Goal: Information Seeking & Learning: Learn about a topic

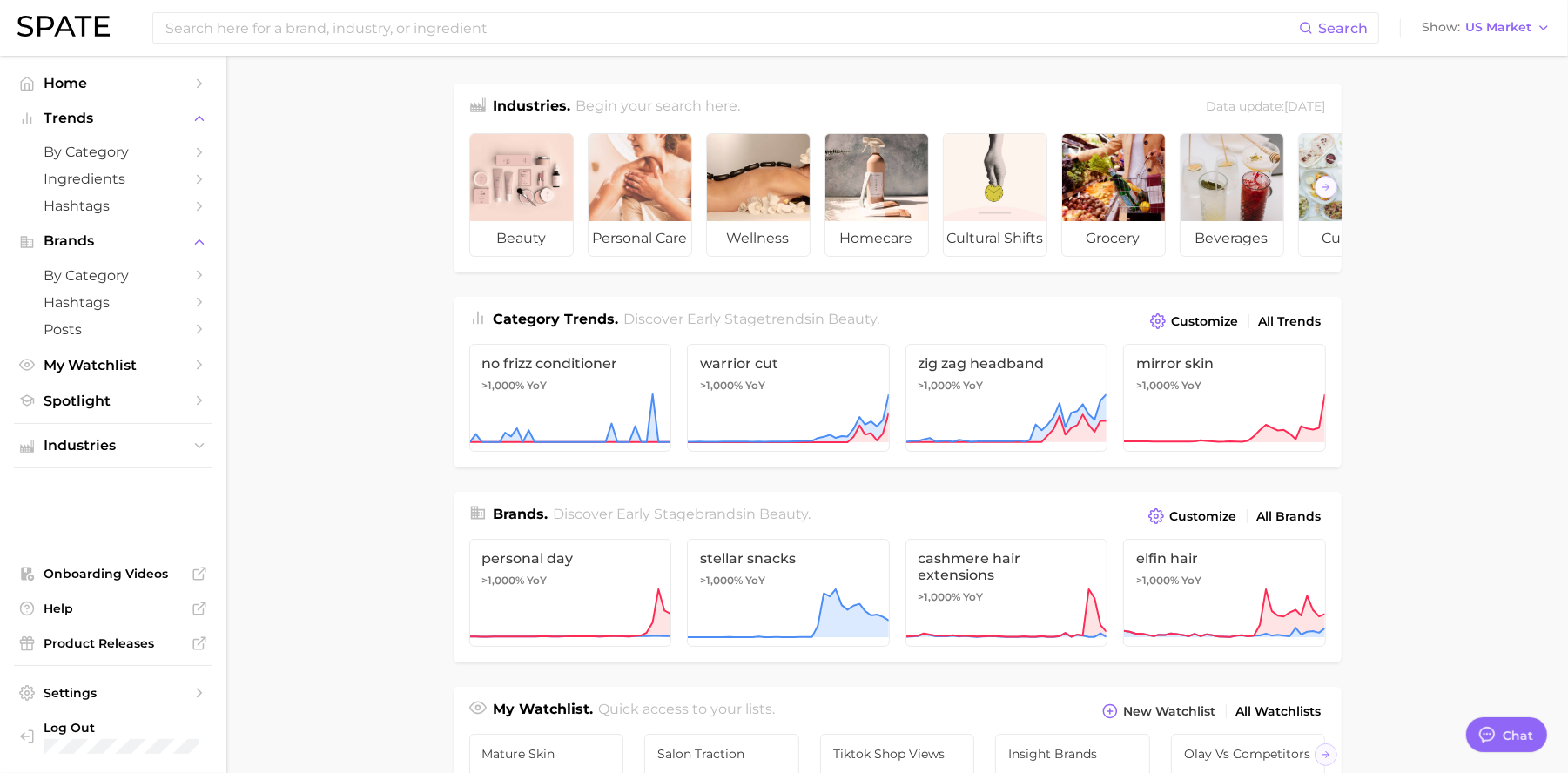
click at [1474, 13] on div "Search Show US Market" at bounding box center [784, 28] width 1533 height 56
click at [1505, 29] on span "US Market" at bounding box center [1497, 27] width 66 height 9
click at [1492, 119] on button "France" at bounding box center [1493, 120] width 152 height 32
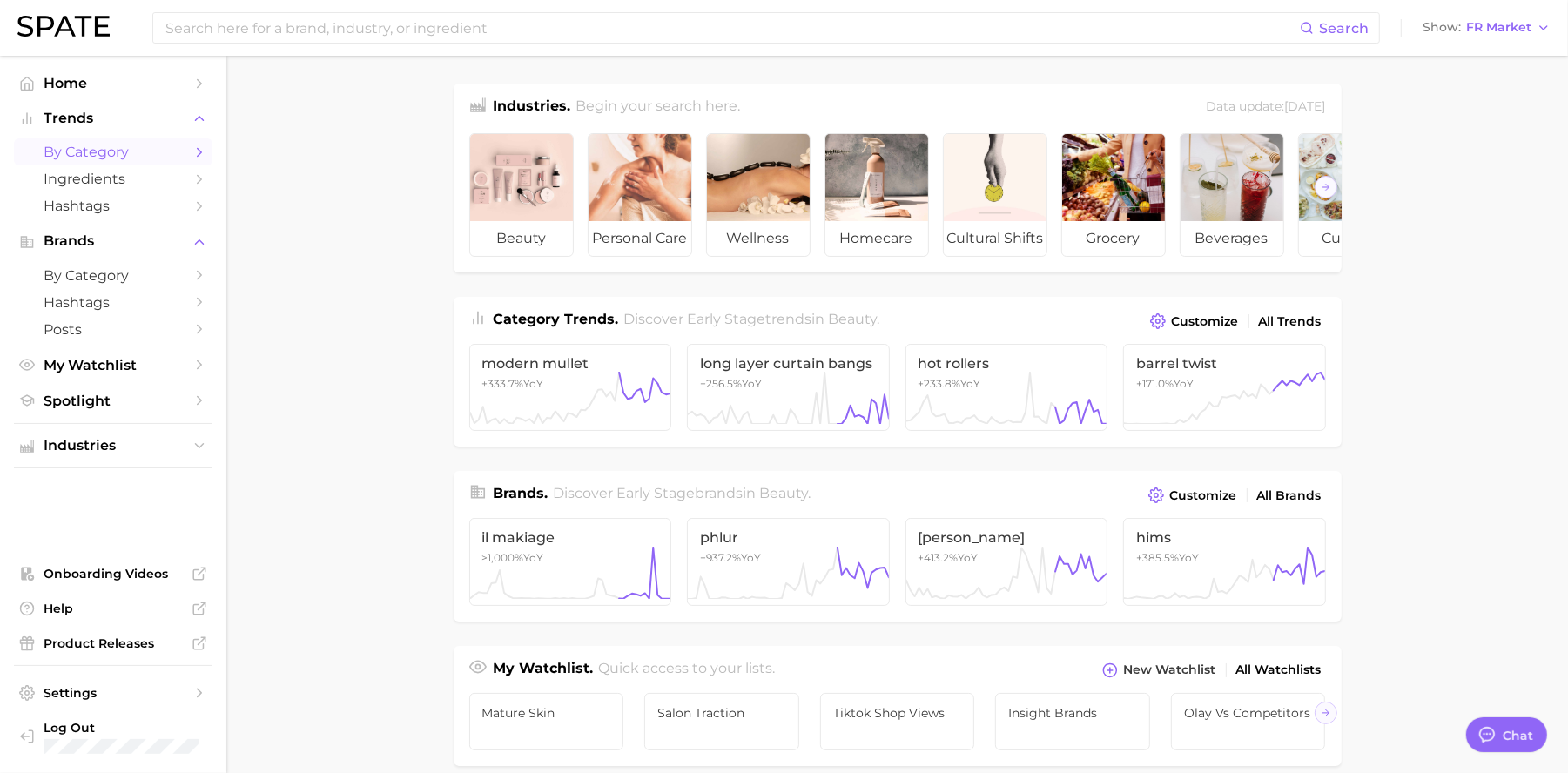
click at [130, 152] on span "by Category" at bounding box center [113, 152] width 139 height 17
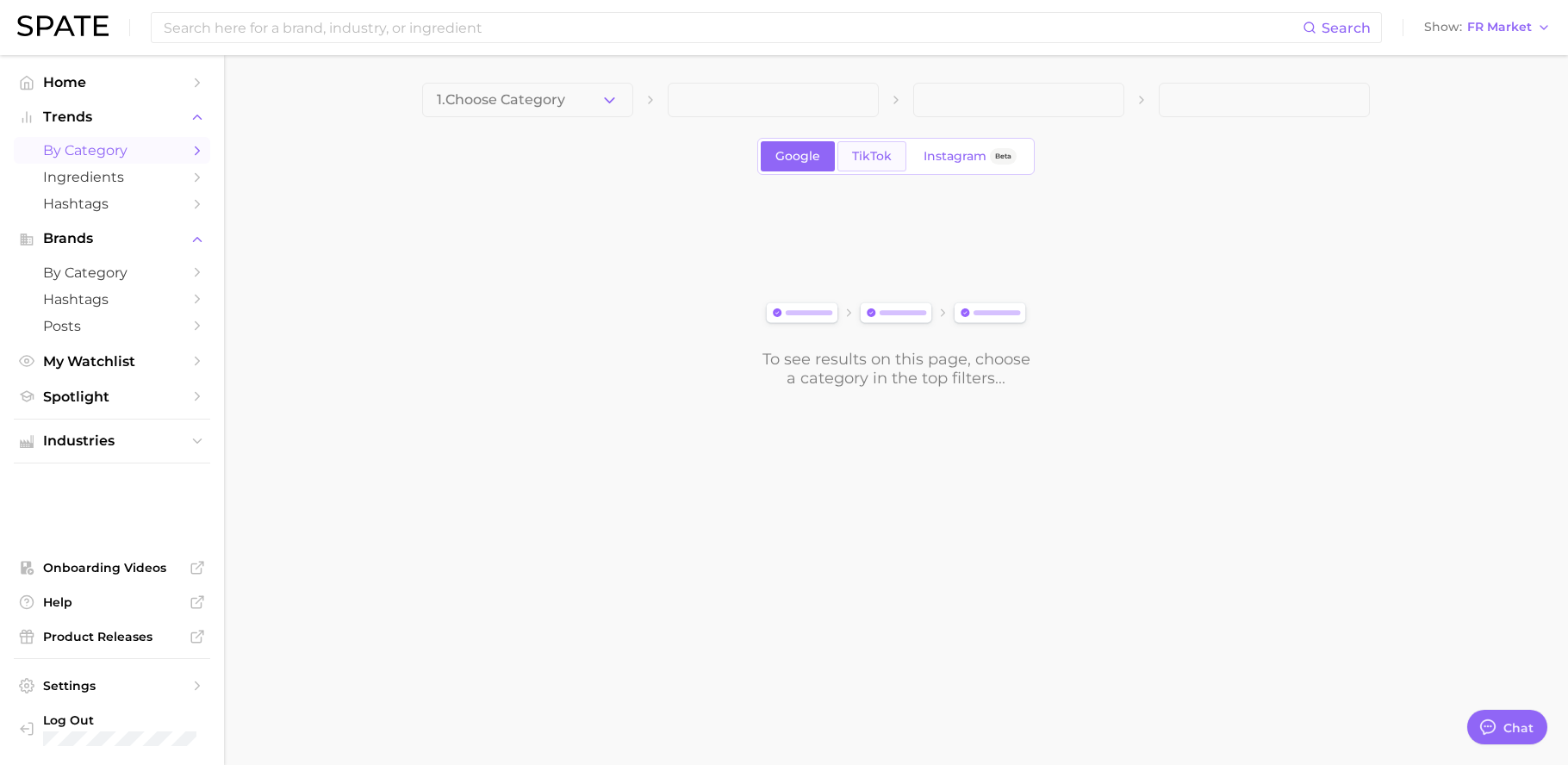
click at [890, 161] on span "TikTok" at bounding box center [872, 156] width 40 height 15
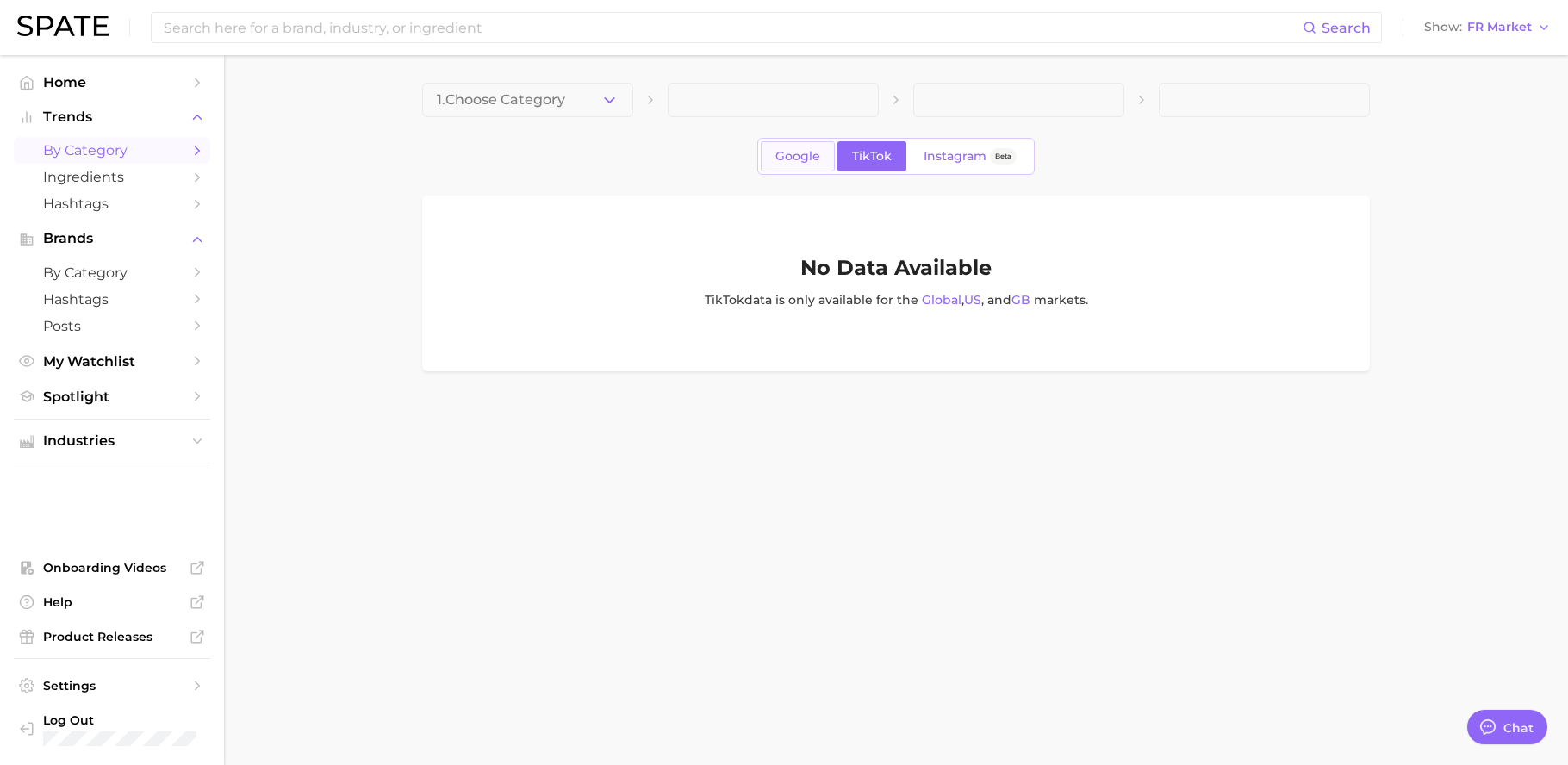
click at [773, 158] on link "Google" at bounding box center [797, 156] width 74 height 30
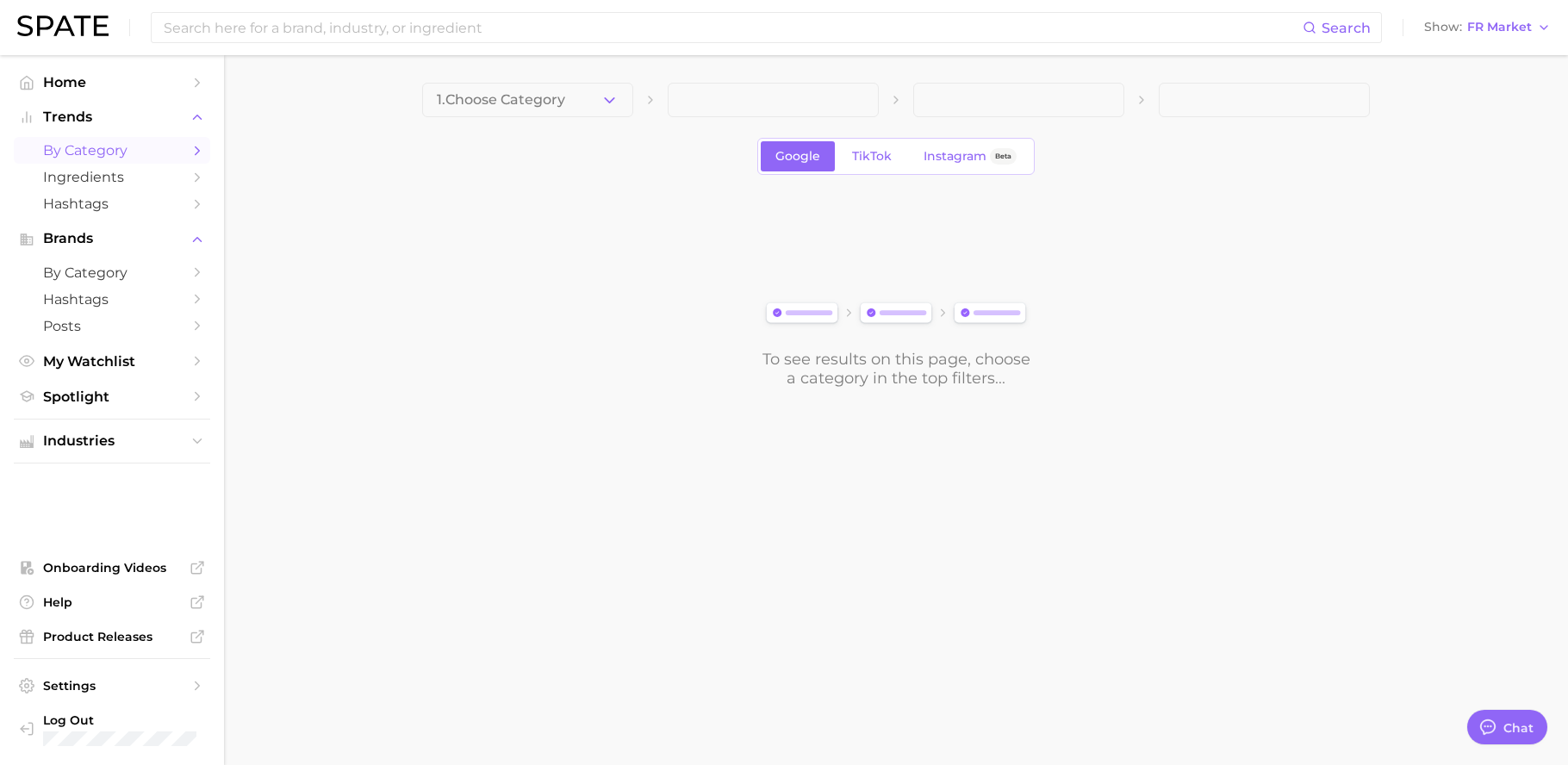
click at [517, 106] on span "1. Choose Category" at bounding box center [501, 99] width 129 height 16
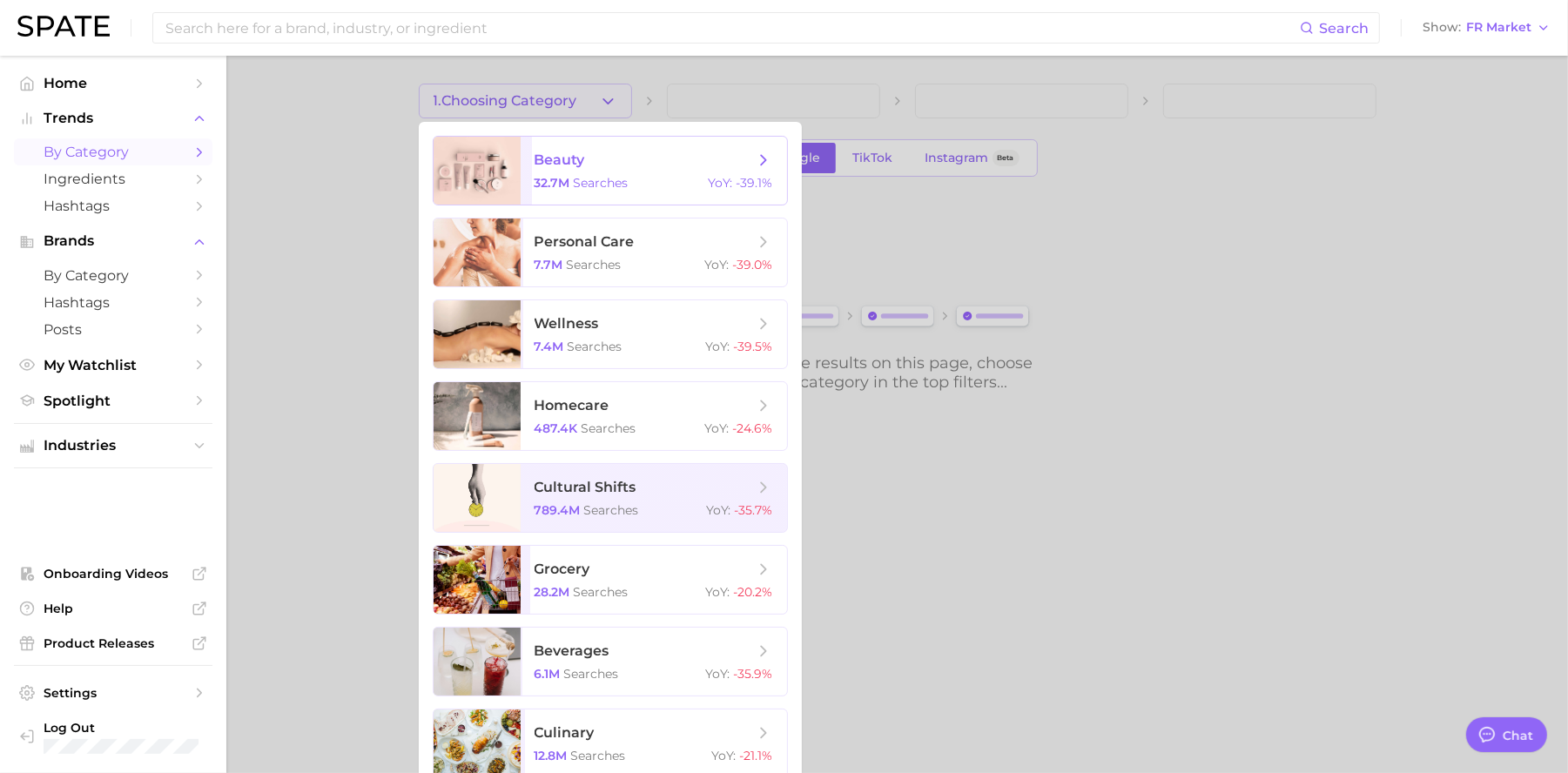
click at [553, 159] on span "beauty" at bounding box center [559, 160] width 50 height 17
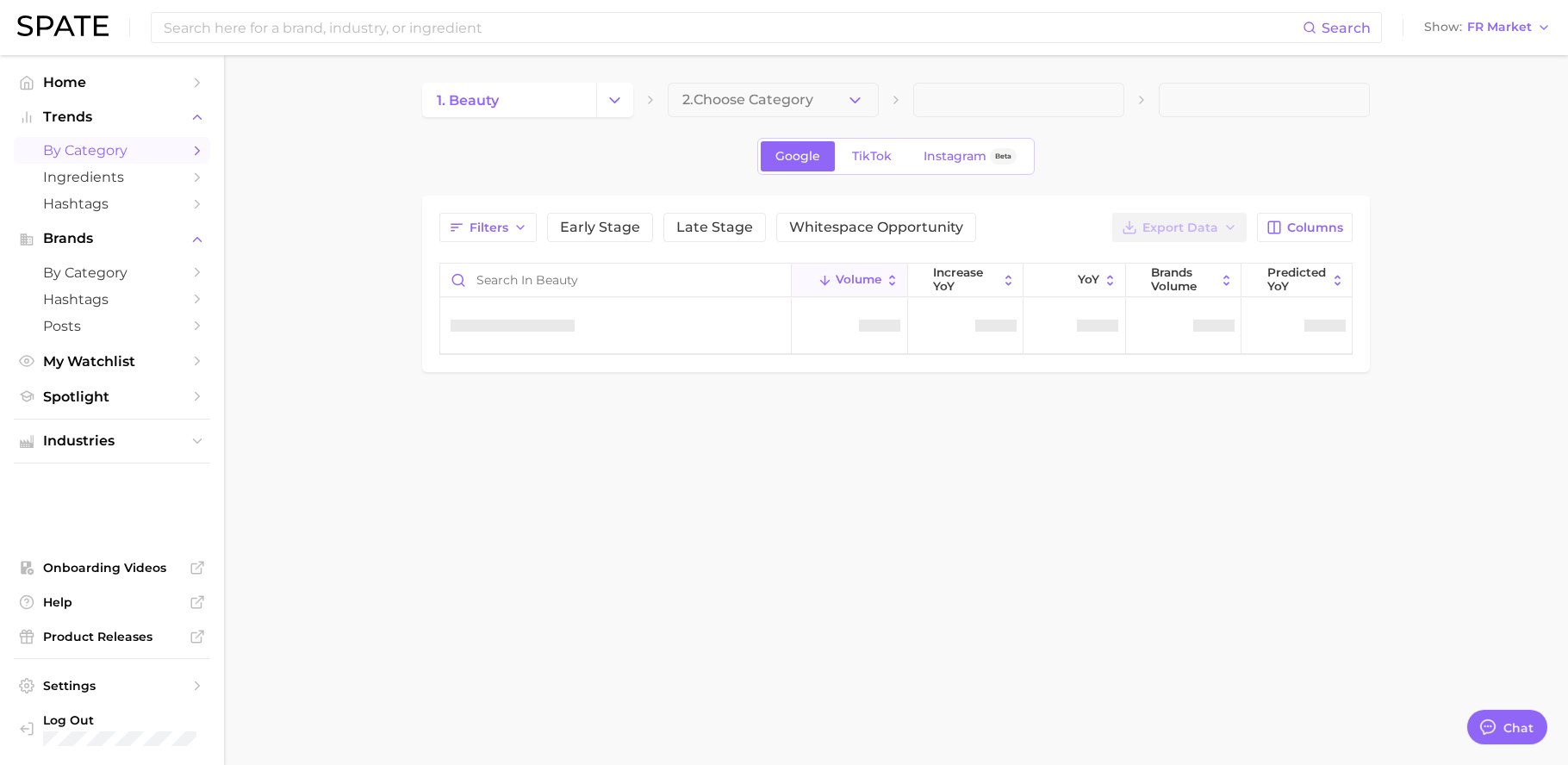
click at [851, 133] on div "1. beauty 2. Choose Category Google TikTok Instagram Beta Filters Early Stage L…" at bounding box center [896, 227] width 948 height 290
click at [859, 144] on link "TikTok" at bounding box center [872, 156] width 69 height 30
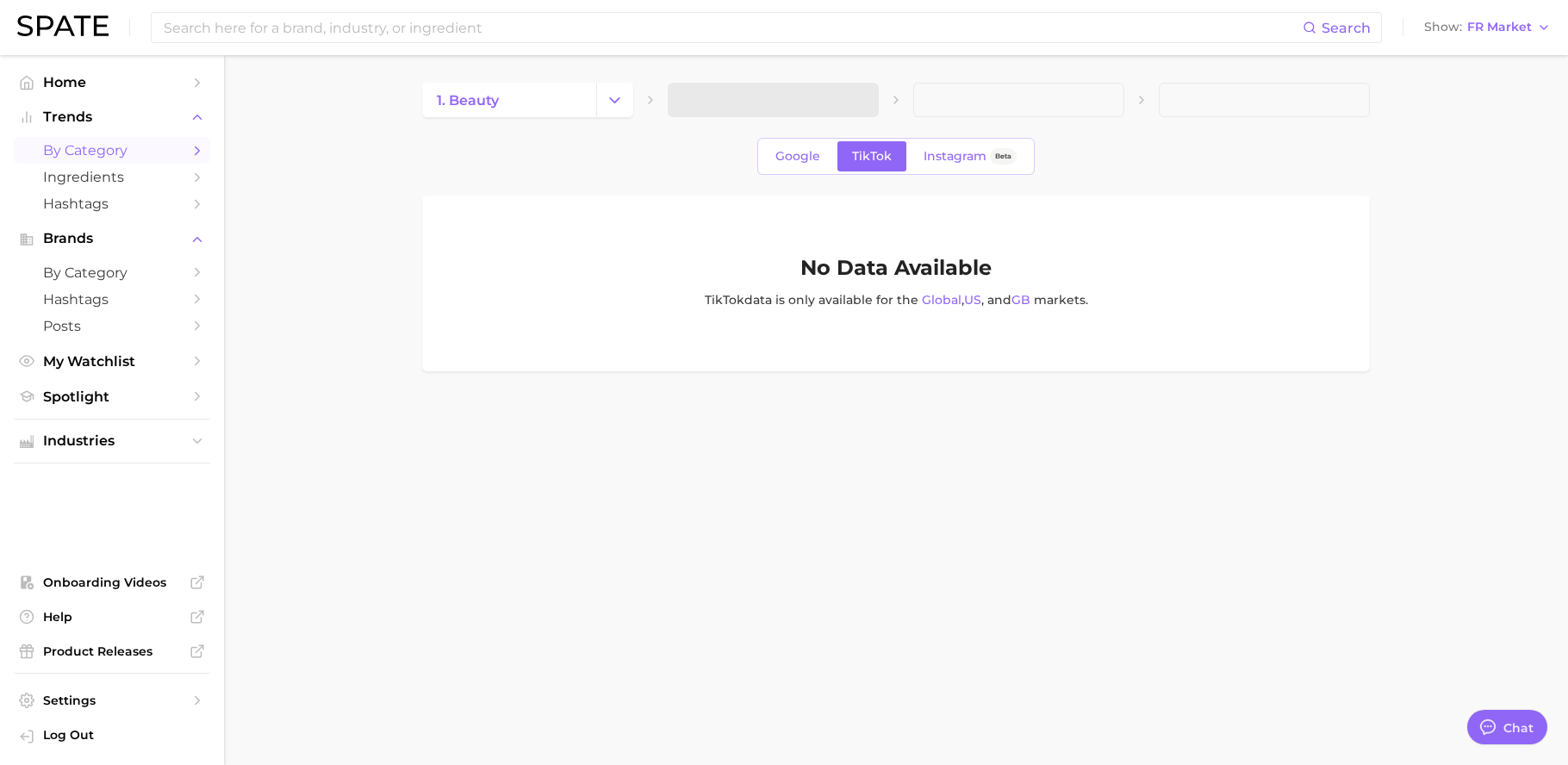
type textarea "x"
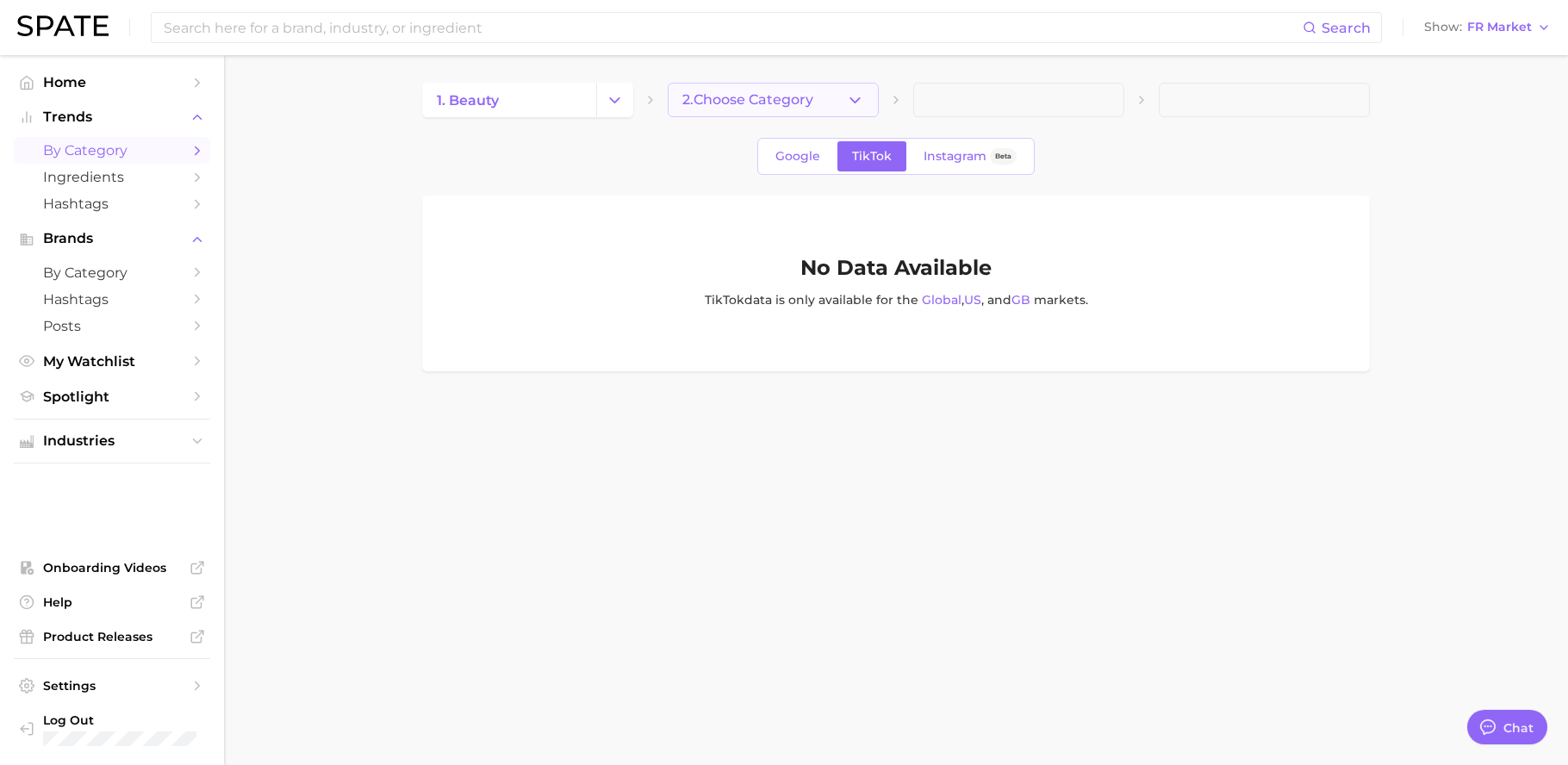
click at [783, 109] on button "2. Choose Category" at bounding box center [773, 99] width 212 height 34
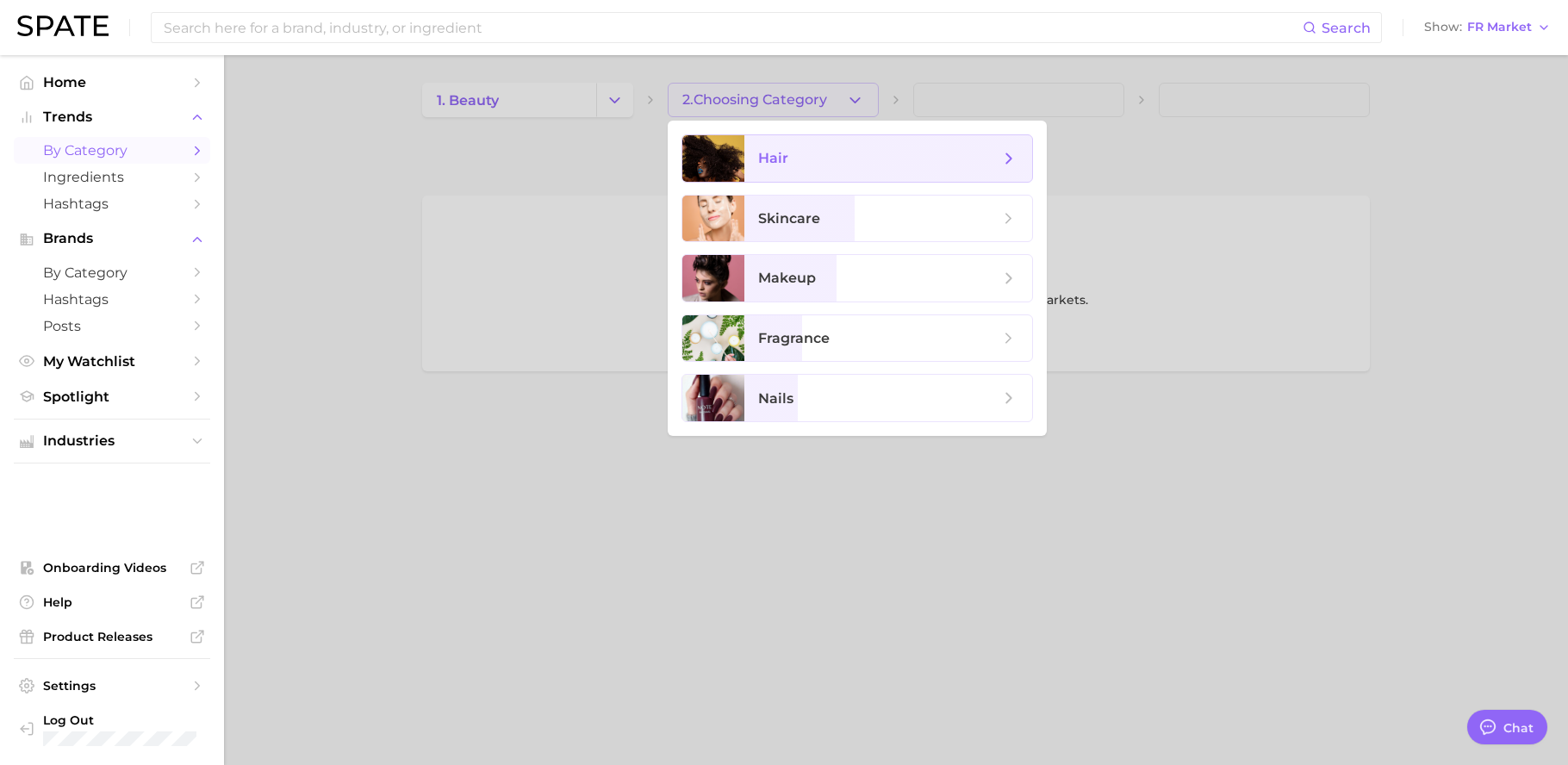
click at [800, 171] on span "hair" at bounding box center [888, 158] width 288 height 47
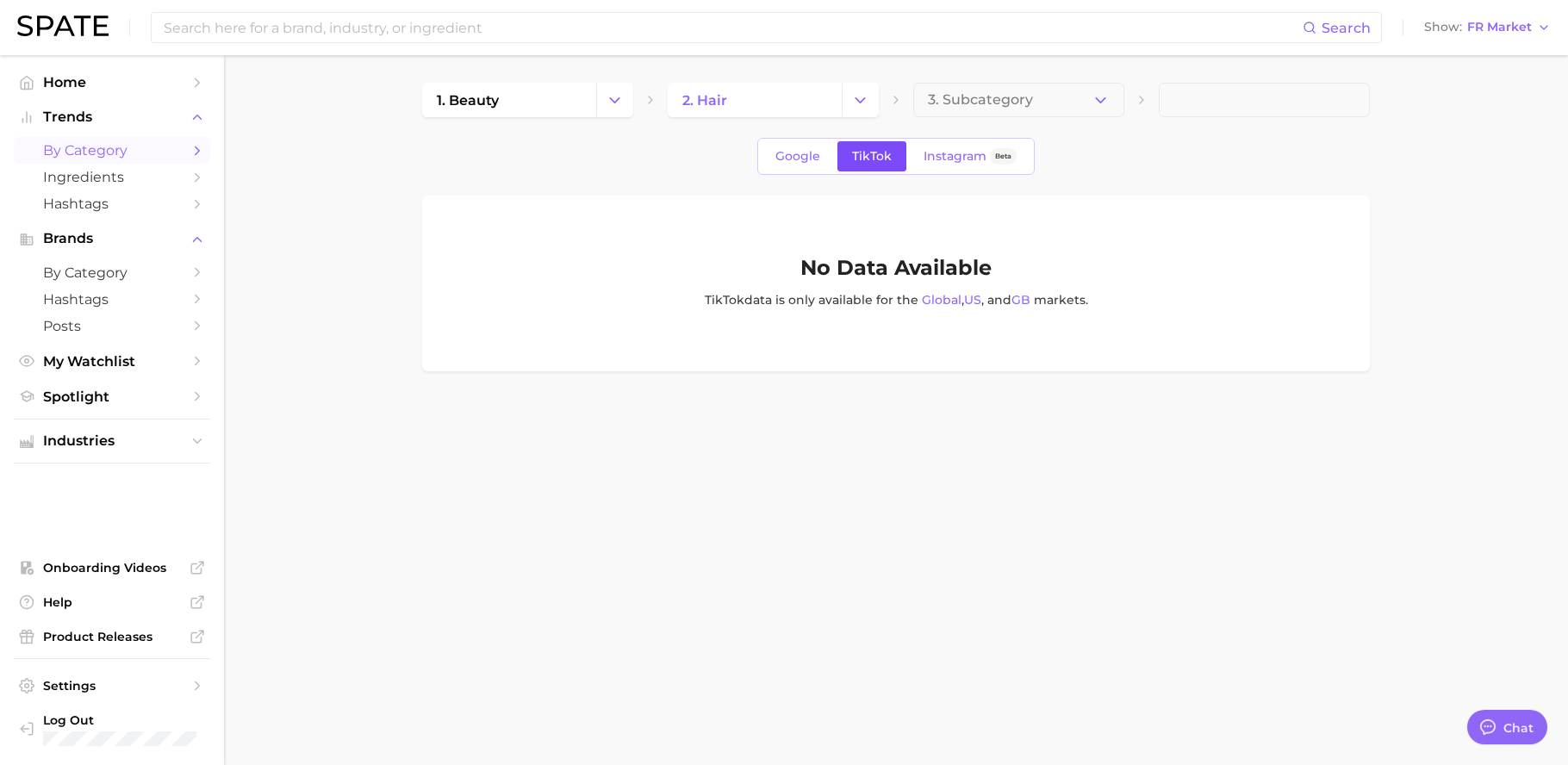
click at [860, 151] on span "TikTok" at bounding box center [872, 156] width 40 height 15
click at [791, 159] on span "Google" at bounding box center [797, 156] width 45 height 15
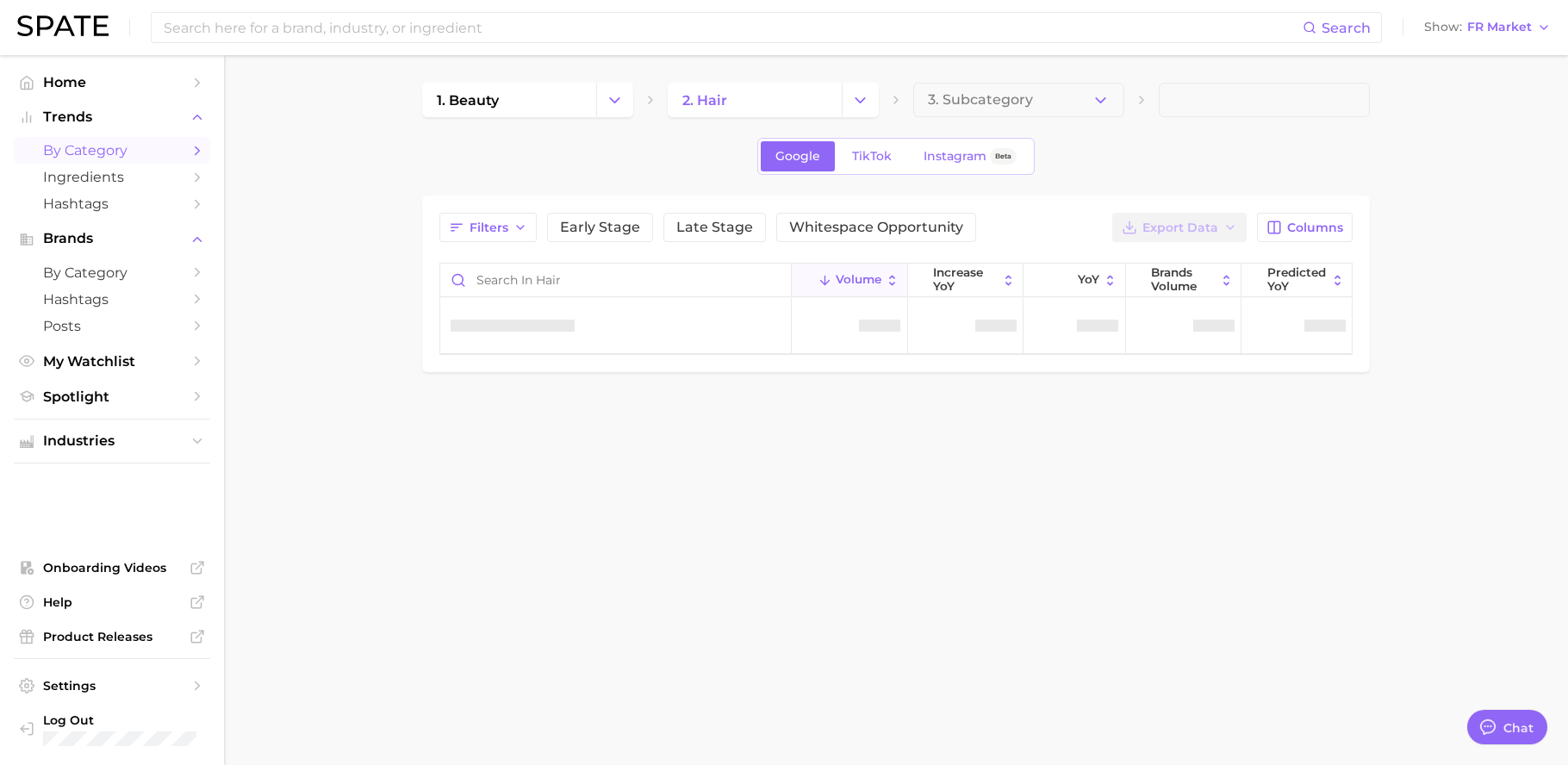
click at [478, 108] on link "1. beauty" at bounding box center [509, 99] width 174 height 34
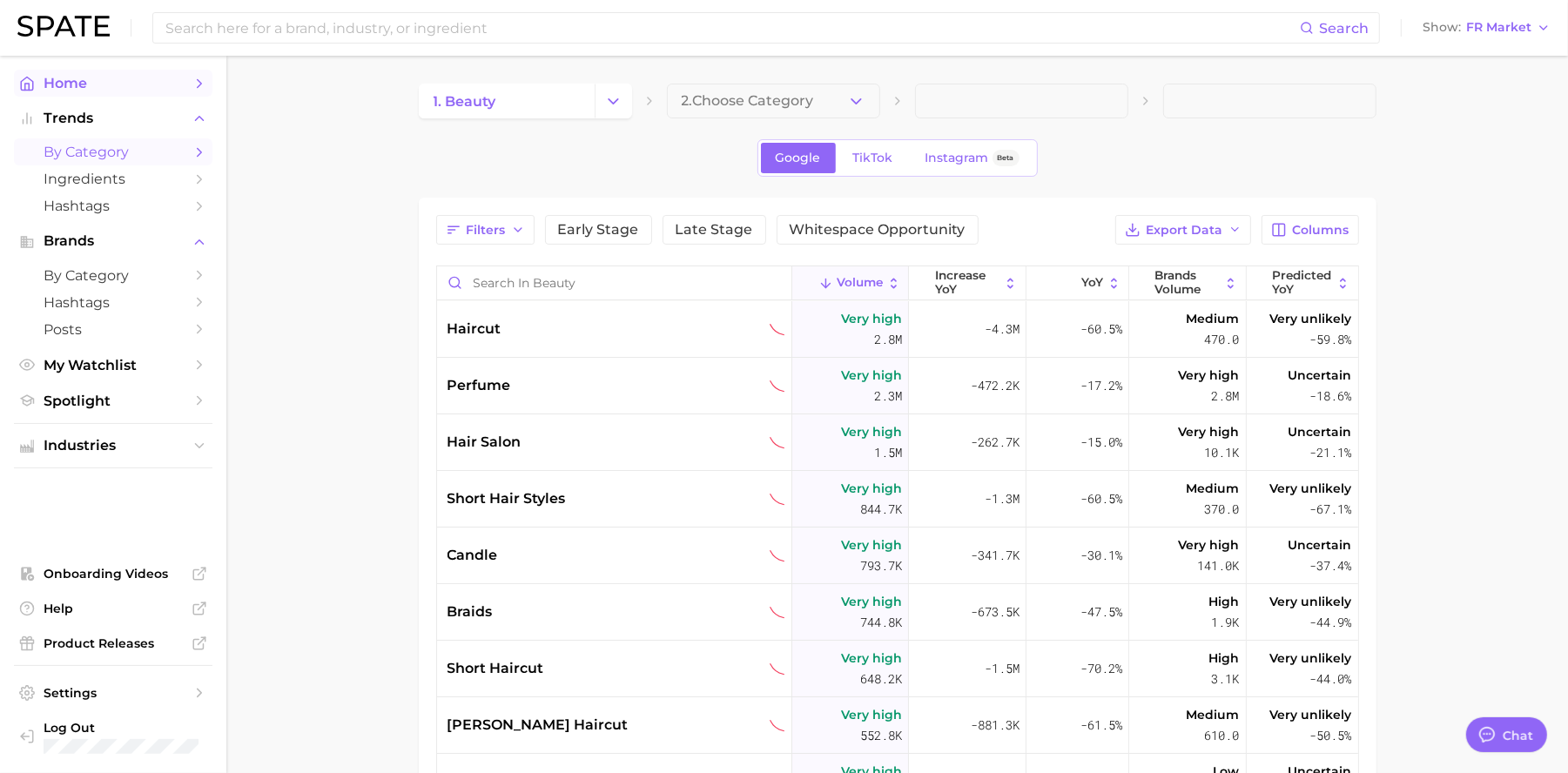
click at [114, 82] on span "Home" at bounding box center [113, 84] width 139 height 17
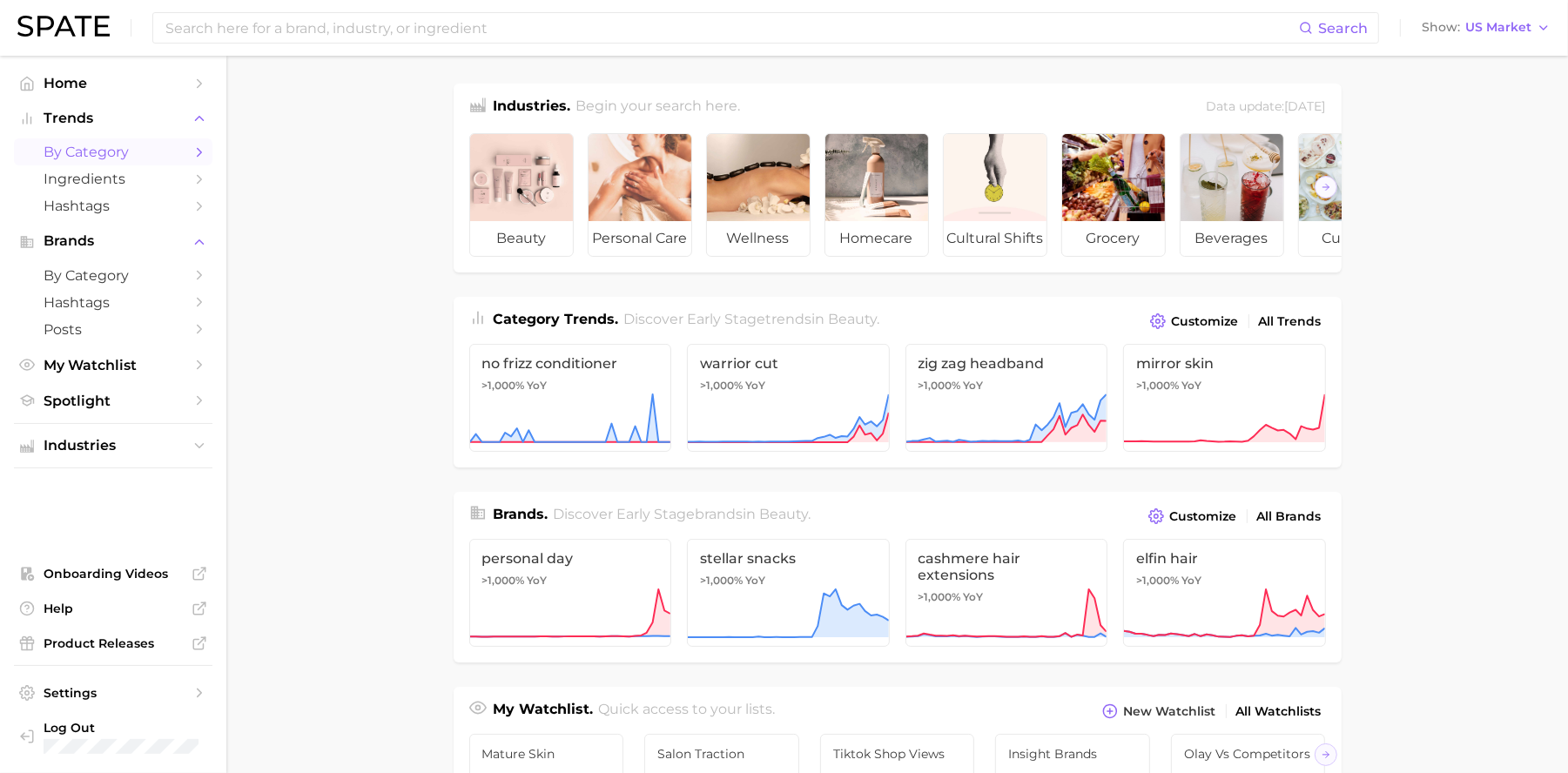
click at [169, 152] on span "by Category" at bounding box center [113, 152] width 139 height 17
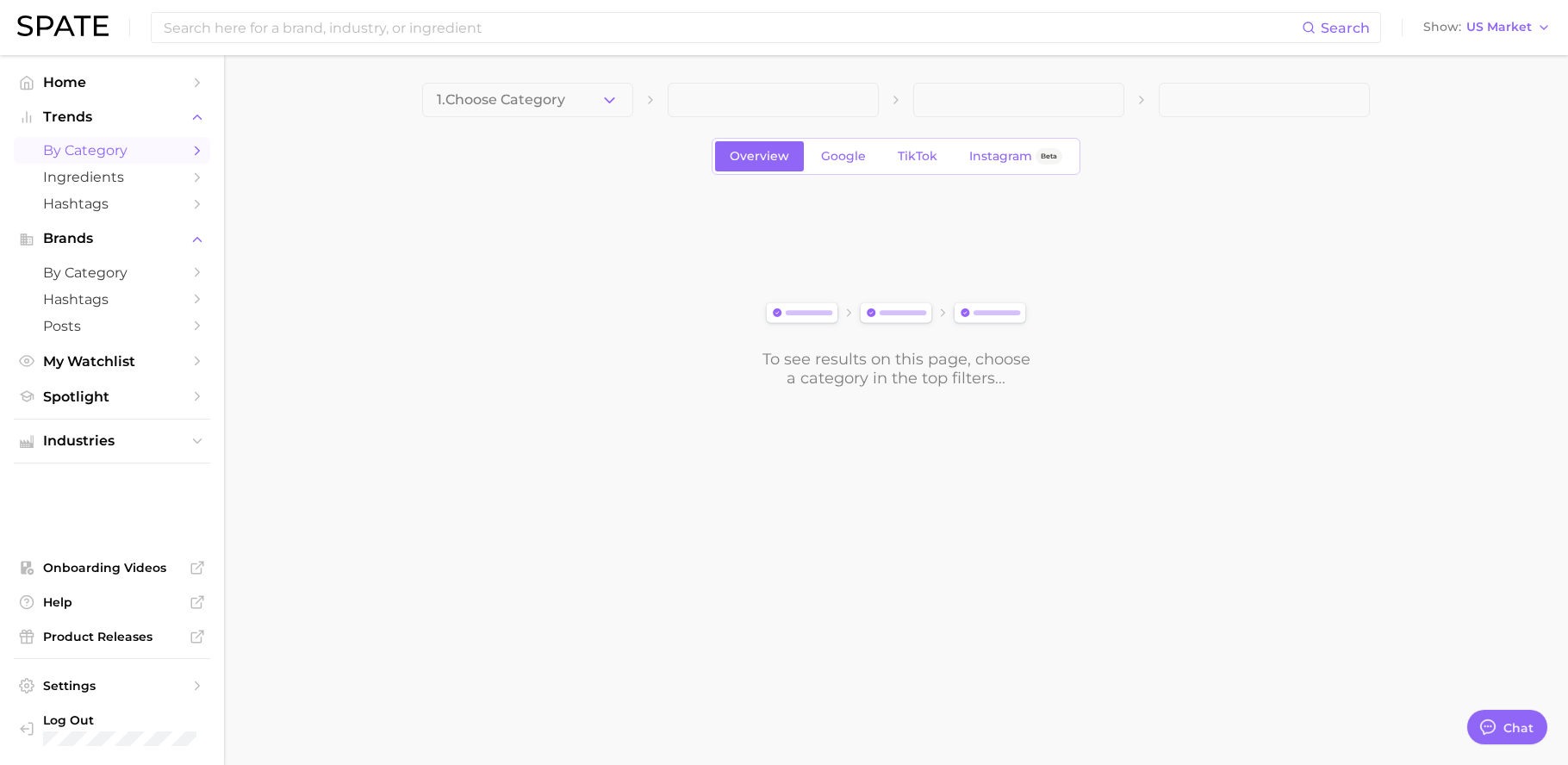
click at [580, 103] on button "1. Choose Category" at bounding box center [528, 99] width 212 height 34
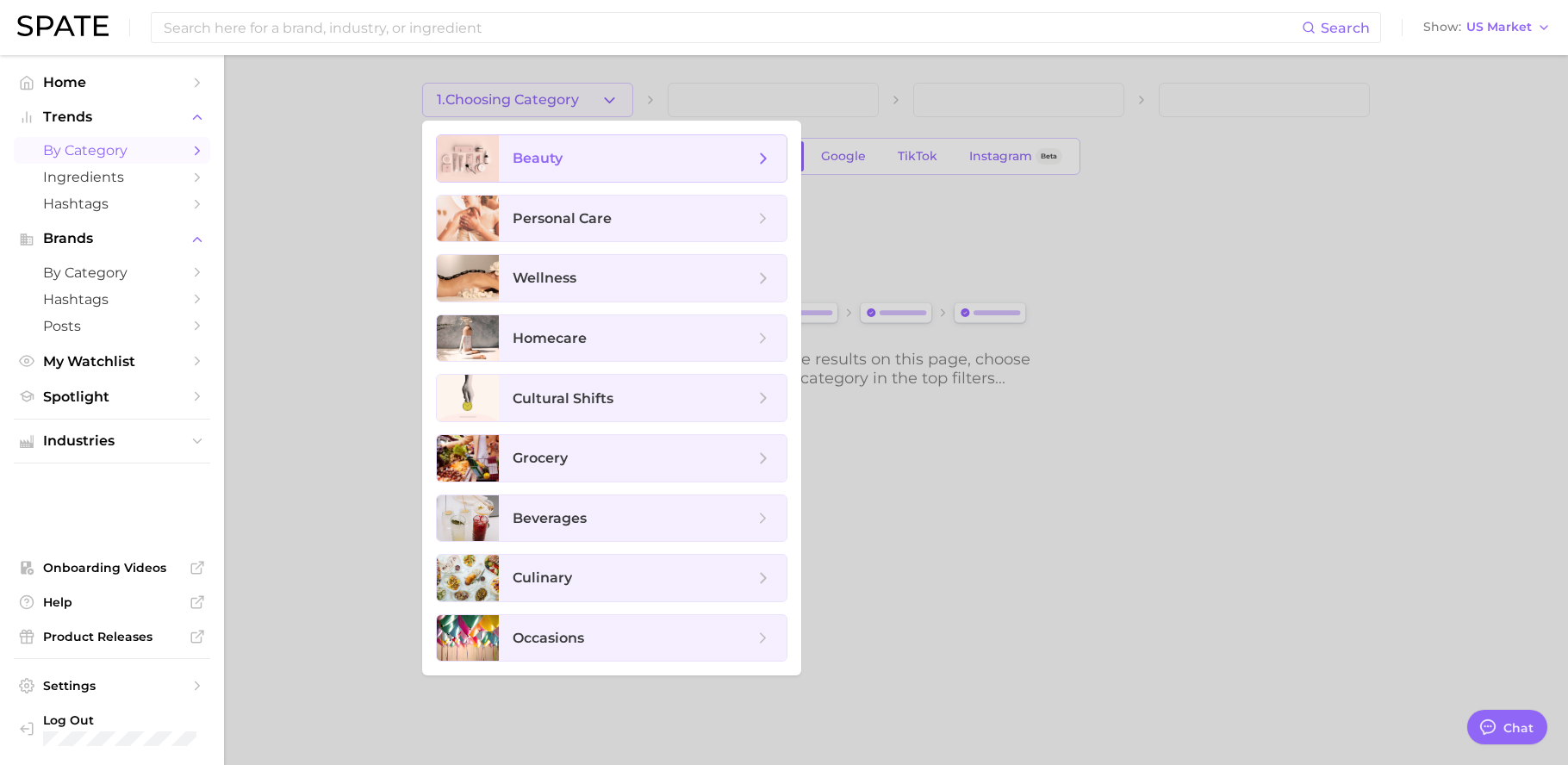
click at [612, 161] on span "beauty" at bounding box center [634, 158] width 241 height 19
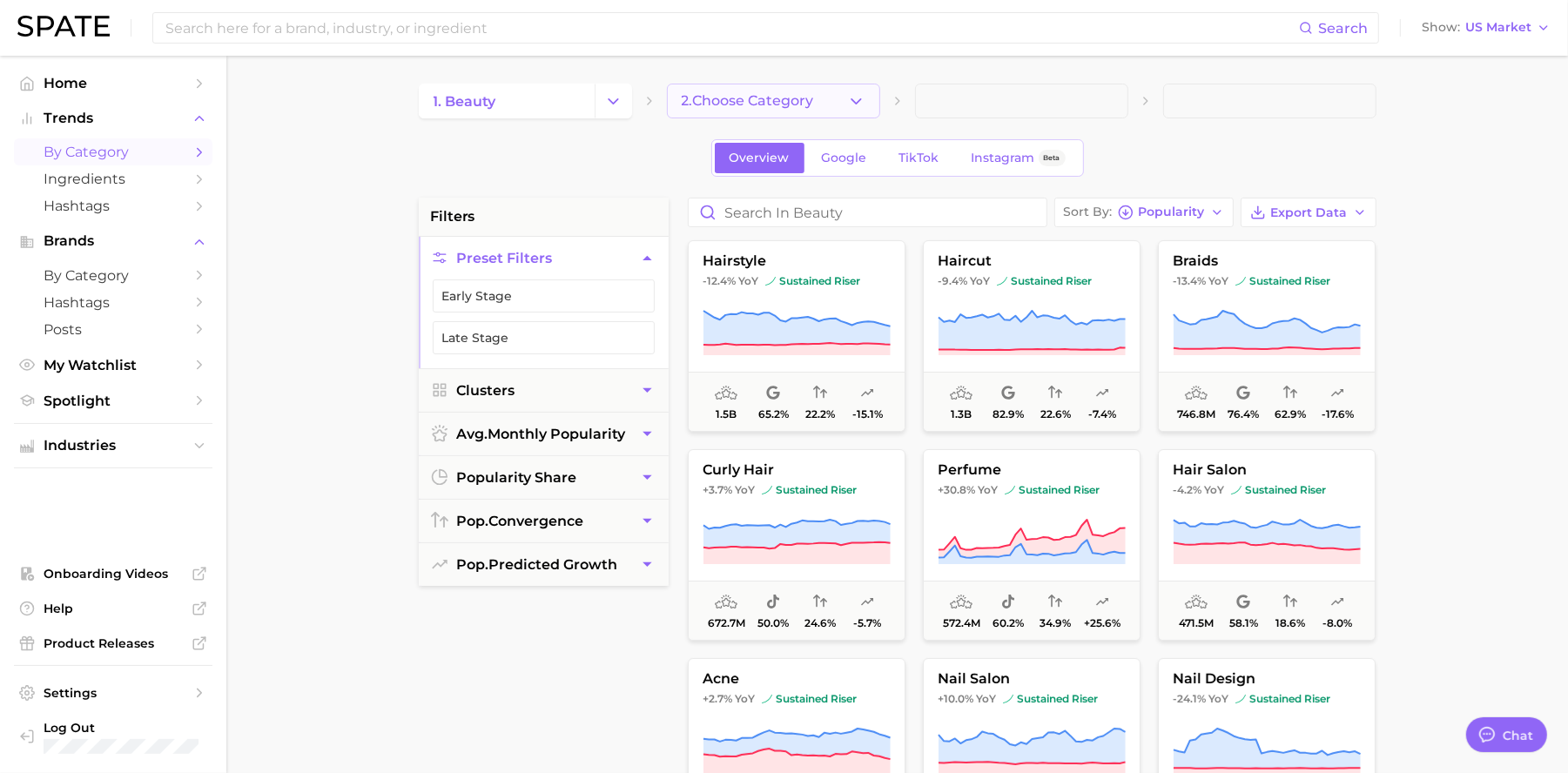
click at [844, 102] on button "2. Choose Category" at bounding box center [774, 100] width 214 height 34
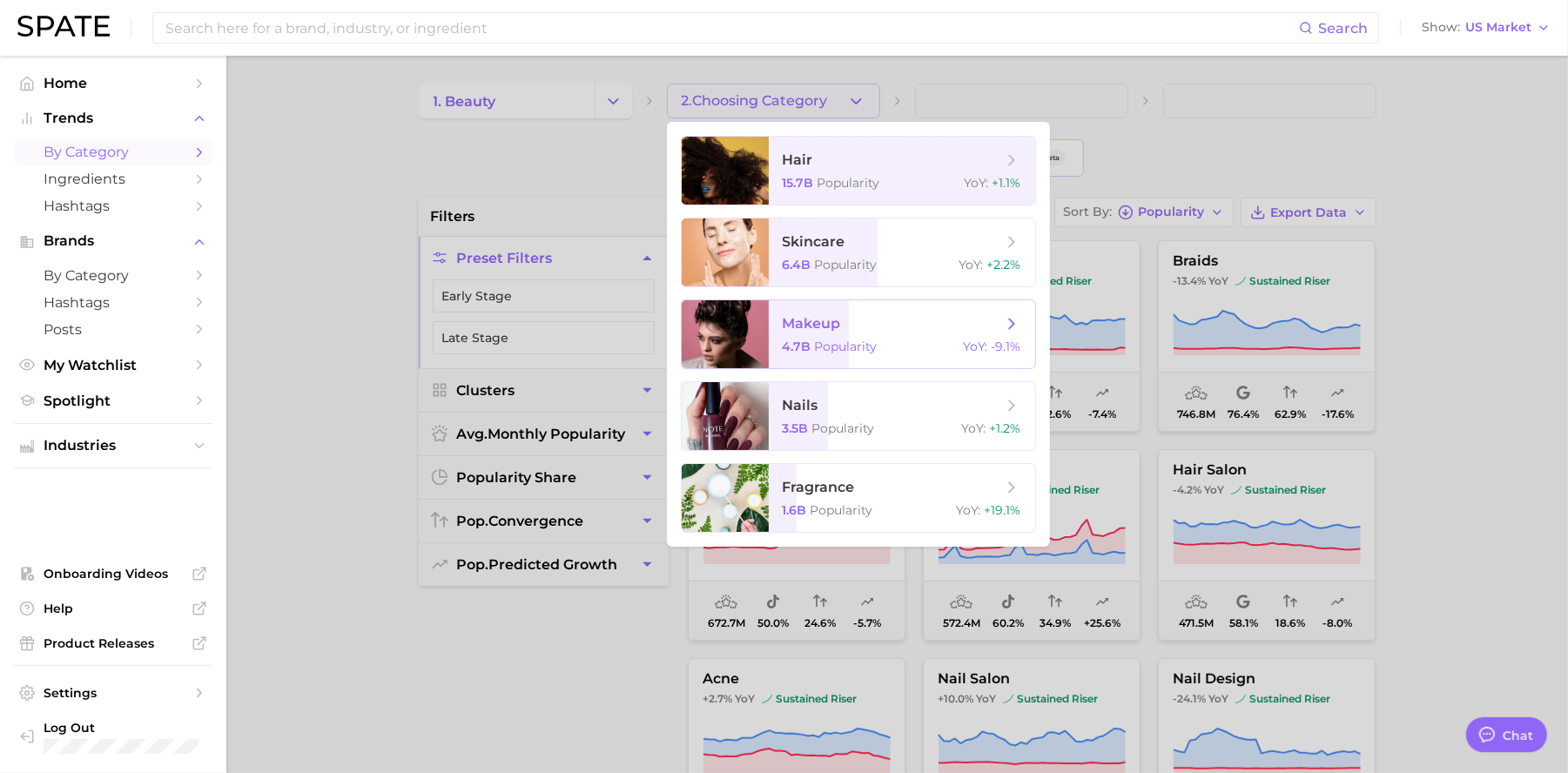
click at [879, 330] on span "makeup" at bounding box center [892, 323] width 219 height 20
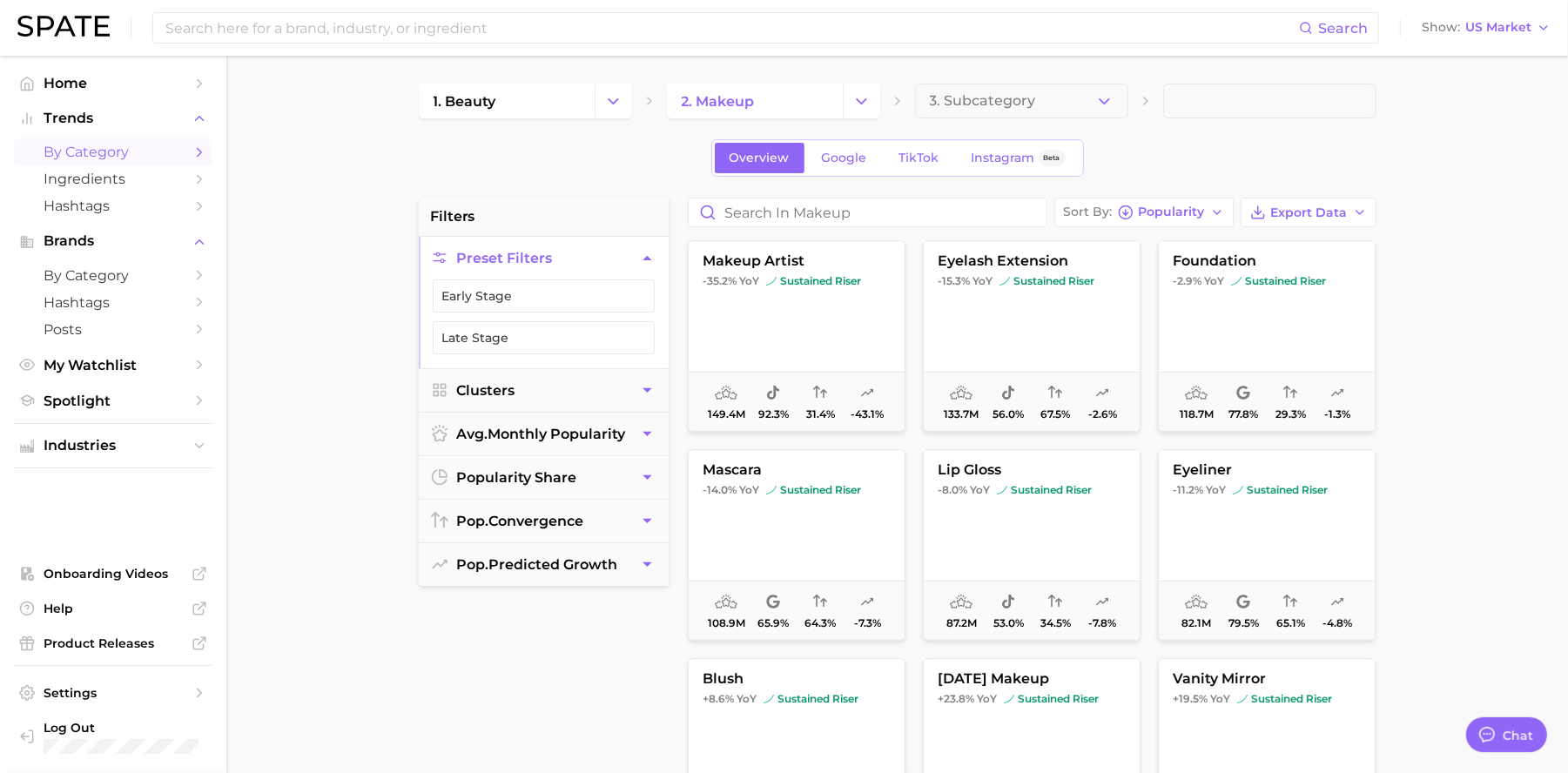
click at [1039, 104] on button "3. Subcategory" at bounding box center [1022, 100] width 214 height 34
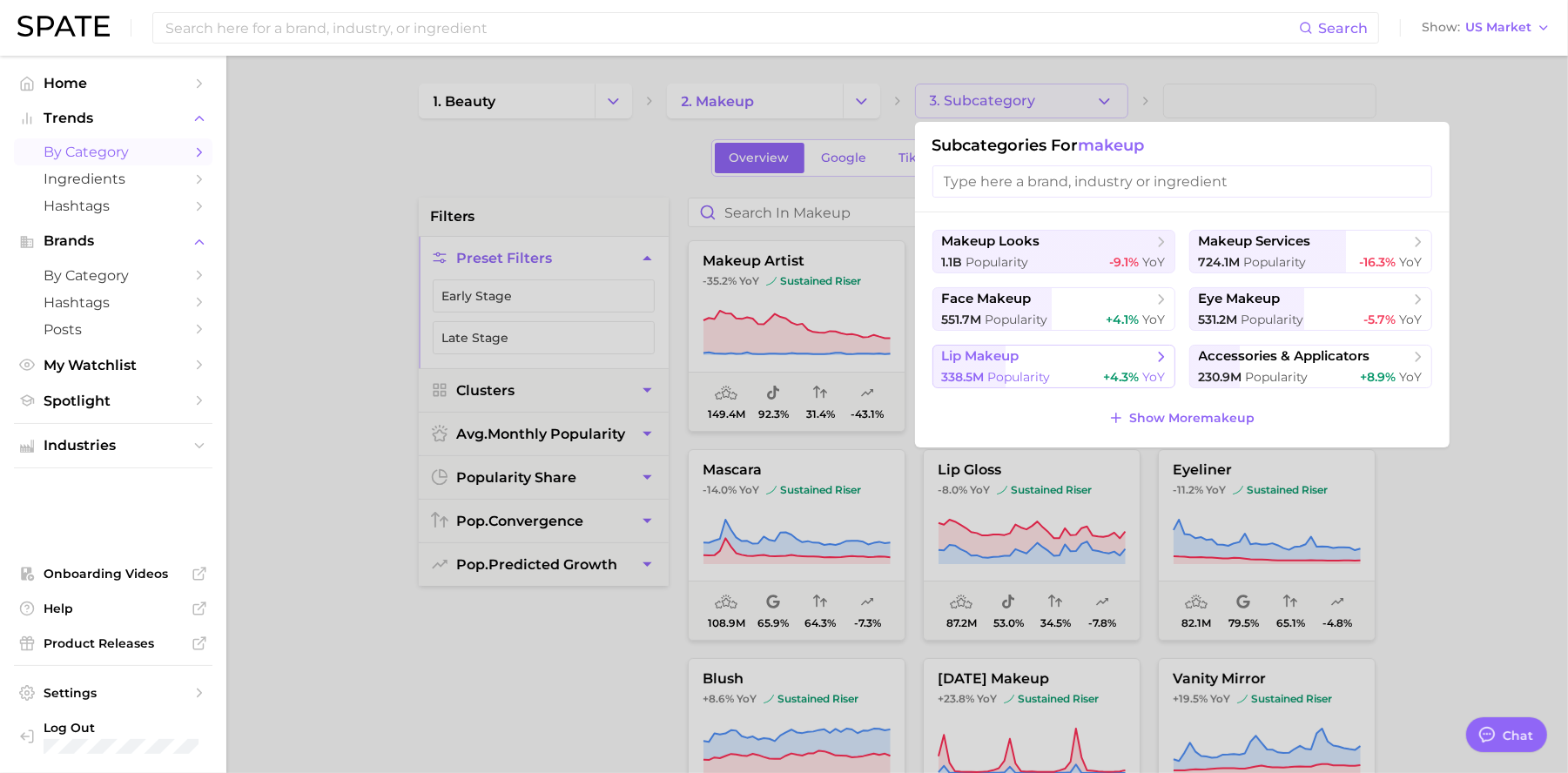
click at [1104, 374] on span "+4.3%" at bounding box center [1121, 376] width 35 height 16
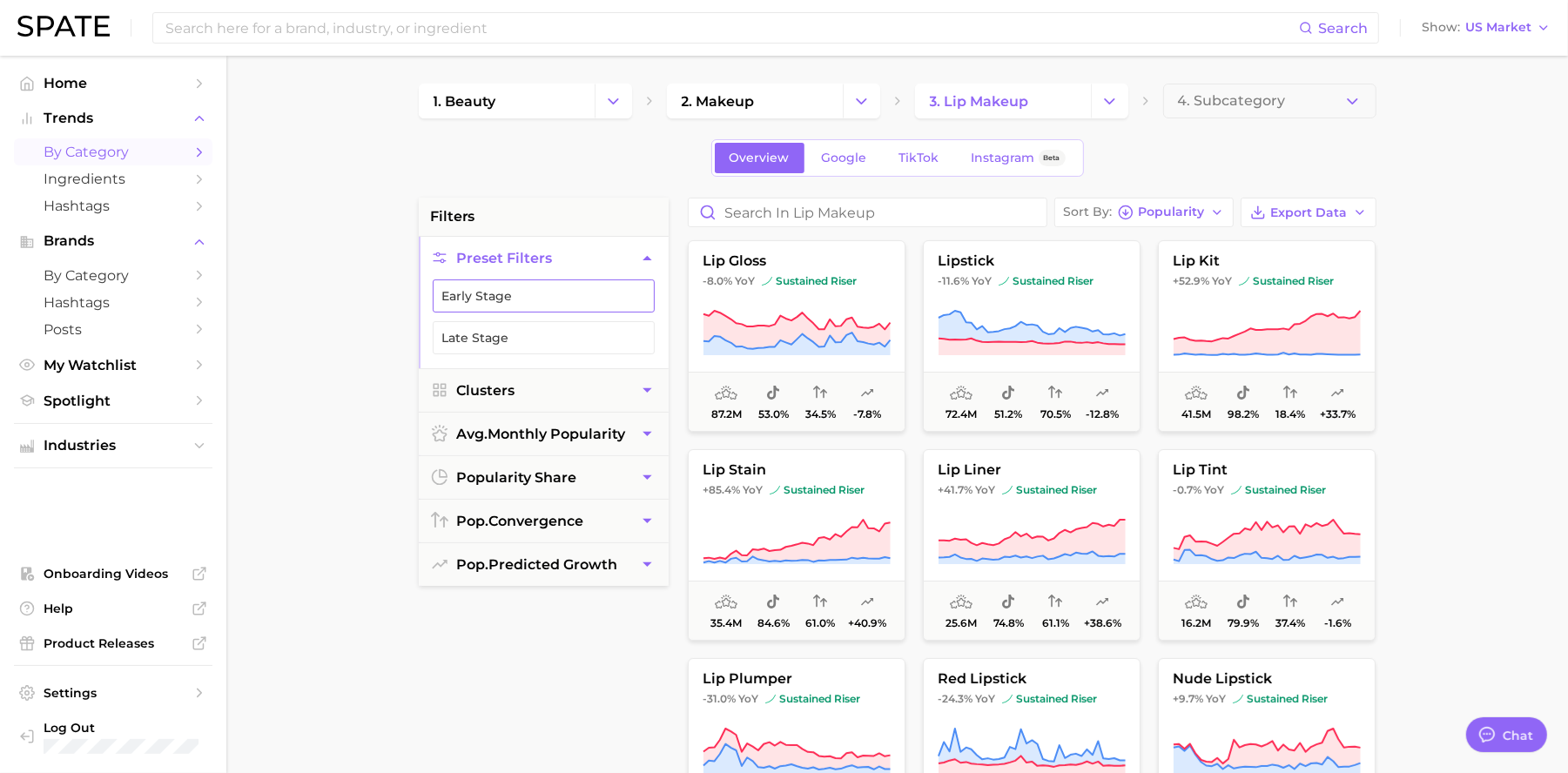
click at [549, 309] on button "Early Stage" at bounding box center [543, 296] width 222 height 33
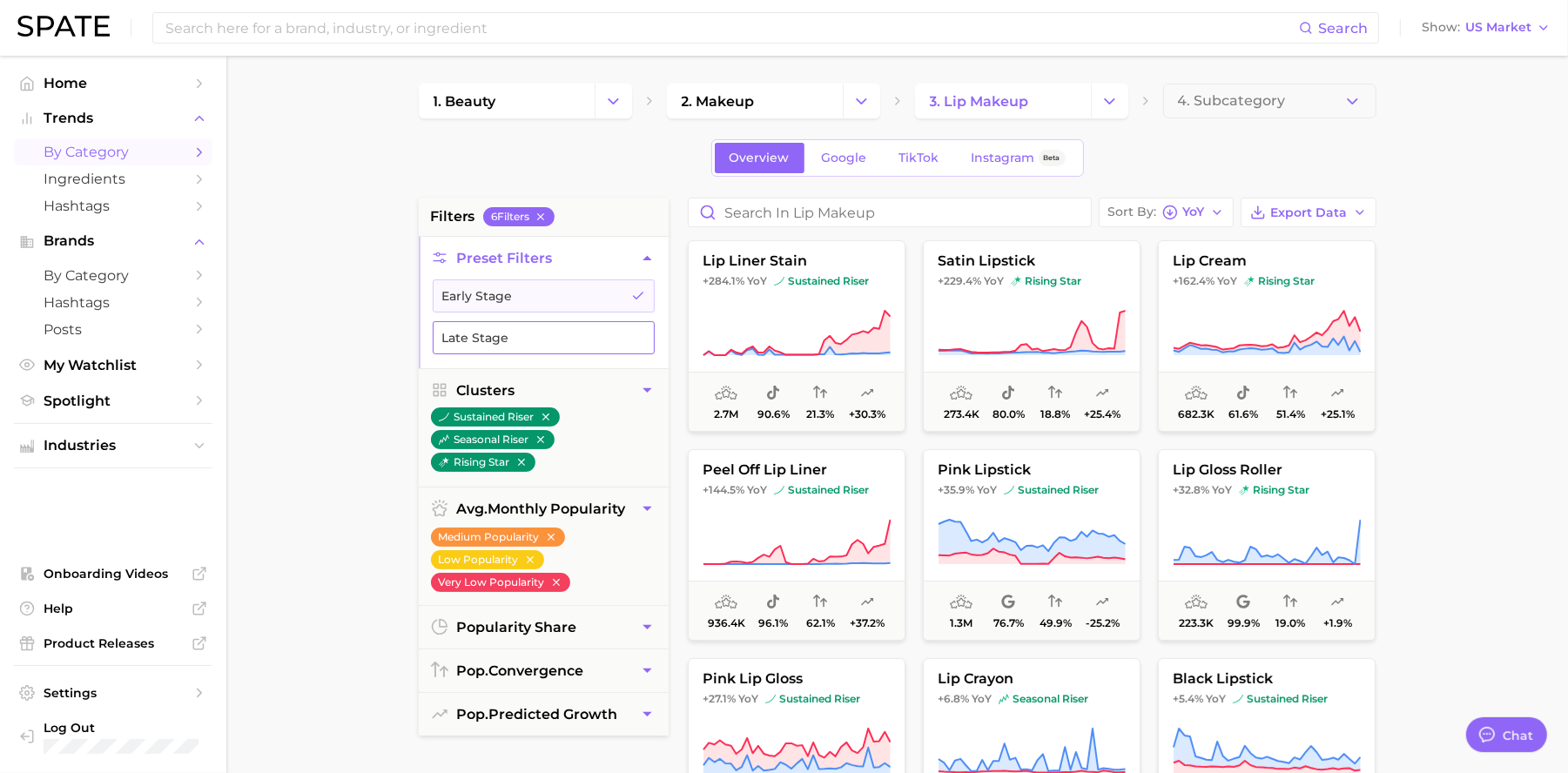
click at [529, 338] on button "Late Stage" at bounding box center [543, 338] width 222 height 33
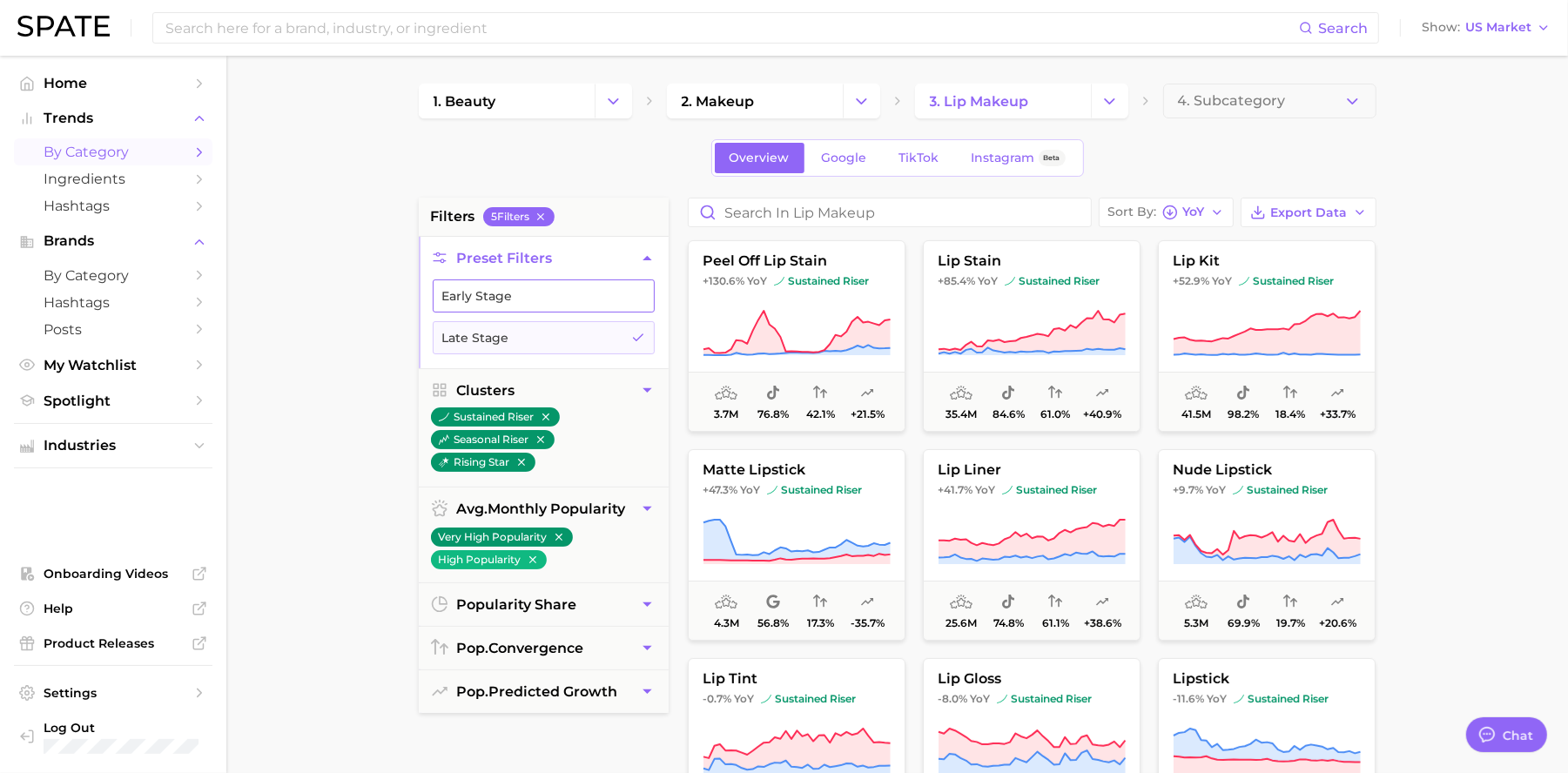
click at [576, 307] on button "Early Stage" at bounding box center [543, 296] width 222 height 33
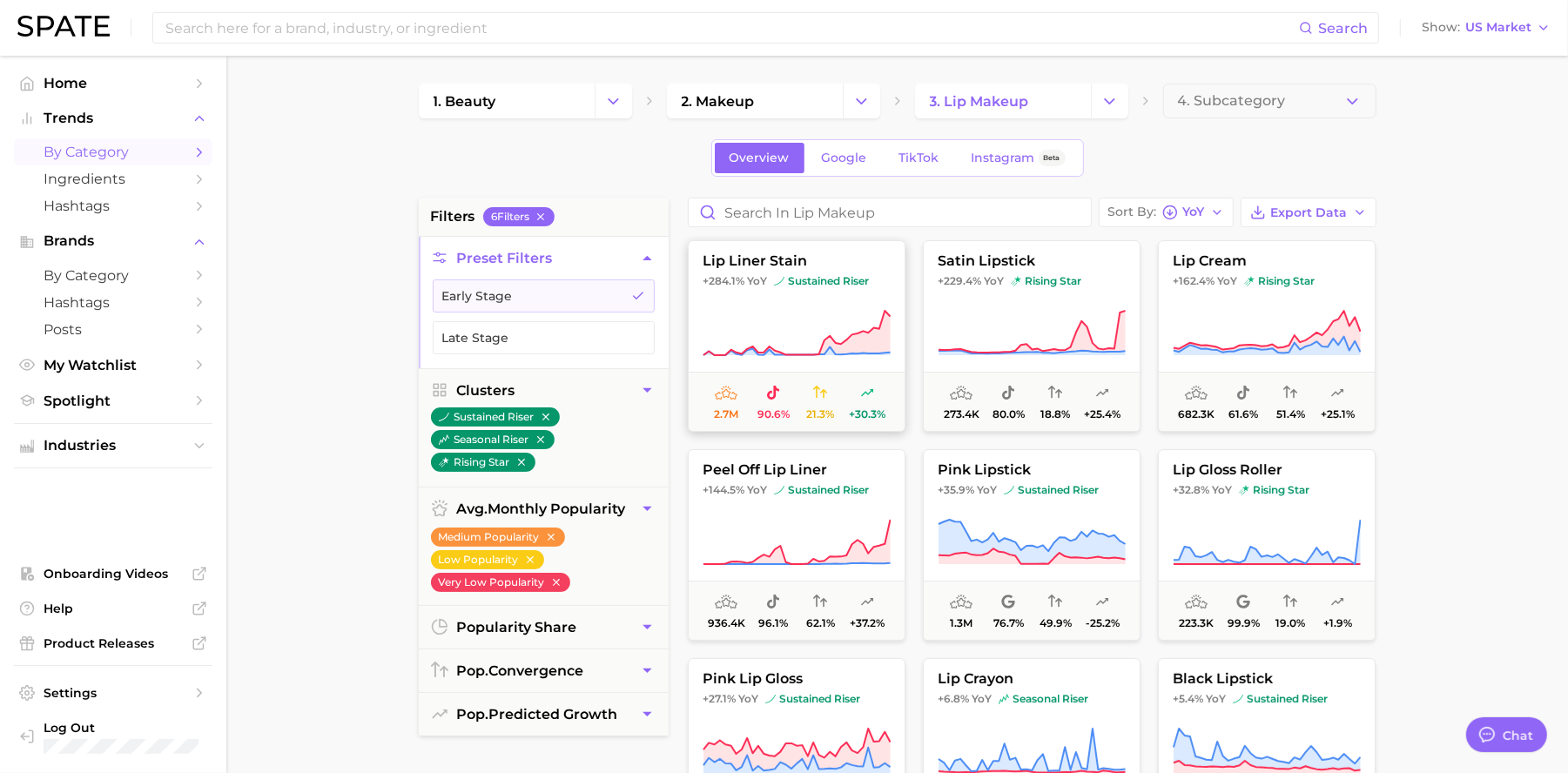
click at [801, 344] on icon at bounding box center [796, 334] width 188 height 48
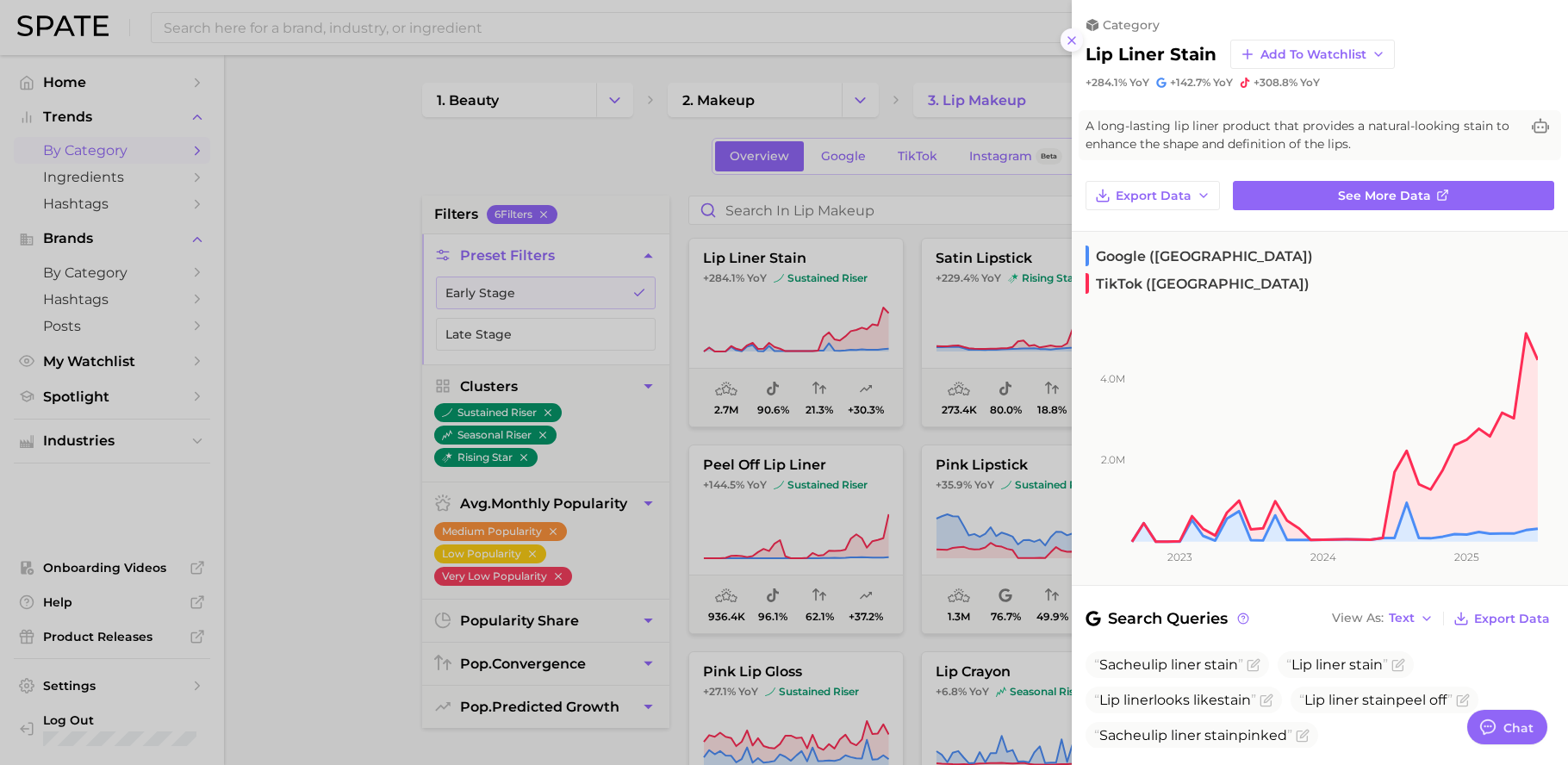
click at [1072, 44] on icon at bounding box center [1071, 40] width 14 height 14
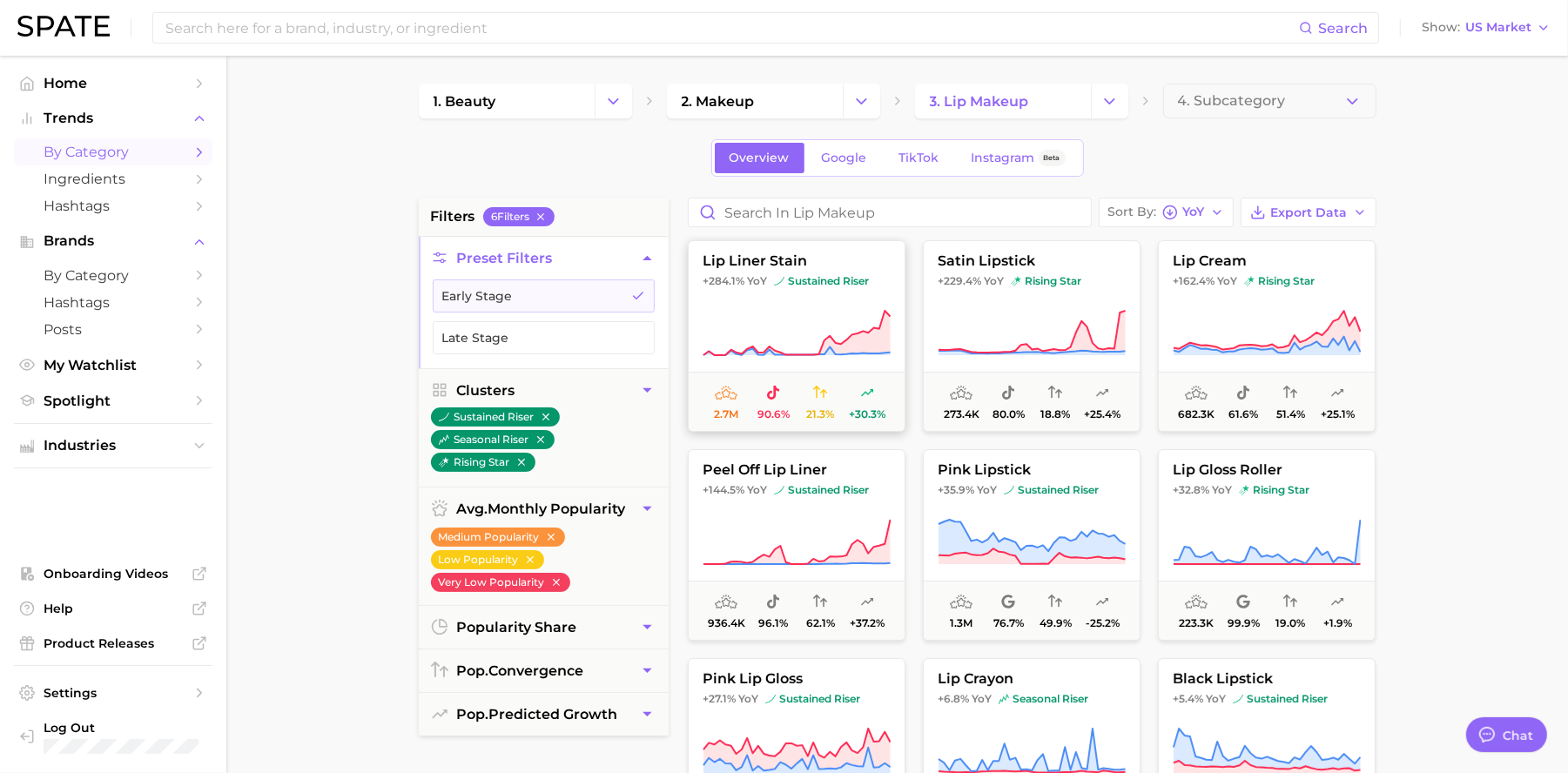
click at [822, 348] on icon at bounding box center [795, 334] width 187 height 45
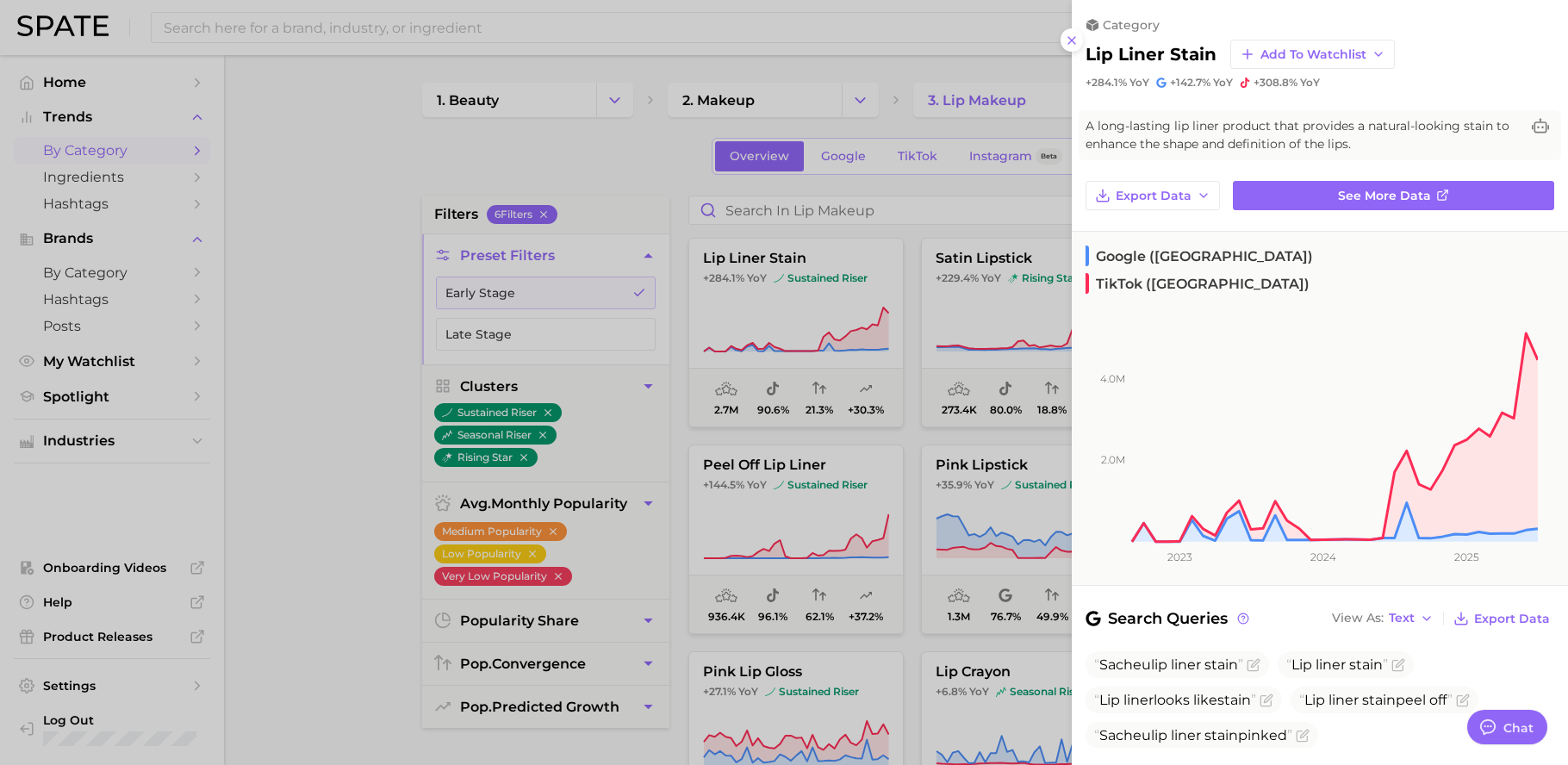
click at [1082, 41] on button at bounding box center [1071, 40] width 23 height 23
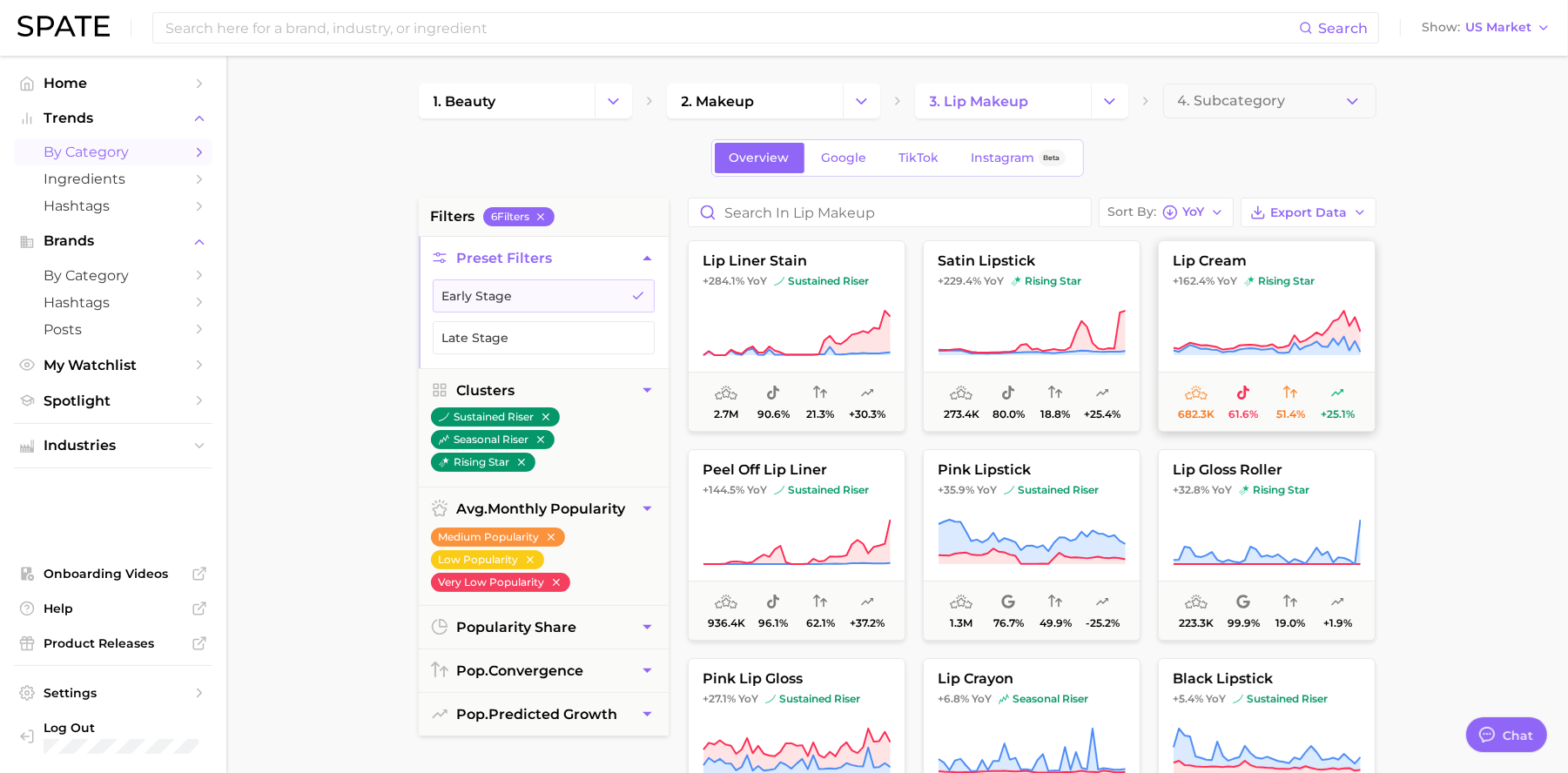
click at [1264, 357] on icon at bounding box center [1266, 334] width 188 height 48
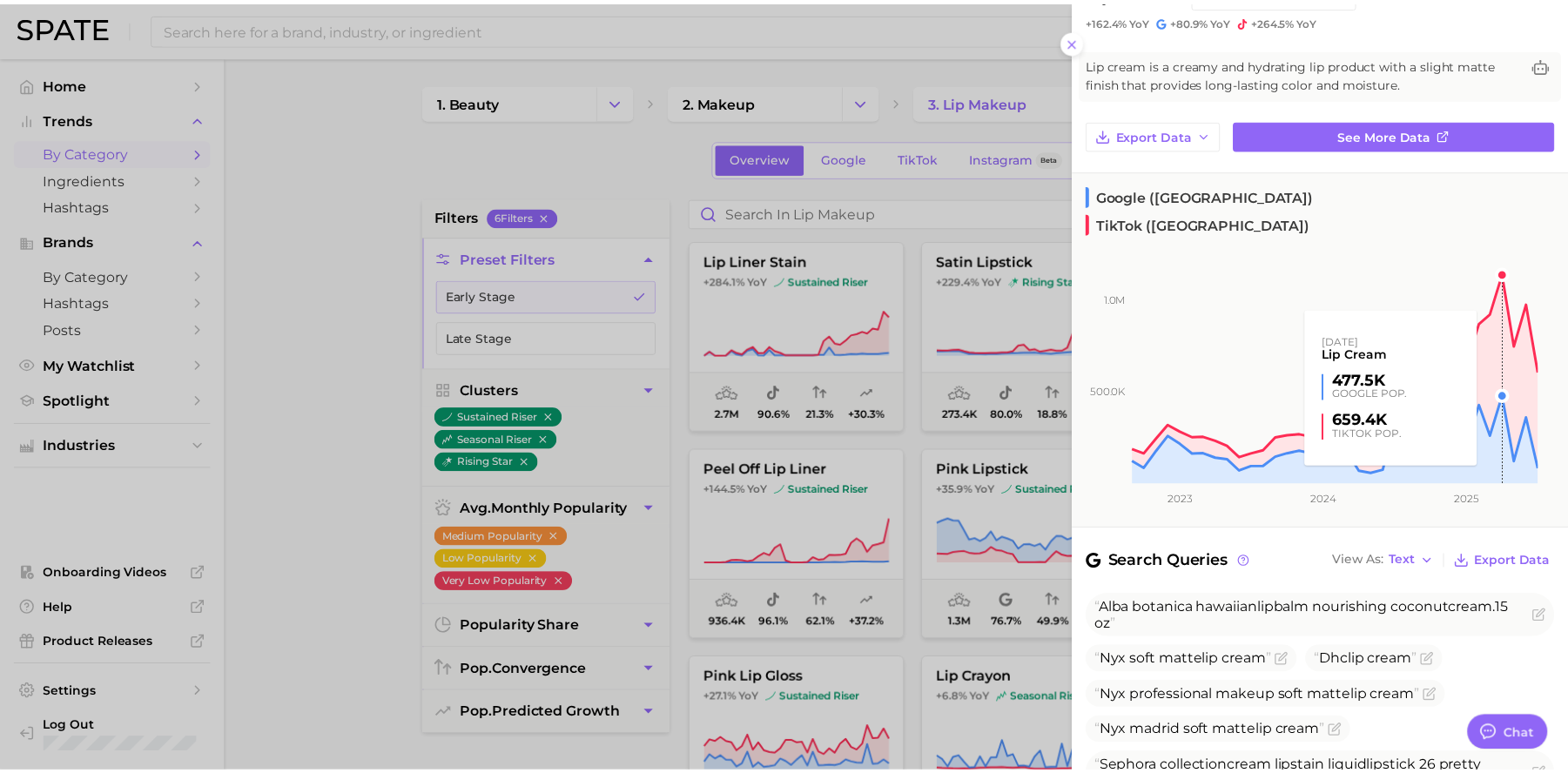
scroll to position [80, 0]
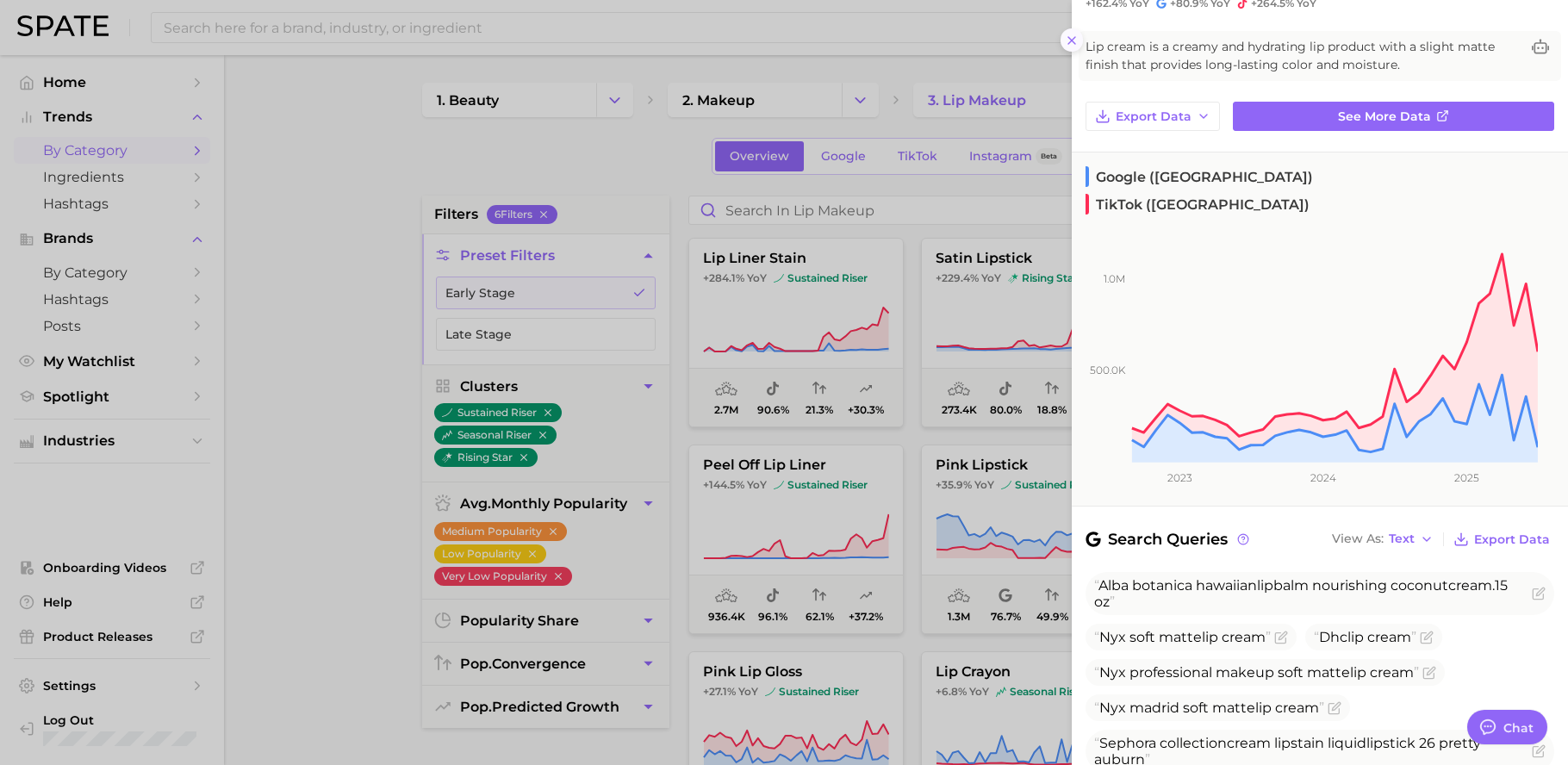
click at [1068, 36] on icon at bounding box center [1071, 40] width 14 height 14
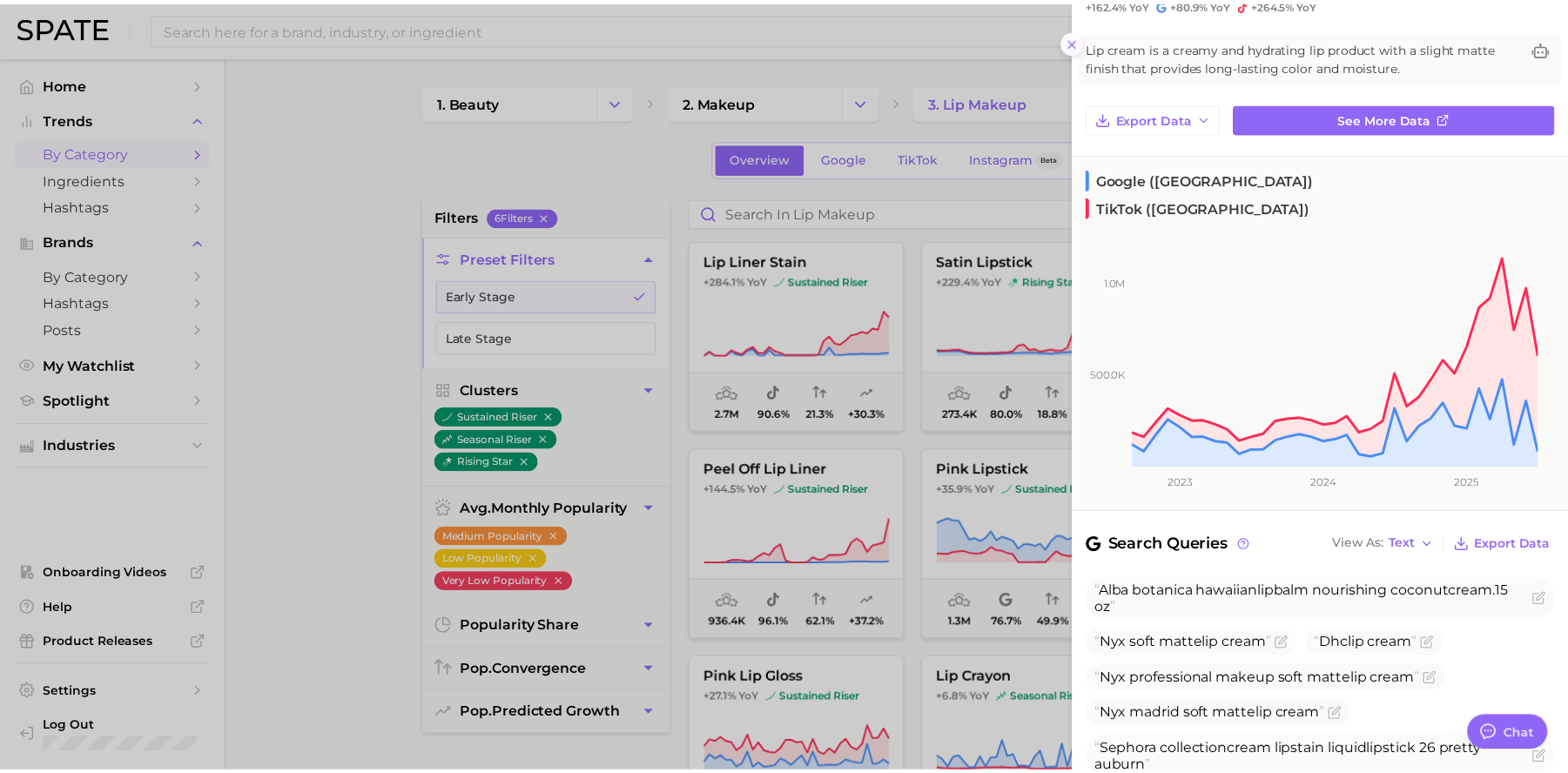
scroll to position [0, 0]
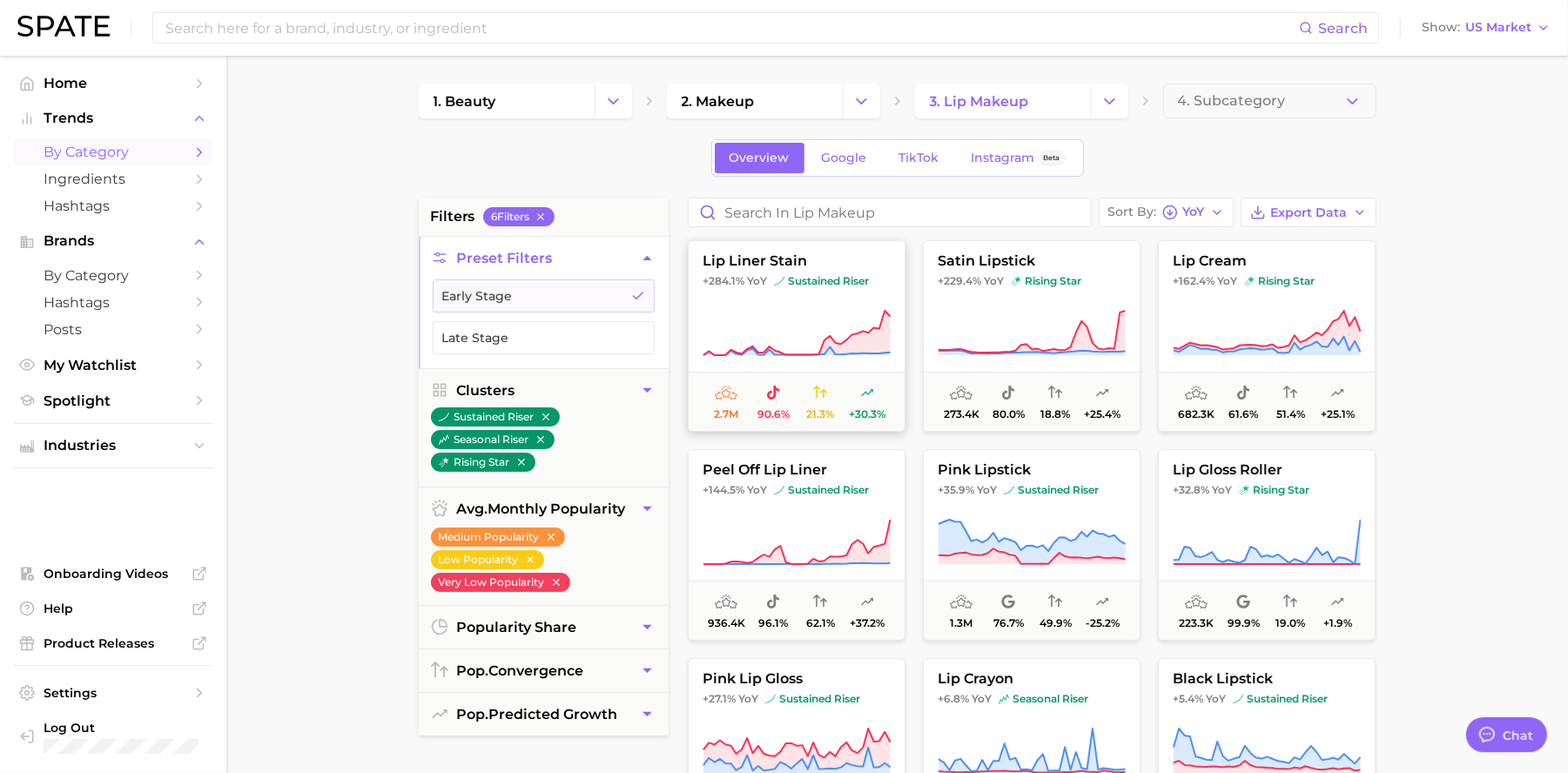
click at [853, 355] on icon at bounding box center [795, 350] width 187 height 8
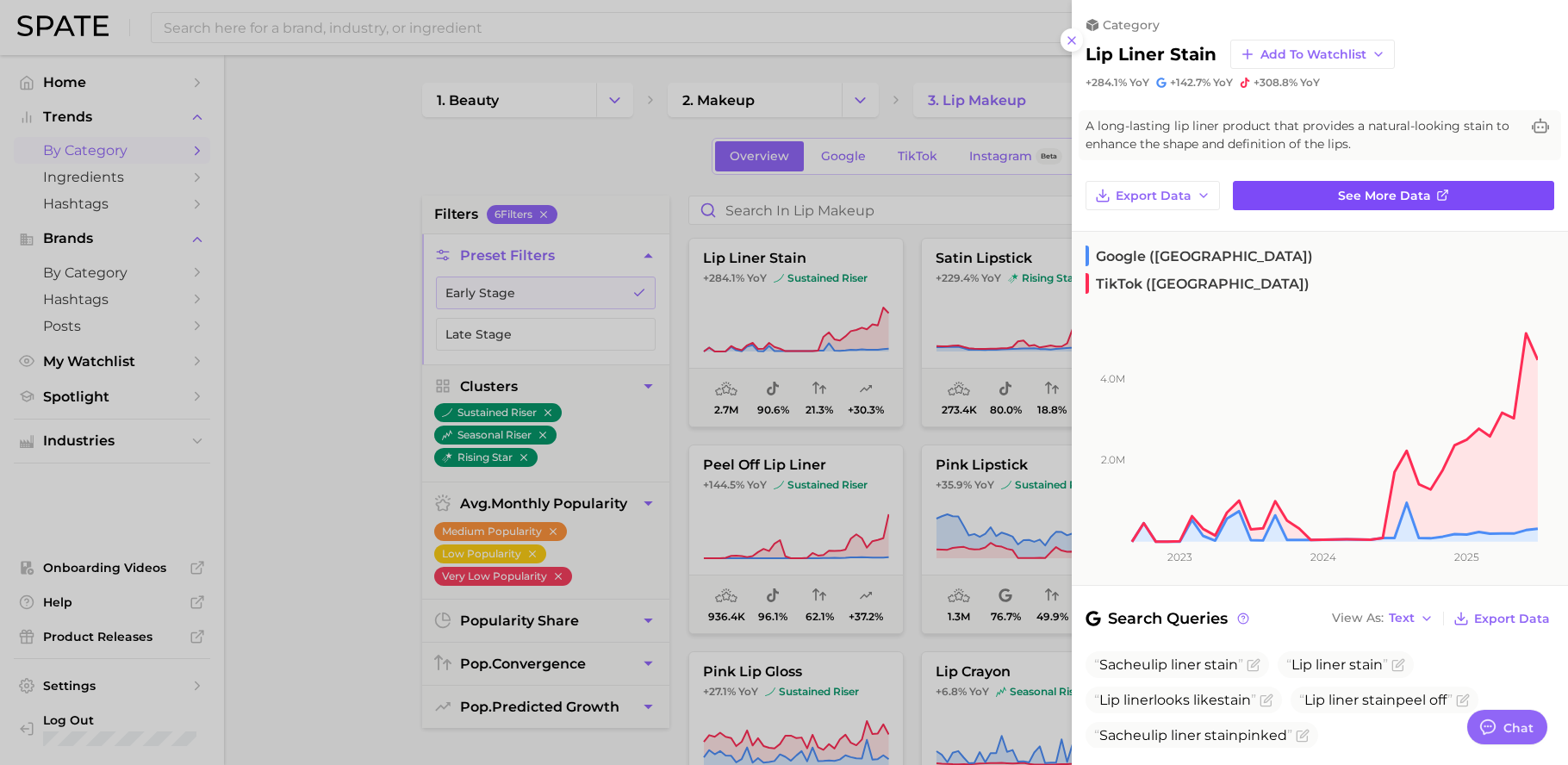
click at [1304, 196] on link "See more data" at bounding box center [1393, 196] width 321 height 29
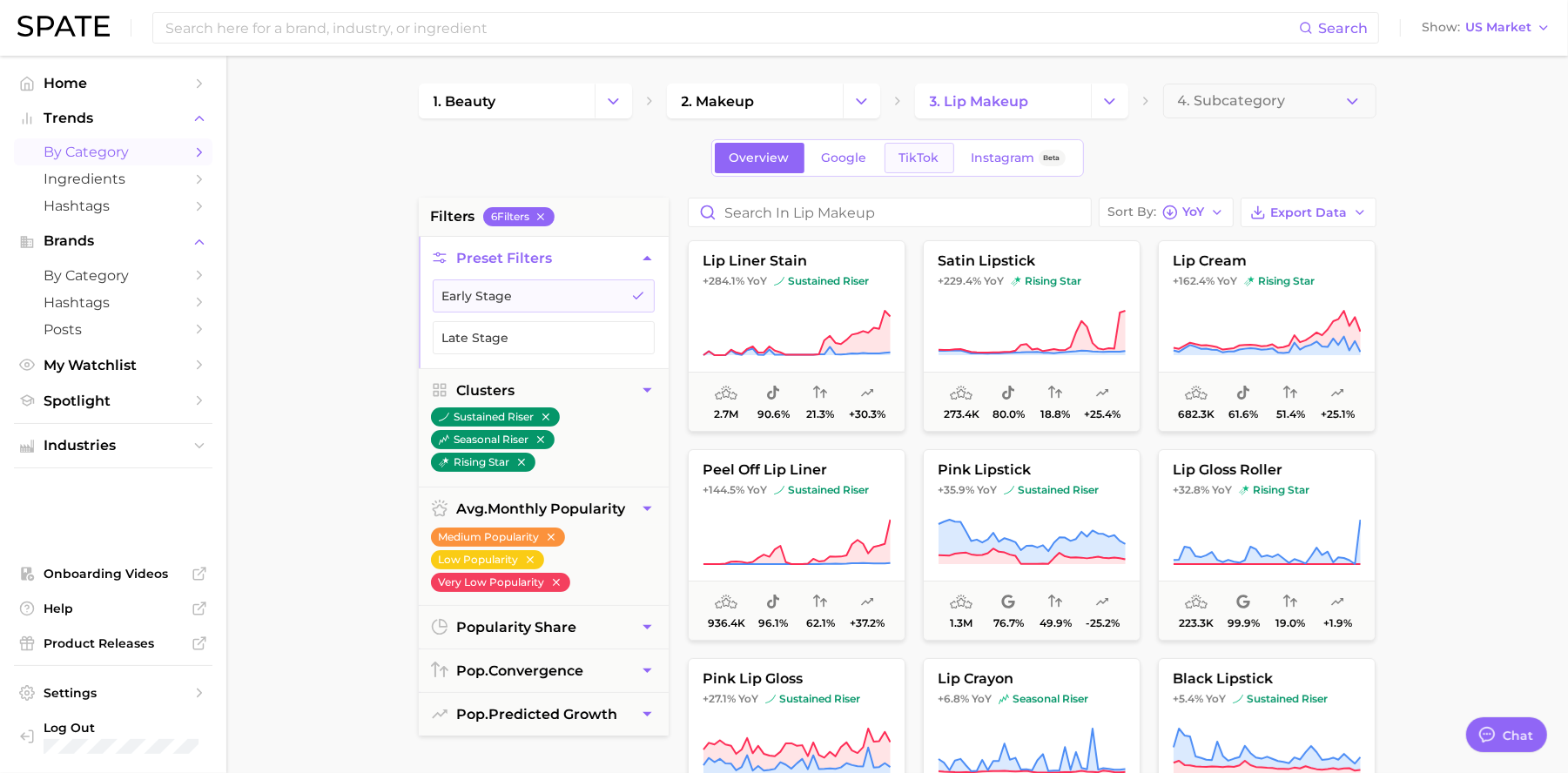
click at [923, 155] on span "TikTok" at bounding box center [919, 158] width 40 height 15
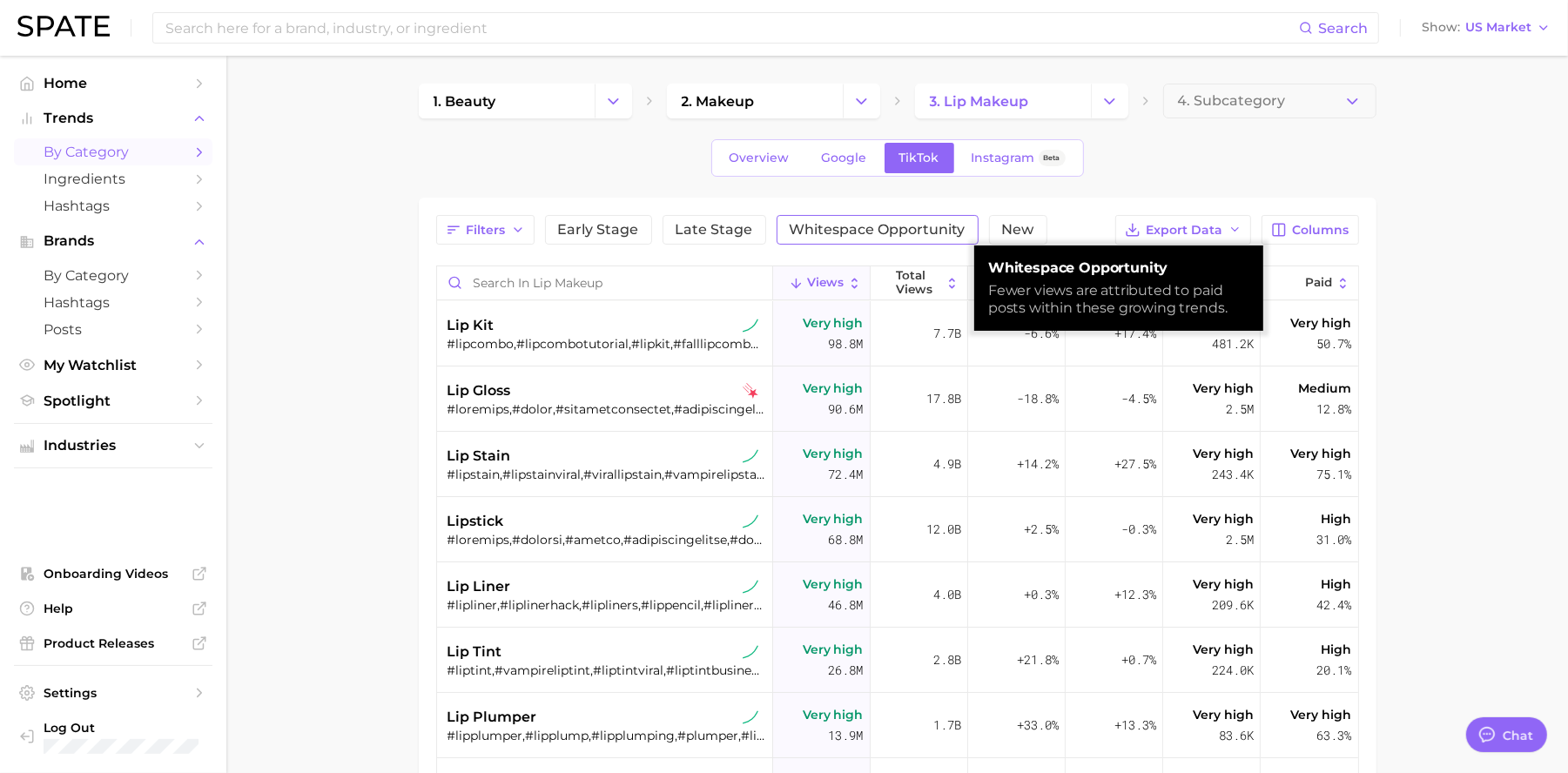
click at [882, 223] on span "Whitespace Opportunity" at bounding box center [877, 229] width 176 height 14
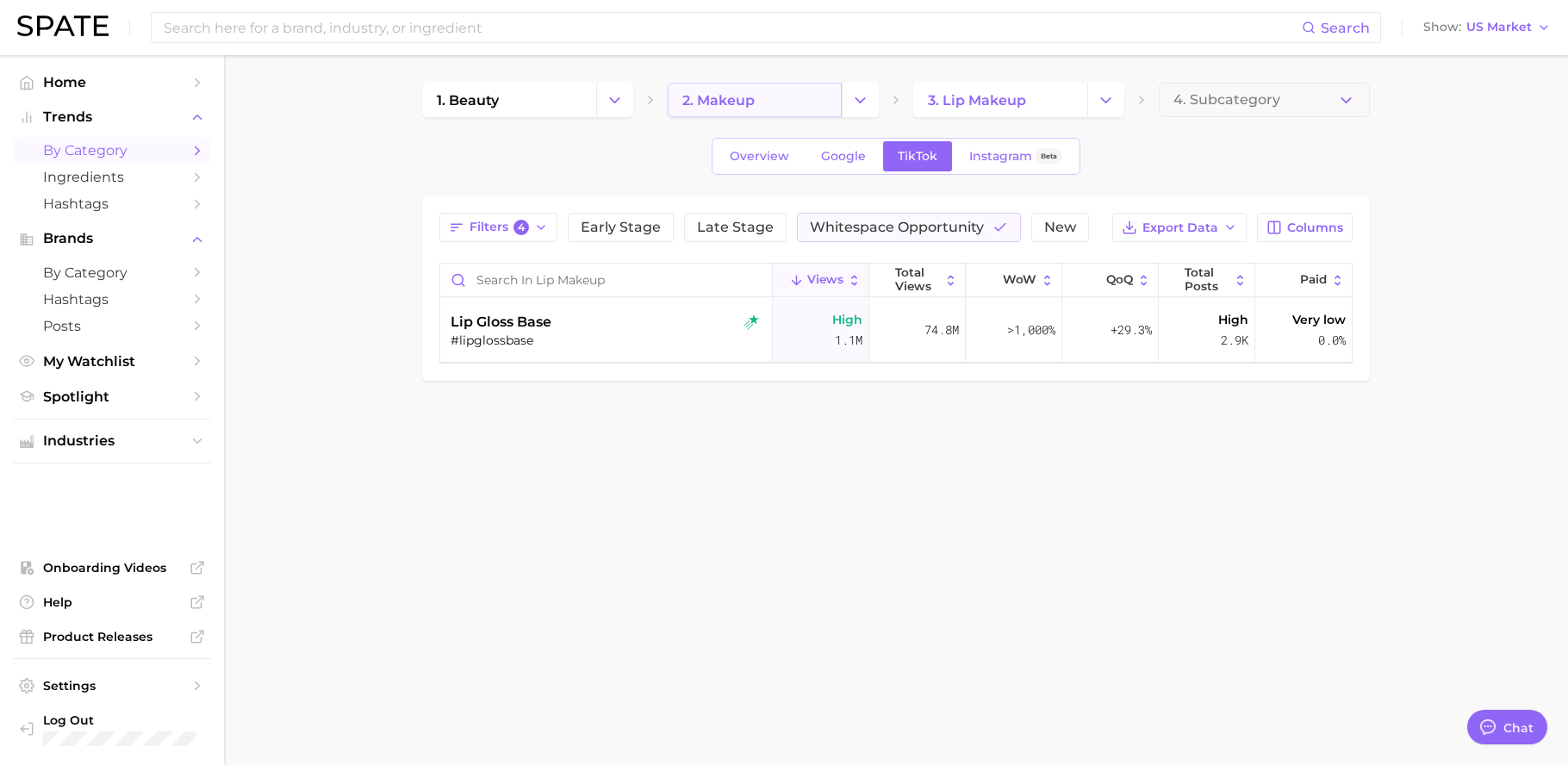
click at [741, 104] on span "2. makeup" at bounding box center [718, 100] width 73 height 17
type textarea "x"
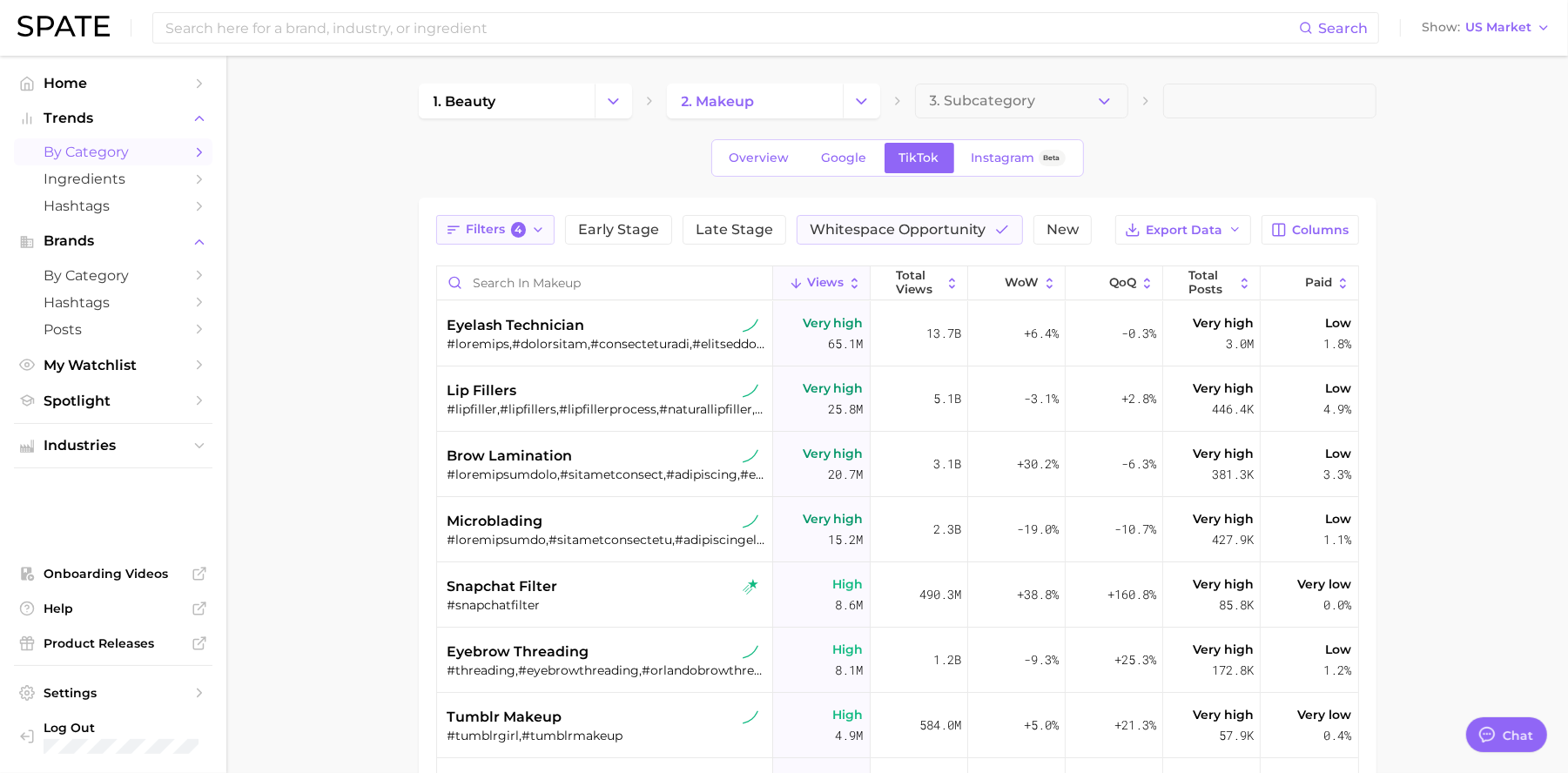
click at [533, 234] on icon "button" at bounding box center [538, 229] width 14 height 14
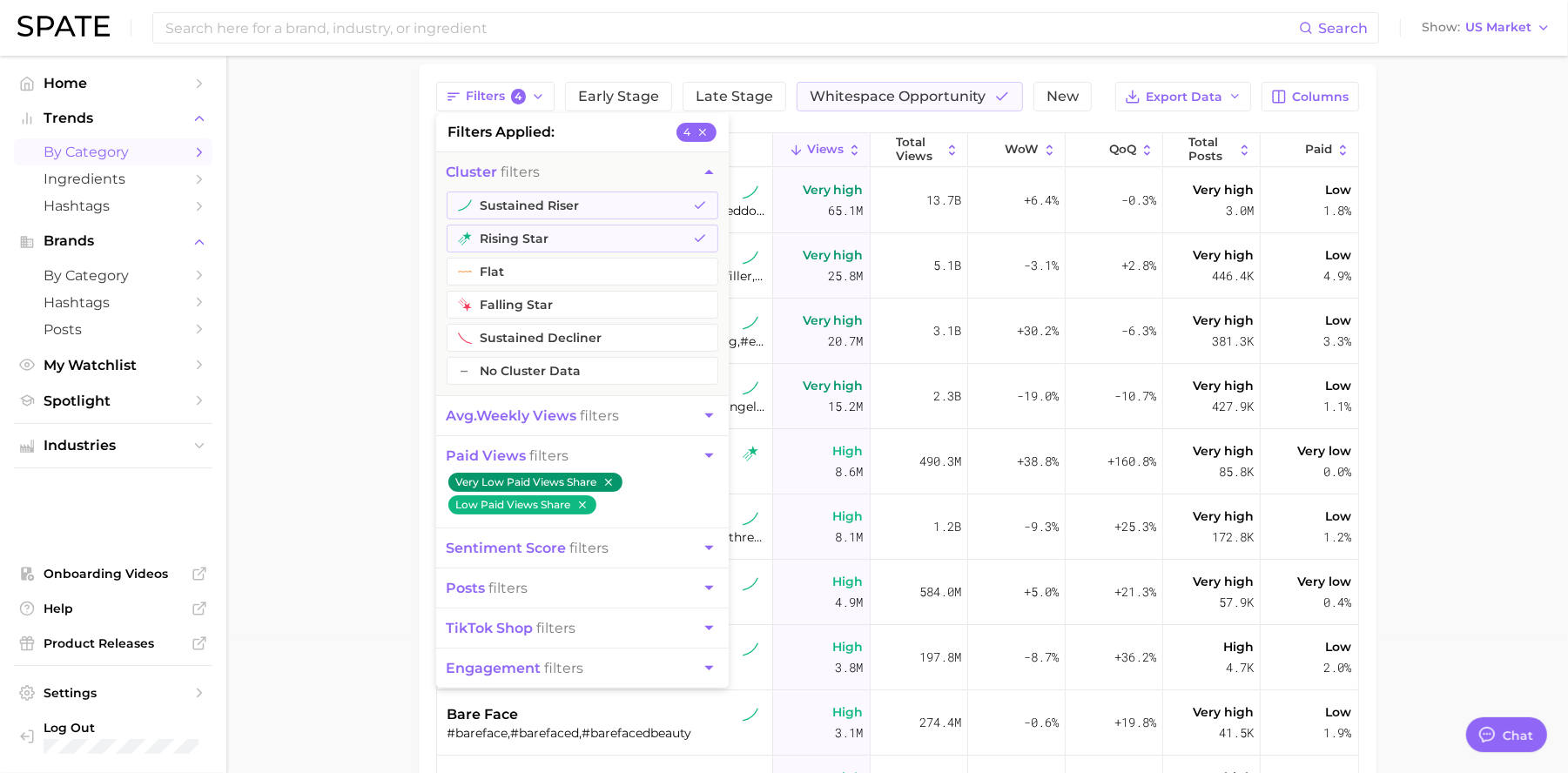
scroll to position [152, 0]
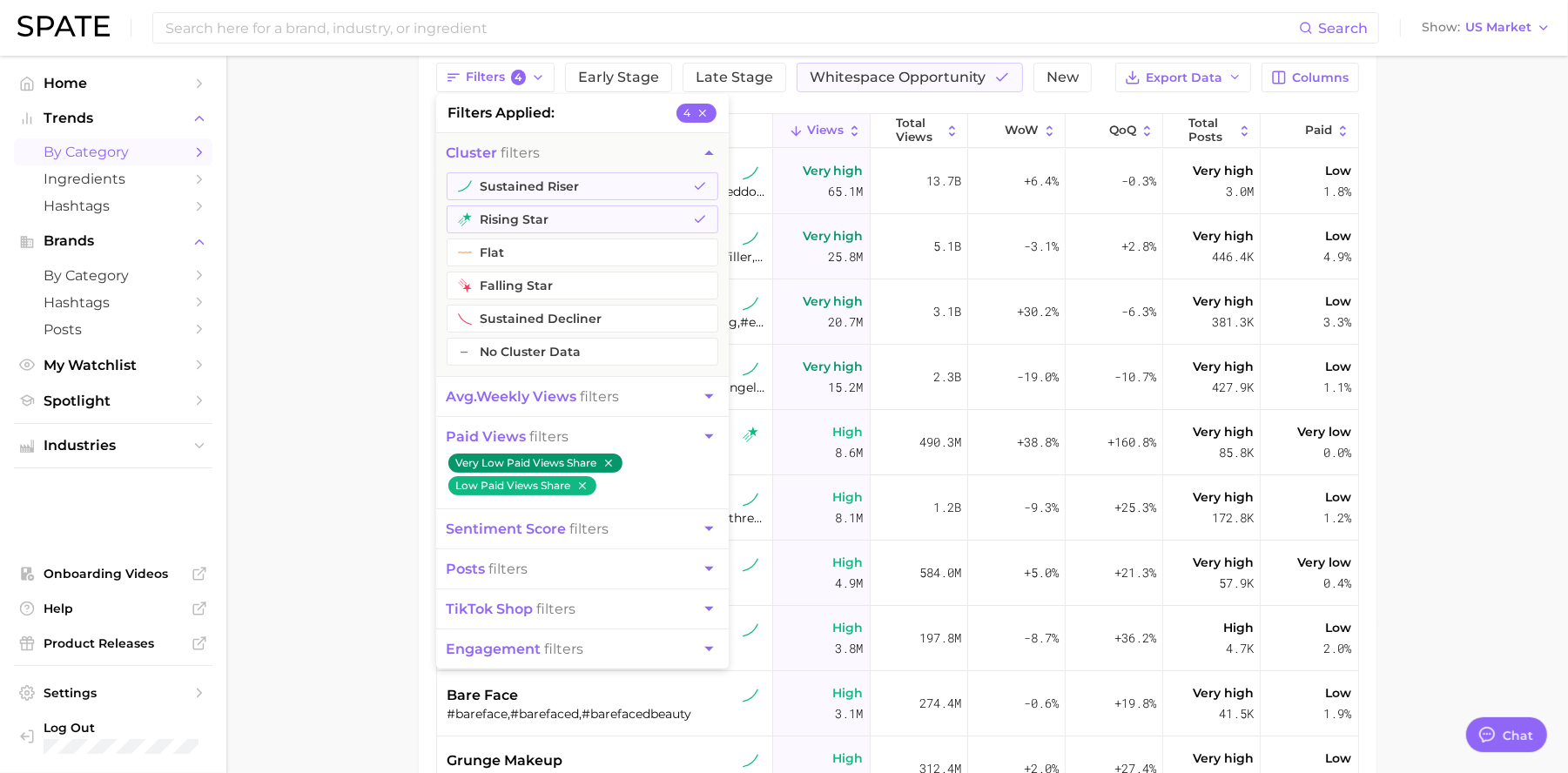
click at [1457, 304] on main "1. beauty 2. makeup 3. Subcategory Overview Google TikTok Instagram Beta Filter…" at bounding box center [897, 447] width 1341 height 1087
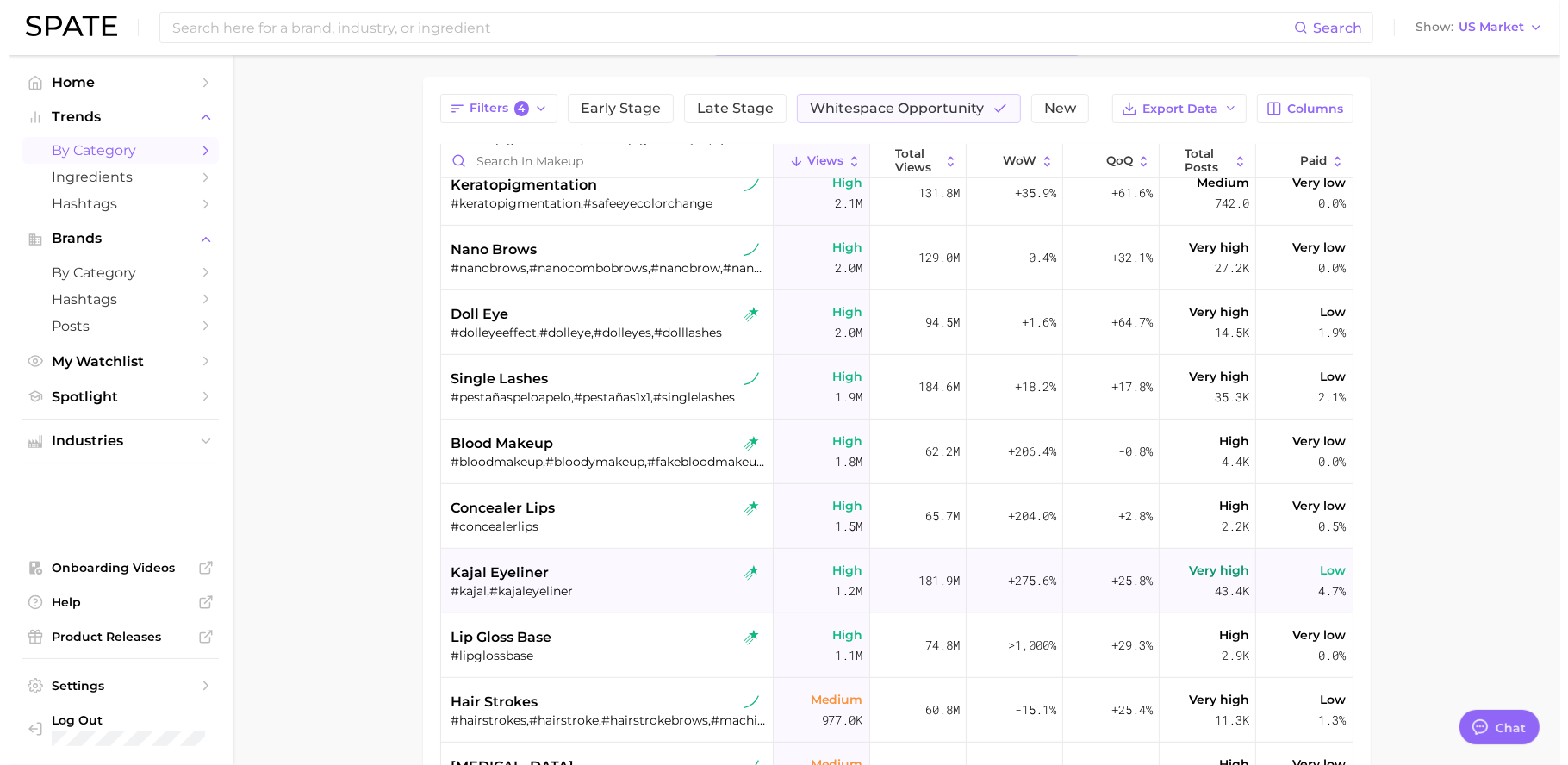
scroll to position [733, 0]
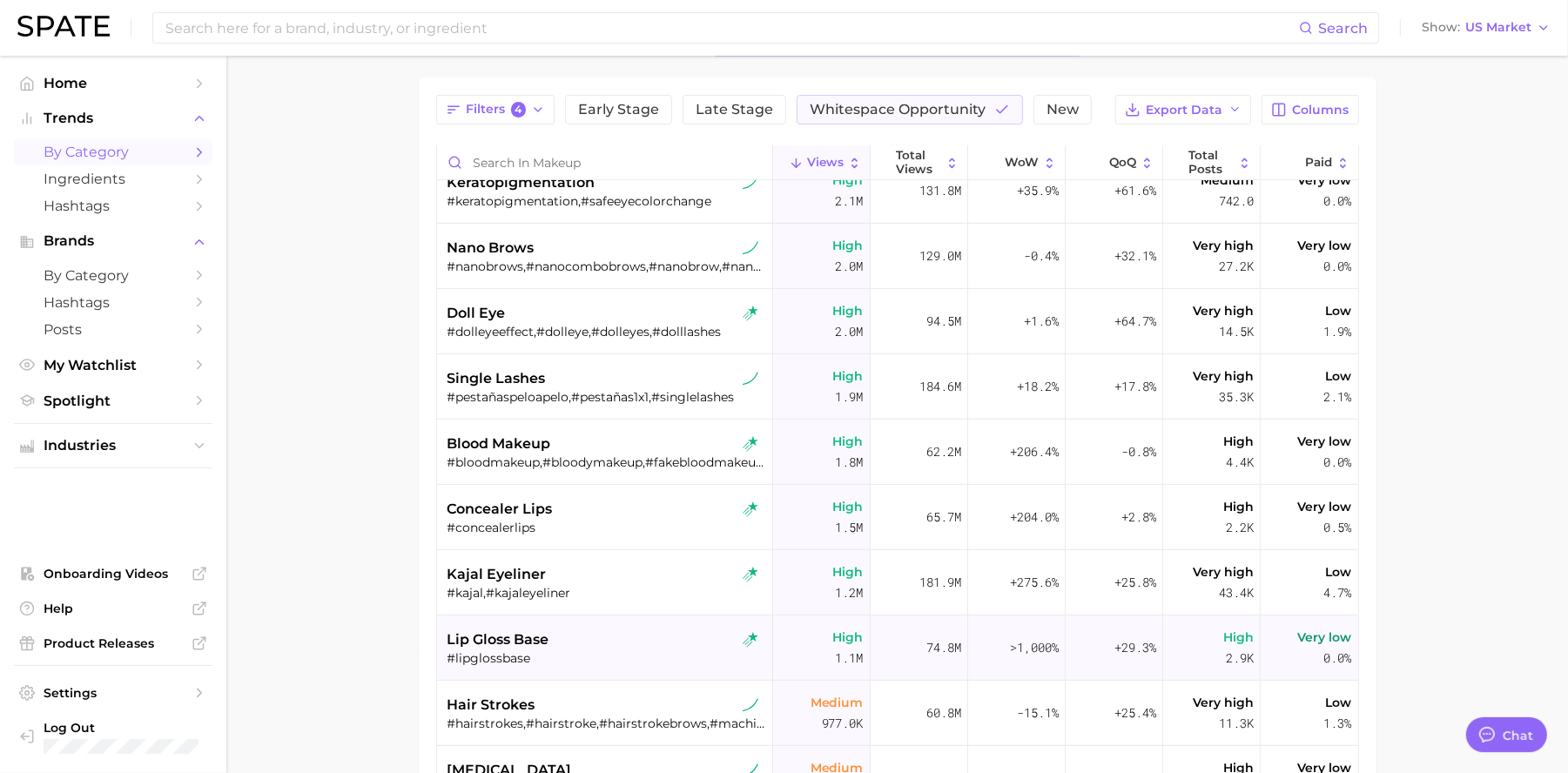
click at [619, 648] on div "lip gloss base" at bounding box center [607, 639] width 319 height 20
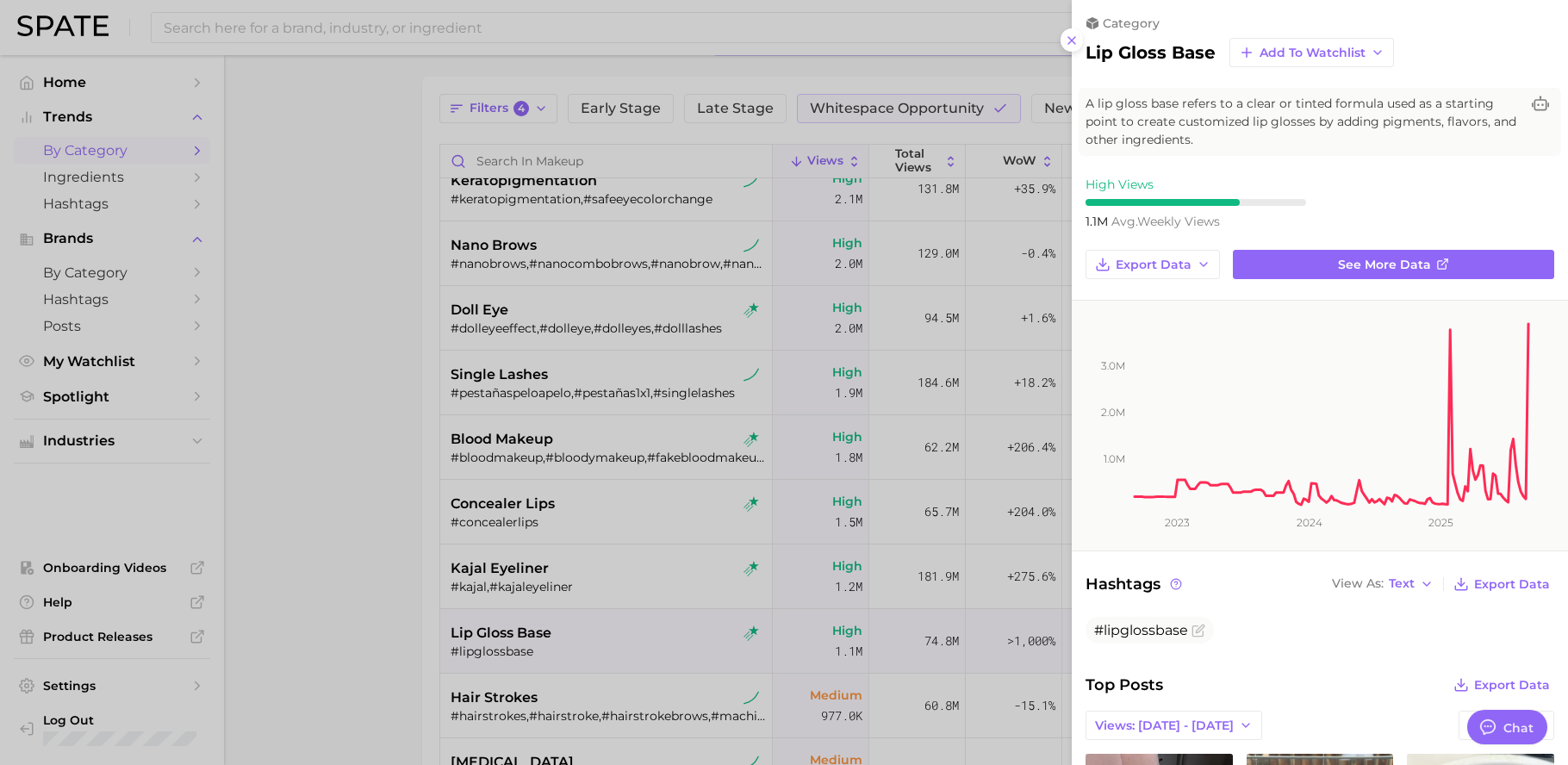
scroll to position [0, 0]
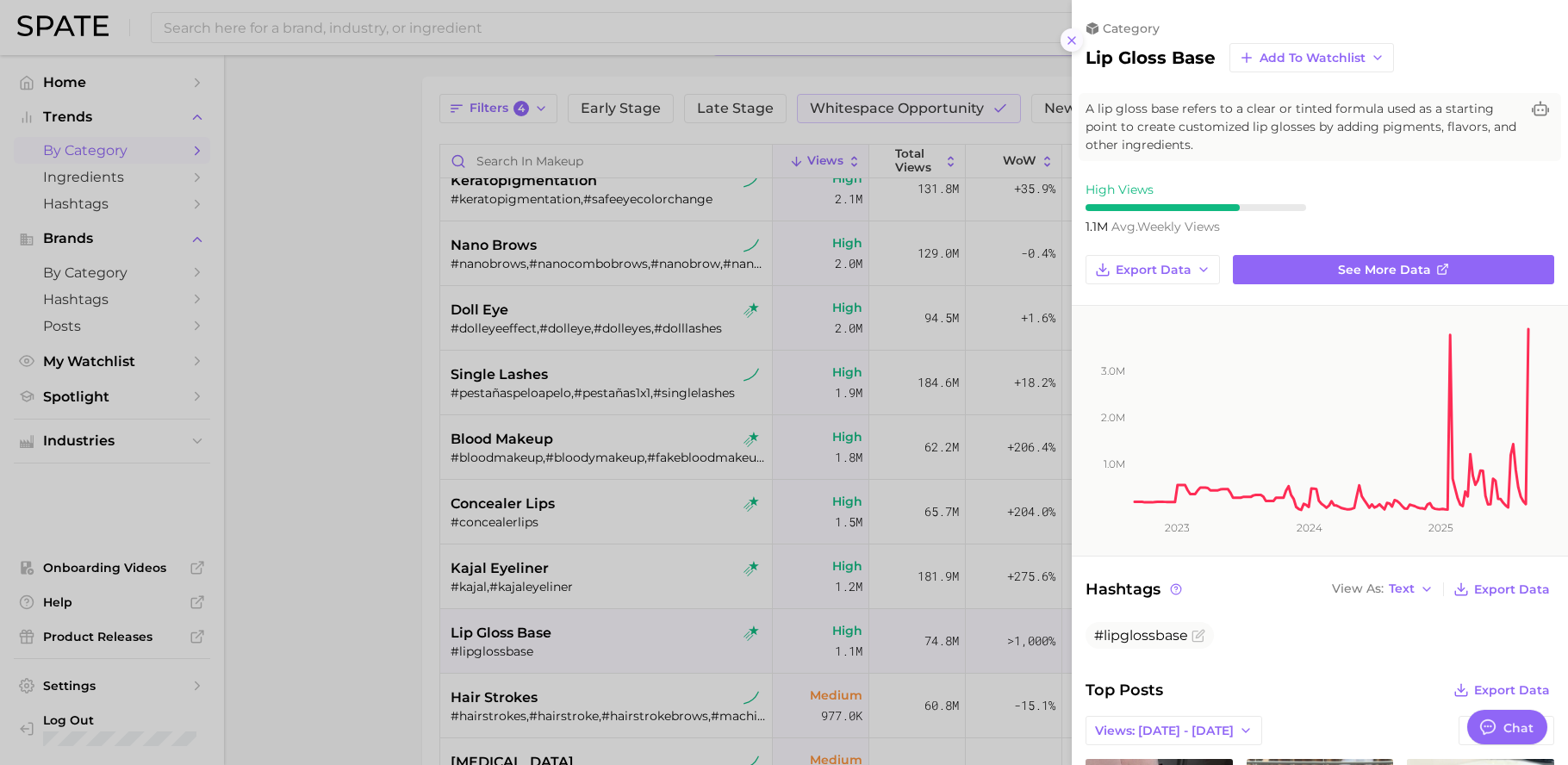
click at [1062, 38] on button at bounding box center [1071, 40] width 23 height 23
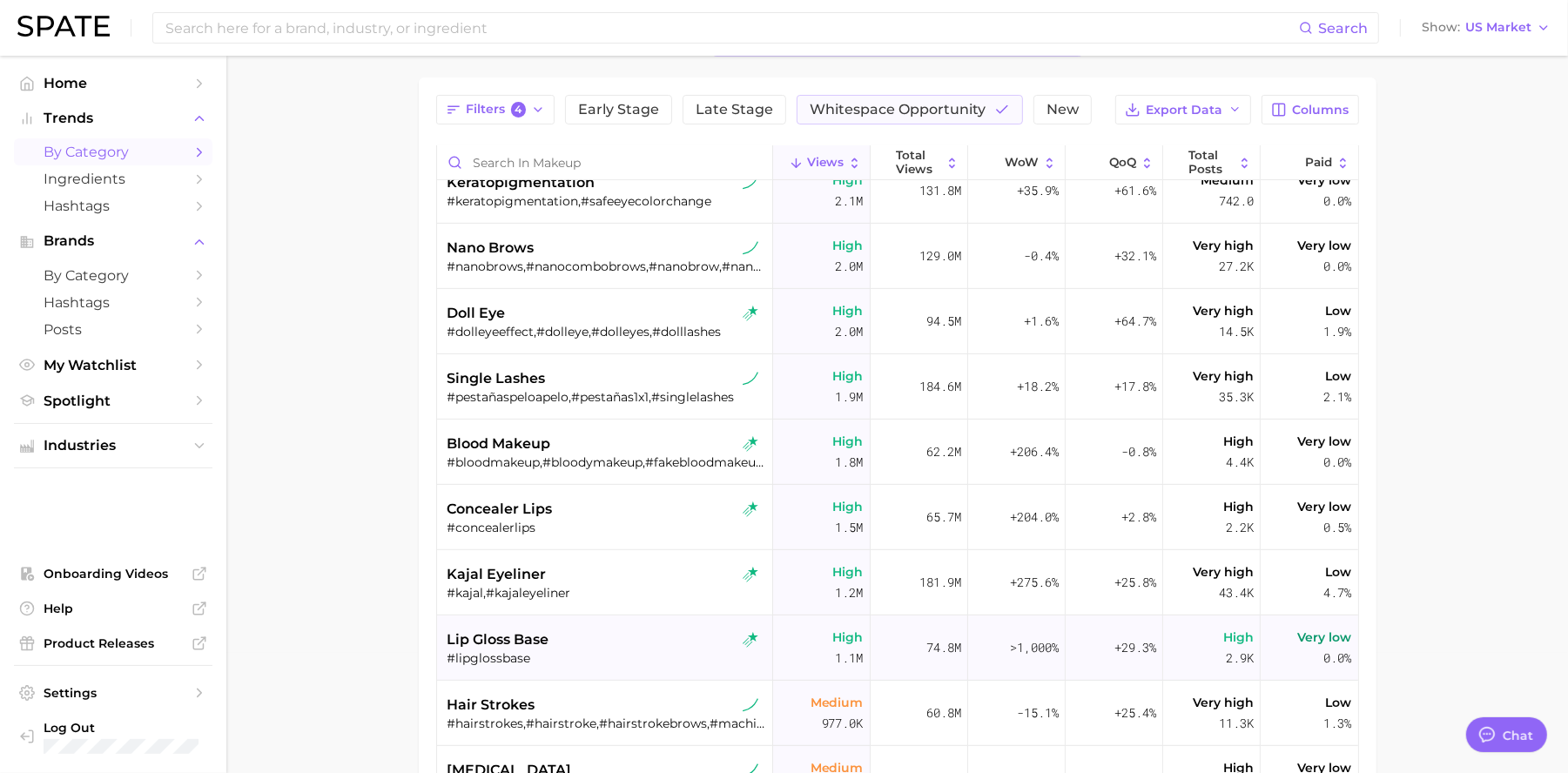
click at [586, 660] on div "#lipglossbase" at bounding box center [607, 658] width 319 height 16
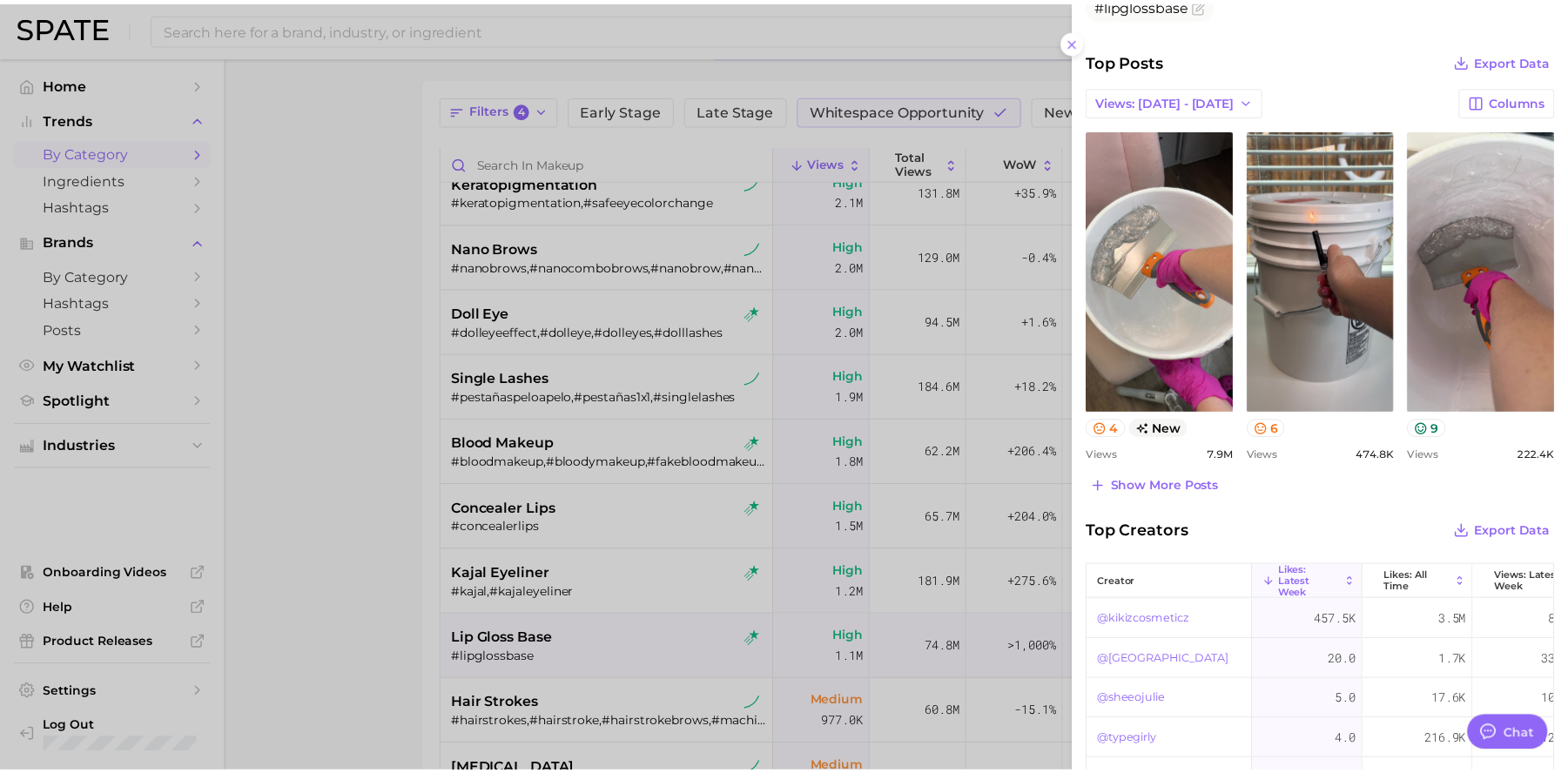
scroll to position [72, 0]
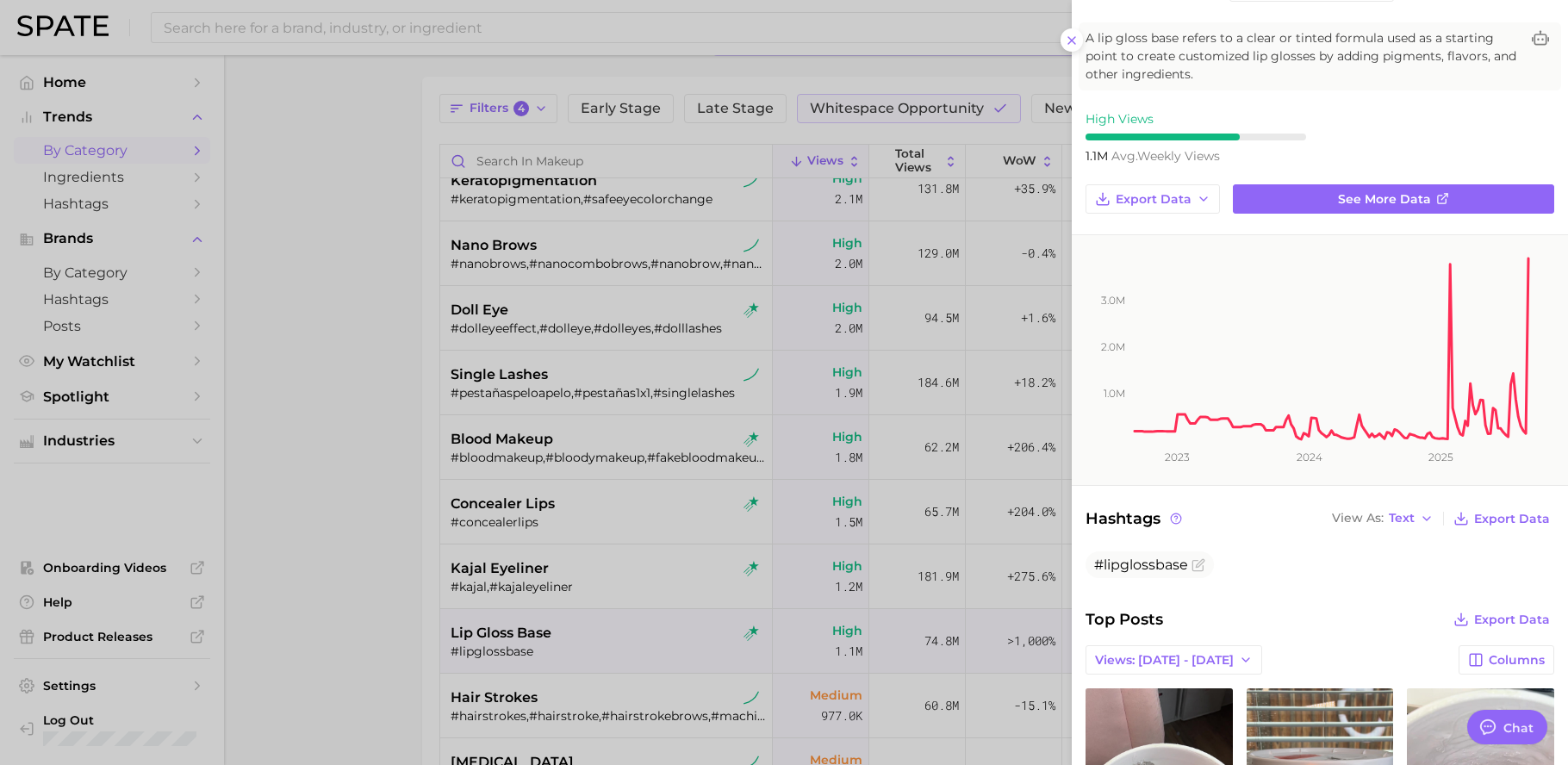
click at [1083, 39] on div "A lip gloss base refers to a clear or tinted formula used as a starting point t…" at bounding box center [1320, 56] width 483 height 68
click at [1078, 46] on icon at bounding box center [1071, 40] width 14 height 14
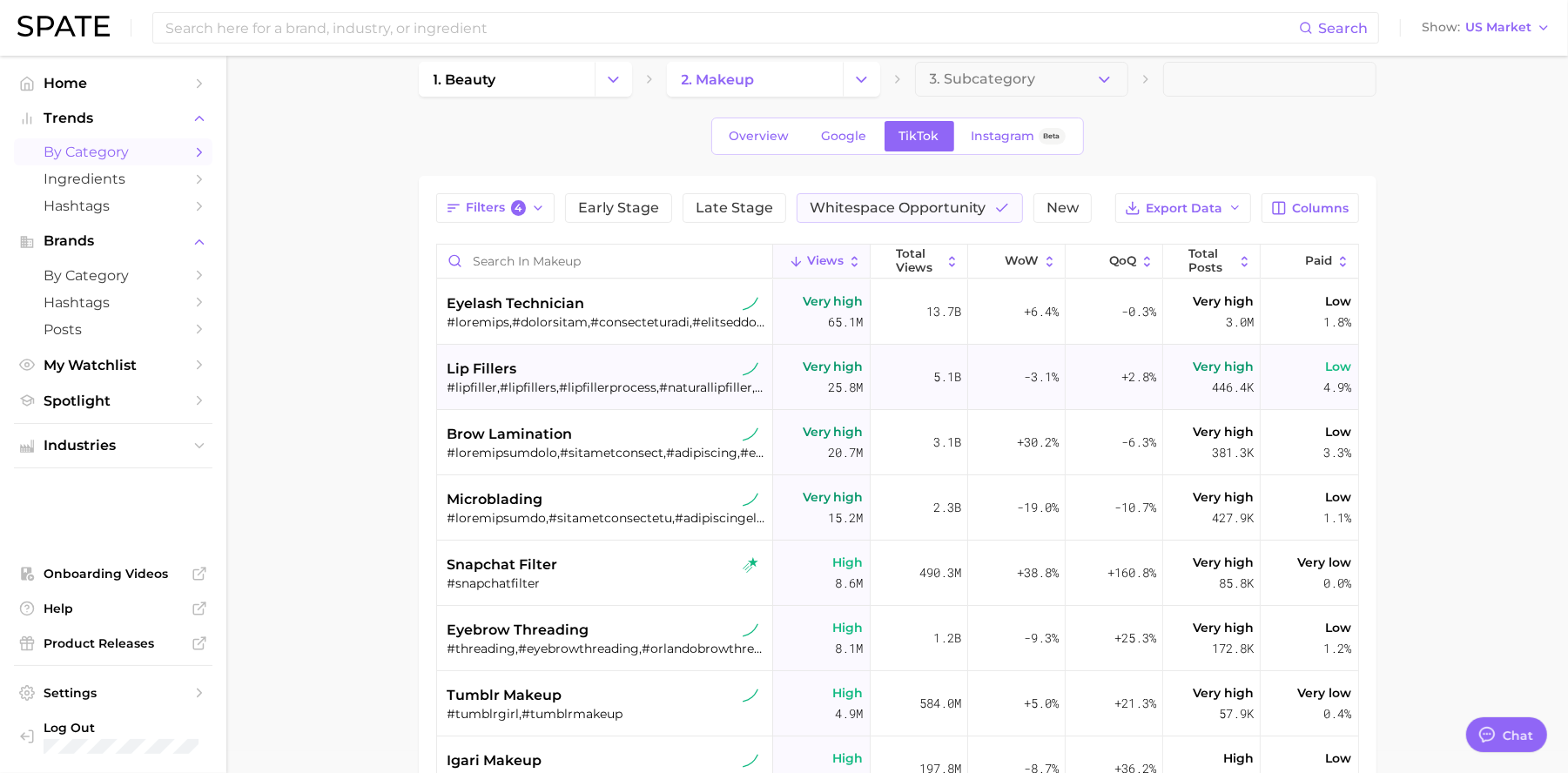
scroll to position [0, 0]
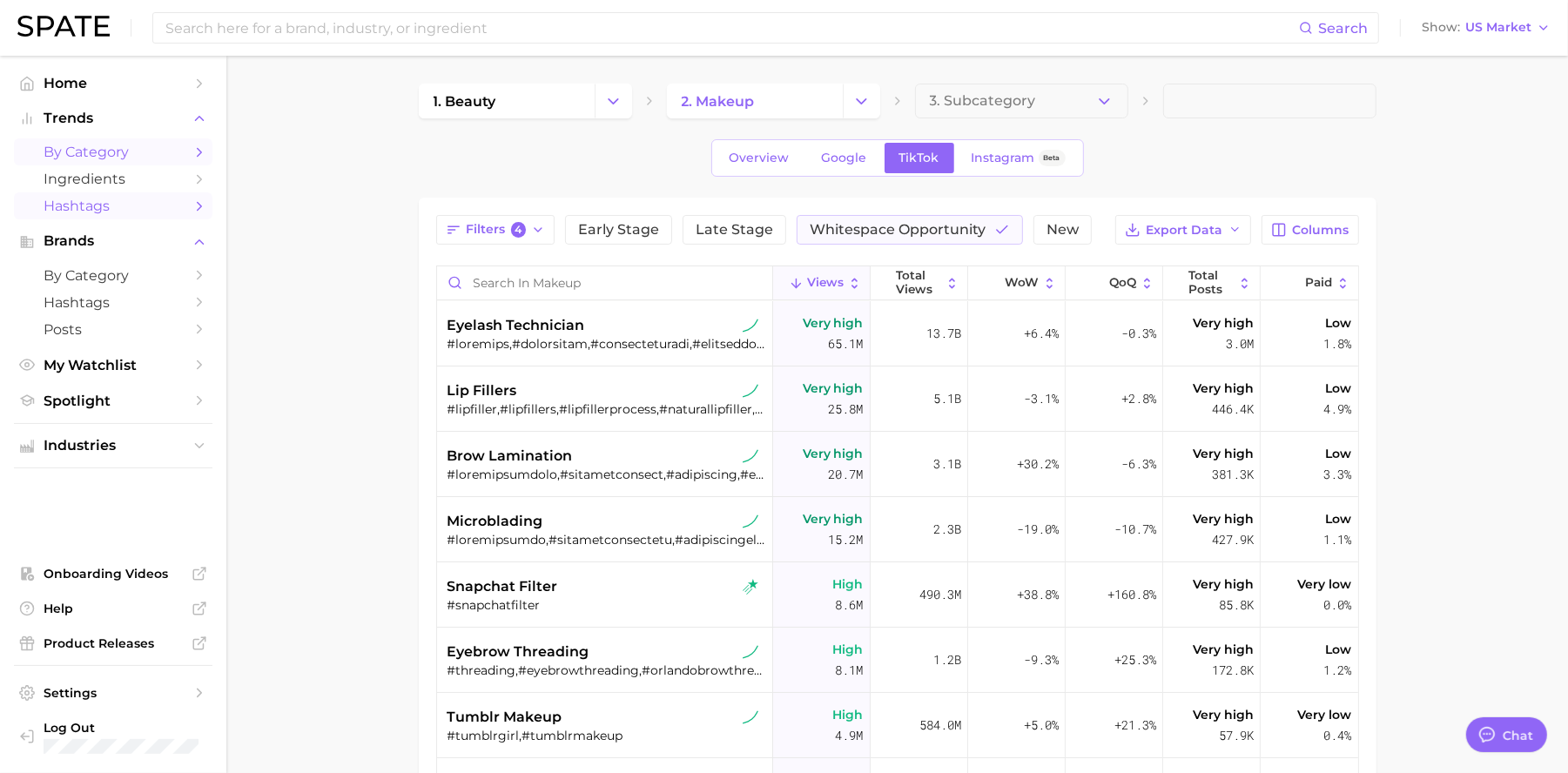
click at [136, 210] on span "Hashtags" at bounding box center [113, 206] width 139 height 17
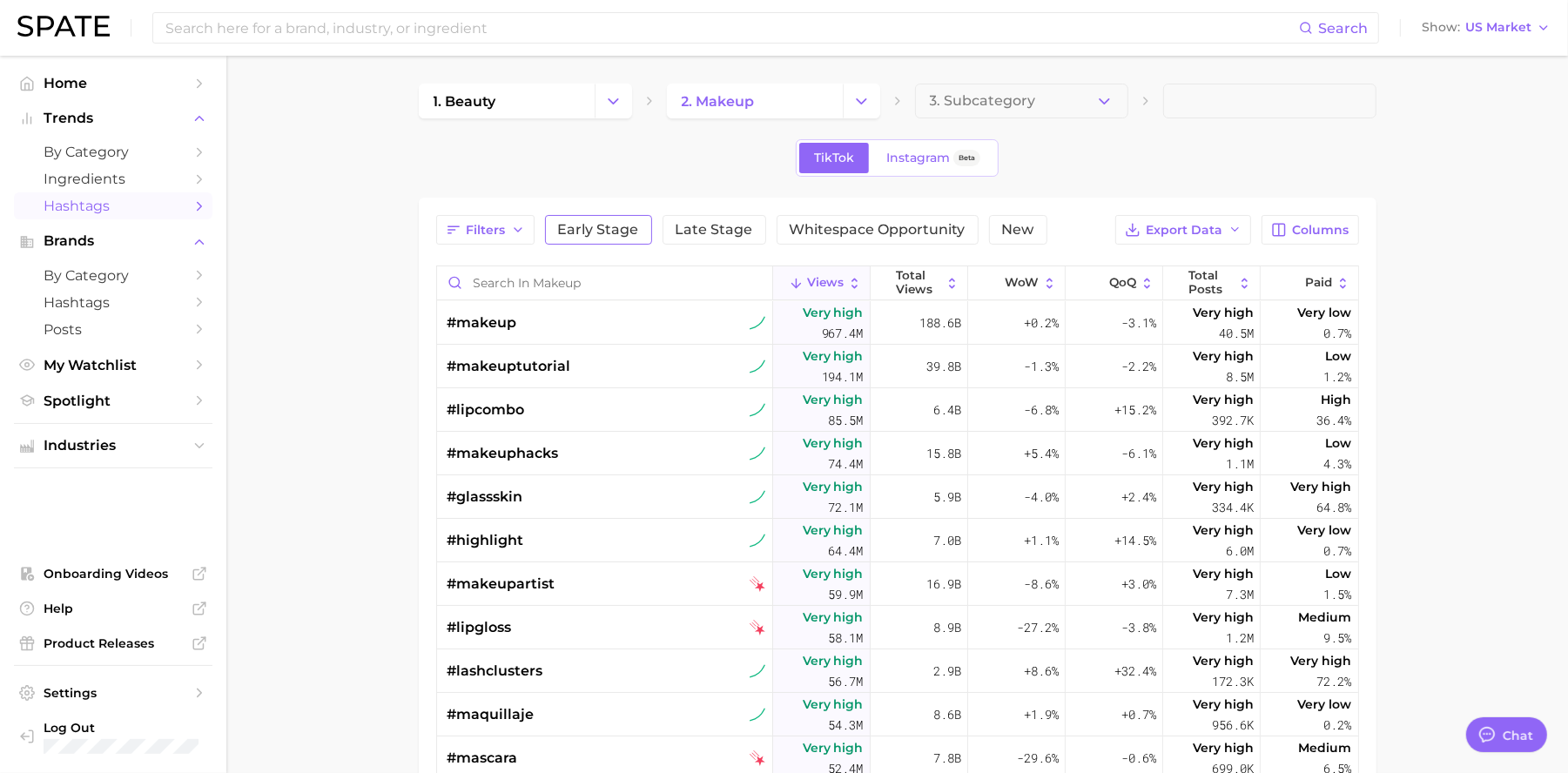
click at [575, 238] on button "Early Stage" at bounding box center [598, 229] width 107 height 30
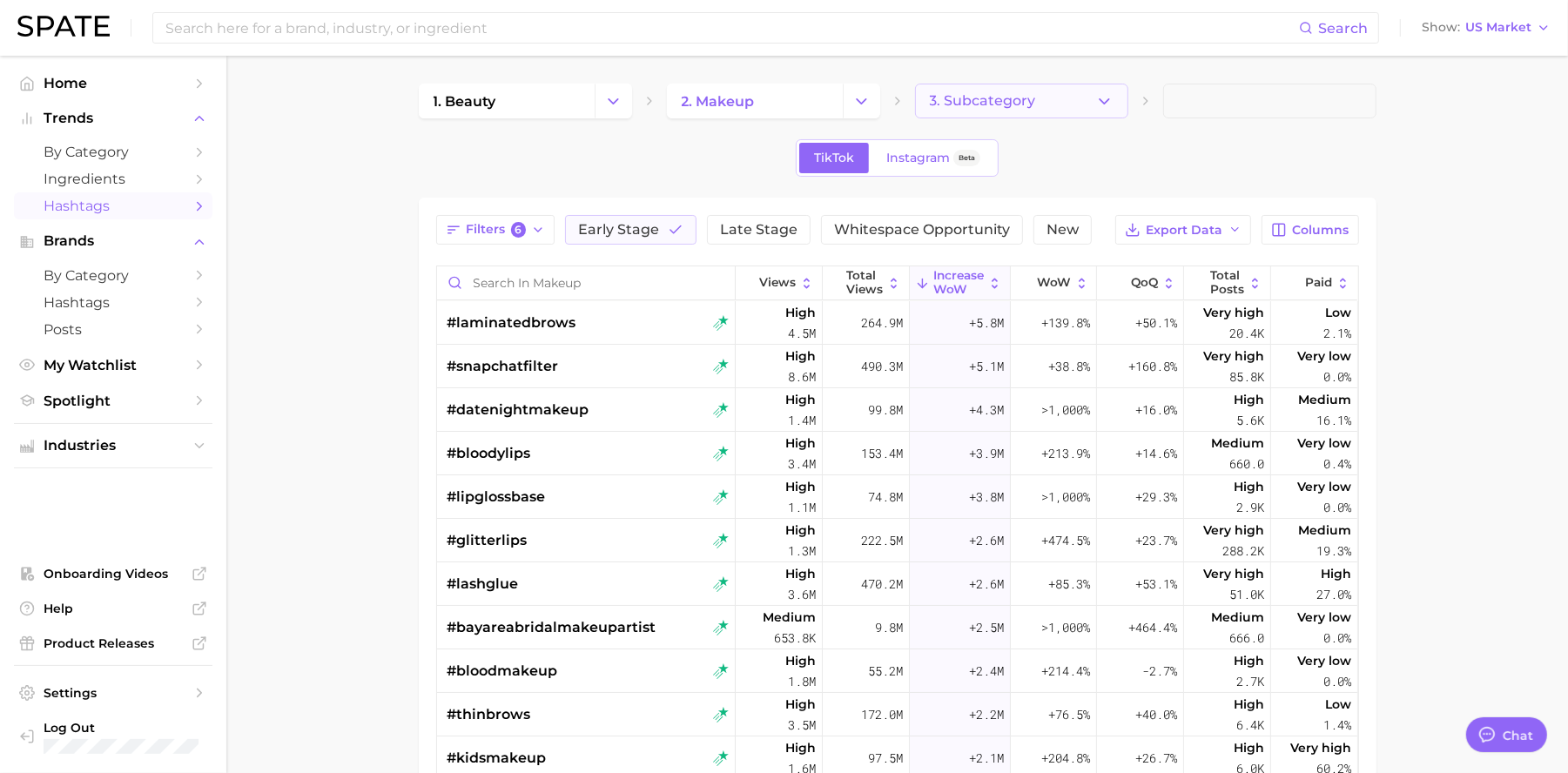
click at [952, 98] on span "3. Subcategory" at bounding box center [983, 100] width 106 height 16
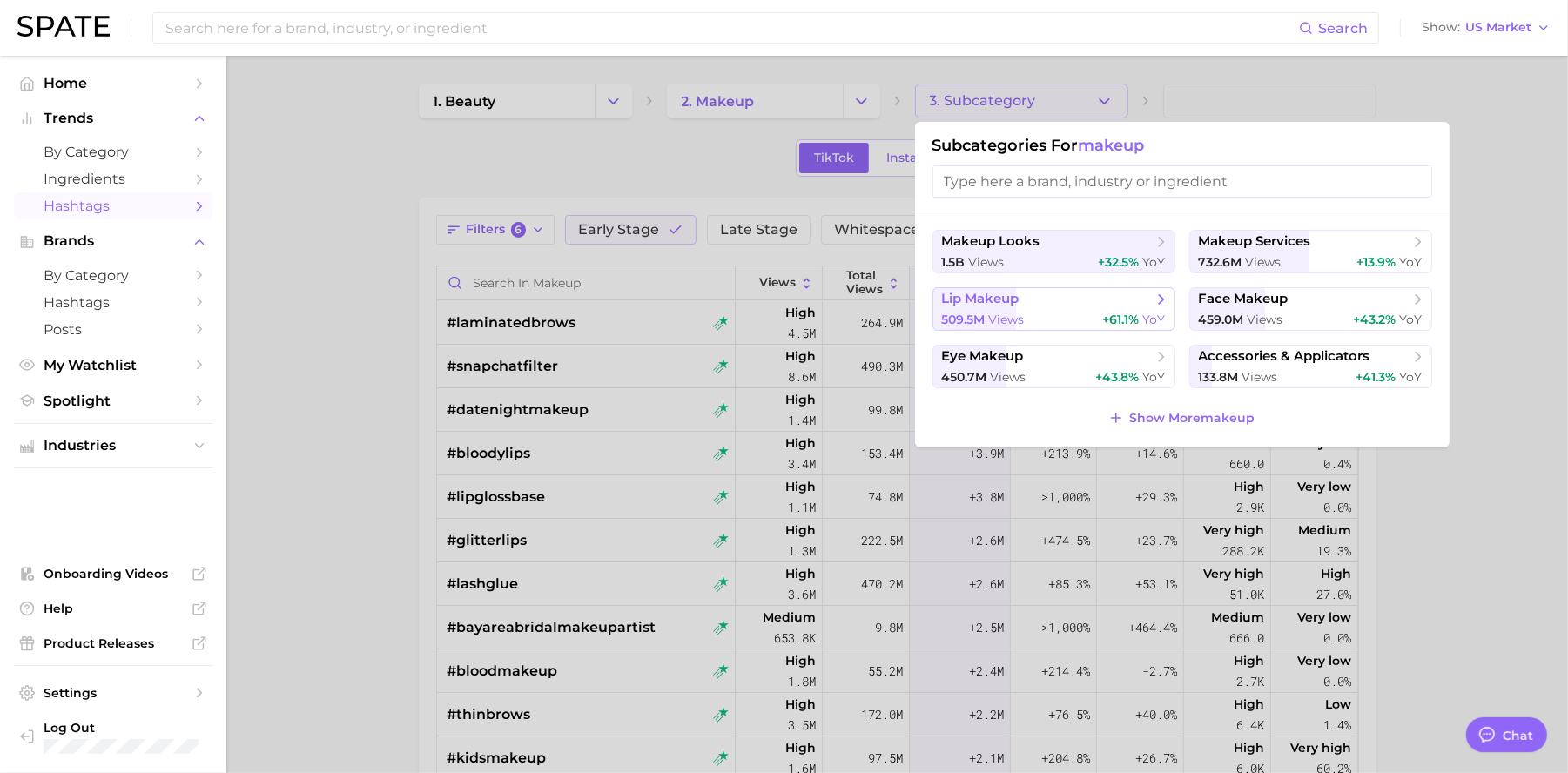
click at [1037, 322] on div "509.5m views +61.1% YoY" at bounding box center [1053, 320] width 224 height 17
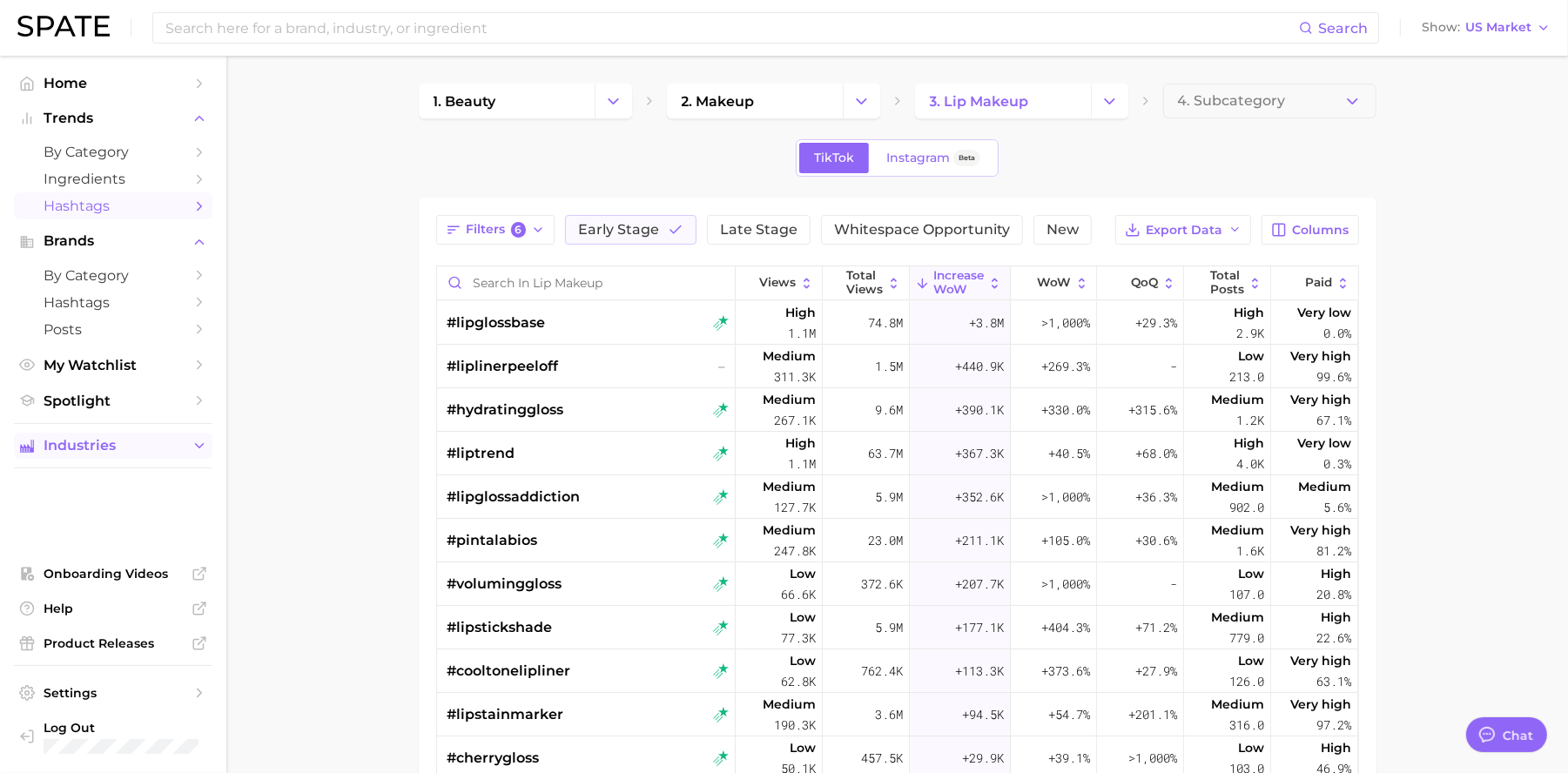
click at [120, 443] on span "Industries" at bounding box center [113, 445] width 139 height 16
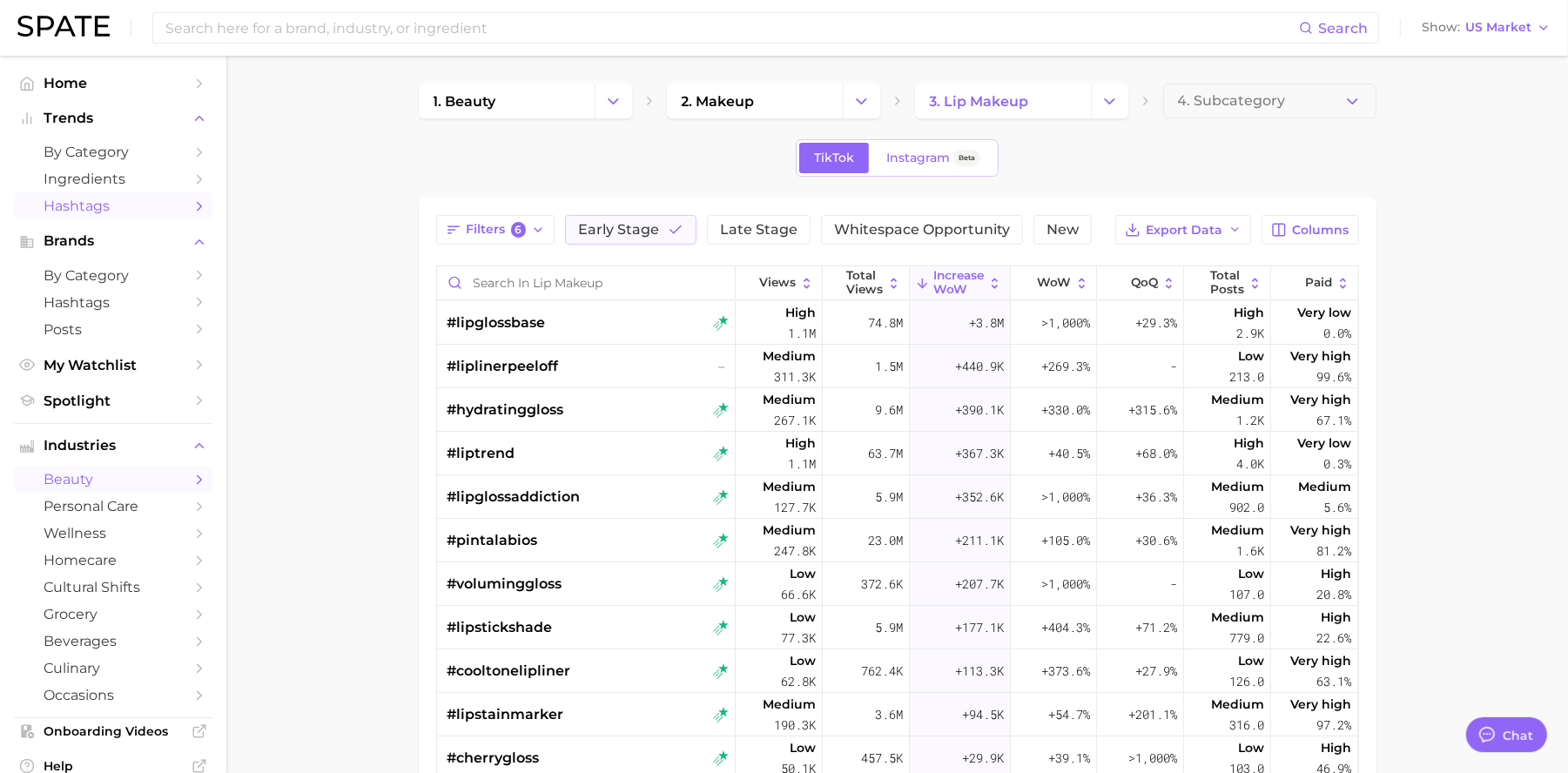
click at [115, 472] on span "beauty" at bounding box center [113, 479] width 139 height 17
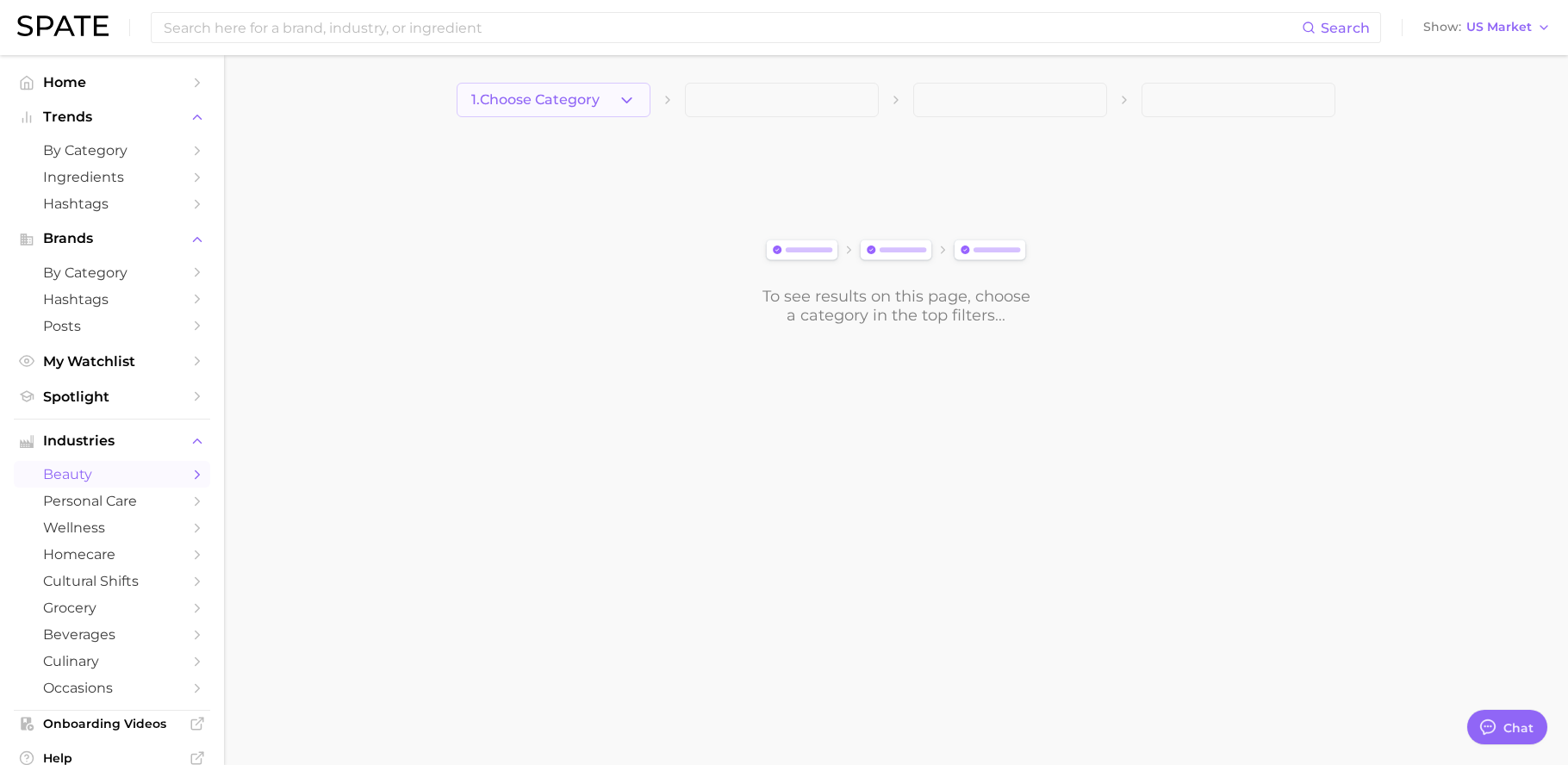
click at [633, 106] on icon "button" at bounding box center [627, 100] width 18 height 18
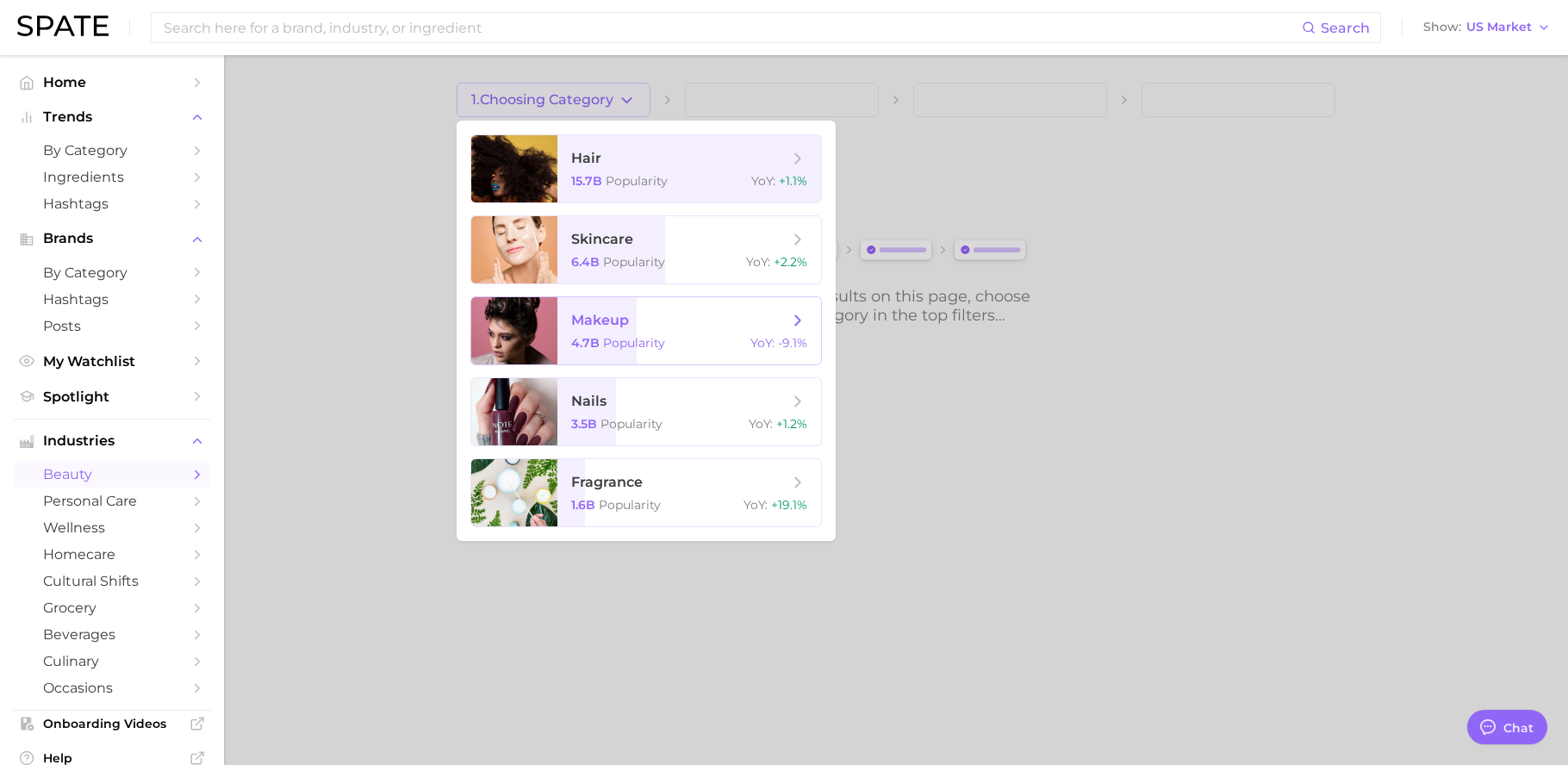
click at [674, 325] on span "makeup" at bounding box center [680, 320] width 217 height 19
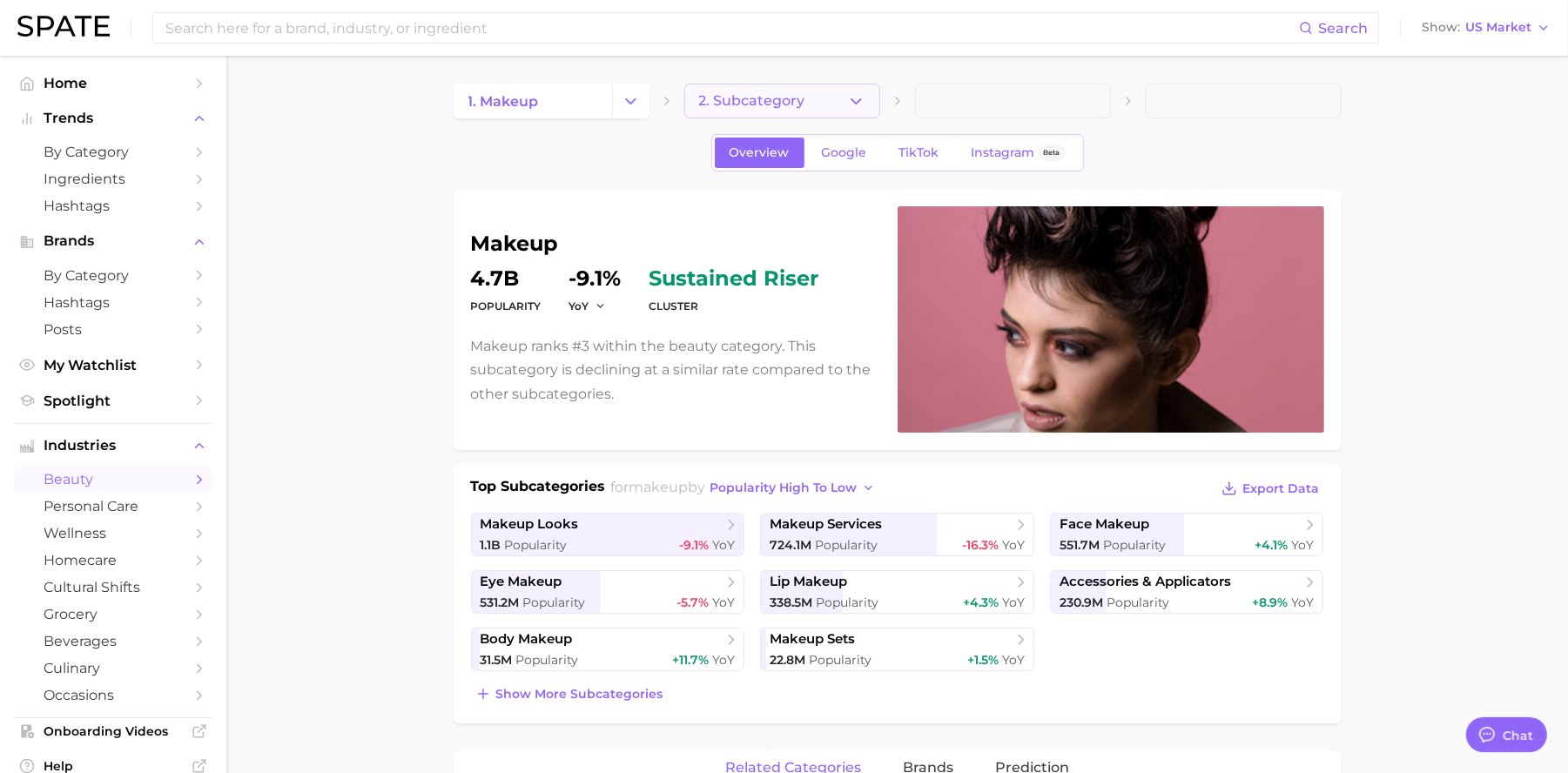
click at [822, 90] on button "2. Subcategory" at bounding box center [781, 100] width 196 height 34
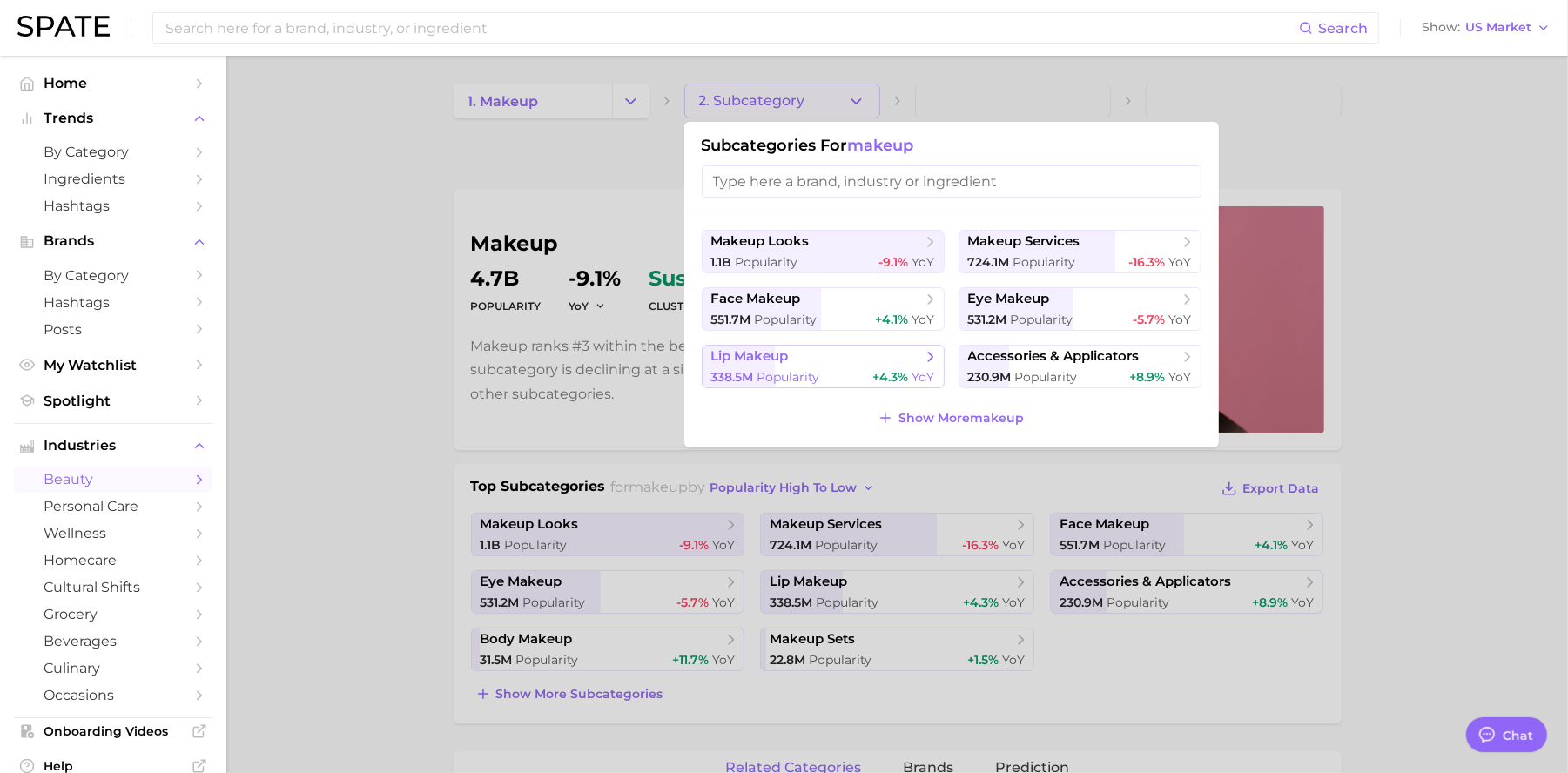
click at [819, 364] on span "lip makeup" at bounding box center [817, 357] width 212 height 18
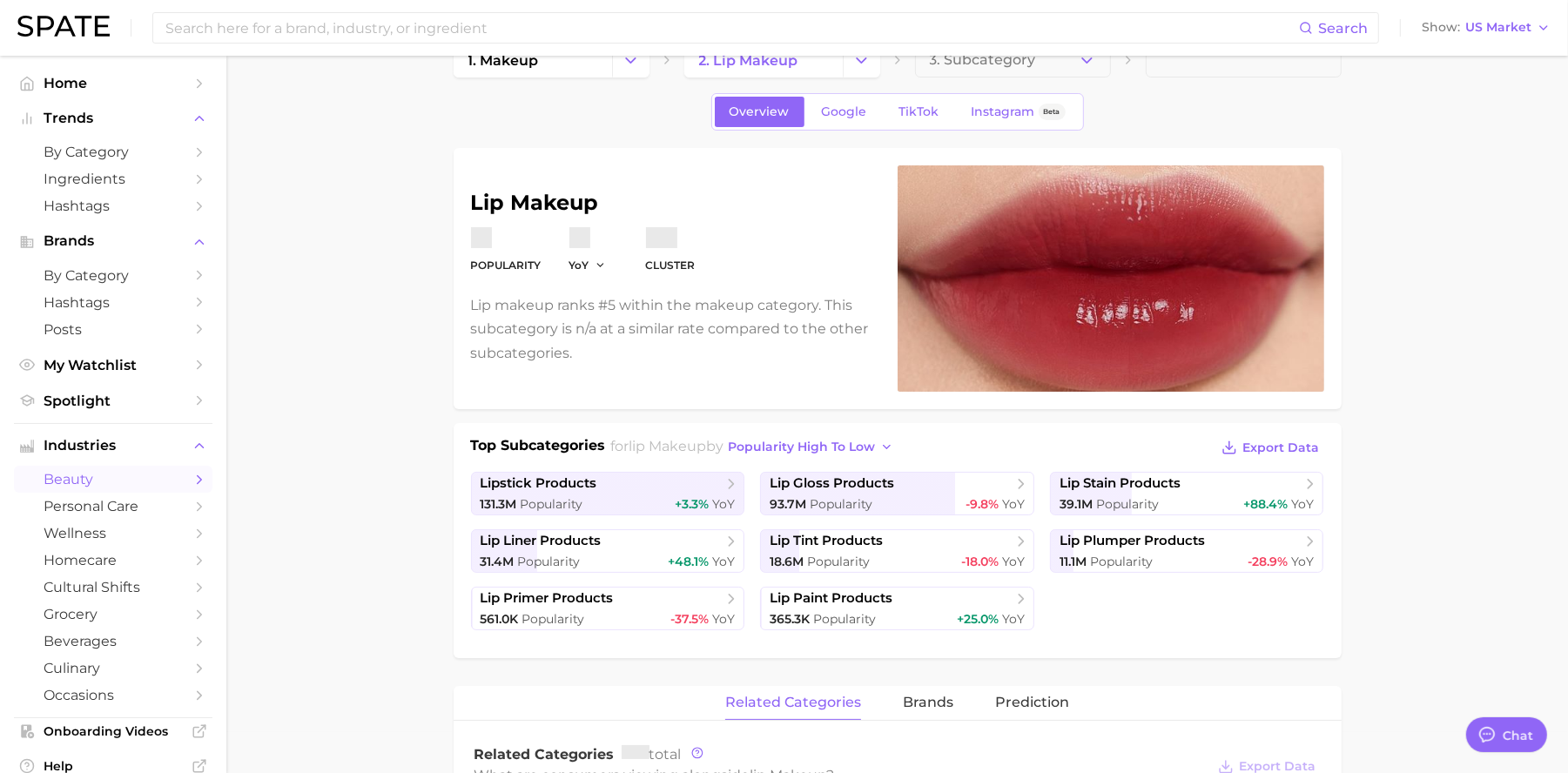
scroll to position [151, 0]
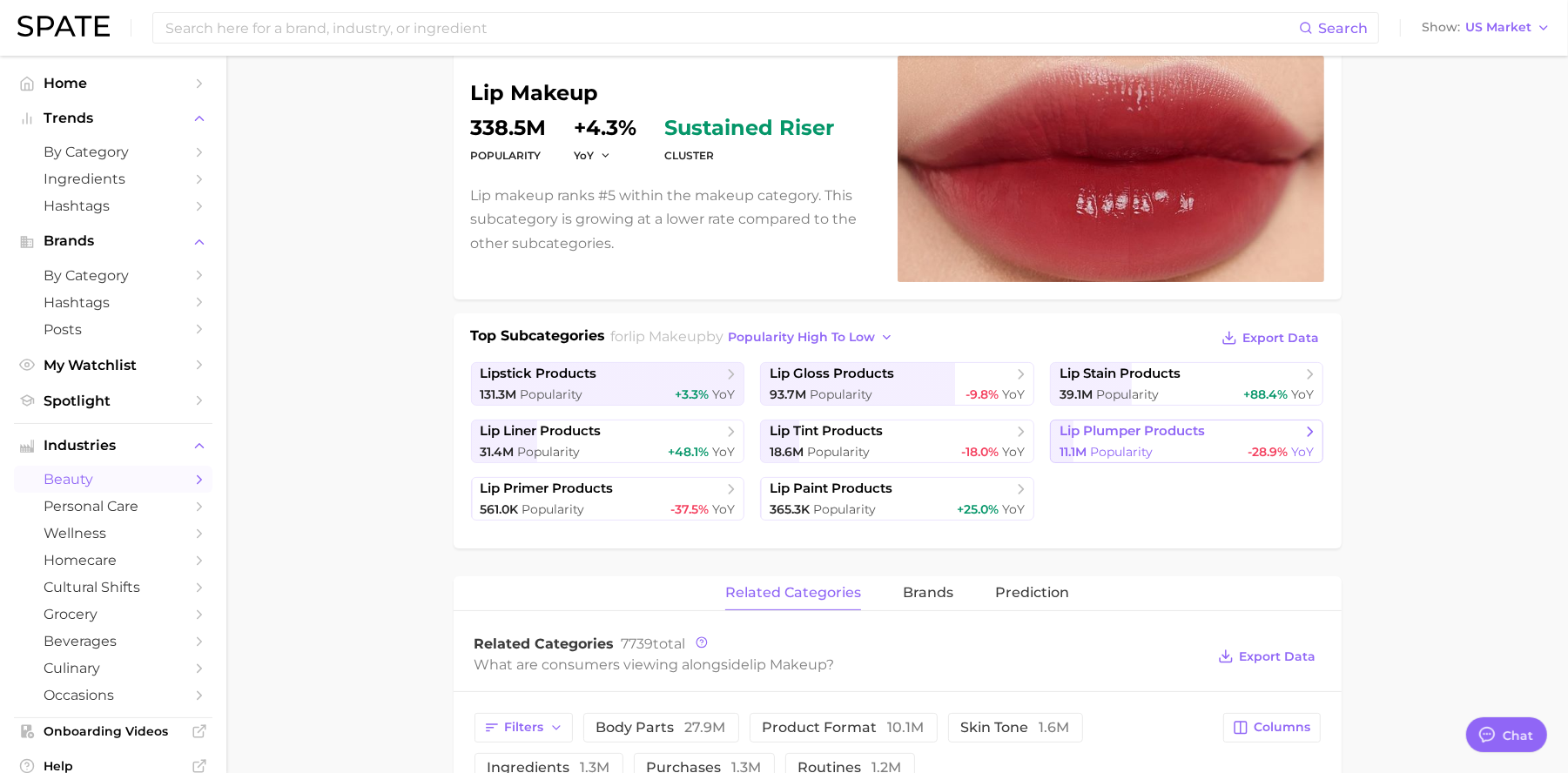
click at [1115, 452] on span "Popularity" at bounding box center [1120, 452] width 62 height 16
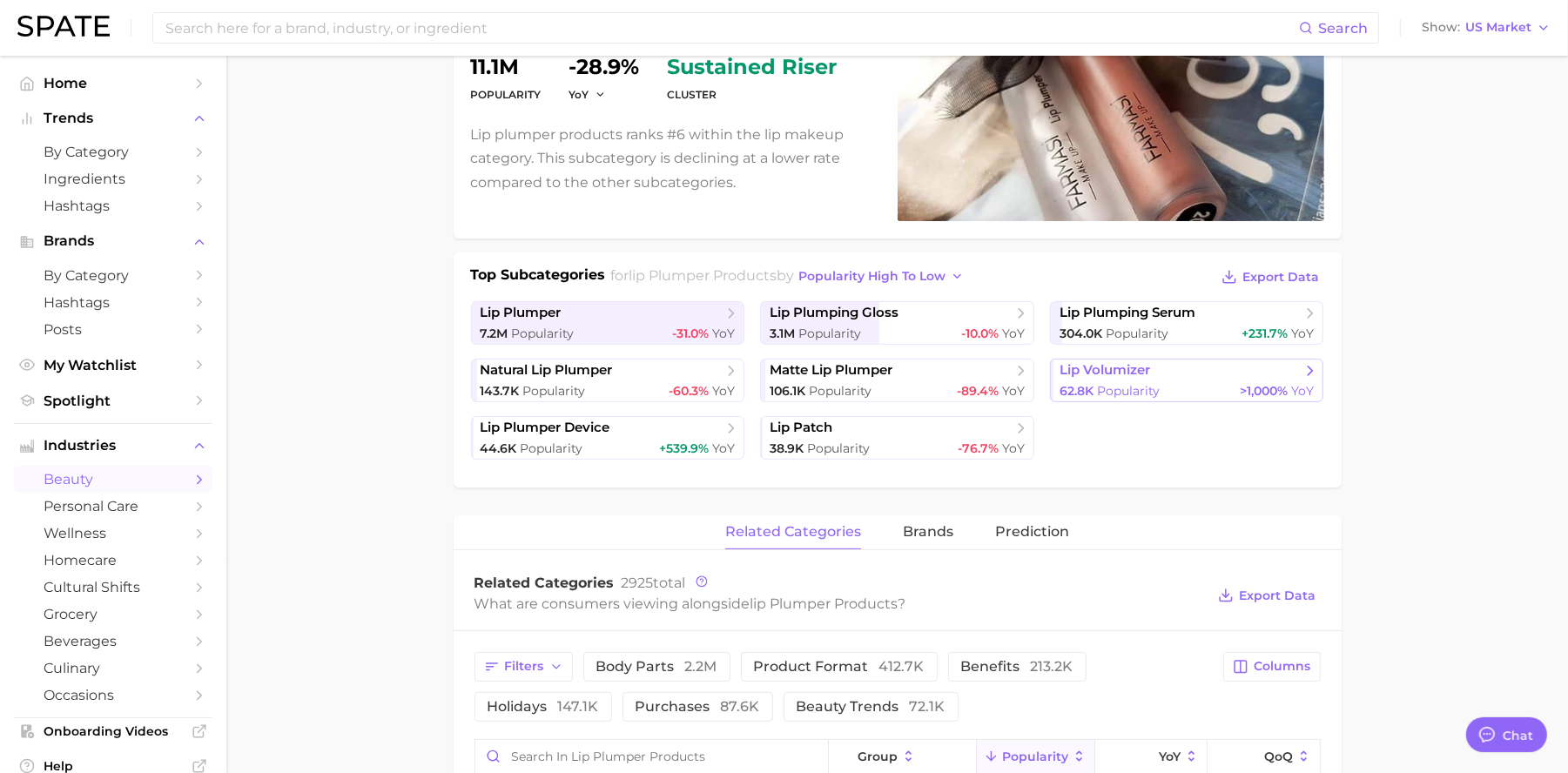
scroll to position [250, 0]
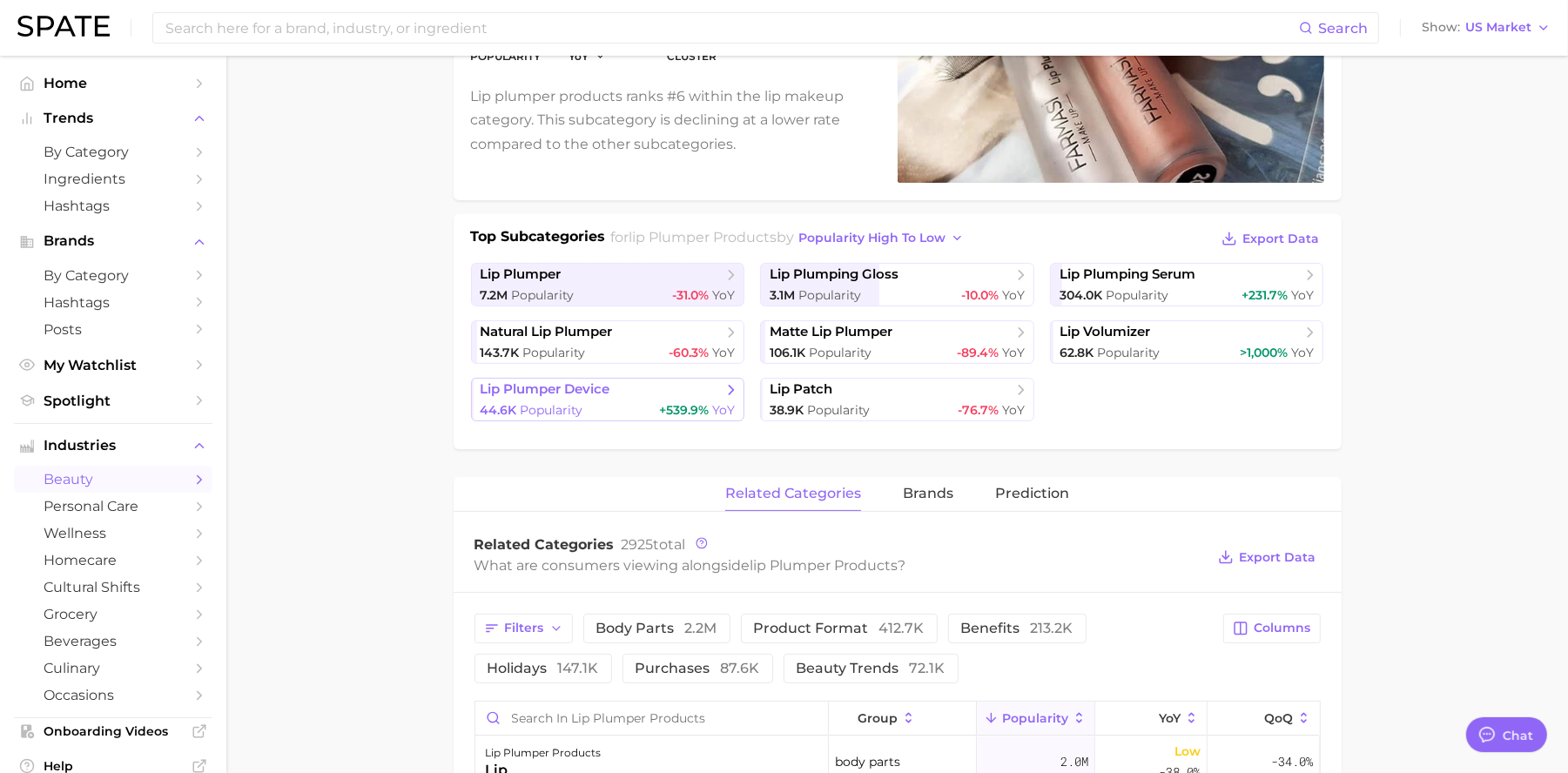
click at [631, 402] on div "44.6k Popularity +539.9% YoY" at bounding box center [608, 411] width 255 height 17
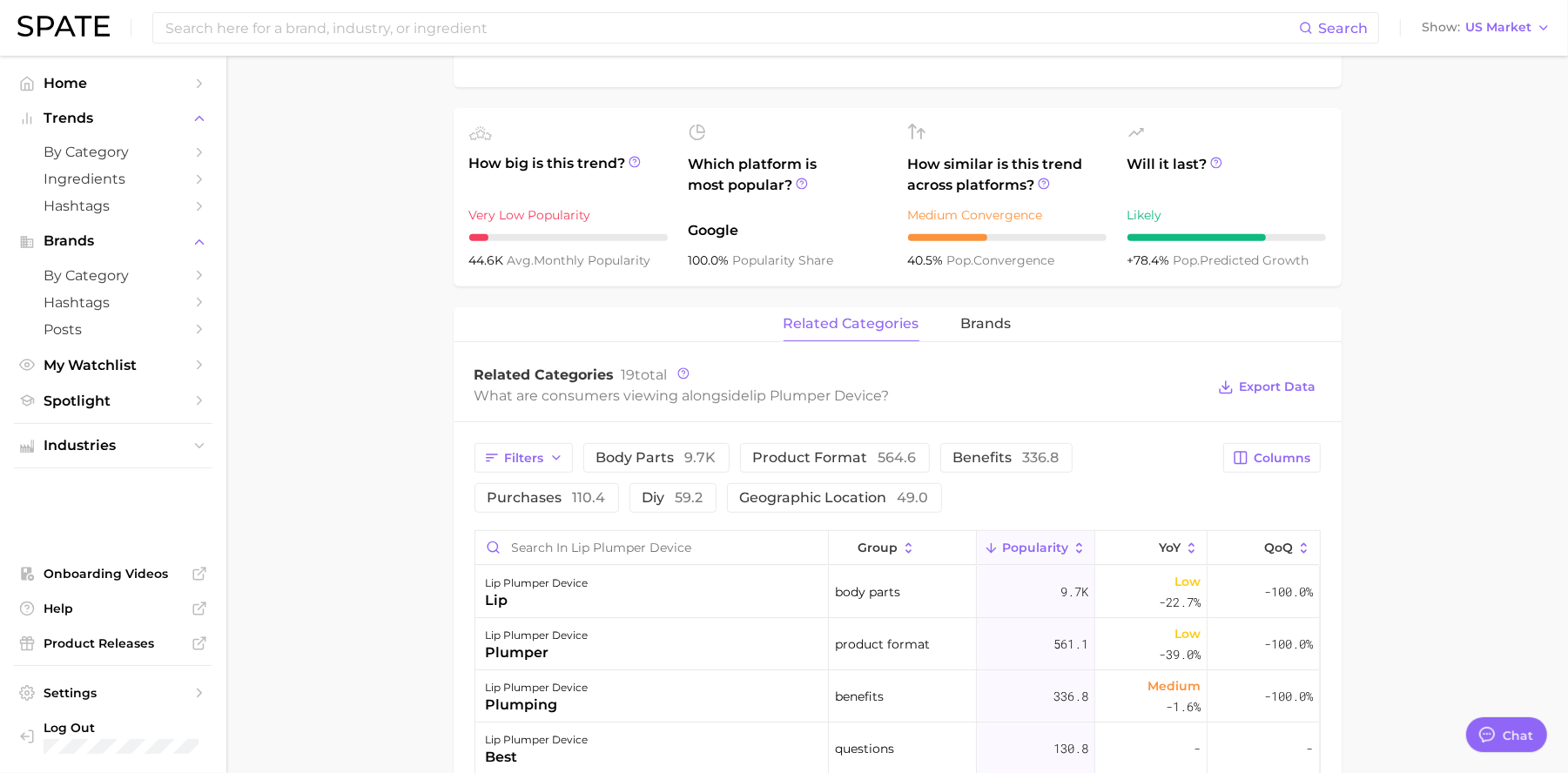
scroll to position [576, 0]
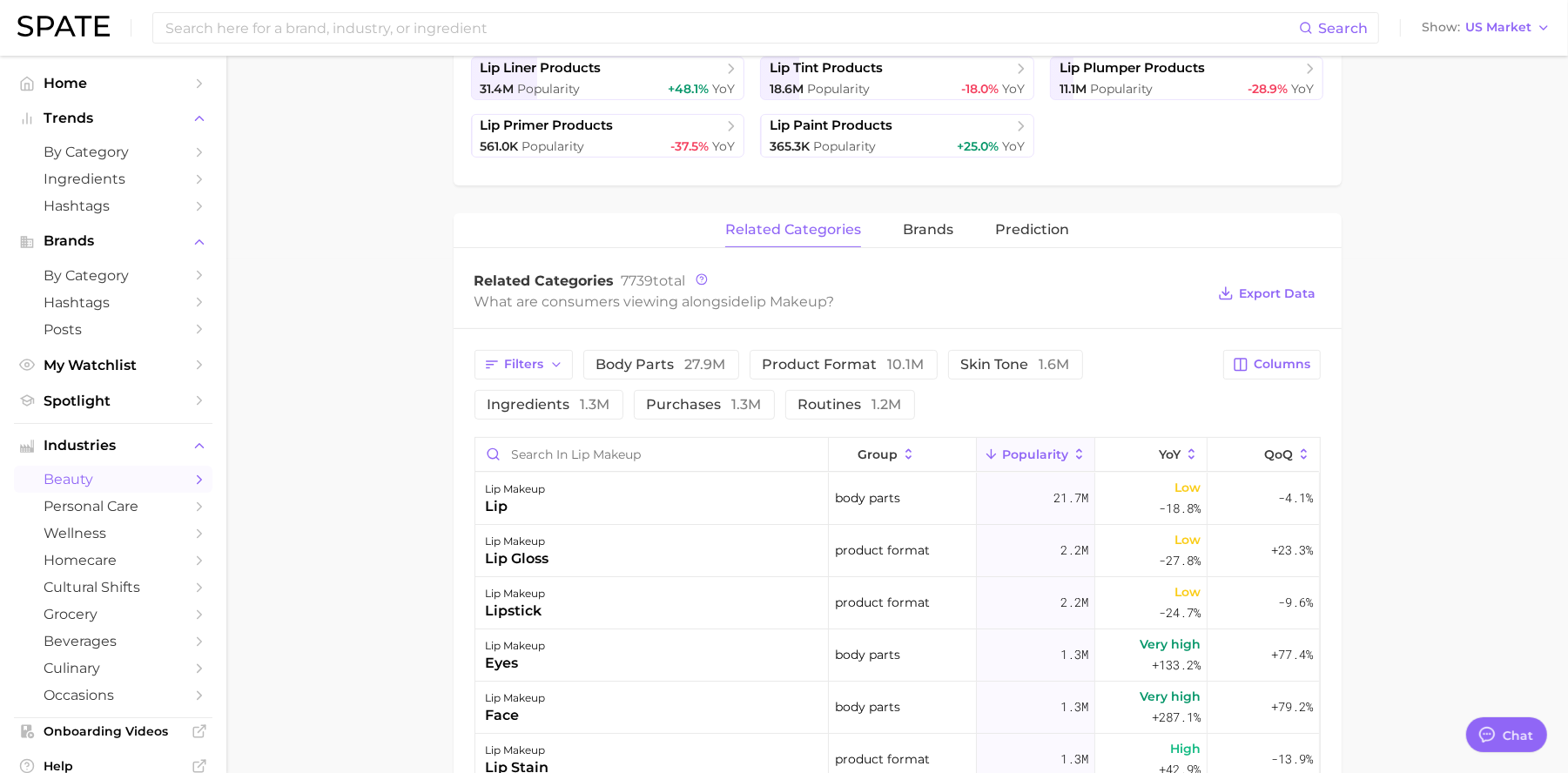
scroll to position [509, 0]
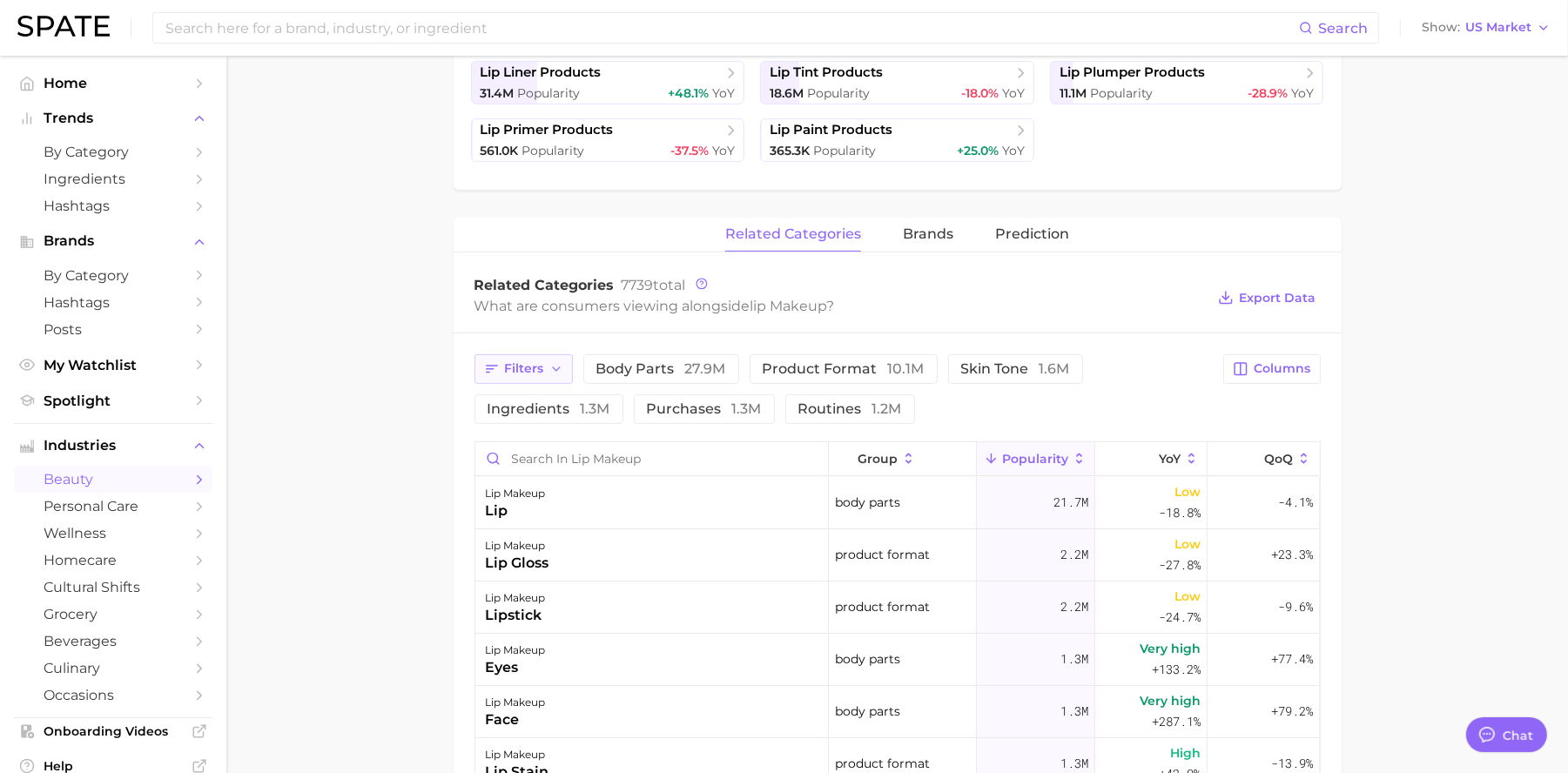
click at [543, 370] on button "Filters" at bounding box center [524, 369] width 98 height 30
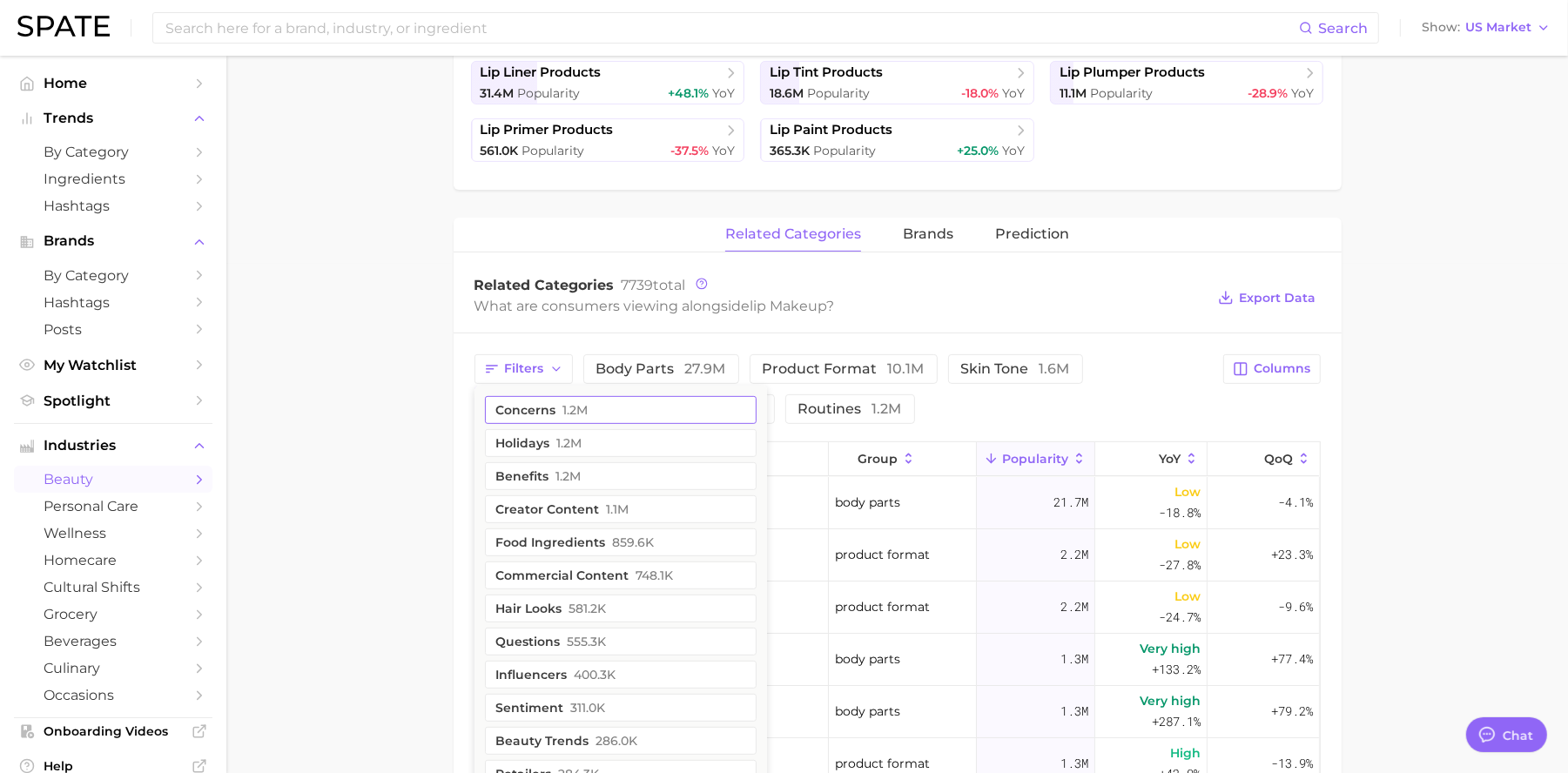
click at [578, 404] on span "1.2m" at bounding box center [575, 410] width 25 height 14
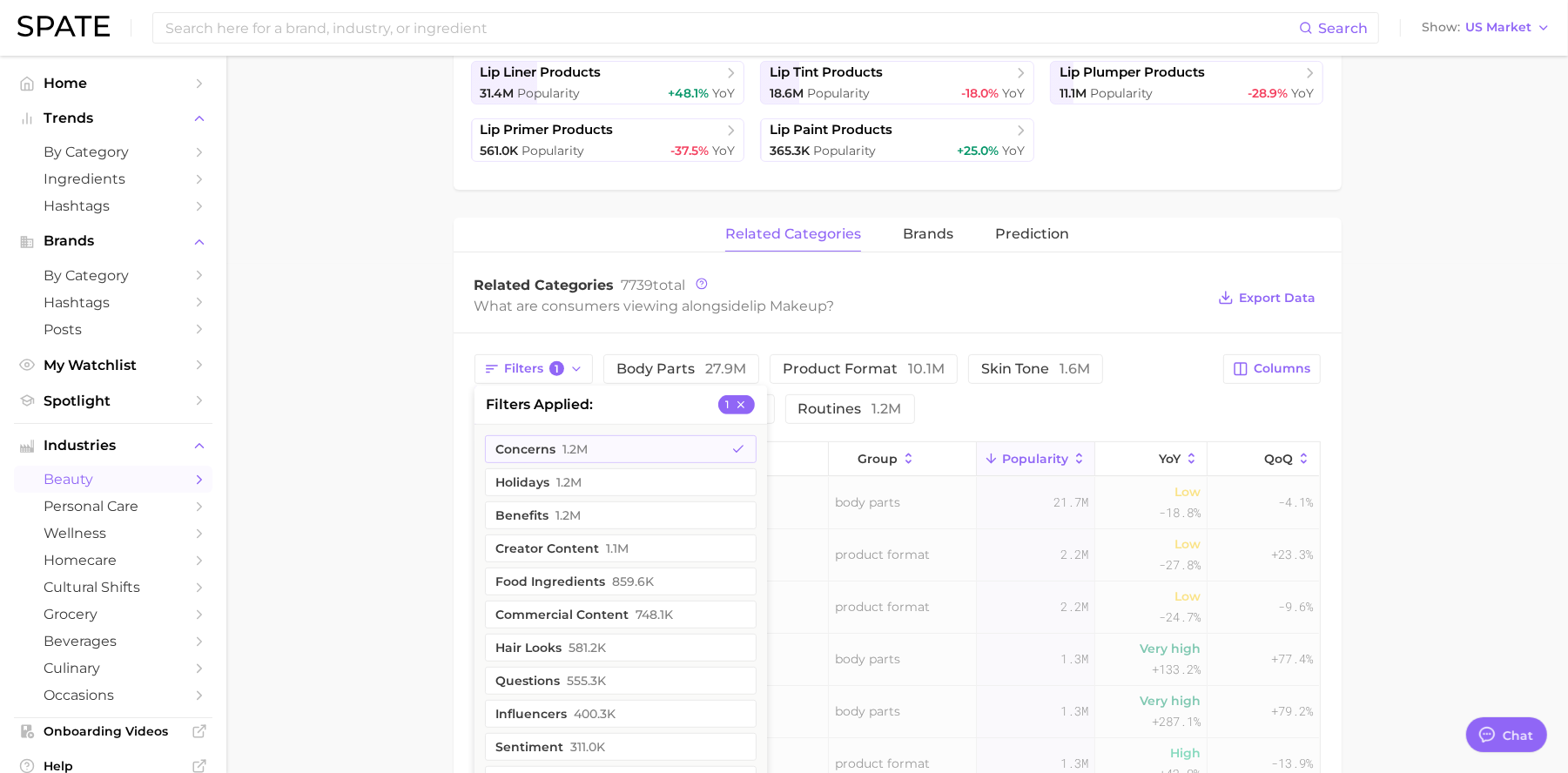
click at [1126, 397] on div "Filters 1 filters applied 1 concerns 1.2m holidays 1.2m benefits 1.2m creator c…" at bounding box center [844, 388] width 739 height 70
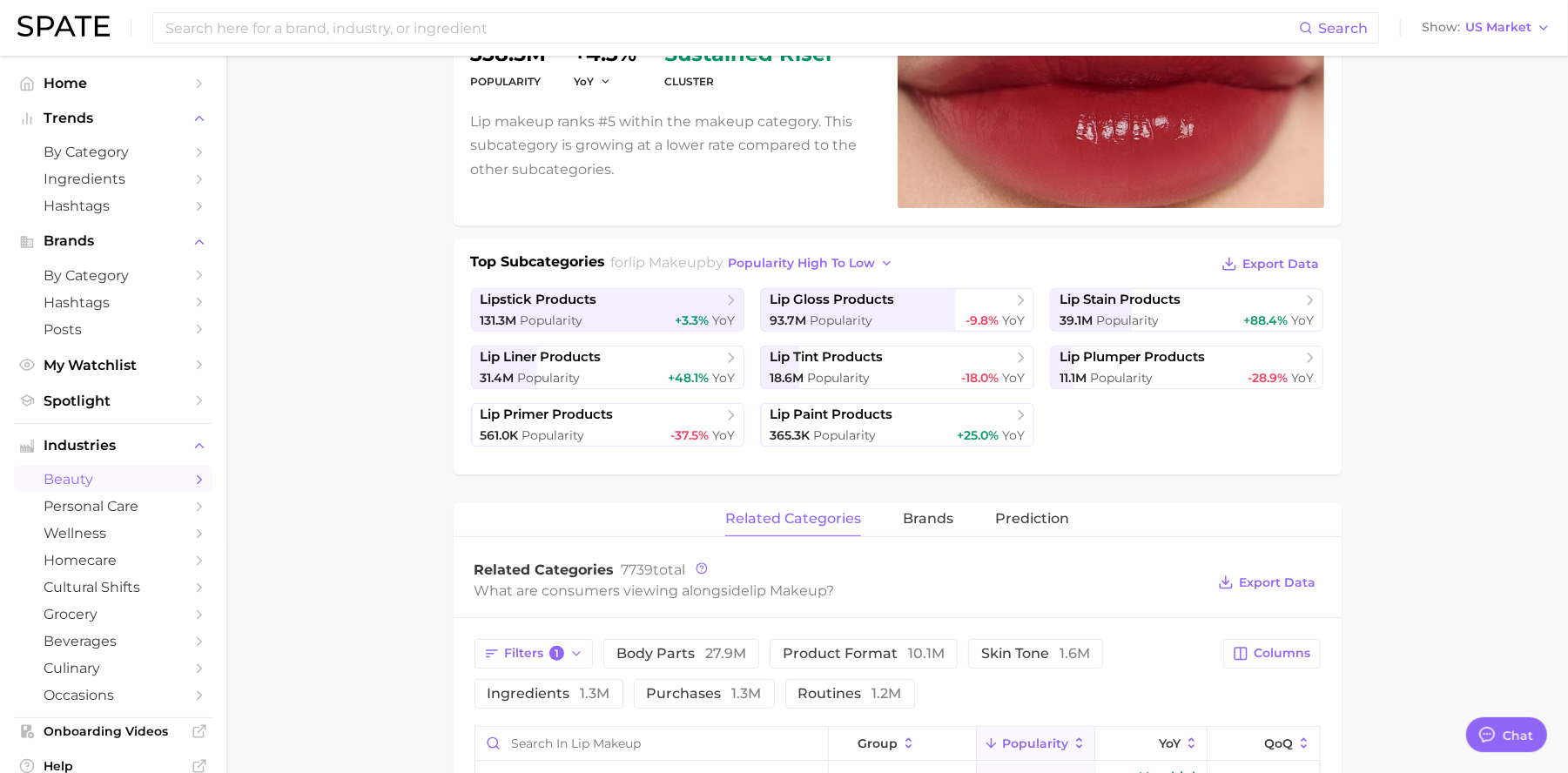
scroll to position [0, 0]
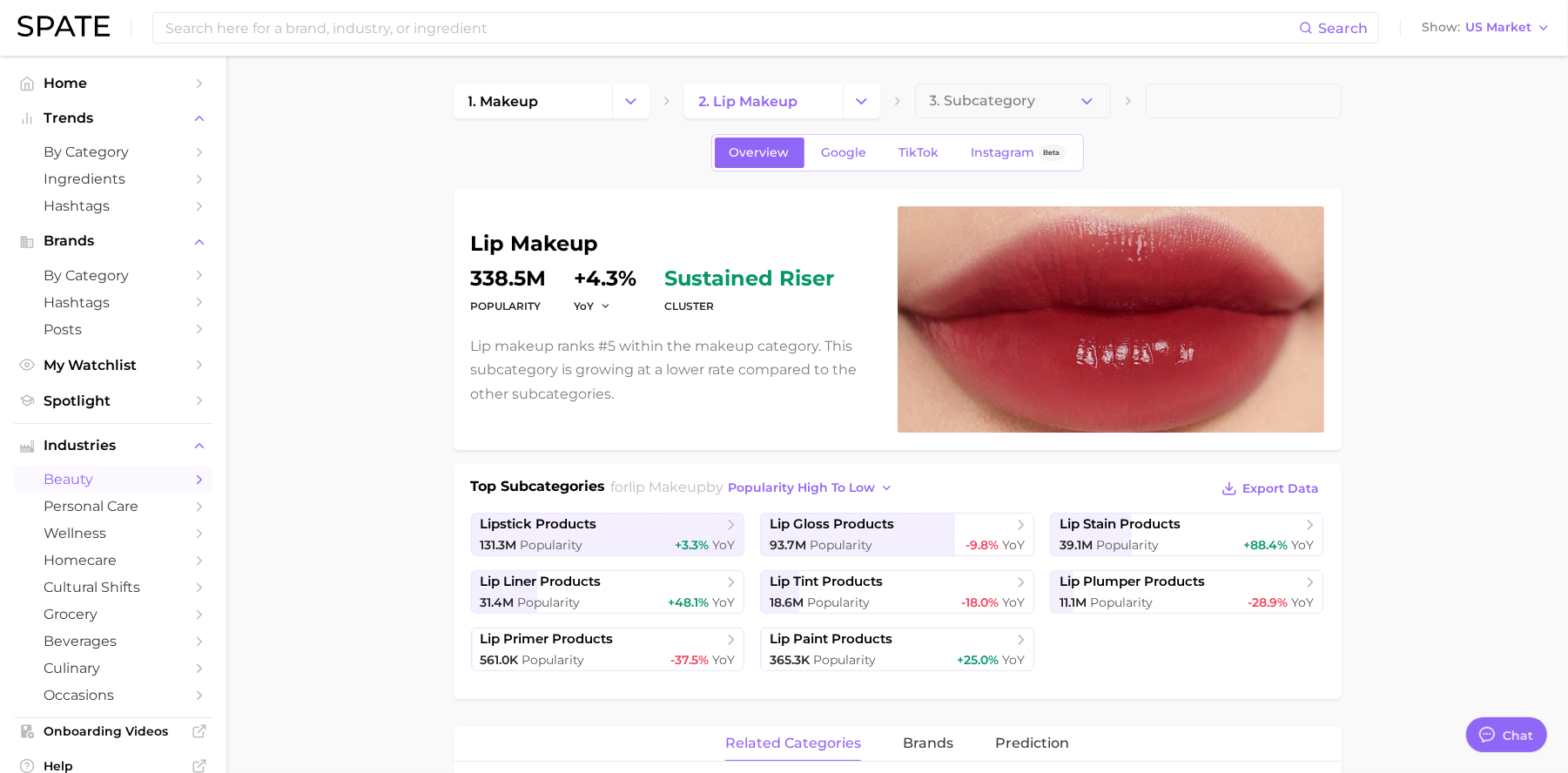
click at [905, 137] on div "Overview Google TikTok Instagram Beta" at bounding box center [897, 152] width 372 height 37
click at [905, 145] on span "TikTok" at bounding box center [919, 152] width 40 height 15
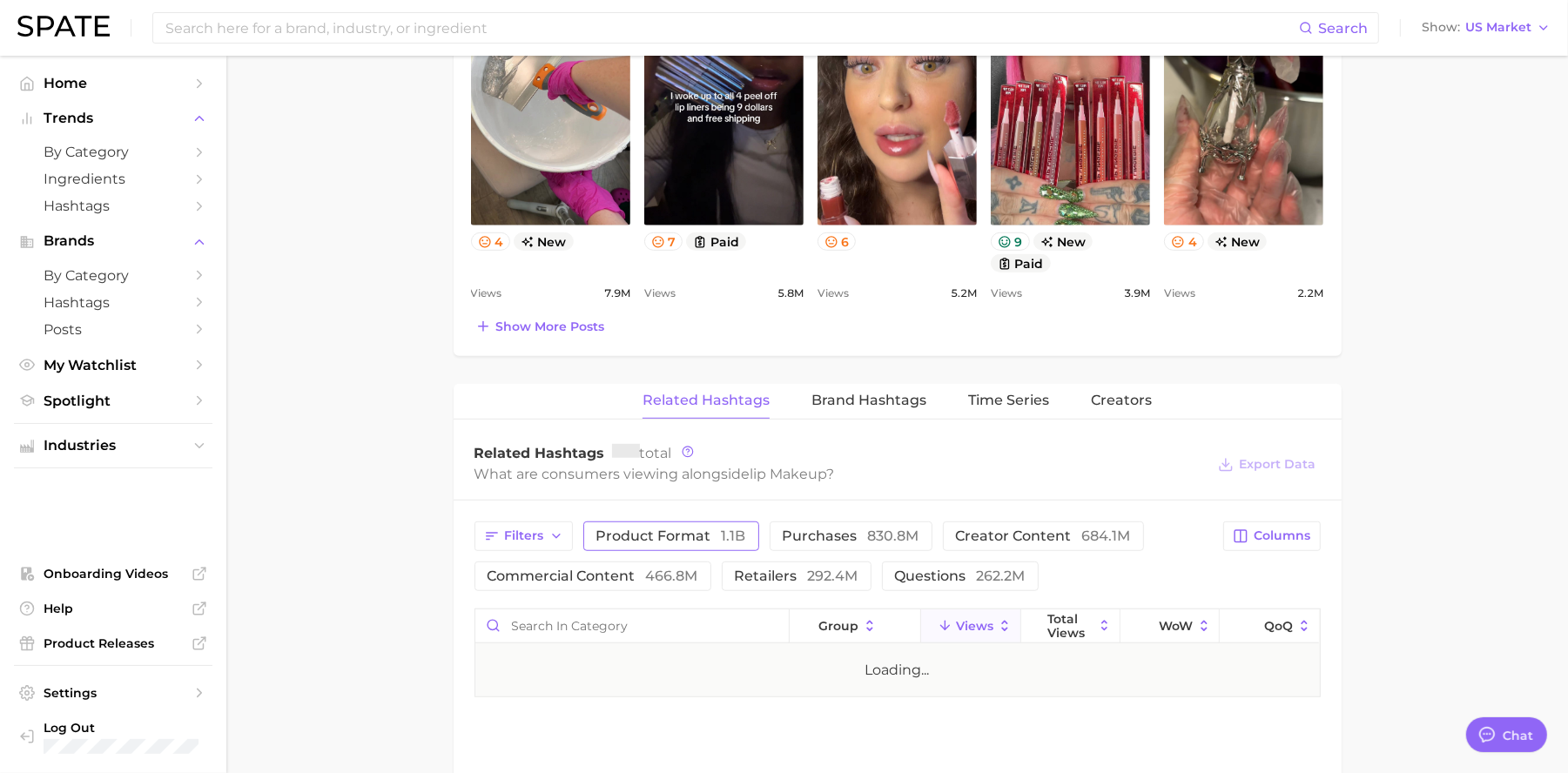
scroll to position [1006, 0]
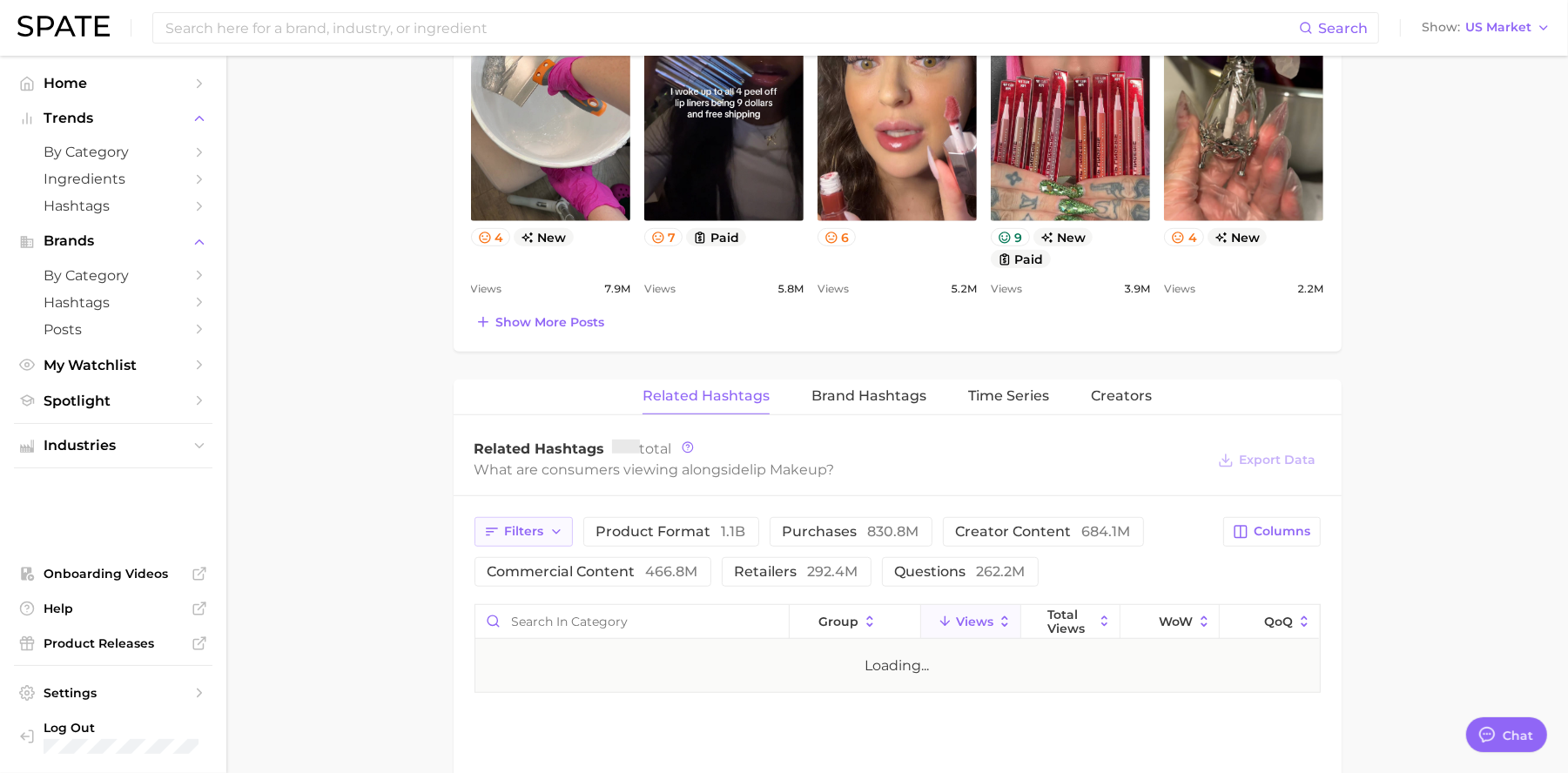
click at [546, 530] on button "Filters" at bounding box center [524, 532] width 98 height 30
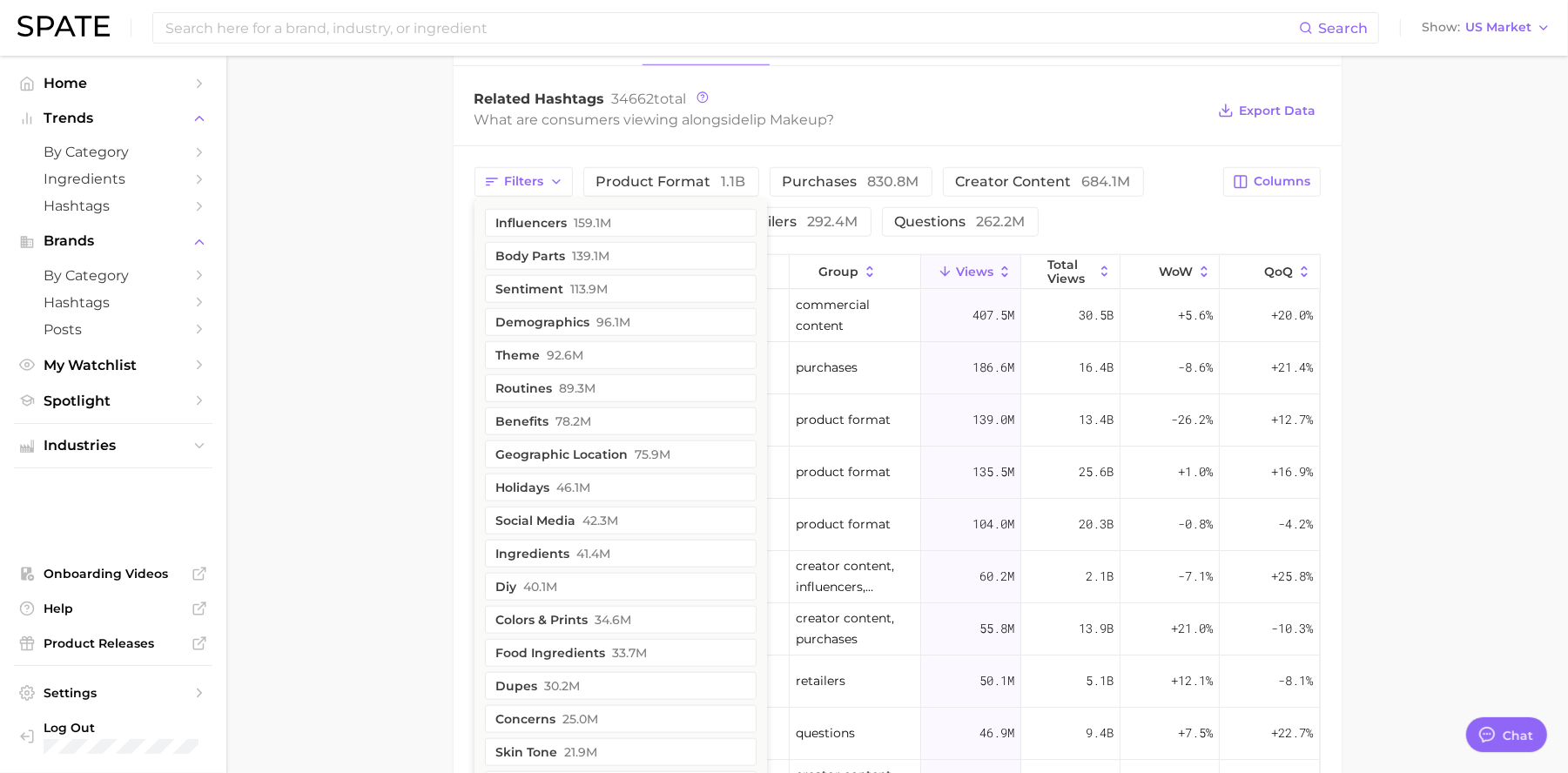
scroll to position [1355, 0]
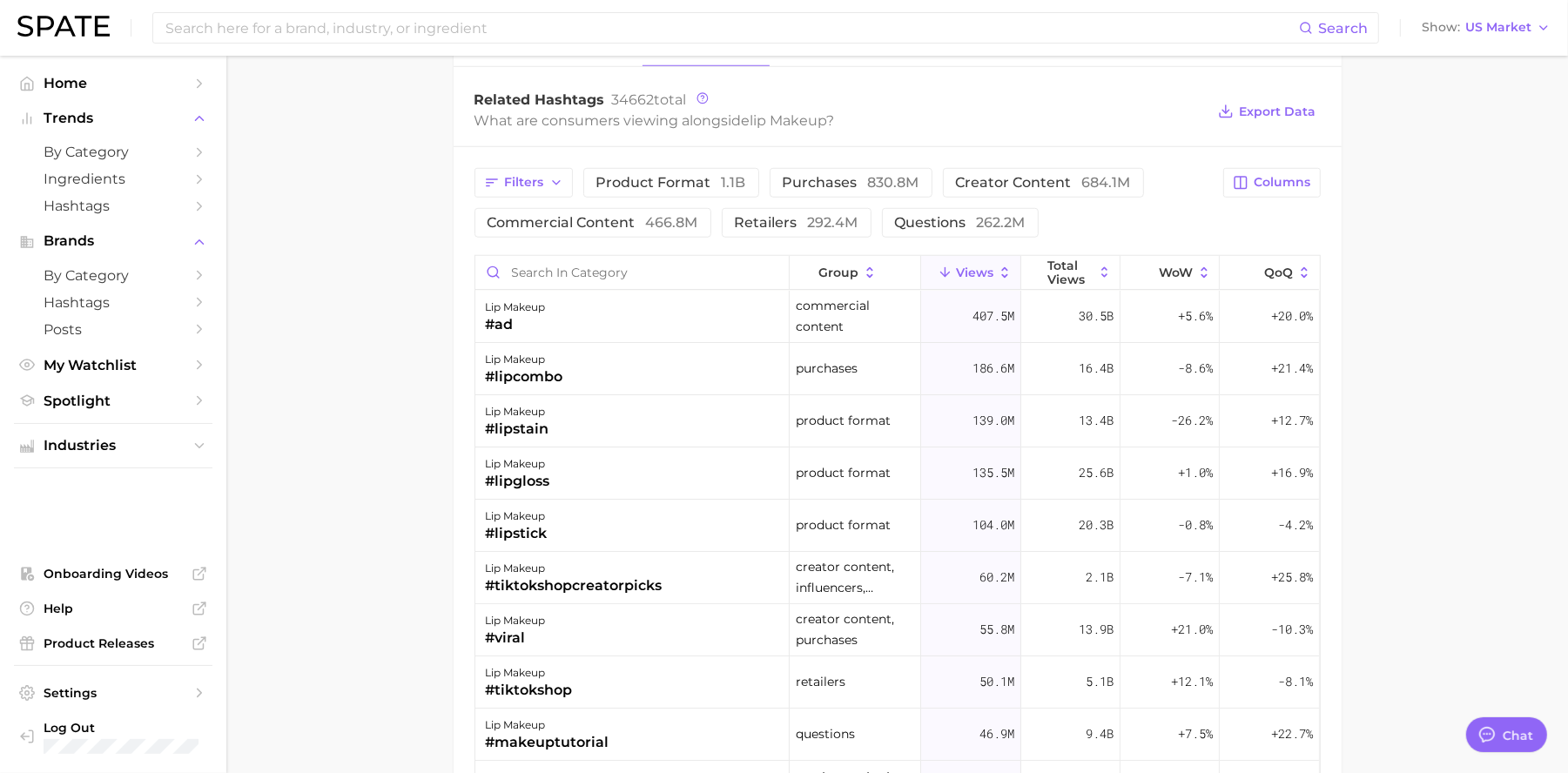
click at [1154, 214] on div "Filters product format 1.1b purchases 830.8m creator content 684.1m commercial …" at bounding box center [844, 203] width 739 height 70
click at [551, 188] on icon "button" at bounding box center [555, 182] width 14 height 14
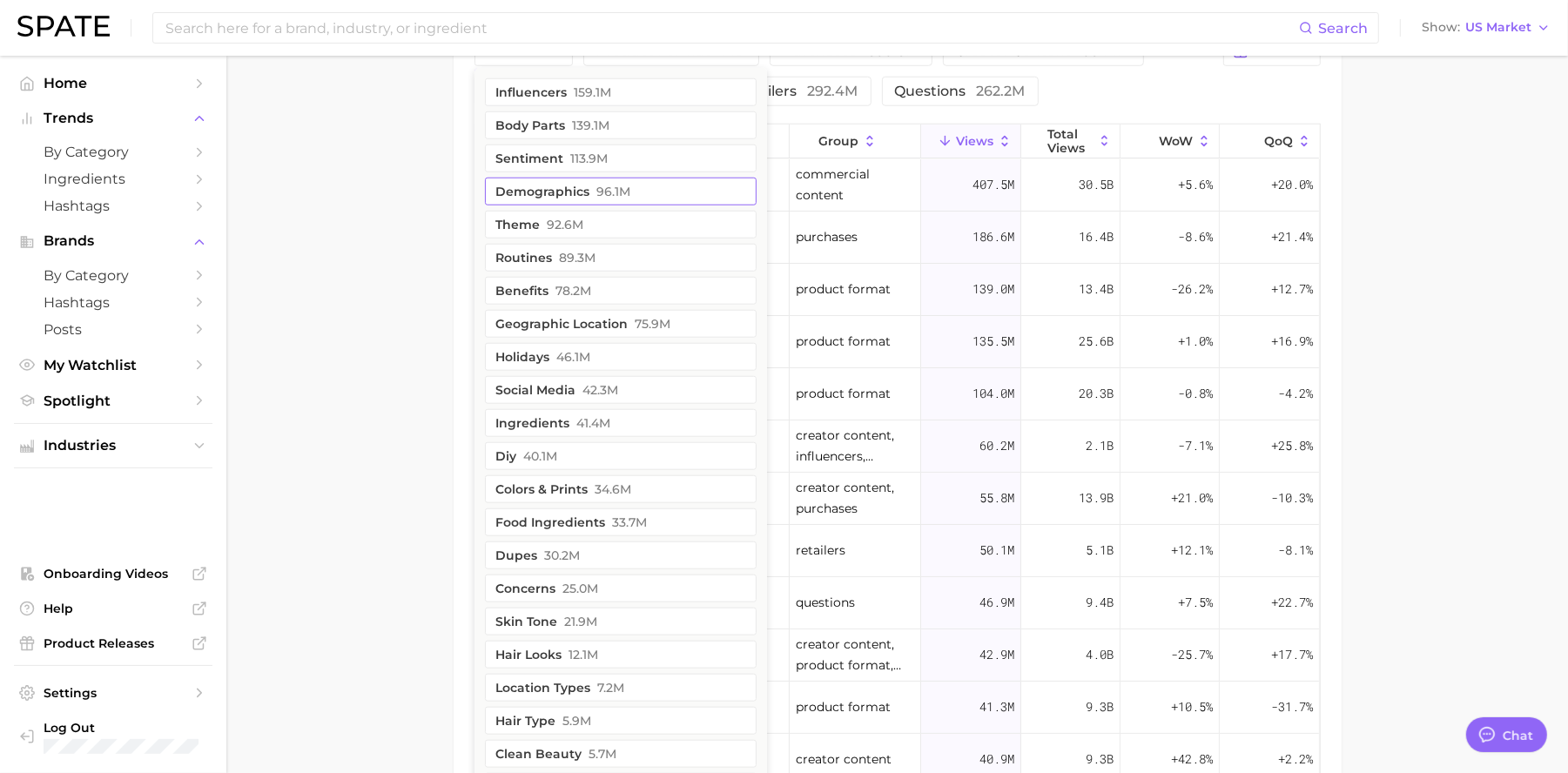
scroll to position [1552, 0]
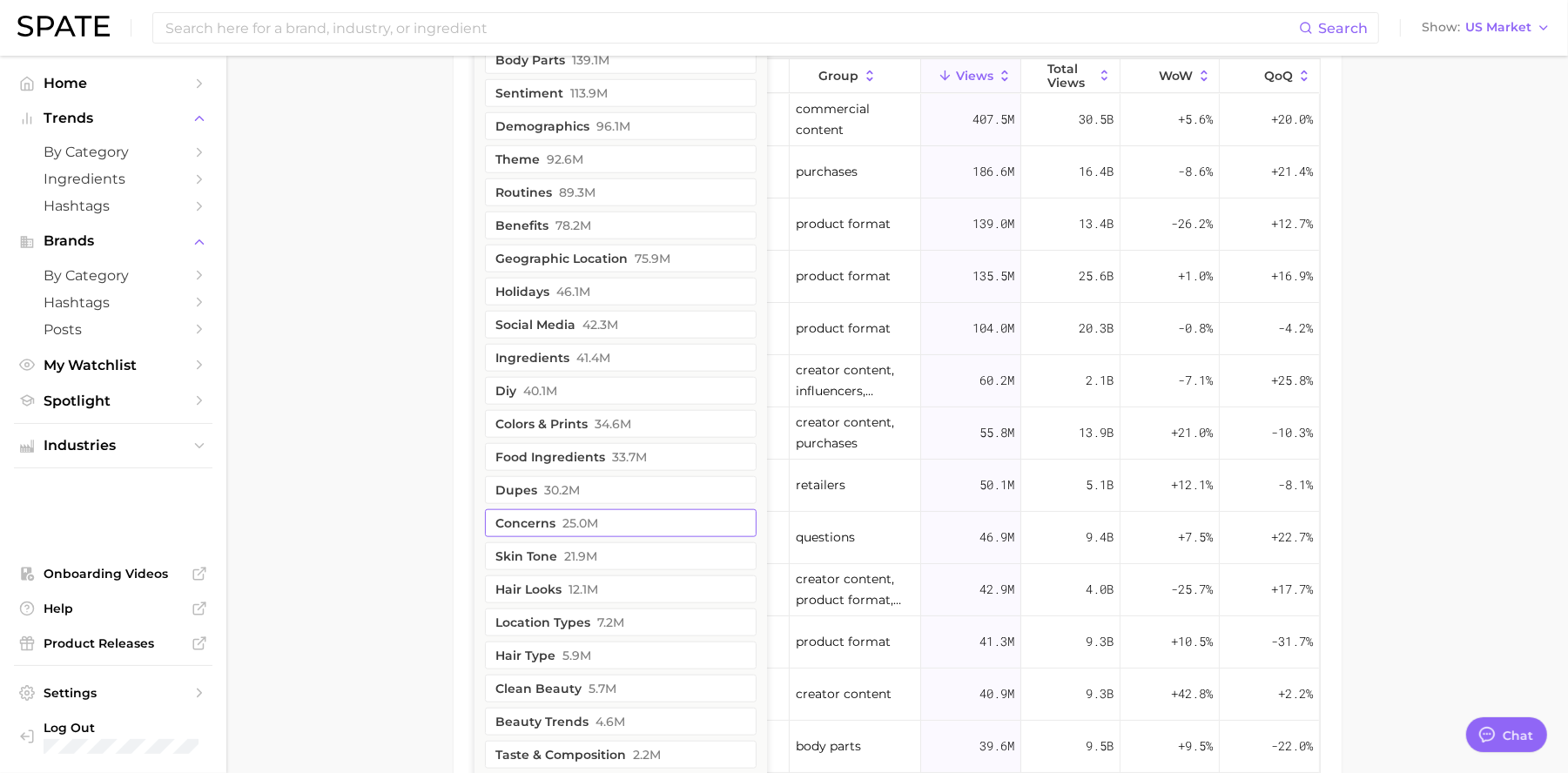
click at [595, 537] on button "concerns 25.0m" at bounding box center [621, 523] width 271 height 28
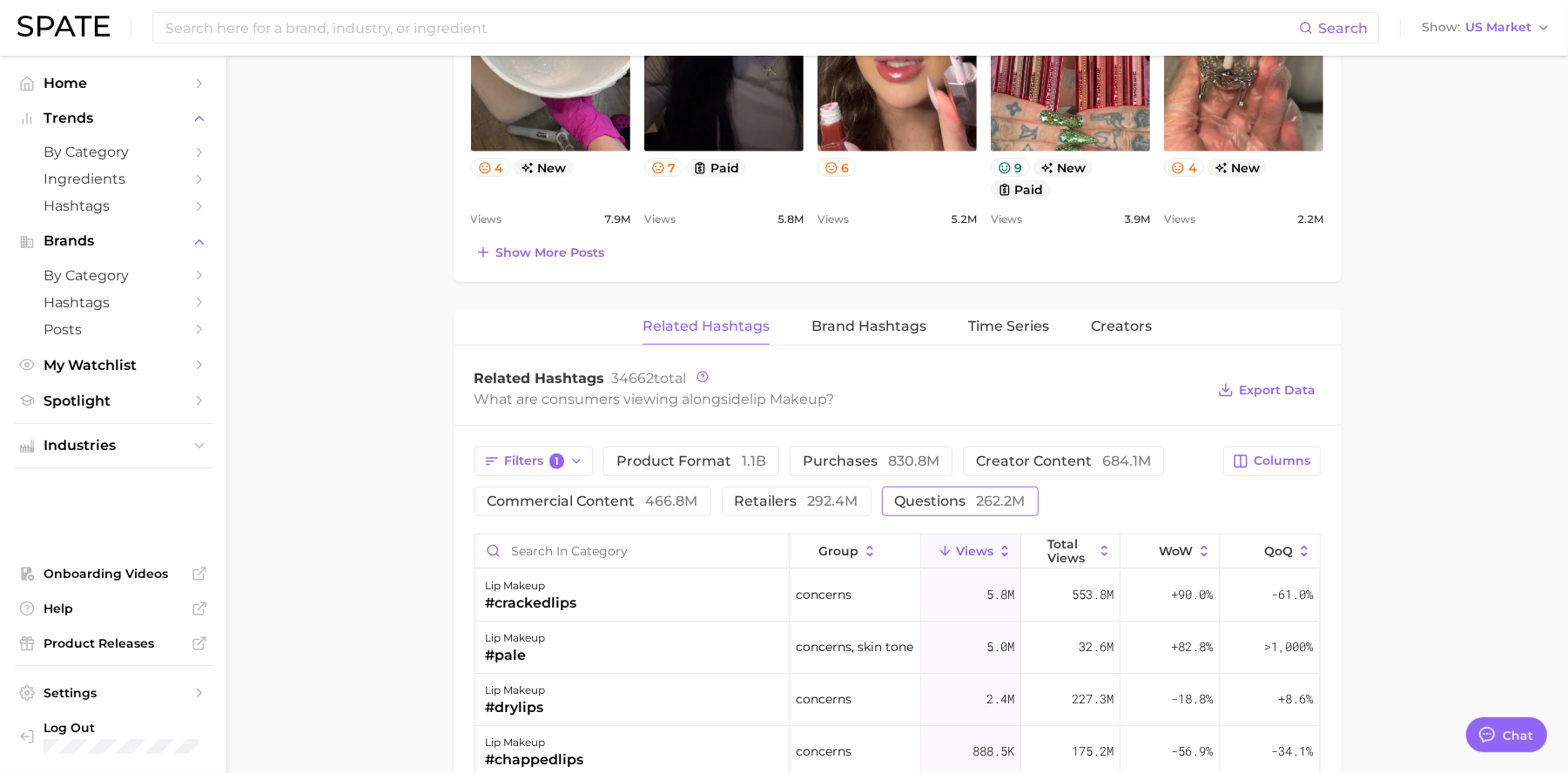
scroll to position [986, 0]
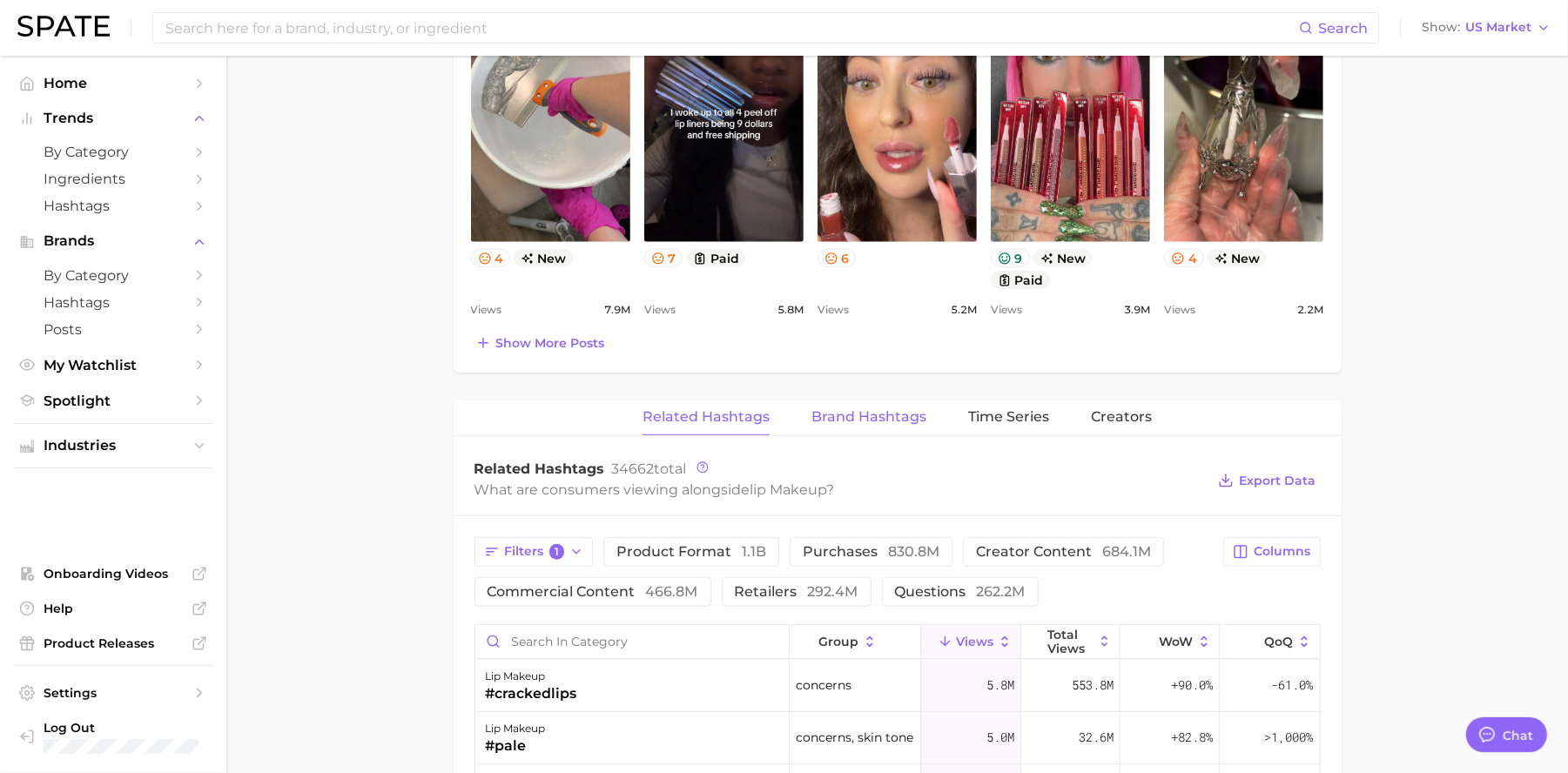
click at [895, 428] on button "Brand Hashtags" at bounding box center [869, 417] width 115 height 34
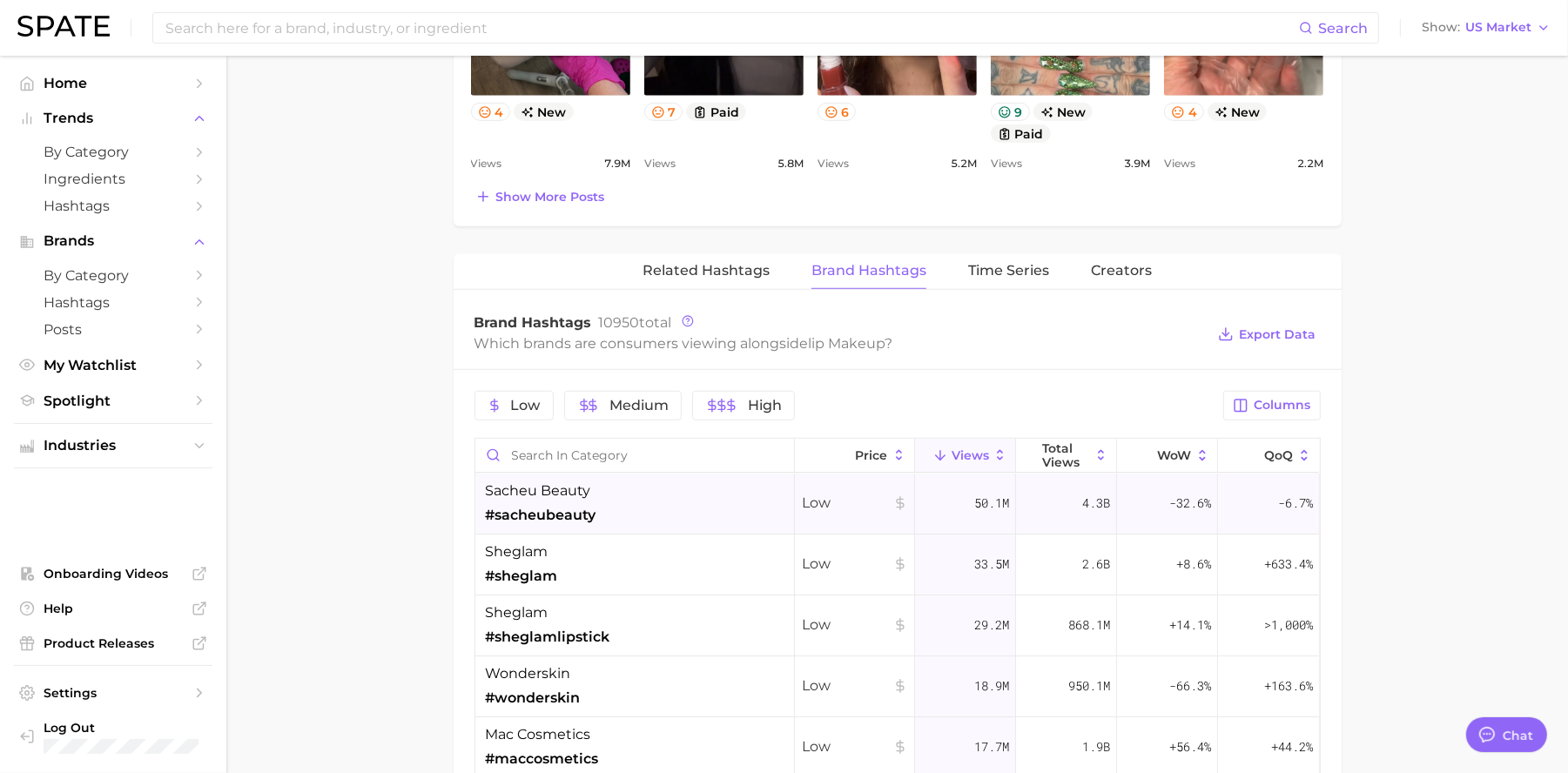
scroll to position [5, 0]
click at [1283, 412] on span "Columns" at bounding box center [1282, 405] width 57 height 15
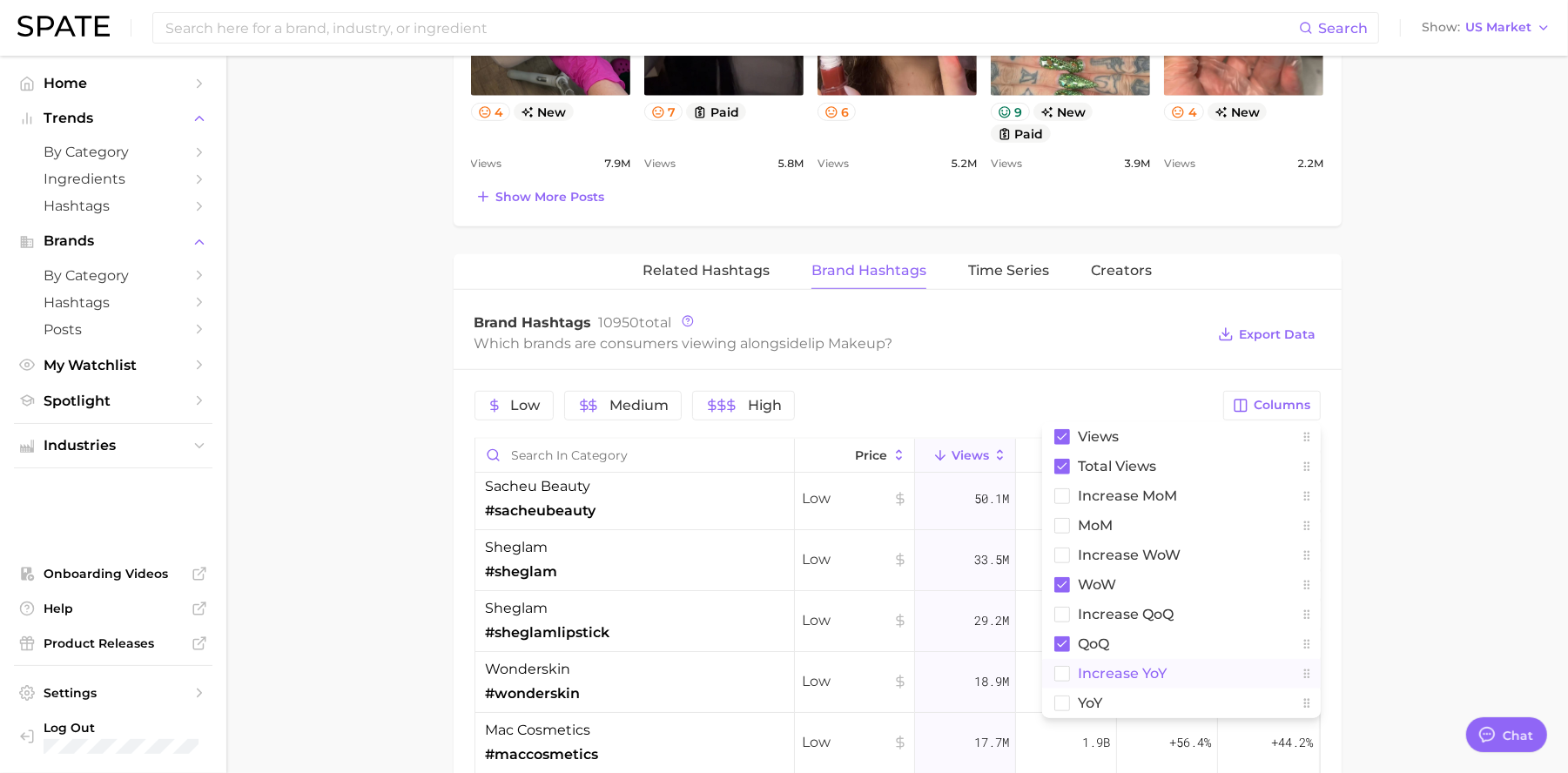
click at [1150, 684] on button "increase YoY" at bounding box center [1182, 674] width 279 height 30
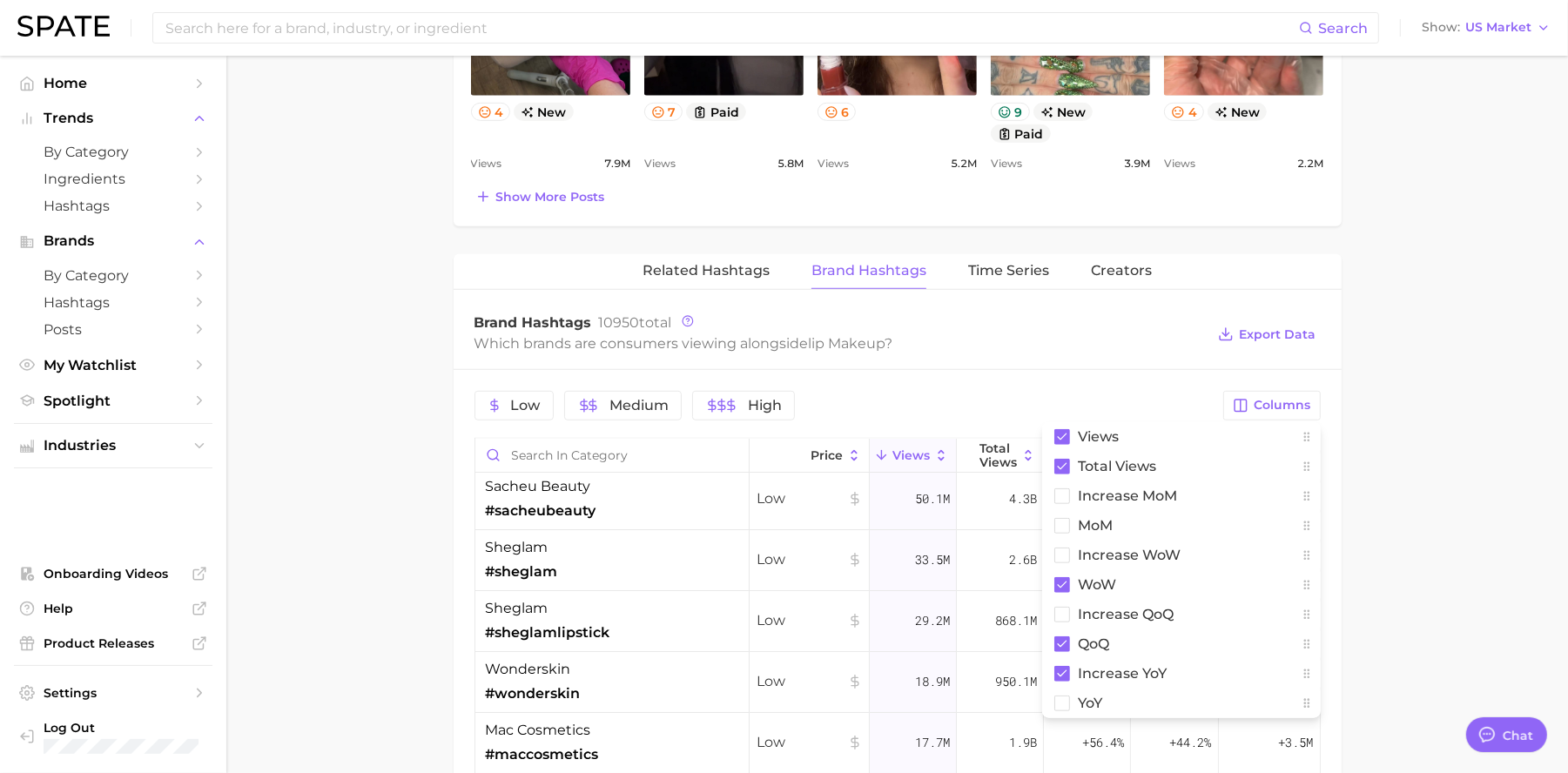
click at [1384, 486] on main "1. makeup 2. lip makeup 3. Subcategory Overview Google TikTok Instagram Beta li…" at bounding box center [897, 122] width 1341 height 2395
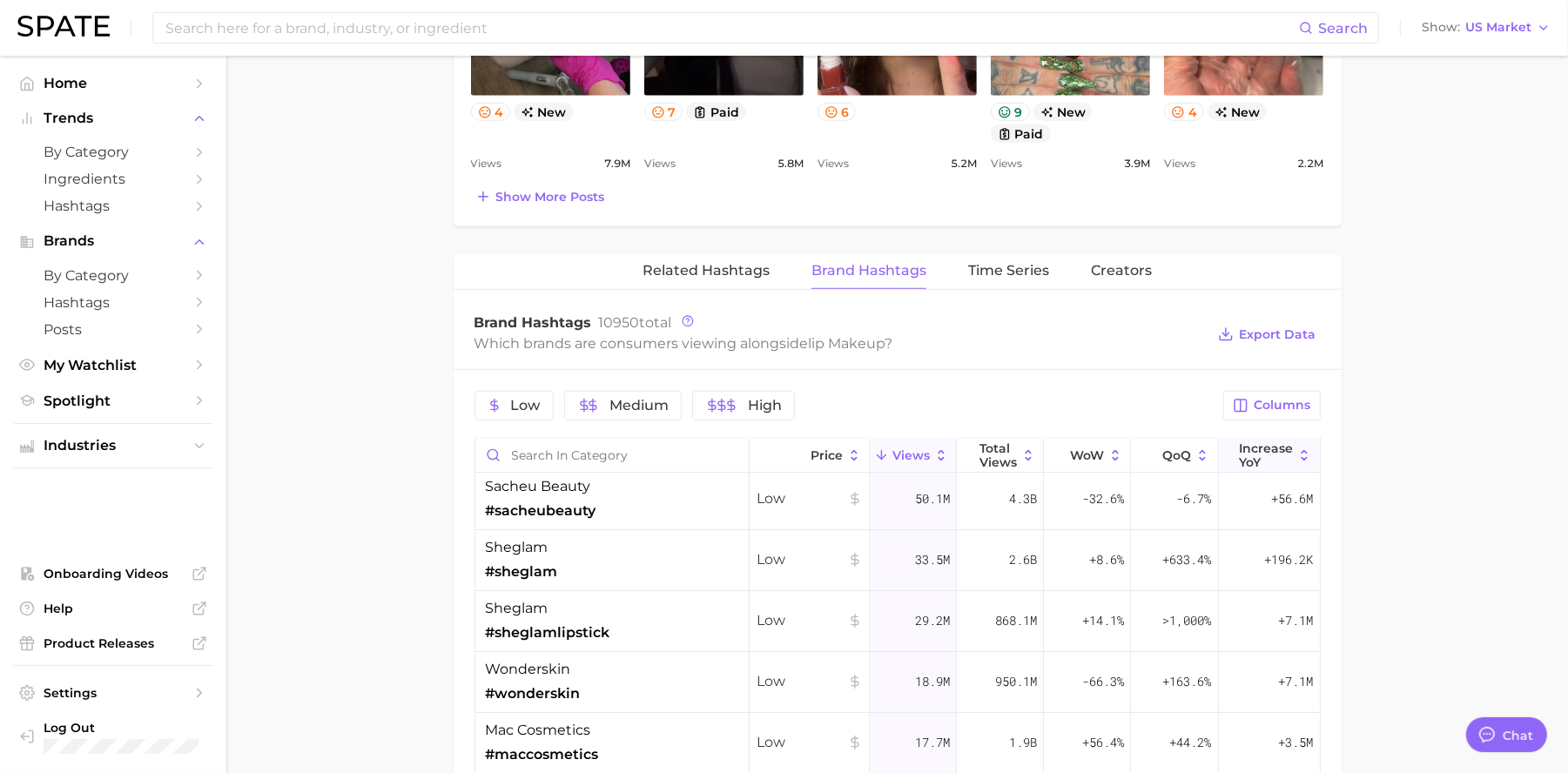
click at [1255, 456] on span "increase YoY" at bounding box center [1265, 455] width 54 height 28
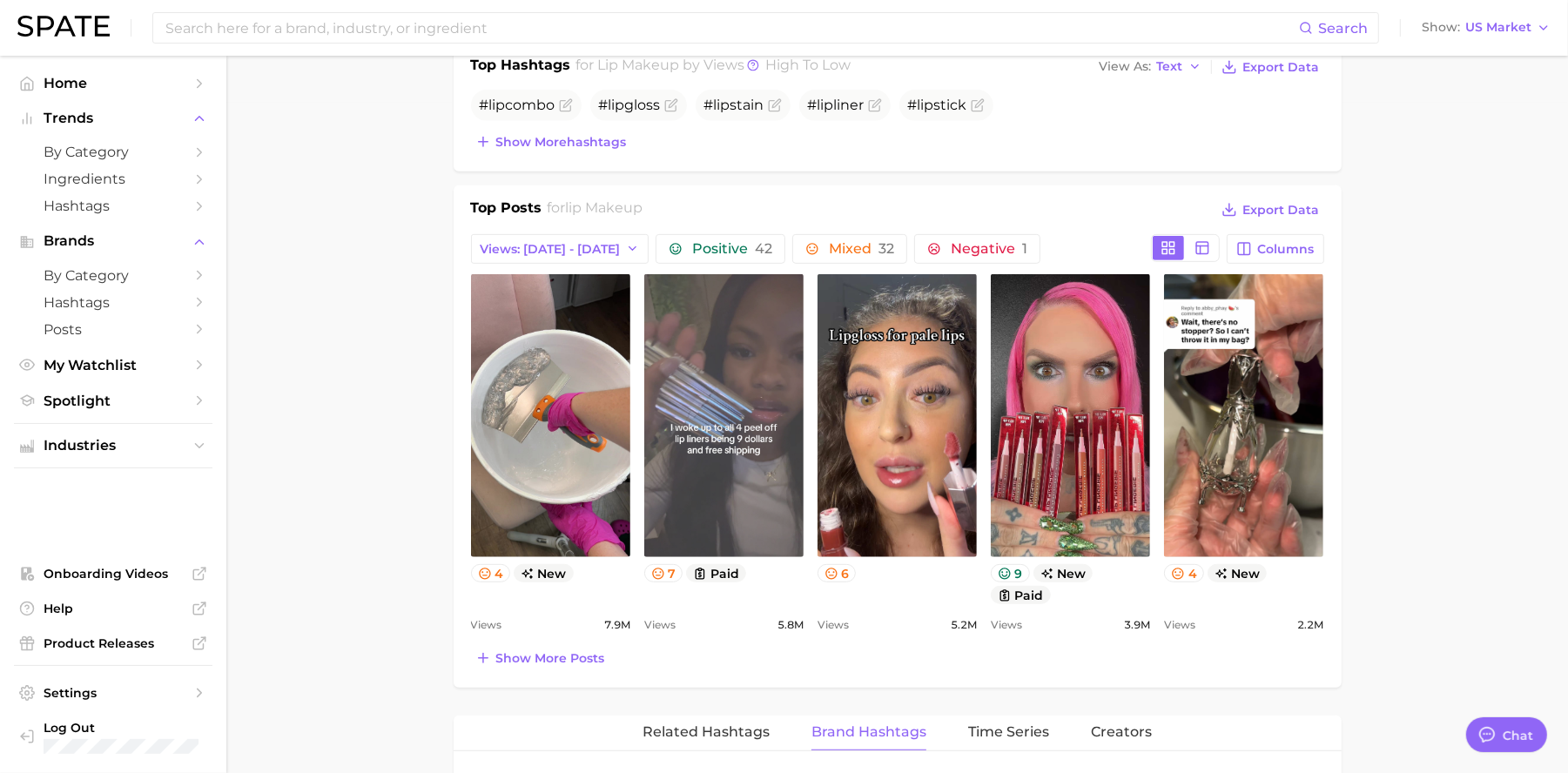
scroll to position [666, 0]
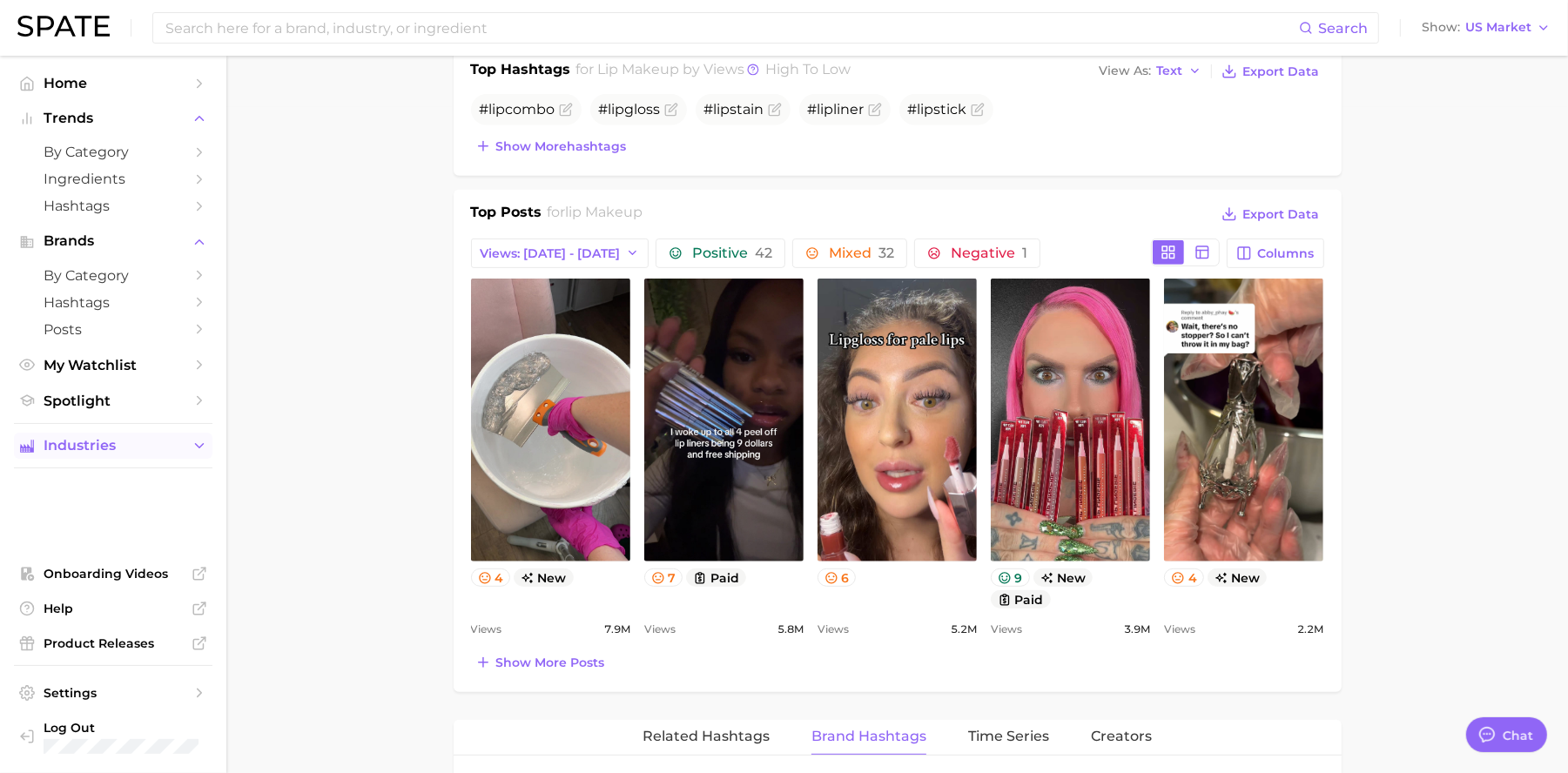
click at [117, 447] on span "Industries" at bounding box center [113, 445] width 139 height 16
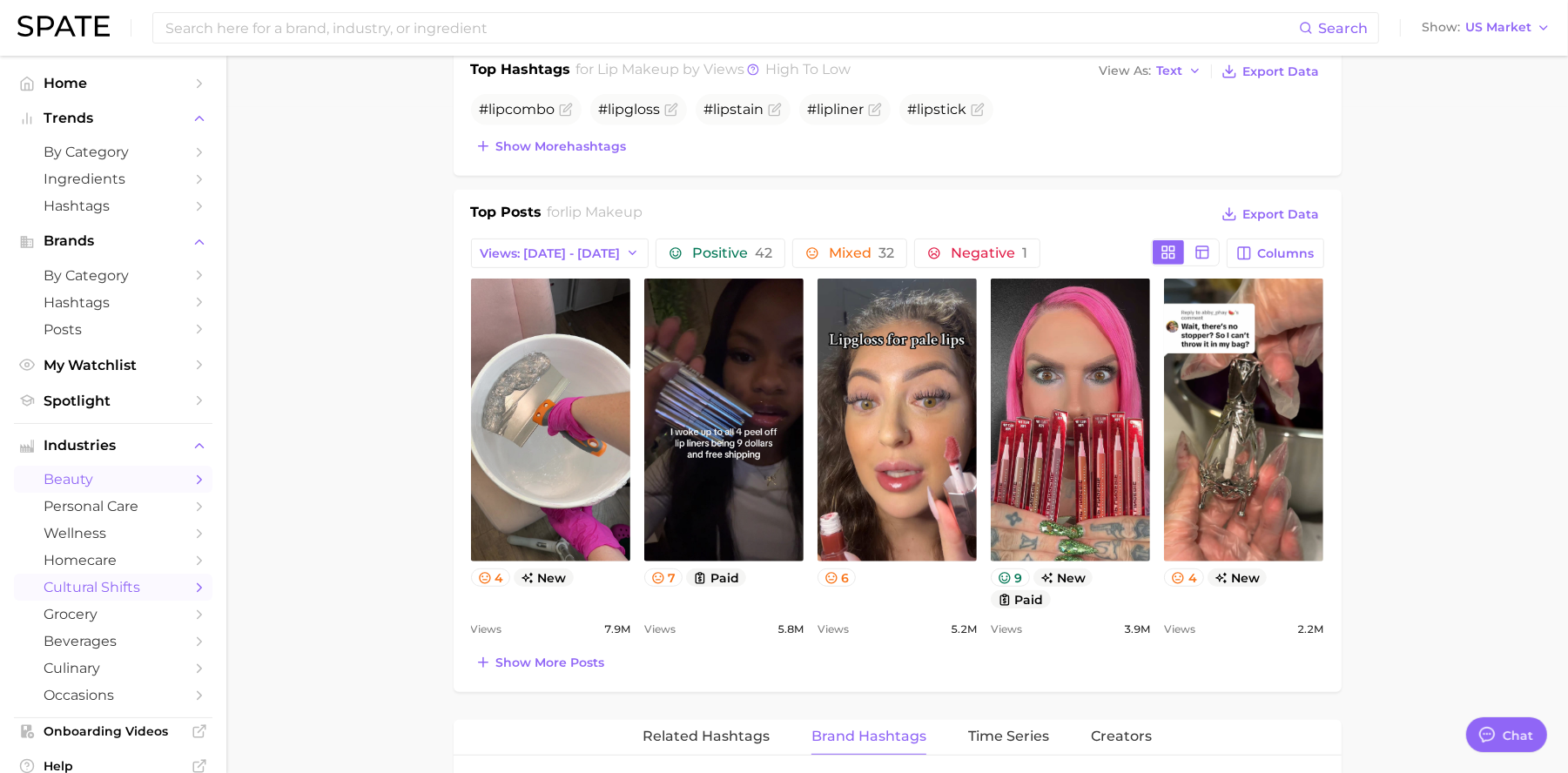
click at [137, 583] on span "cultural shifts" at bounding box center [113, 587] width 139 height 17
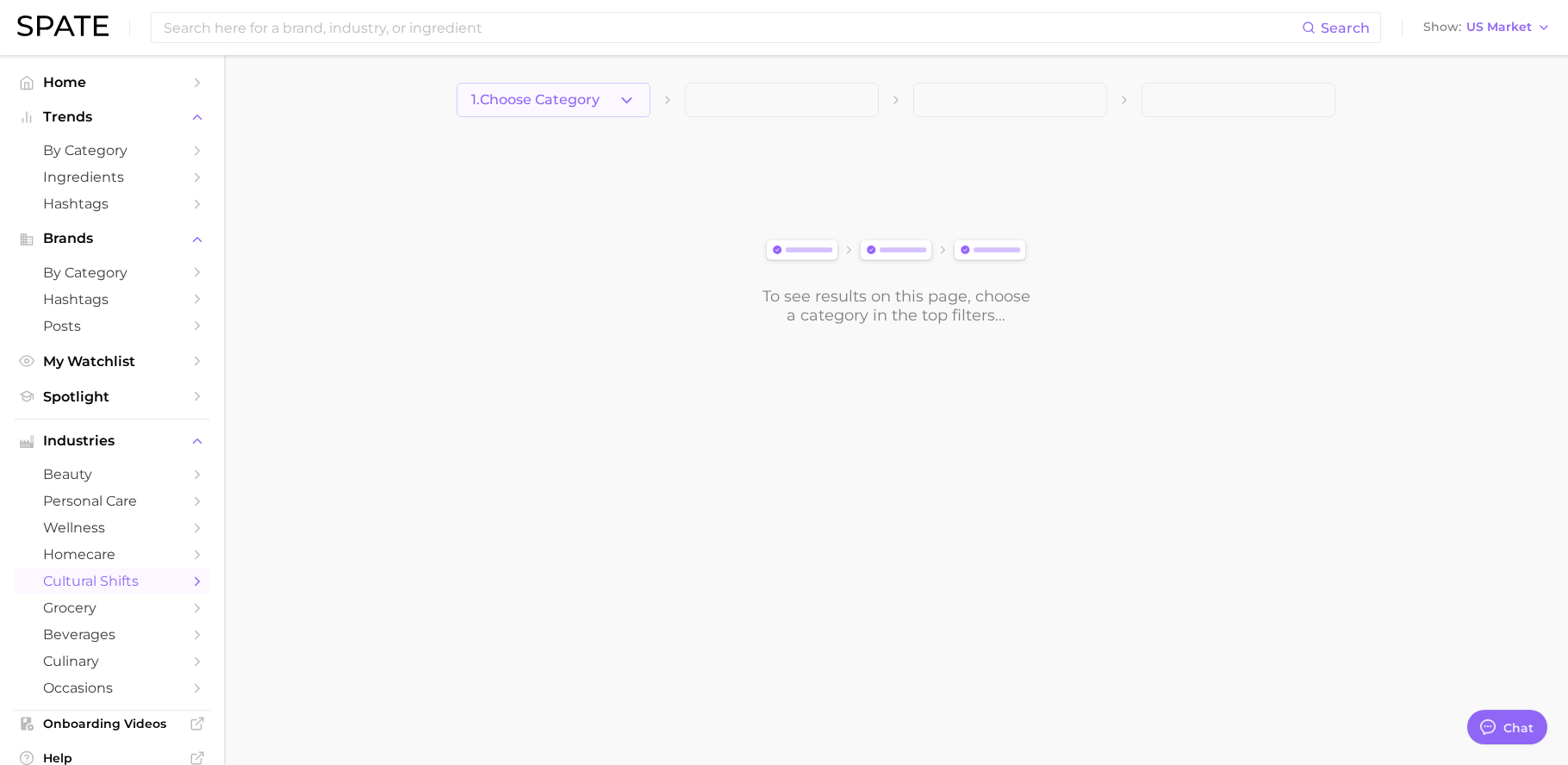
click at [623, 93] on icon "button" at bounding box center [627, 100] width 18 height 18
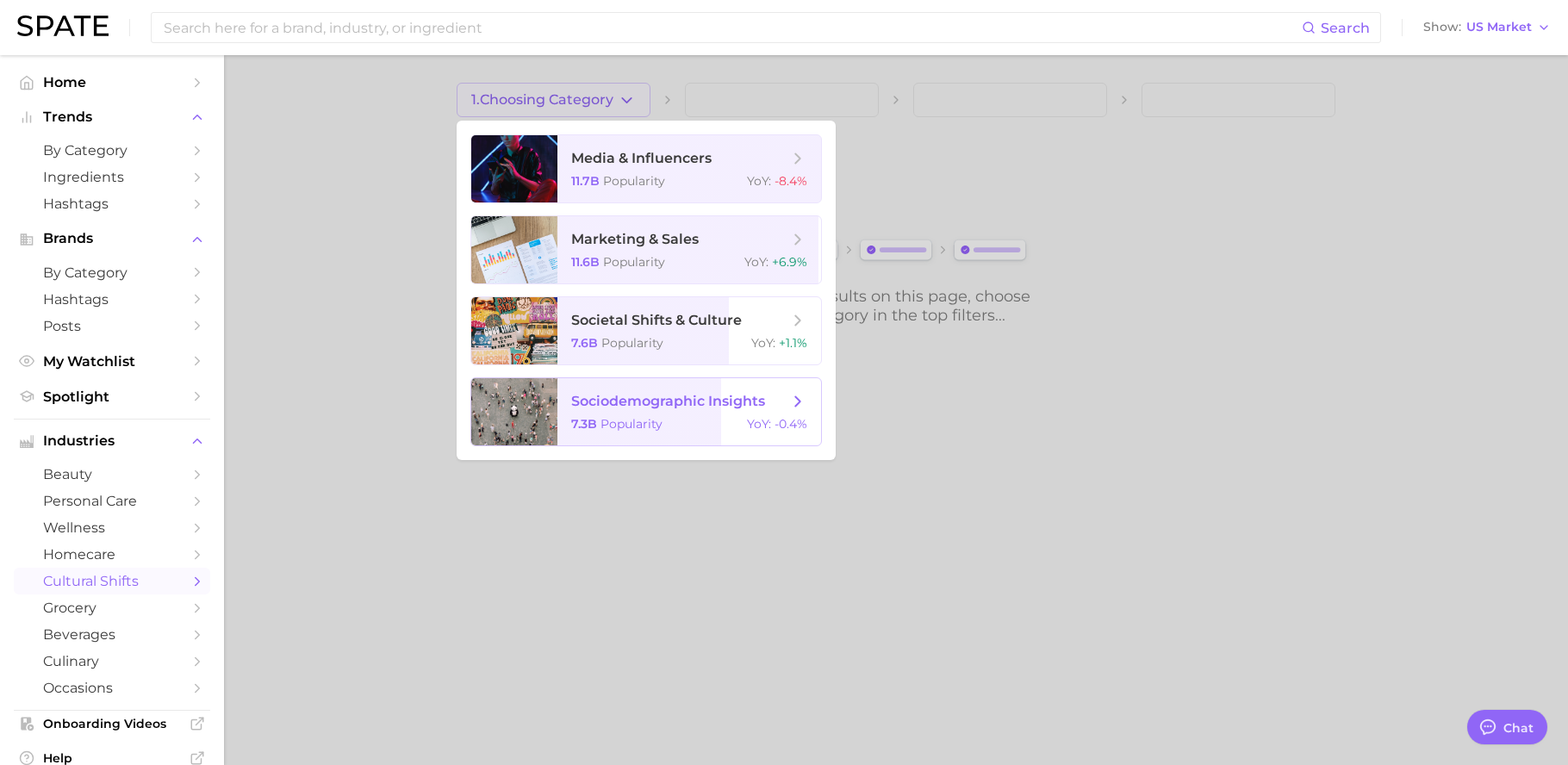
click at [676, 427] on div "7.3b Popularity YoY : -0.4%" at bounding box center [689, 424] width 236 height 16
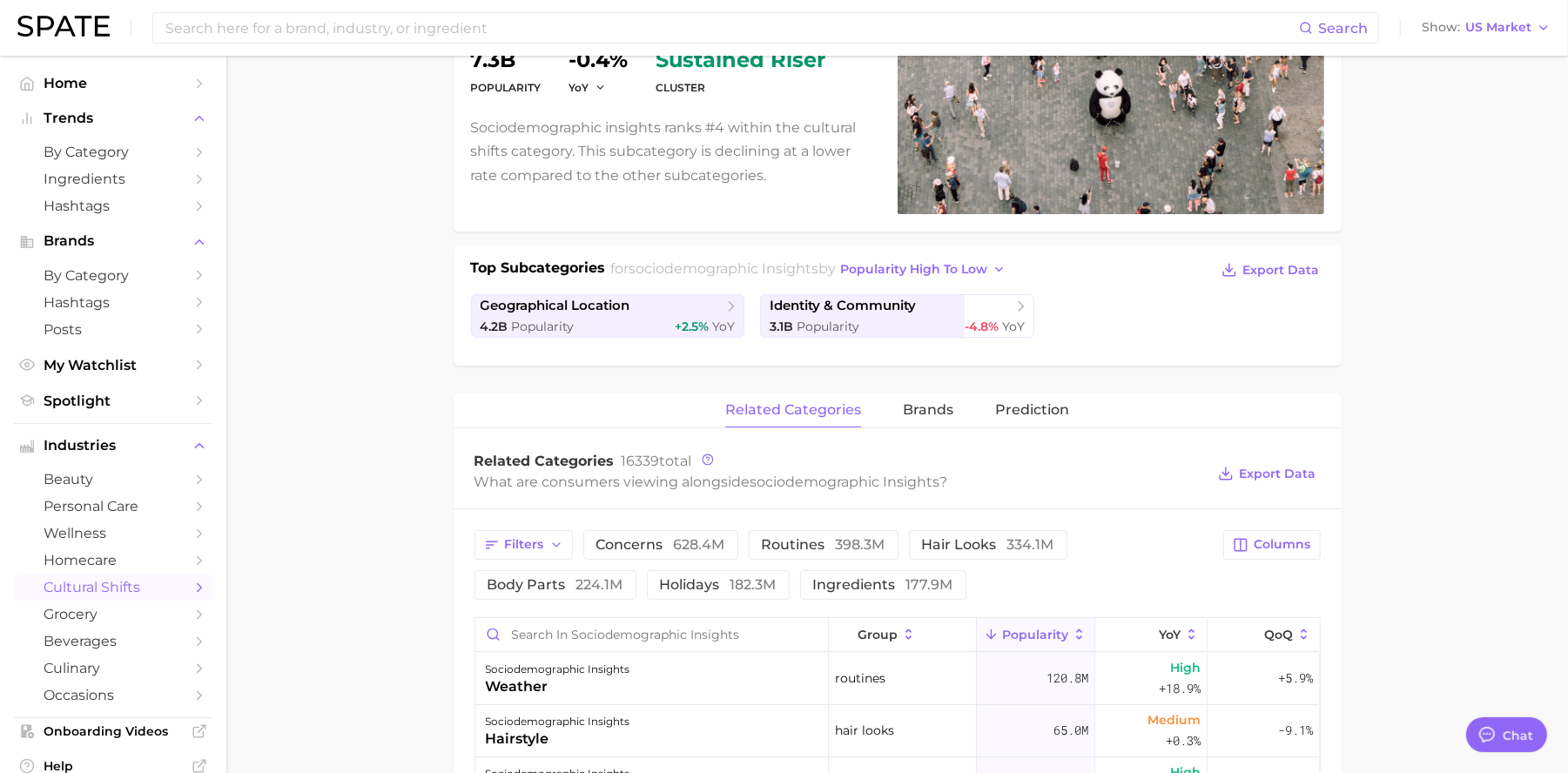
scroll to position [233, 0]
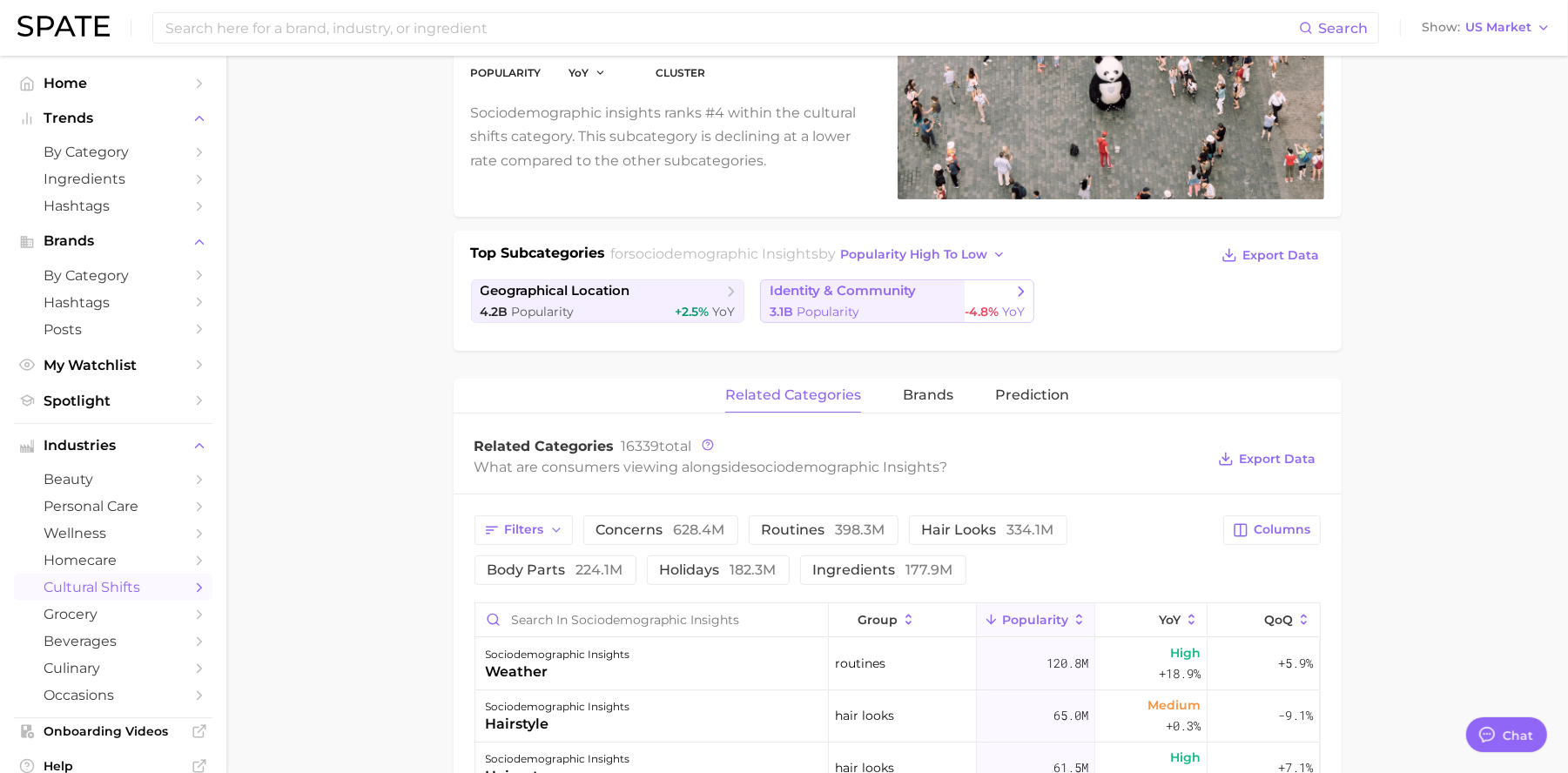
click at [800, 293] on span "identity & community" at bounding box center [842, 292] width 146 height 17
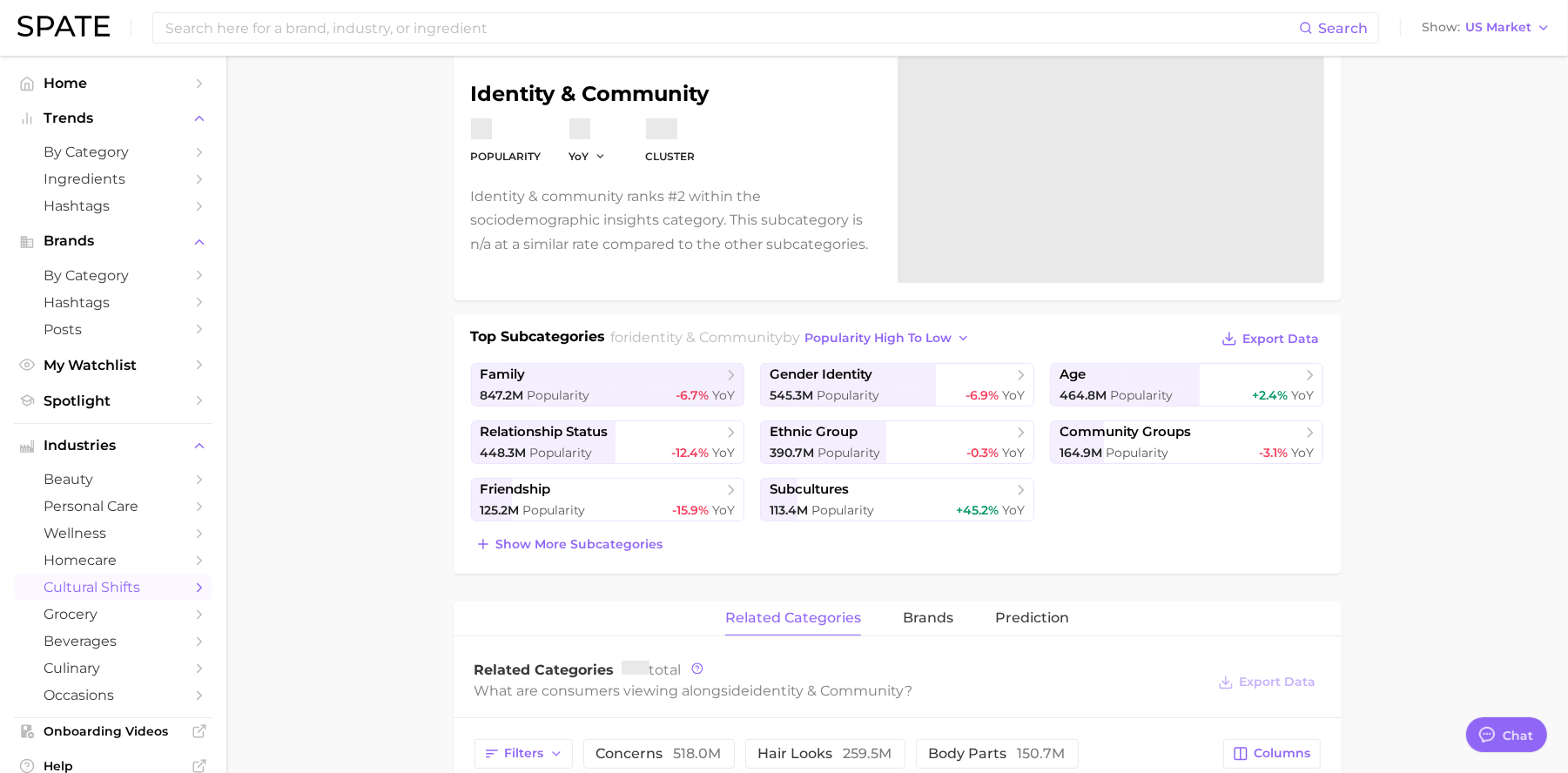
scroll to position [159, 0]
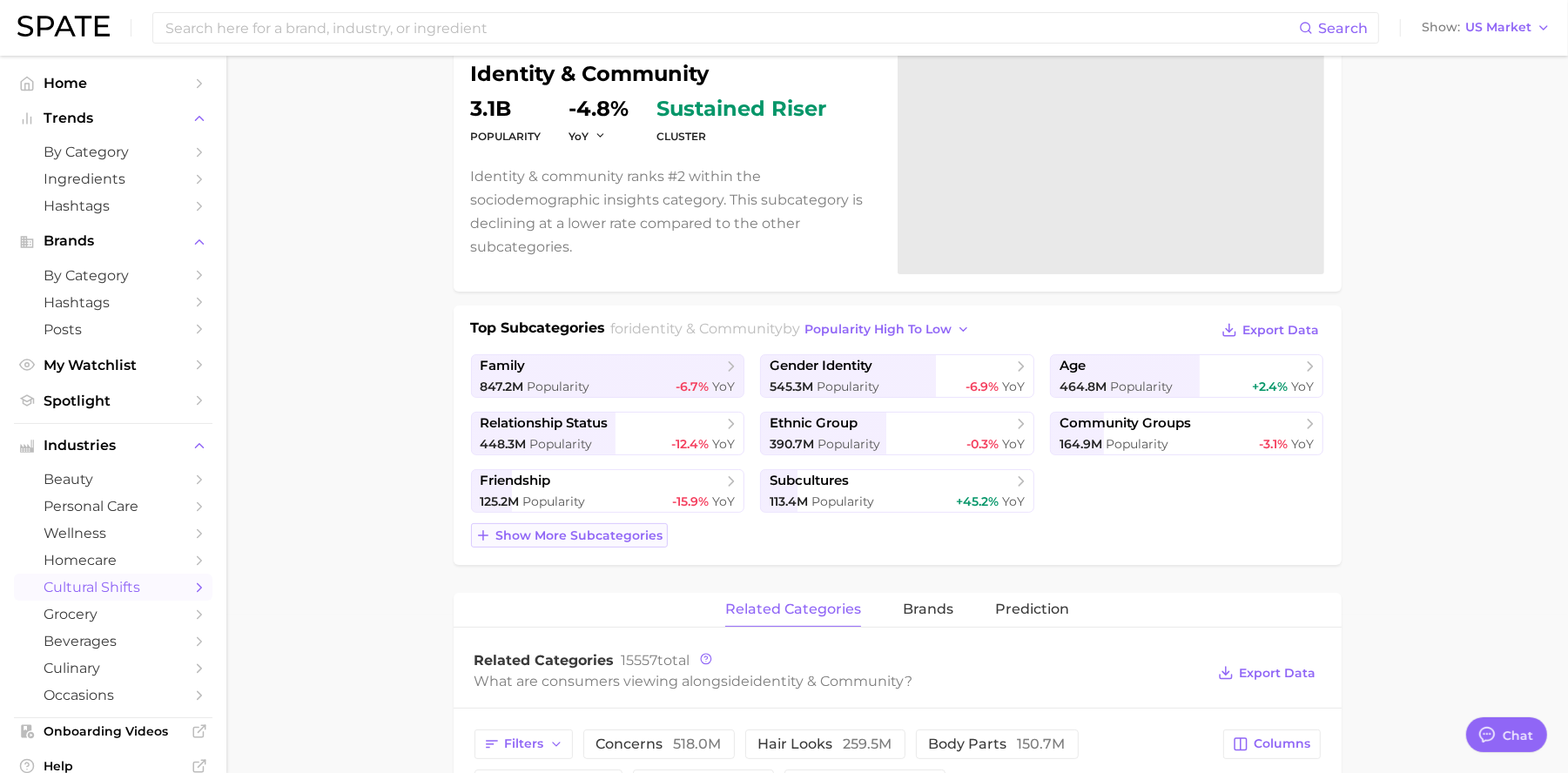
click at [631, 533] on span "Show more subcategories" at bounding box center [580, 536] width 167 height 15
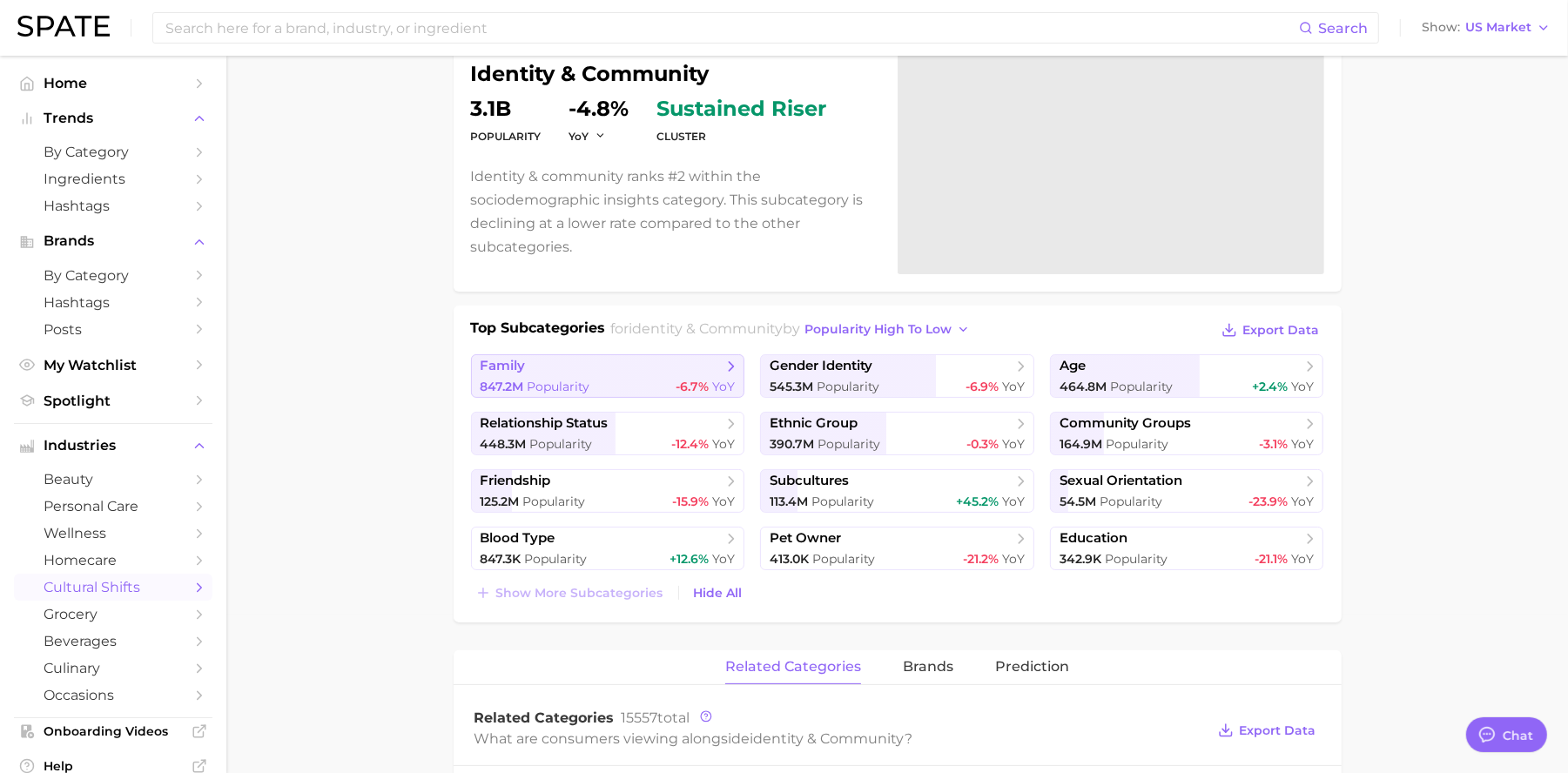
click at [717, 384] on span "YoY" at bounding box center [723, 386] width 22 height 16
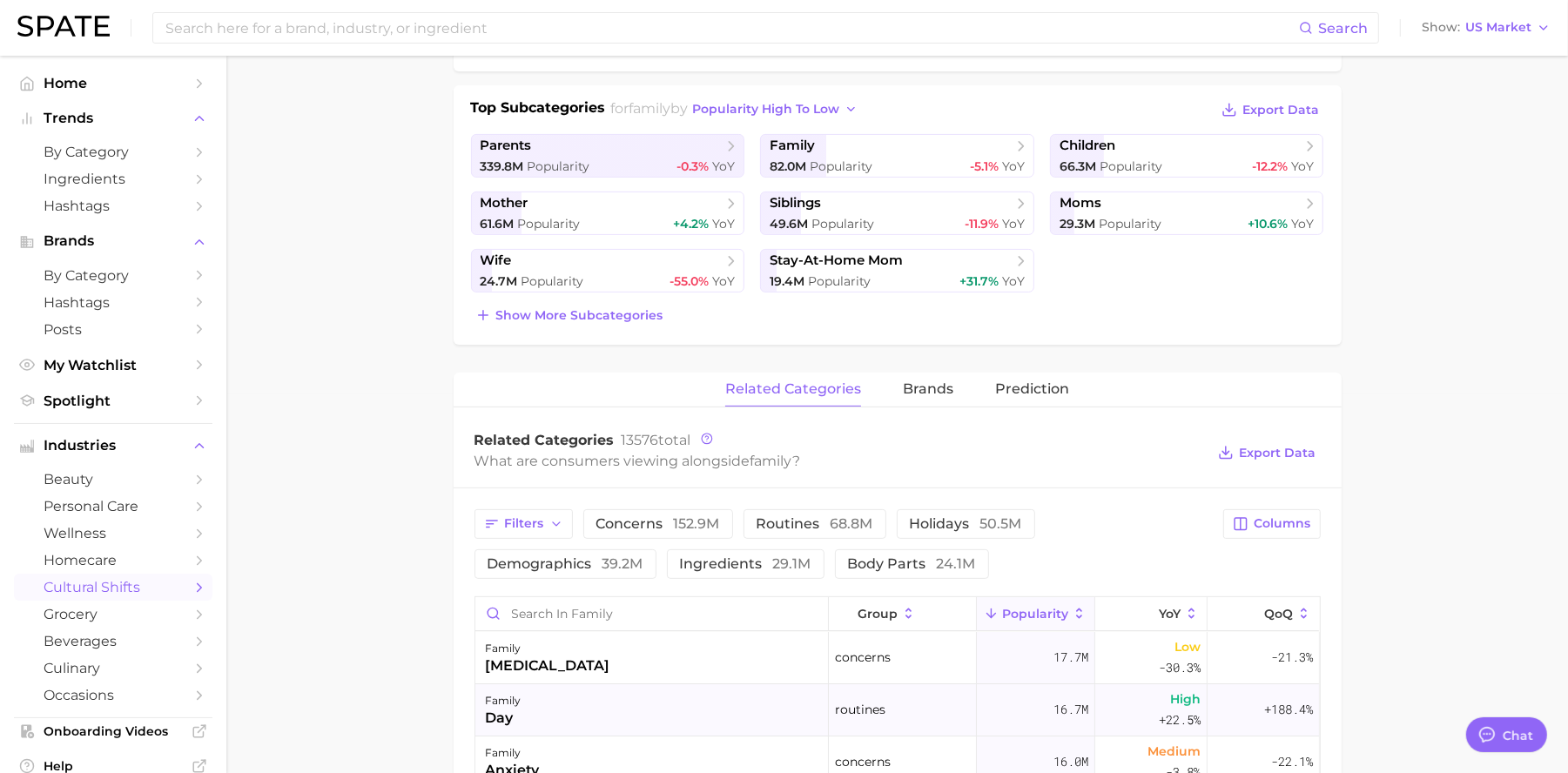
scroll to position [371, 0]
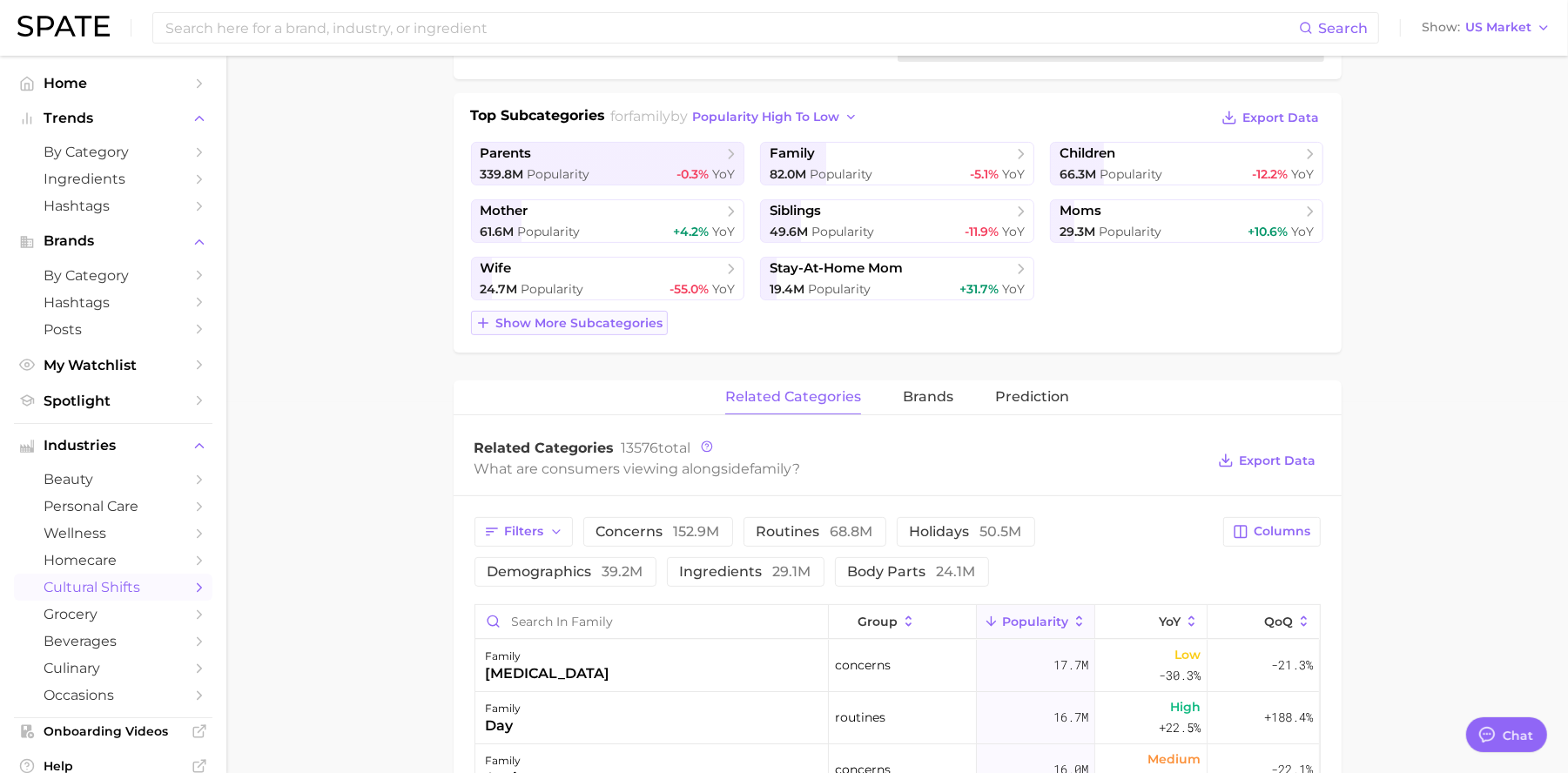
click at [646, 321] on span "Show more subcategories" at bounding box center [580, 323] width 167 height 15
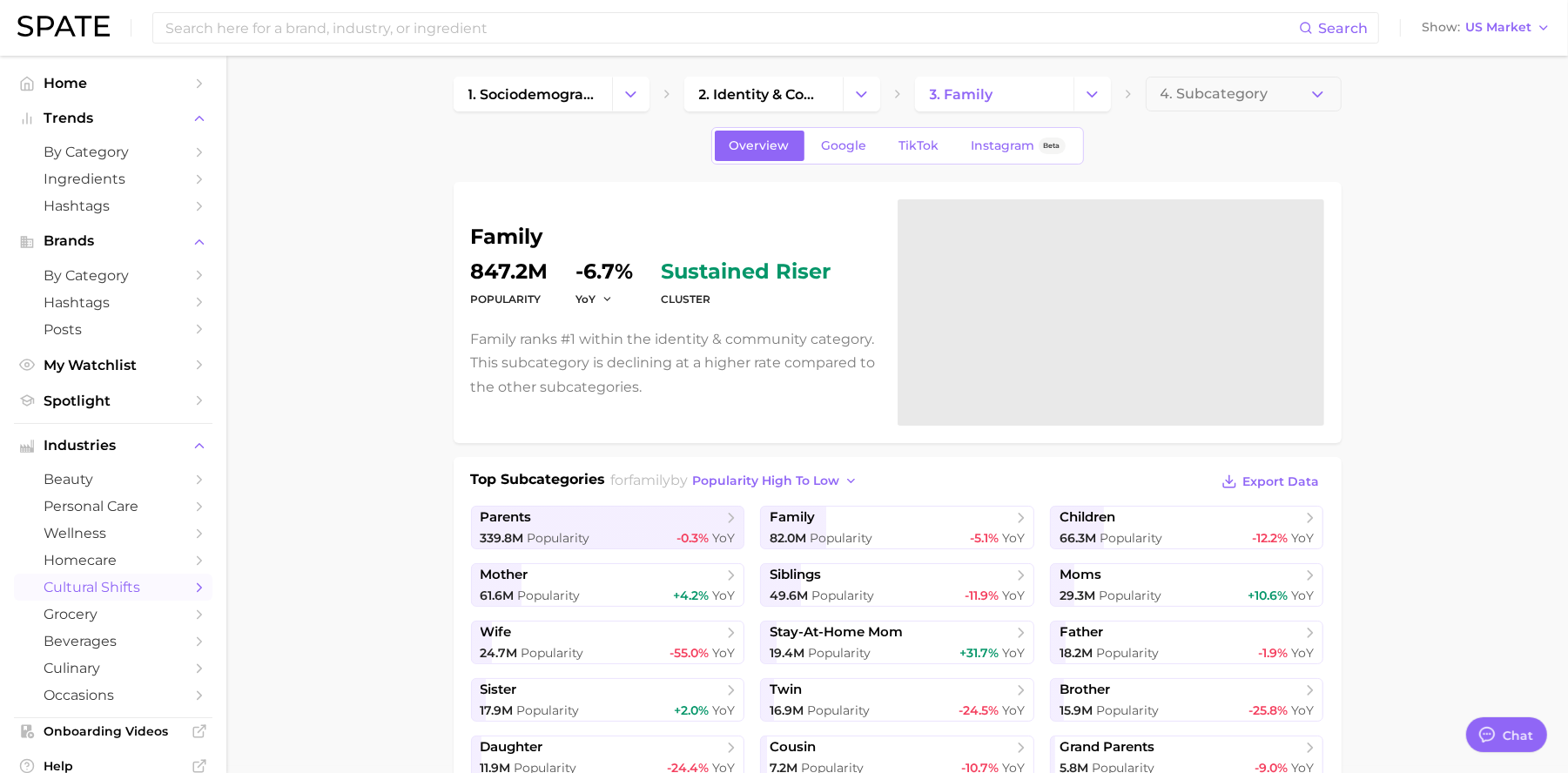
scroll to position [0, 0]
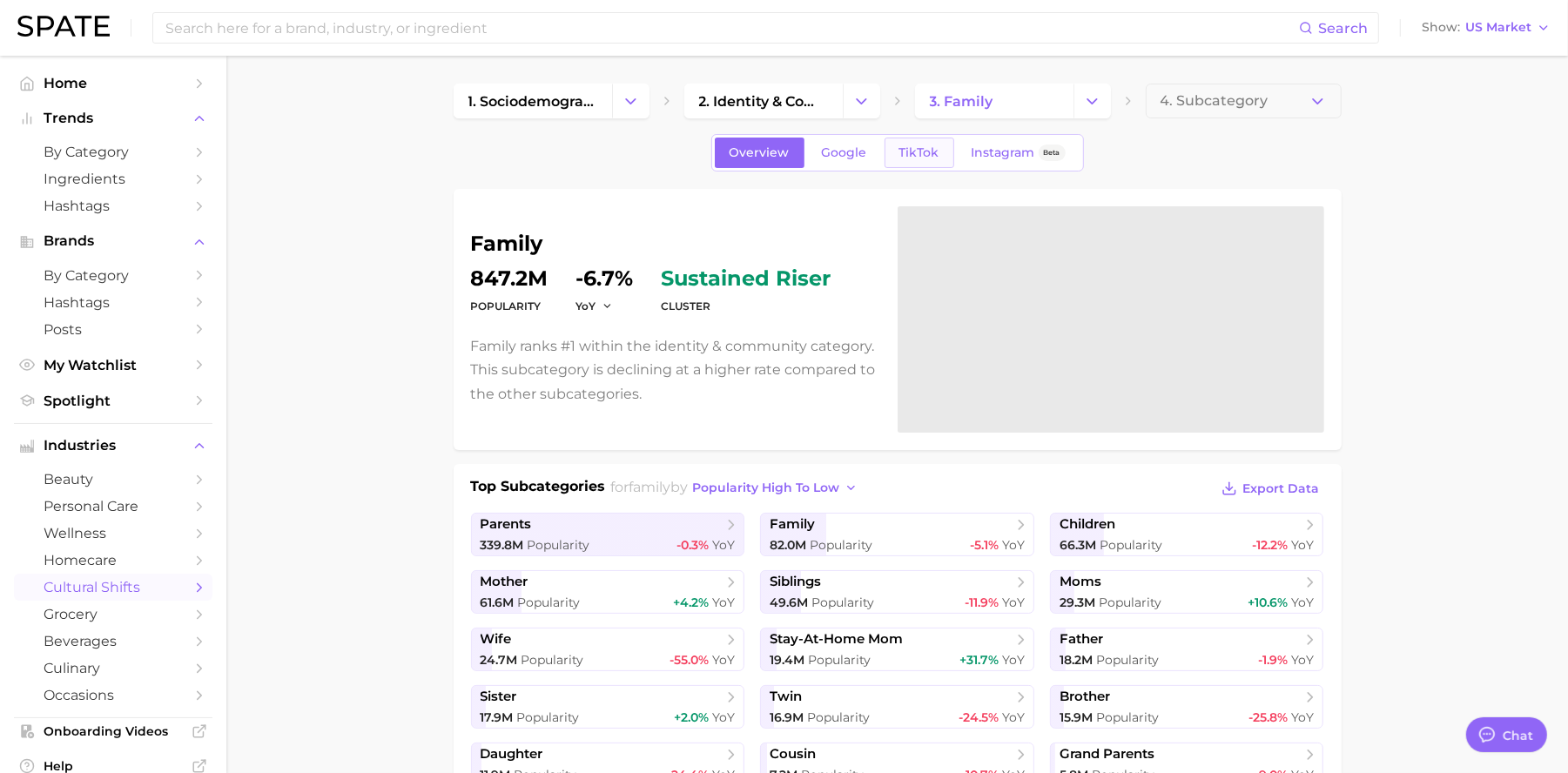
click at [912, 155] on span "TikTok" at bounding box center [919, 152] width 40 height 15
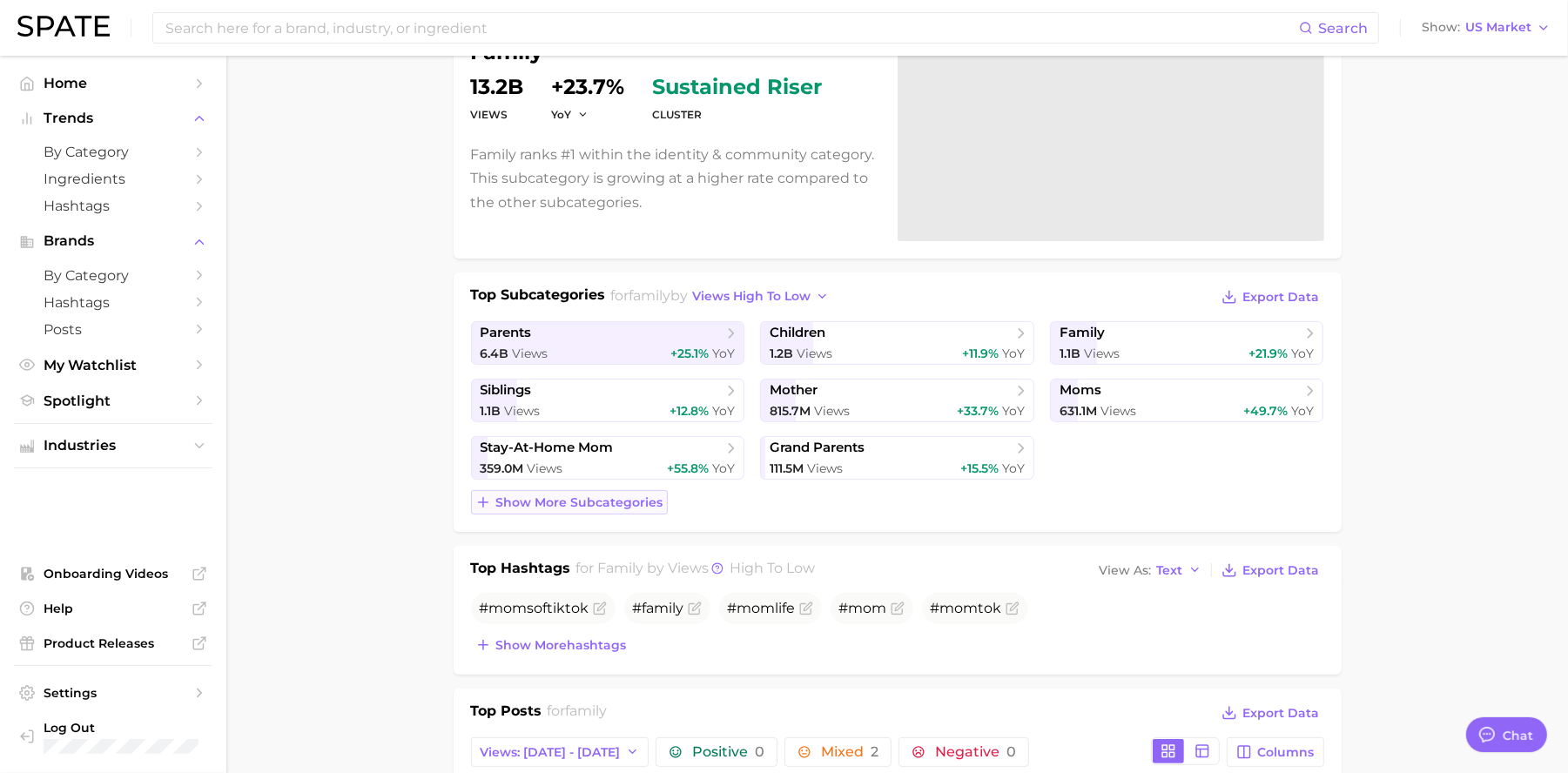
scroll to position [227, 0]
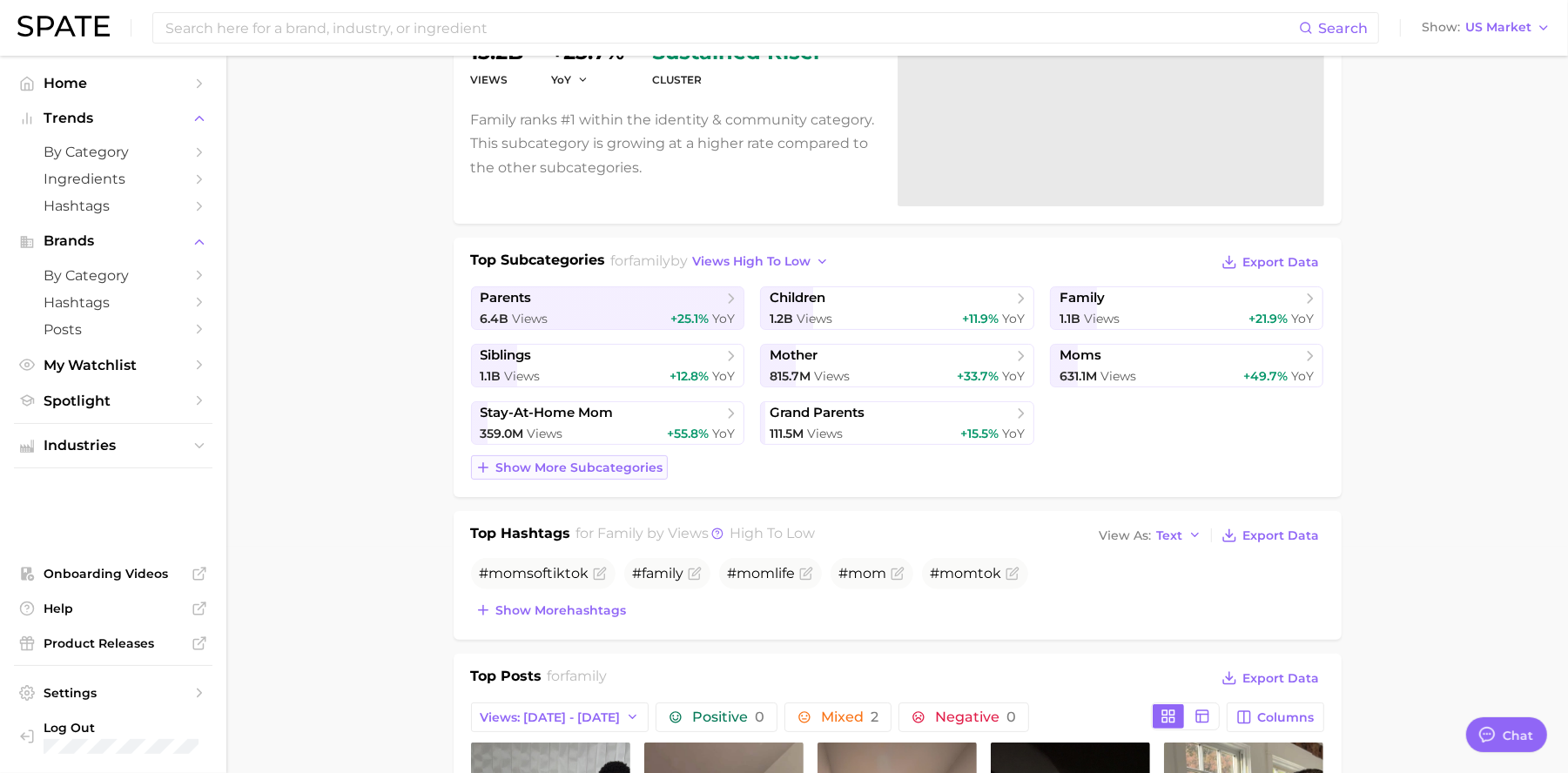
click at [607, 467] on span "Show more subcategories" at bounding box center [580, 468] width 167 height 15
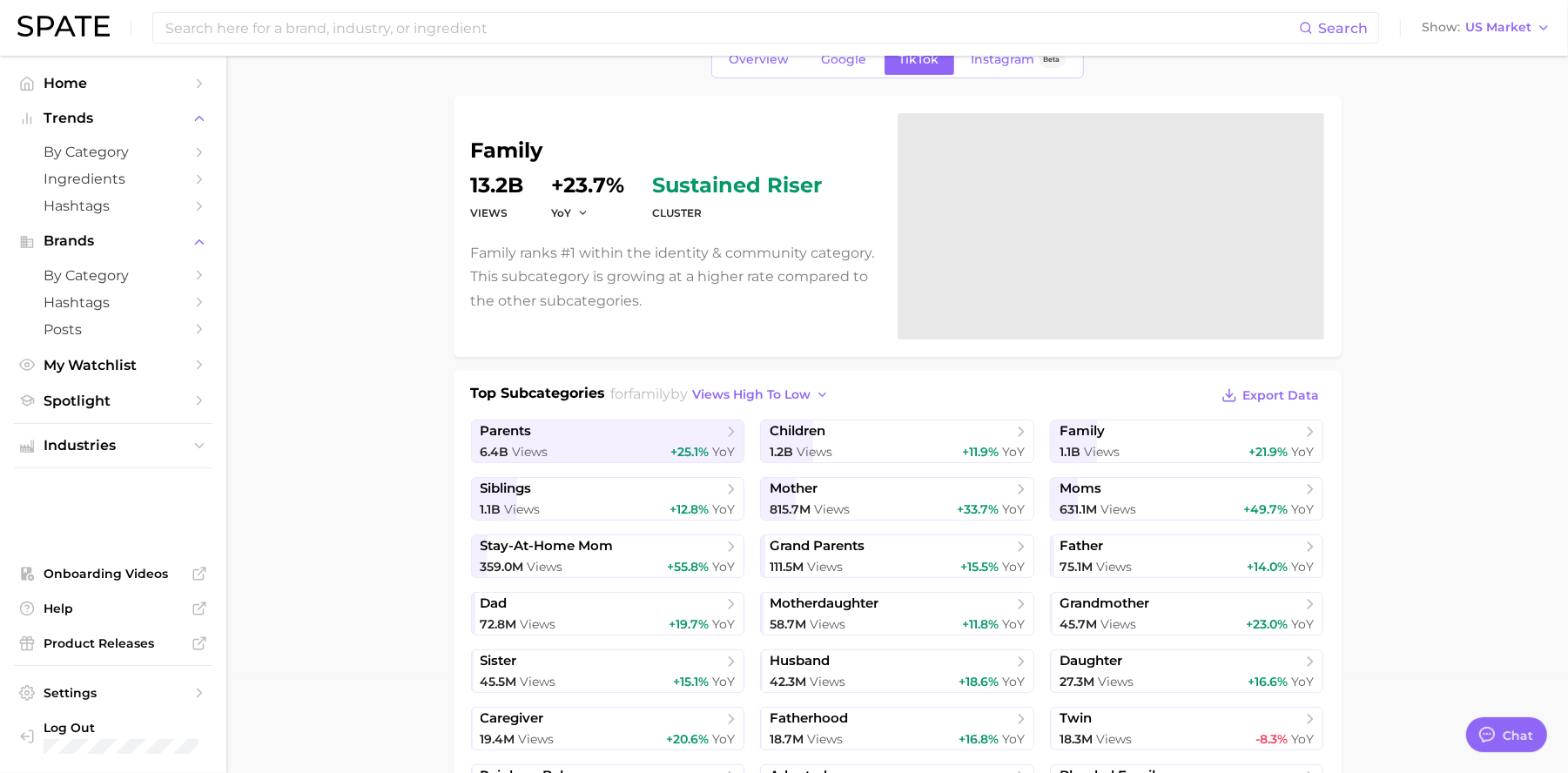
scroll to position [0, 0]
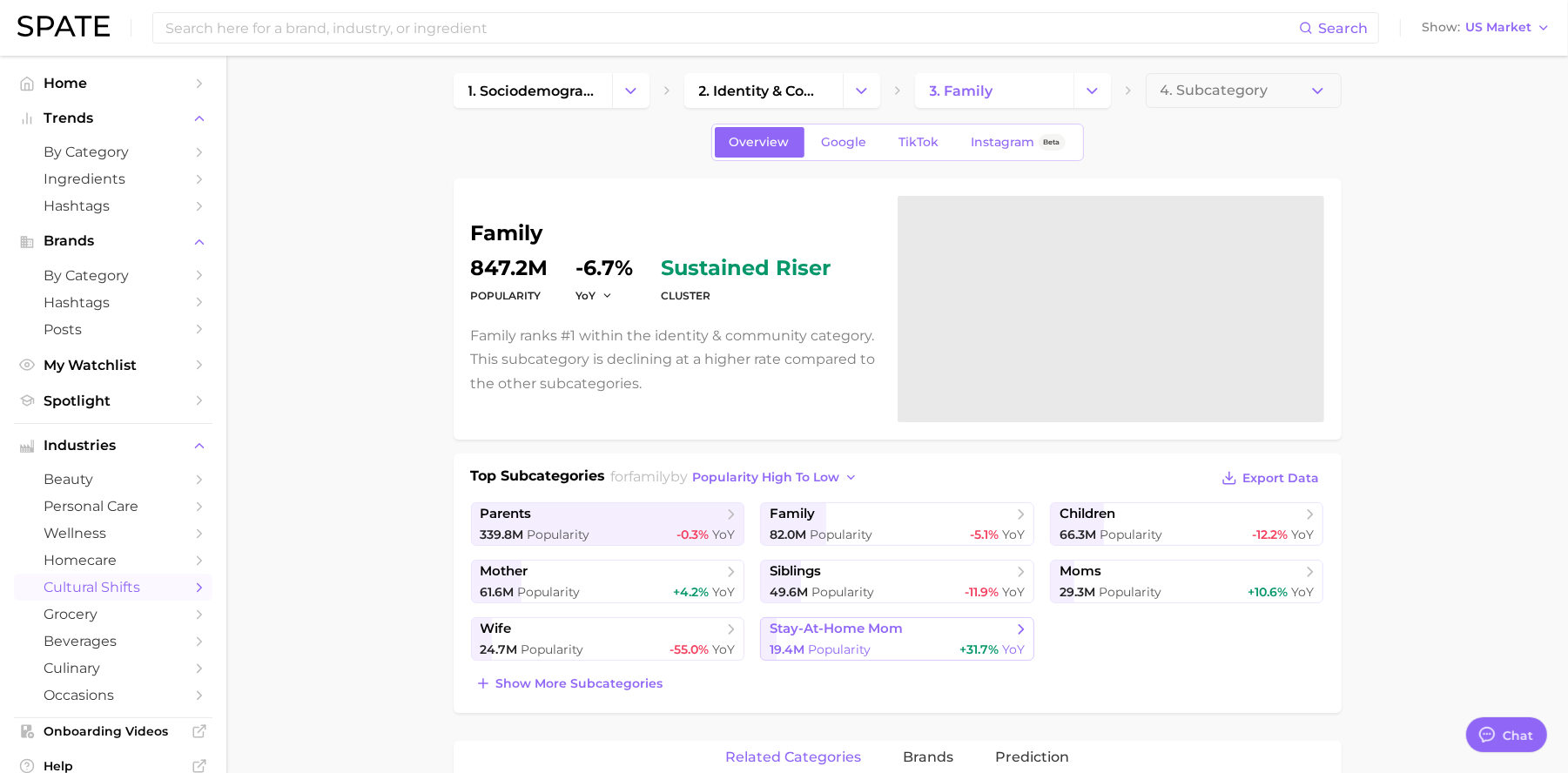
scroll to position [14, 0]
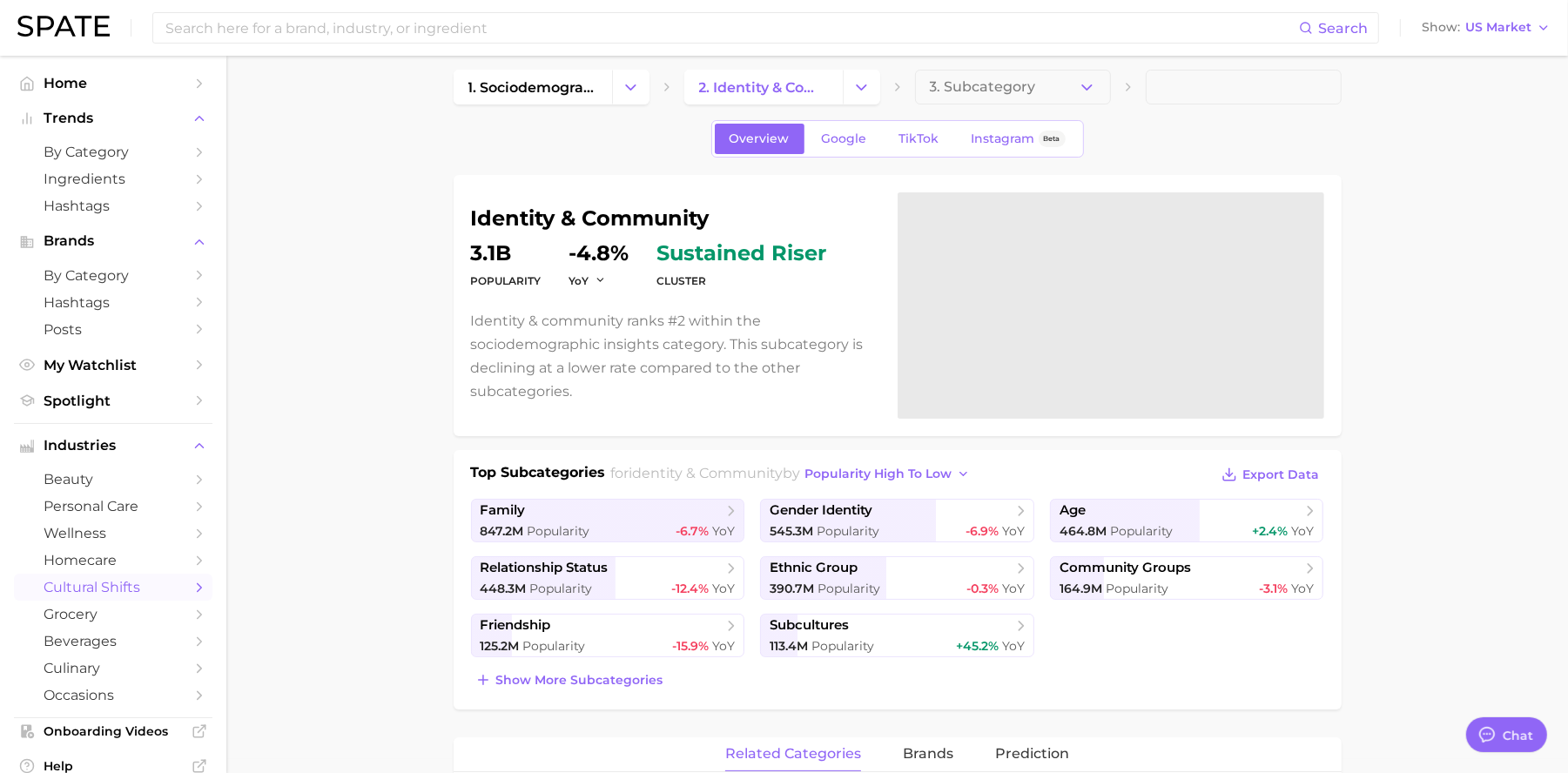
scroll to position [159, 0]
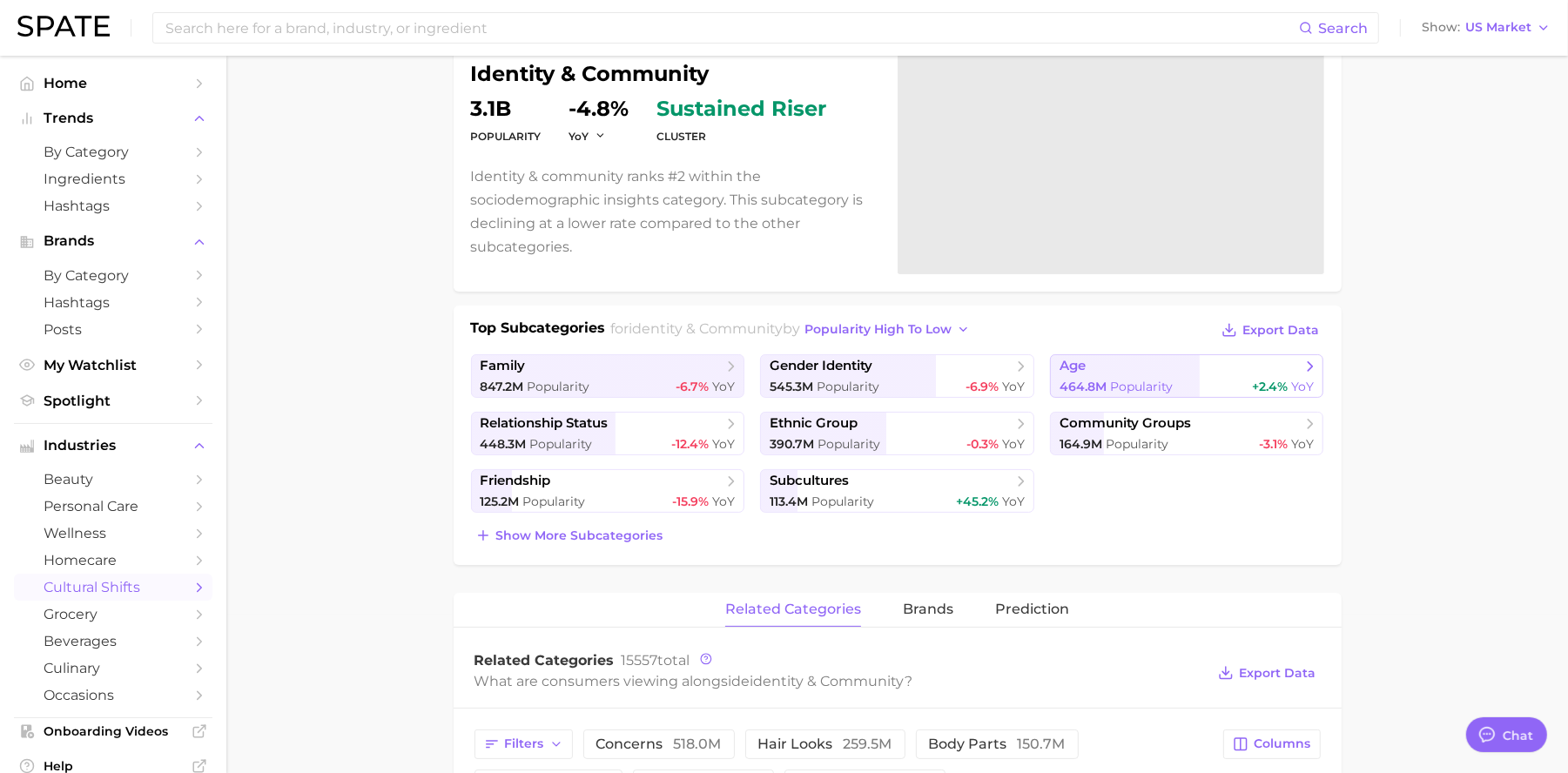
click at [1097, 386] on span "464.8m" at bounding box center [1082, 386] width 47 height 16
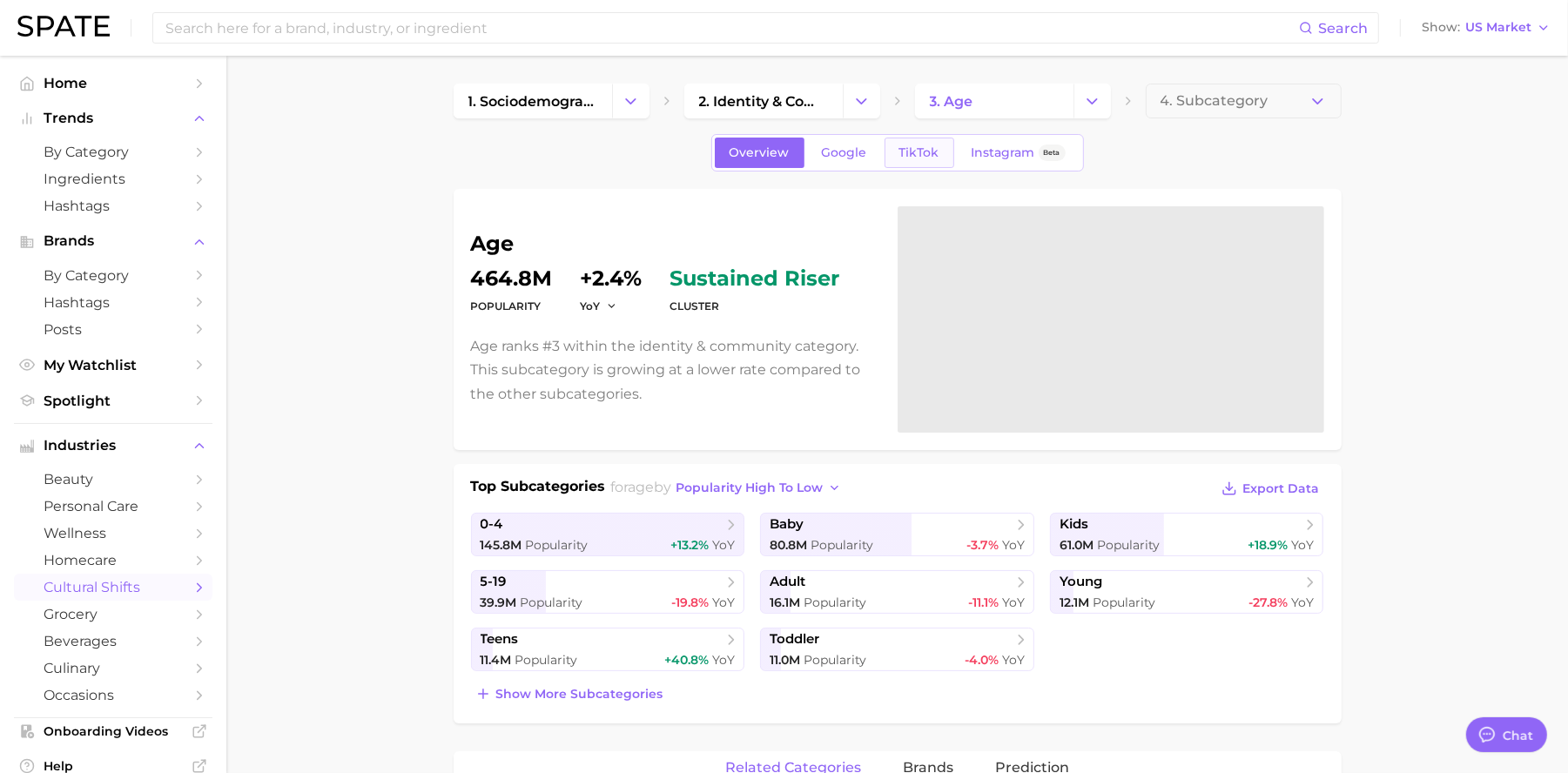
click at [900, 145] on span "TikTok" at bounding box center [919, 152] width 40 height 15
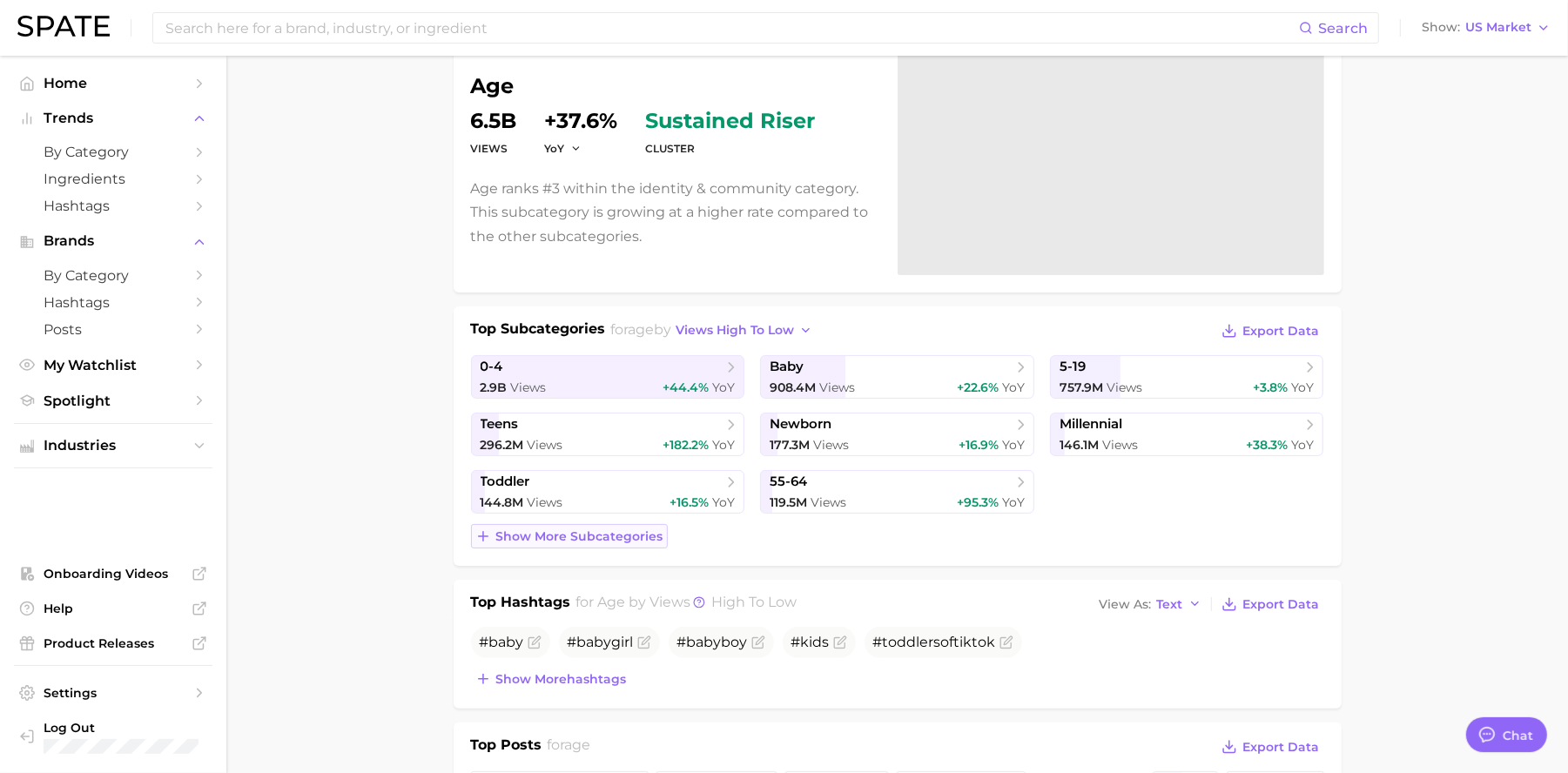
click at [609, 537] on span "Show more subcategories" at bounding box center [580, 537] width 167 height 15
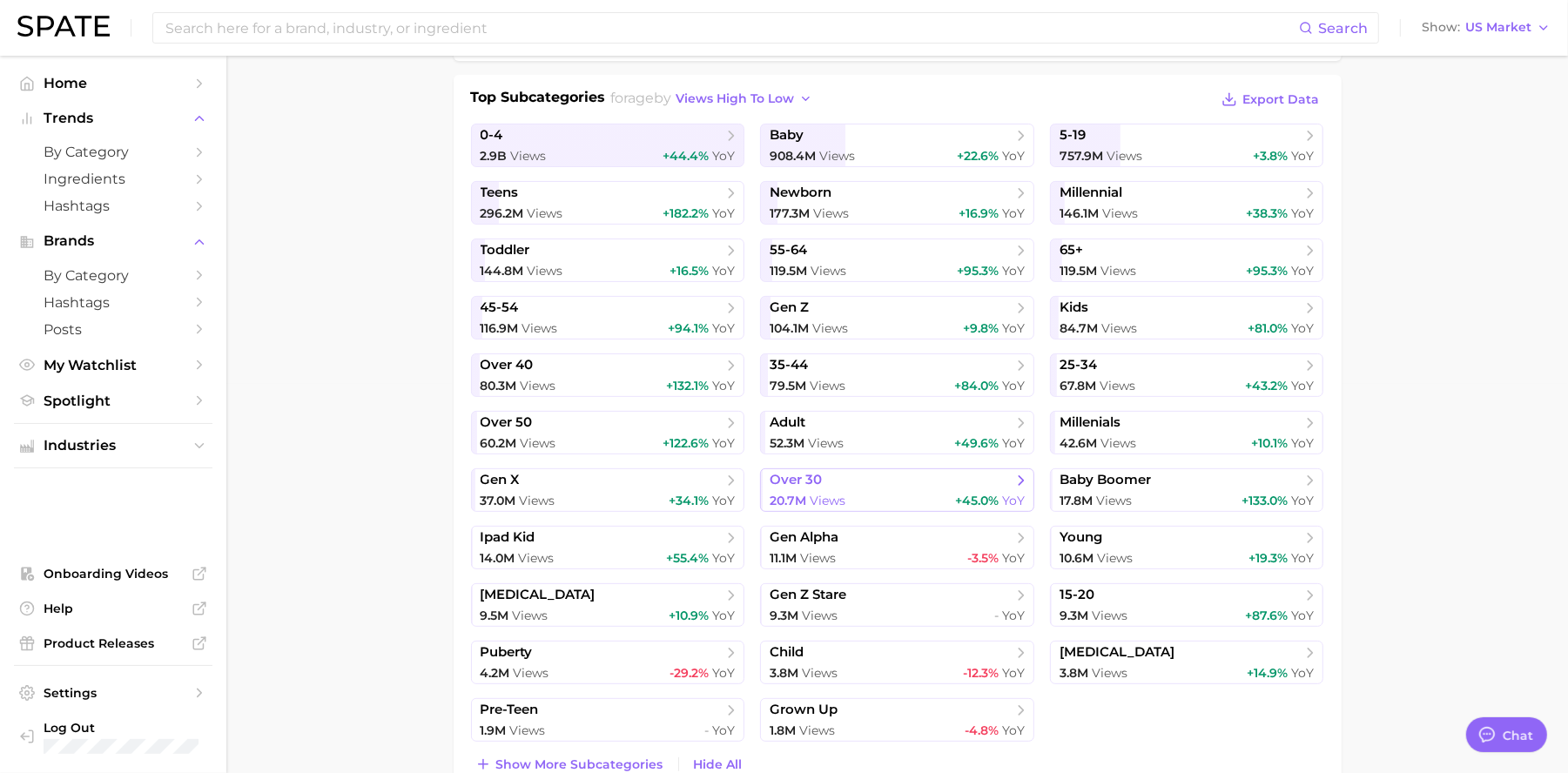
click at [860, 495] on div "20.7m Views +45.0% YoY" at bounding box center [896, 501] width 255 height 17
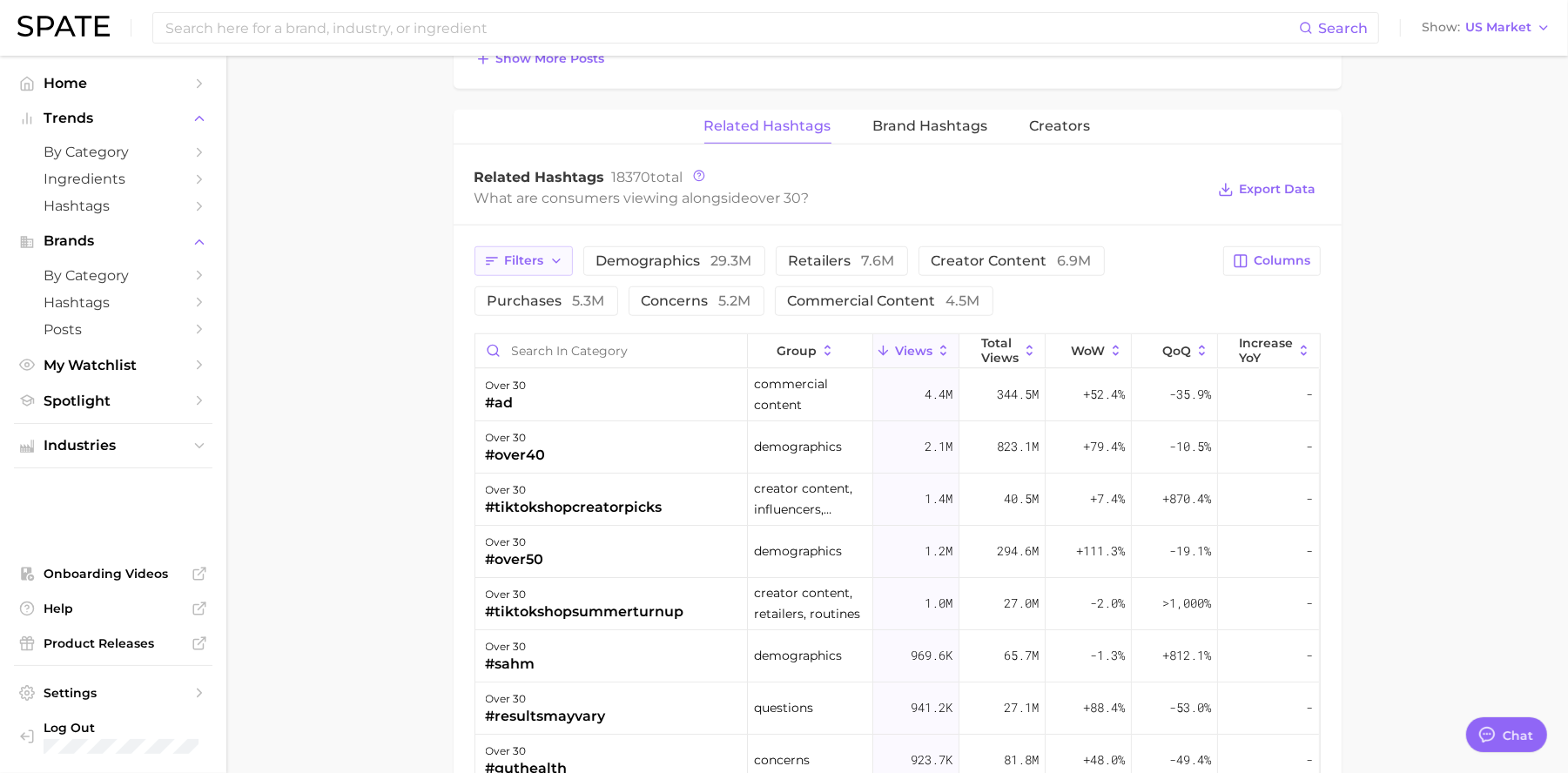
click at [542, 263] on span "Filters" at bounding box center [524, 261] width 39 height 15
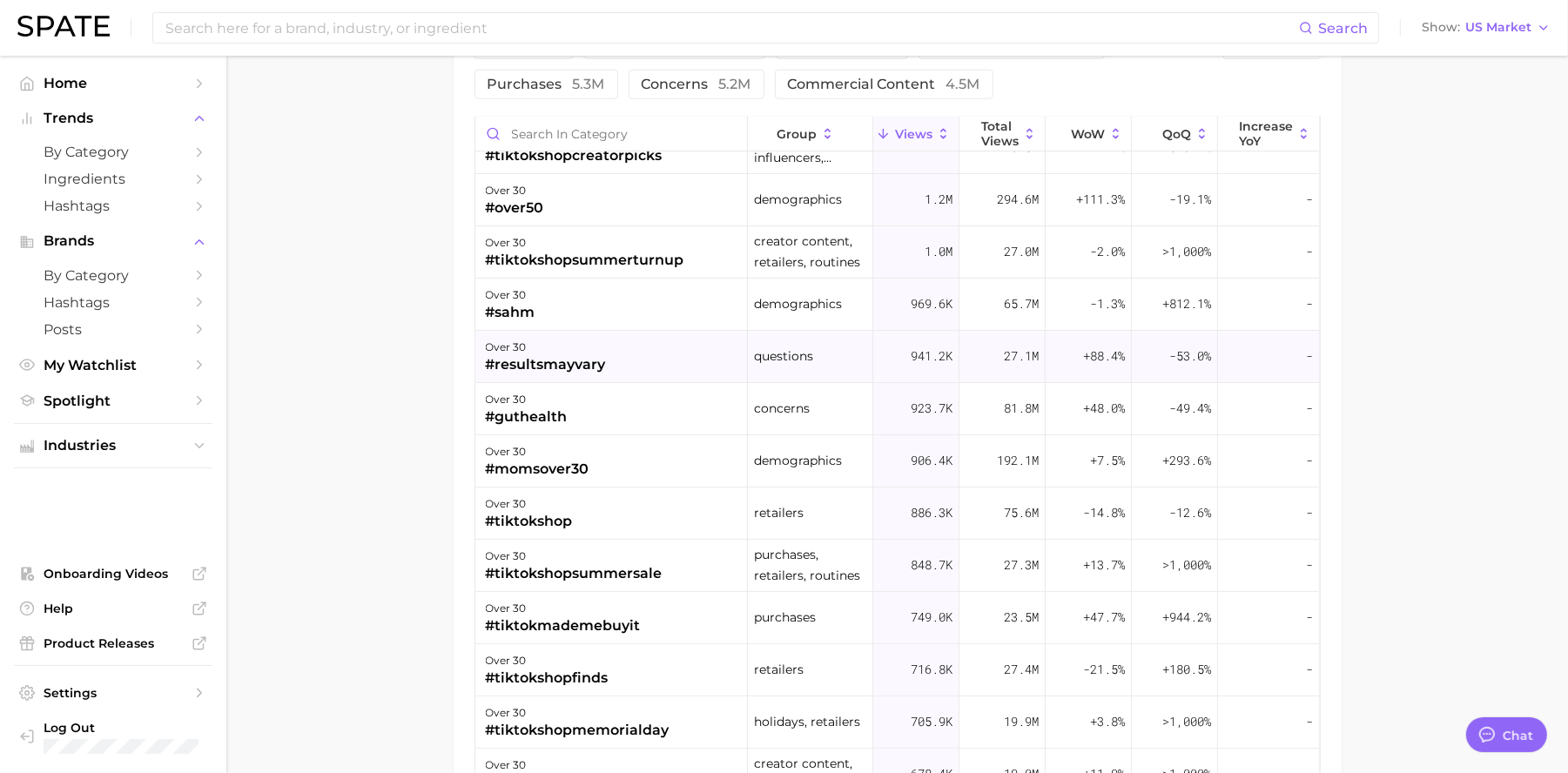
scroll to position [39, 0]
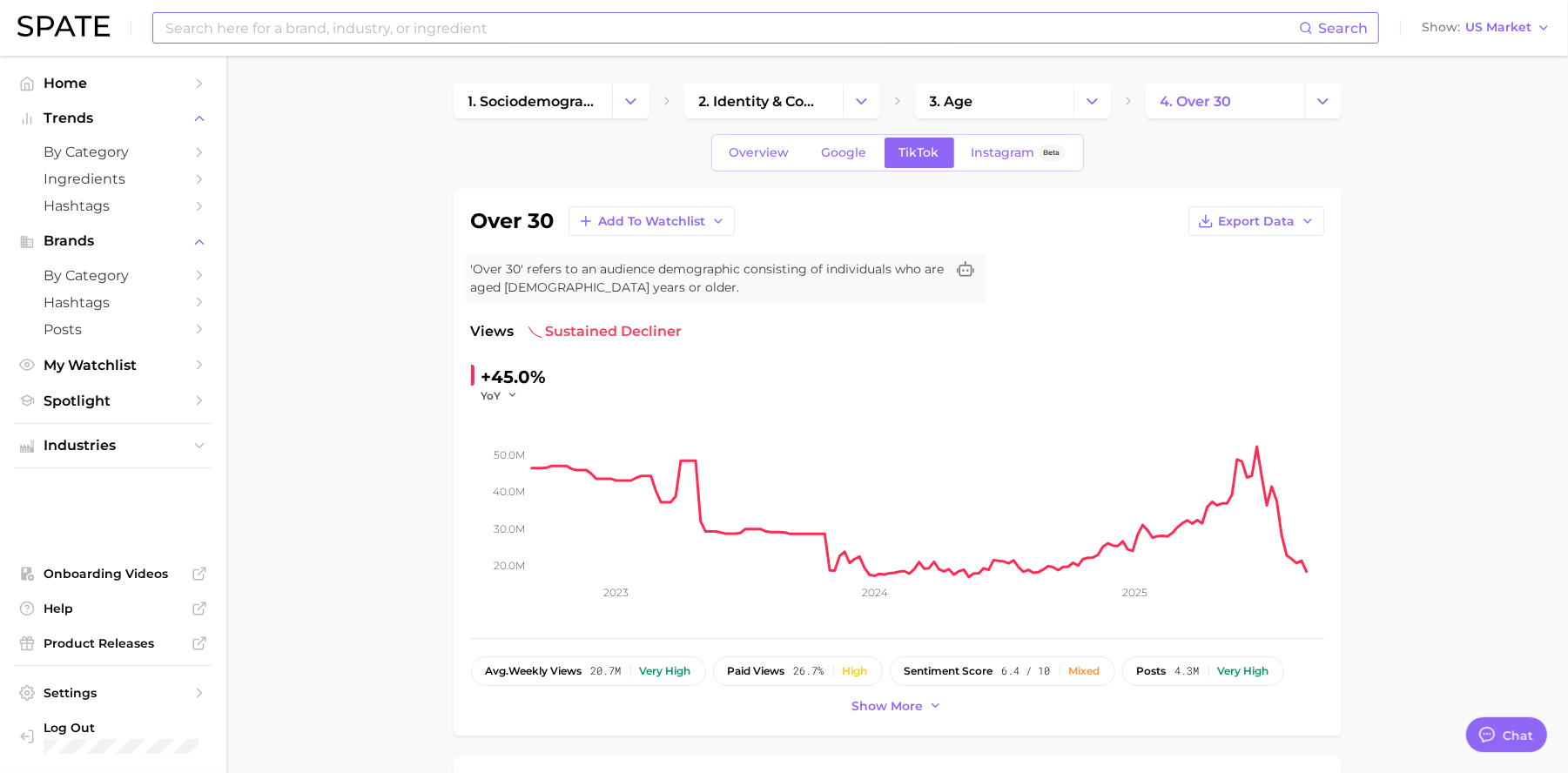
click at [517, 40] on input at bounding box center [731, 28] width 1135 height 30
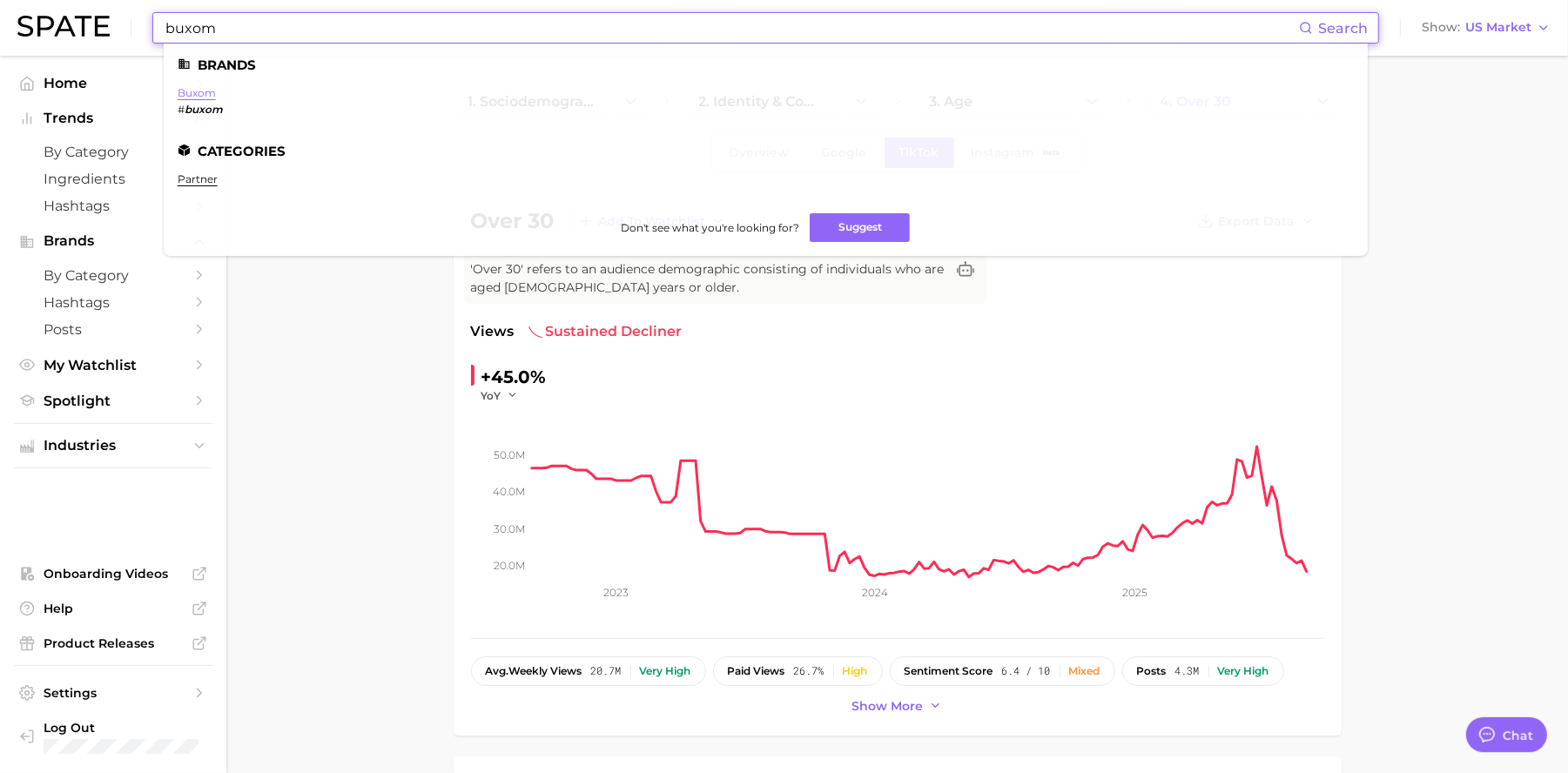
type input "buxom"
click at [210, 90] on link "buxom" at bounding box center [196, 93] width 38 height 13
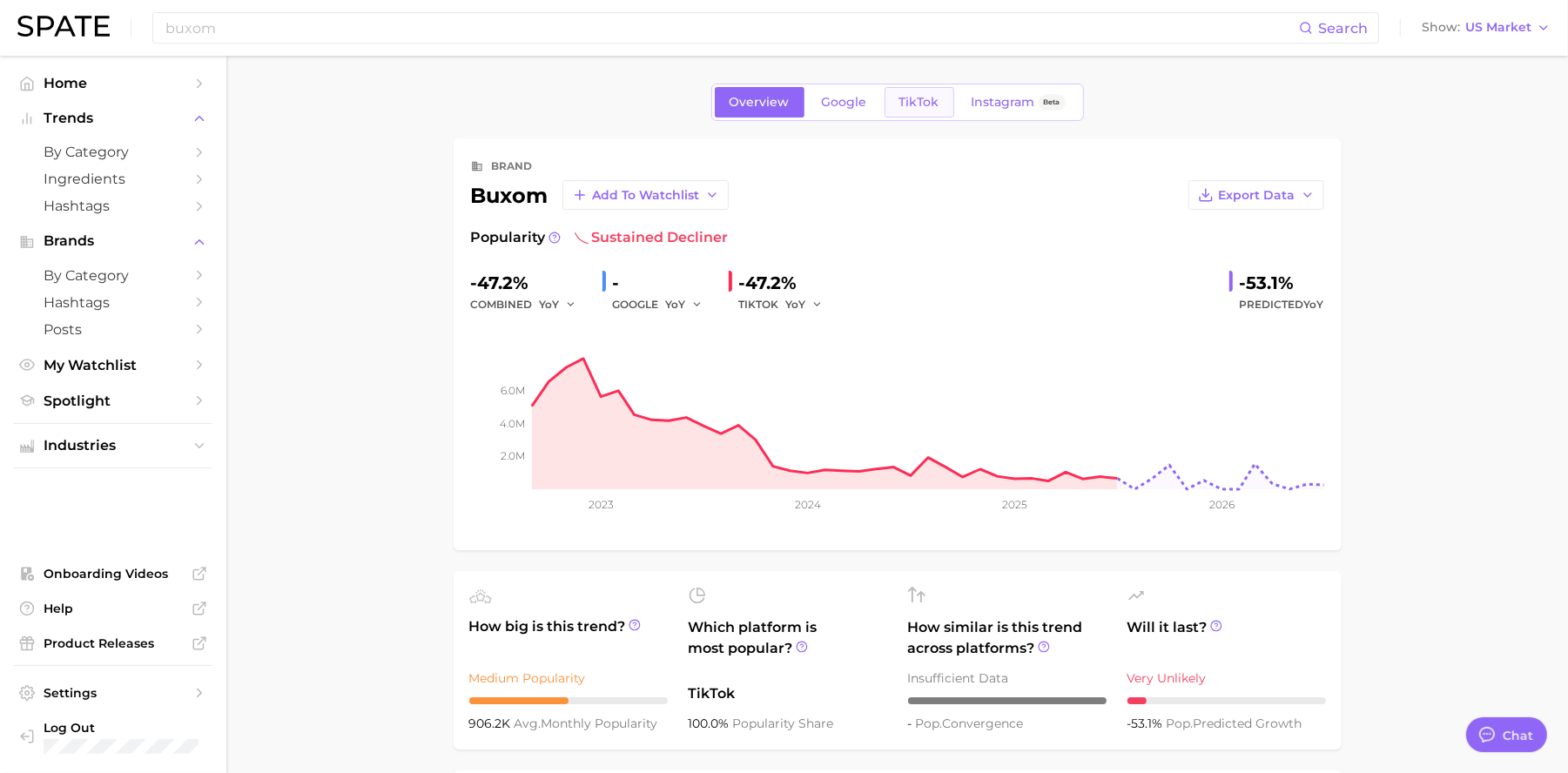
click at [944, 106] on link "TikTok" at bounding box center [919, 102] width 70 height 31
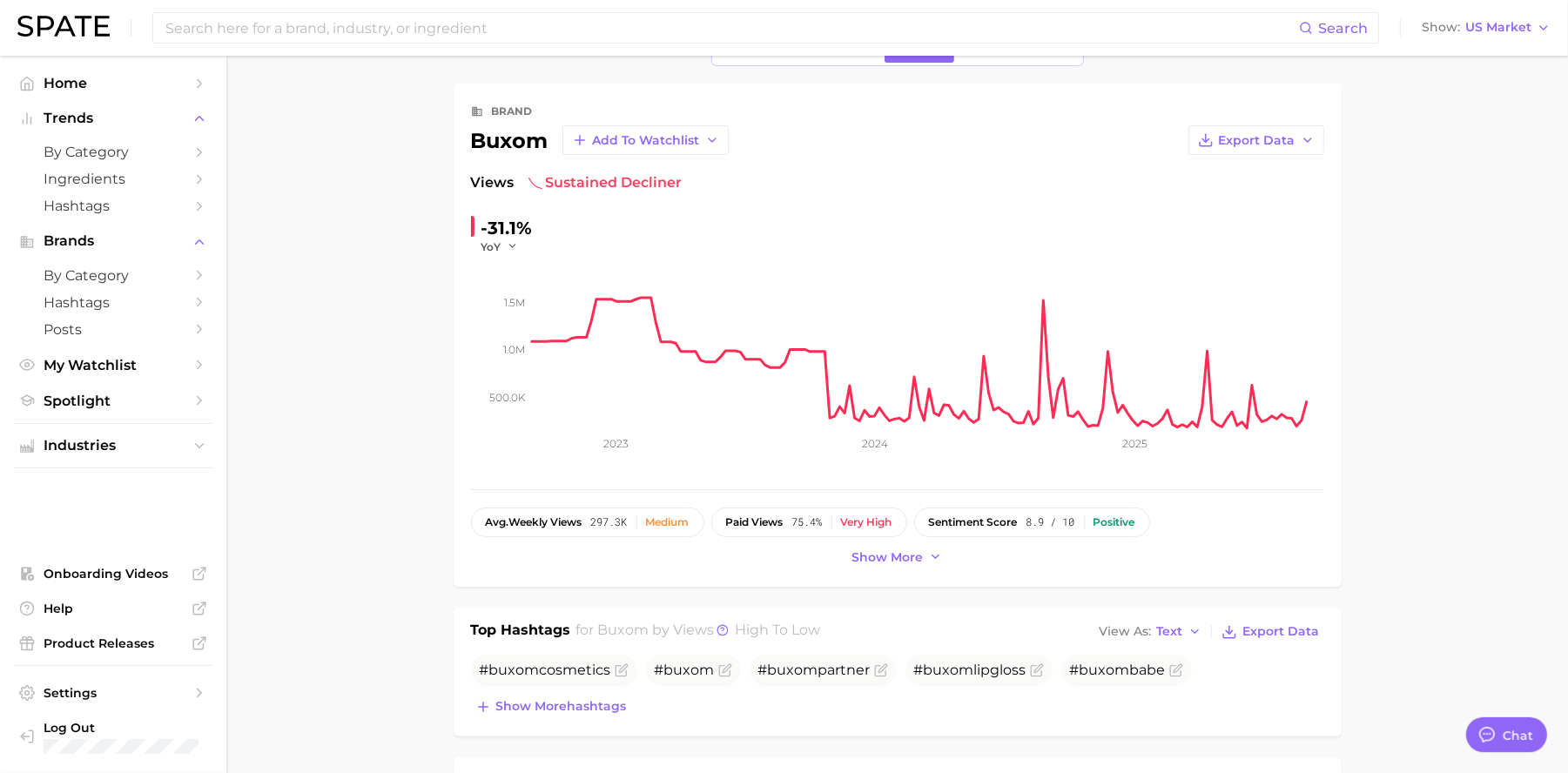
scroll to position [91, 0]
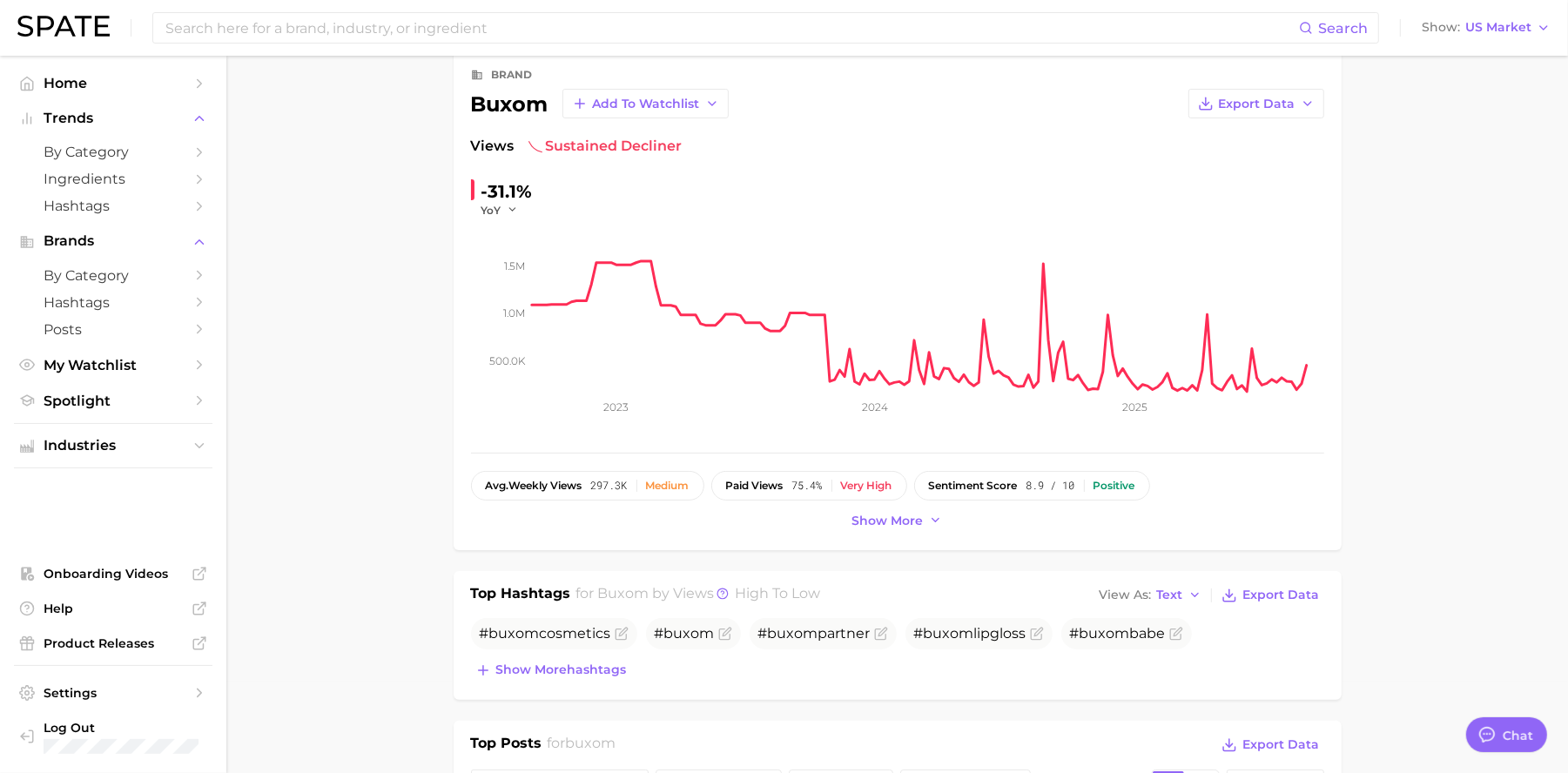
drag, startPoint x: 867, startPoint y: 514, endPoint x: 930, endPoint y: 510, distance: 63.1
click at [867, 514] on span "Show more" at bounding box center [887, 521] width 72 height 15
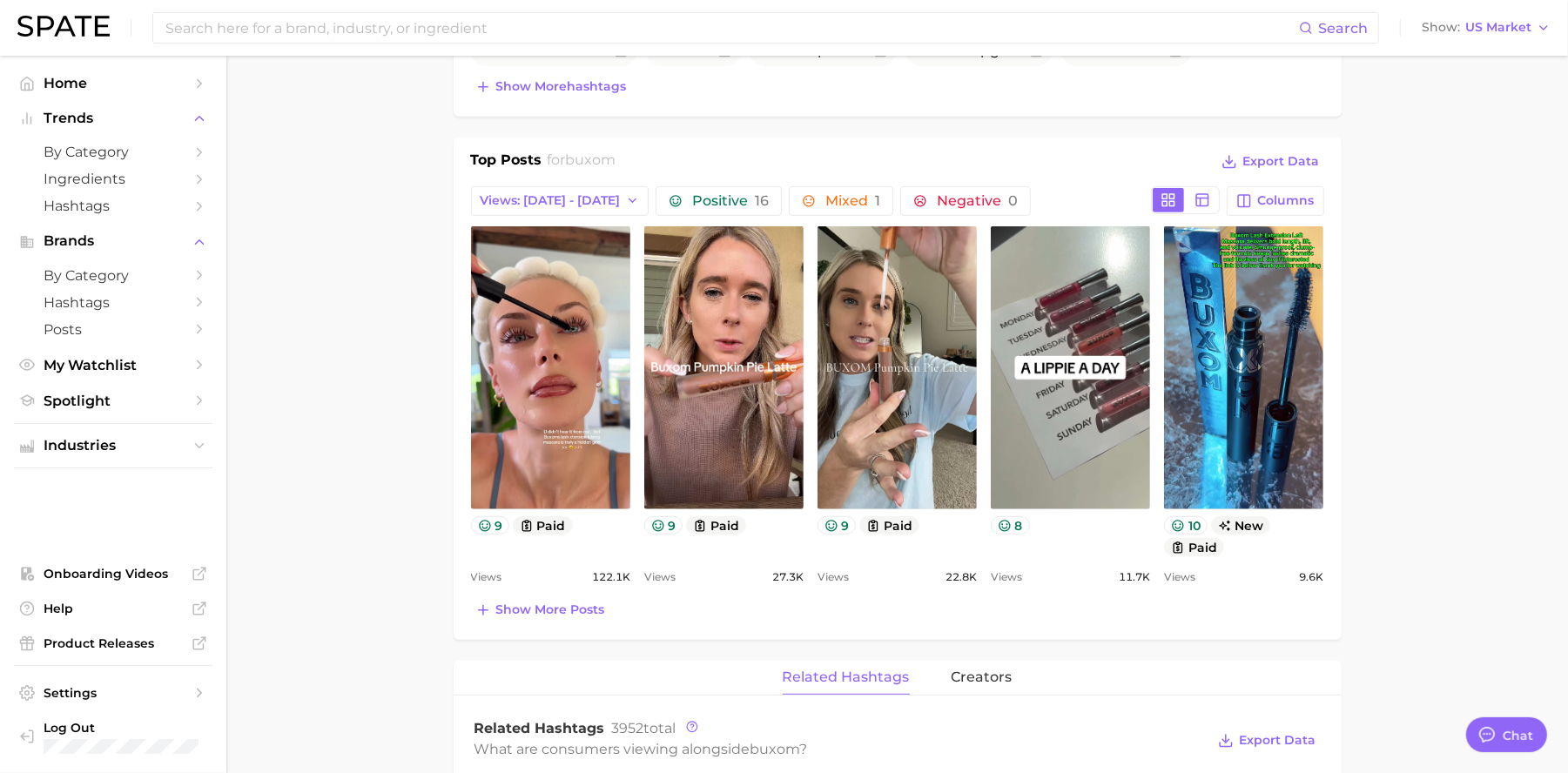
scroll to position [710, 0]
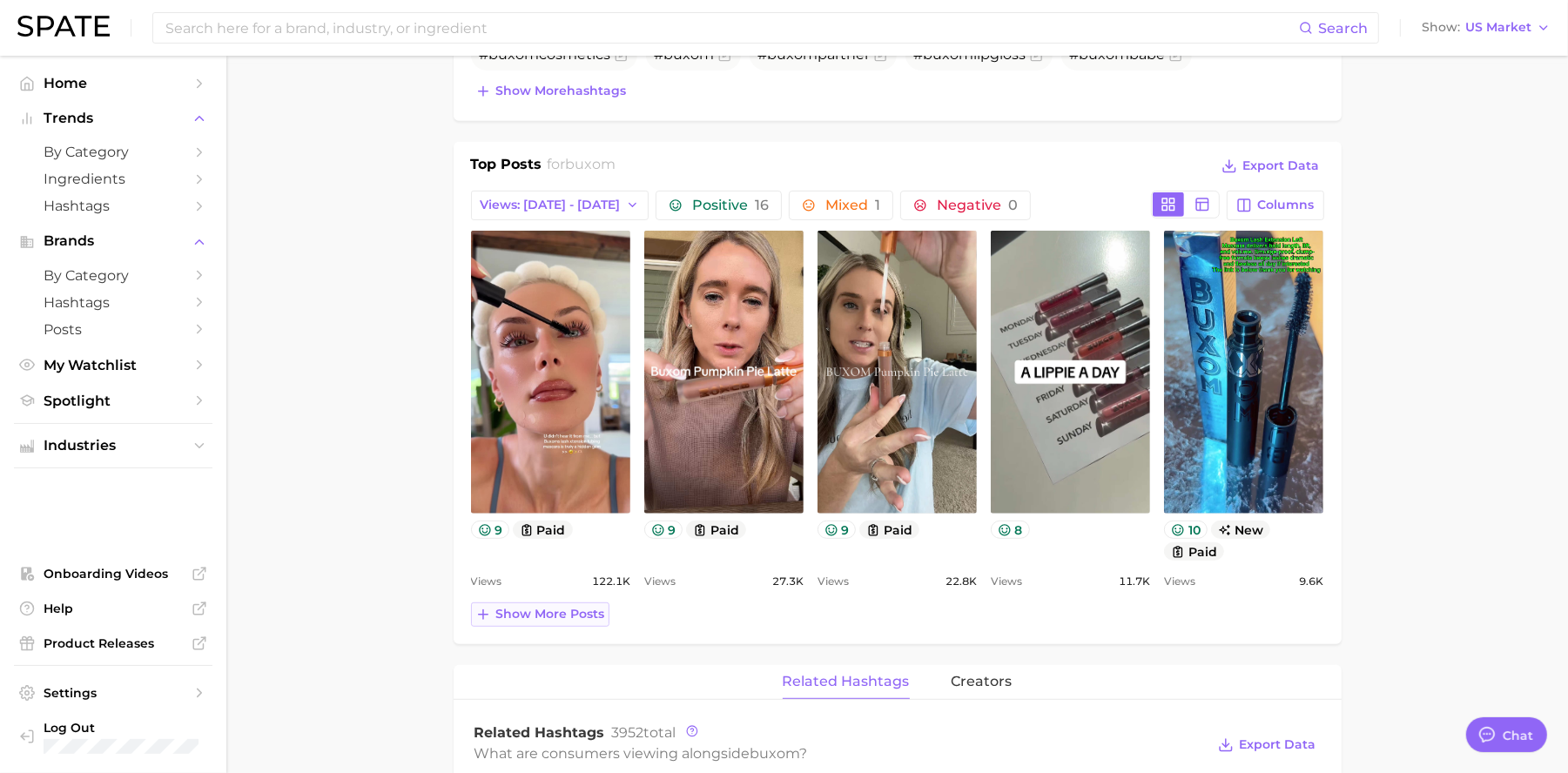
click at [567, 621] on span "Show more posts" at bounding box center [550, 614] width 109 height 15
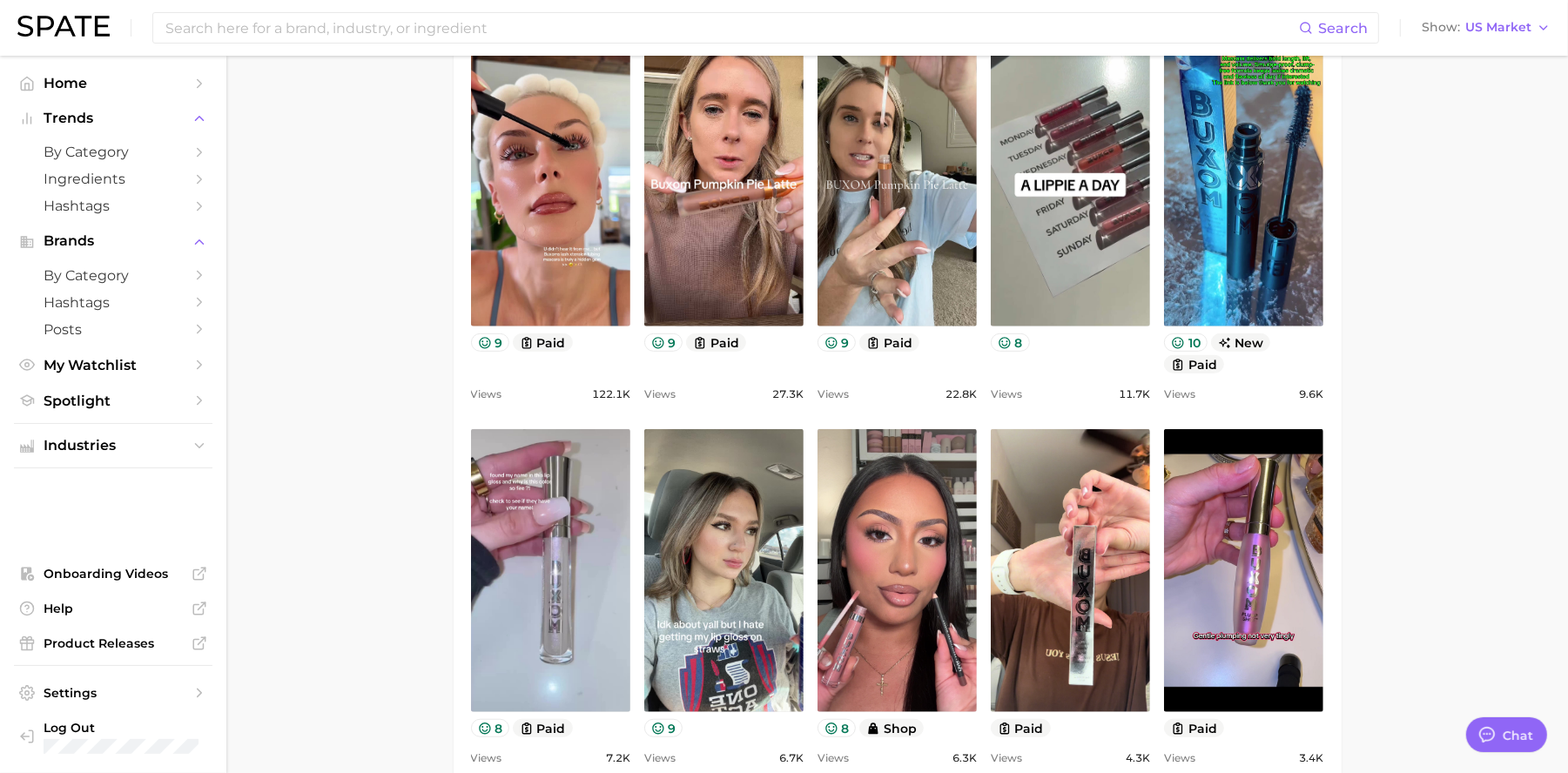
scroll to position [905, 0]
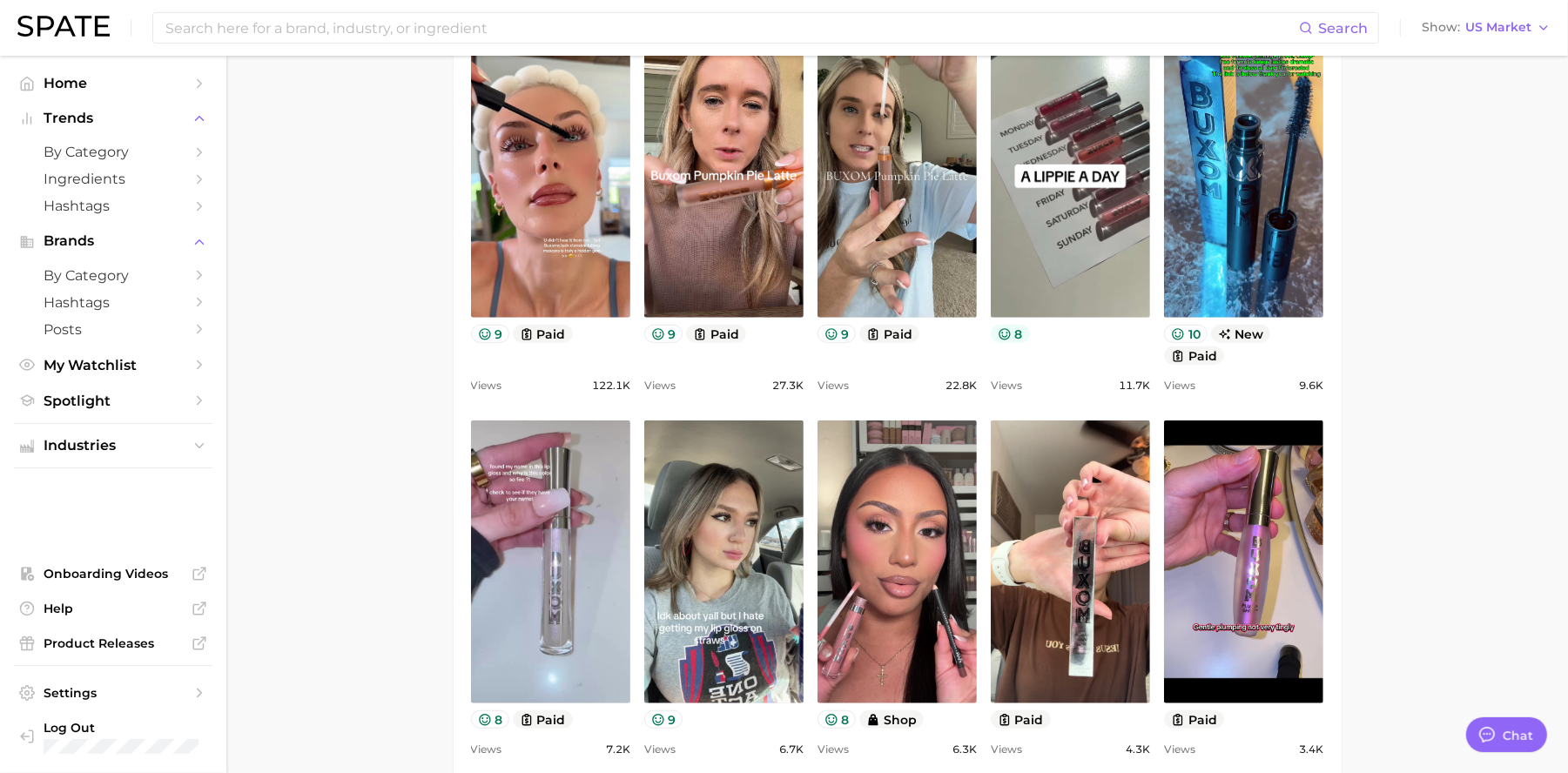
click at [1020, 335] on button "8" at bounding box center [1010, 334] width 39 height 19
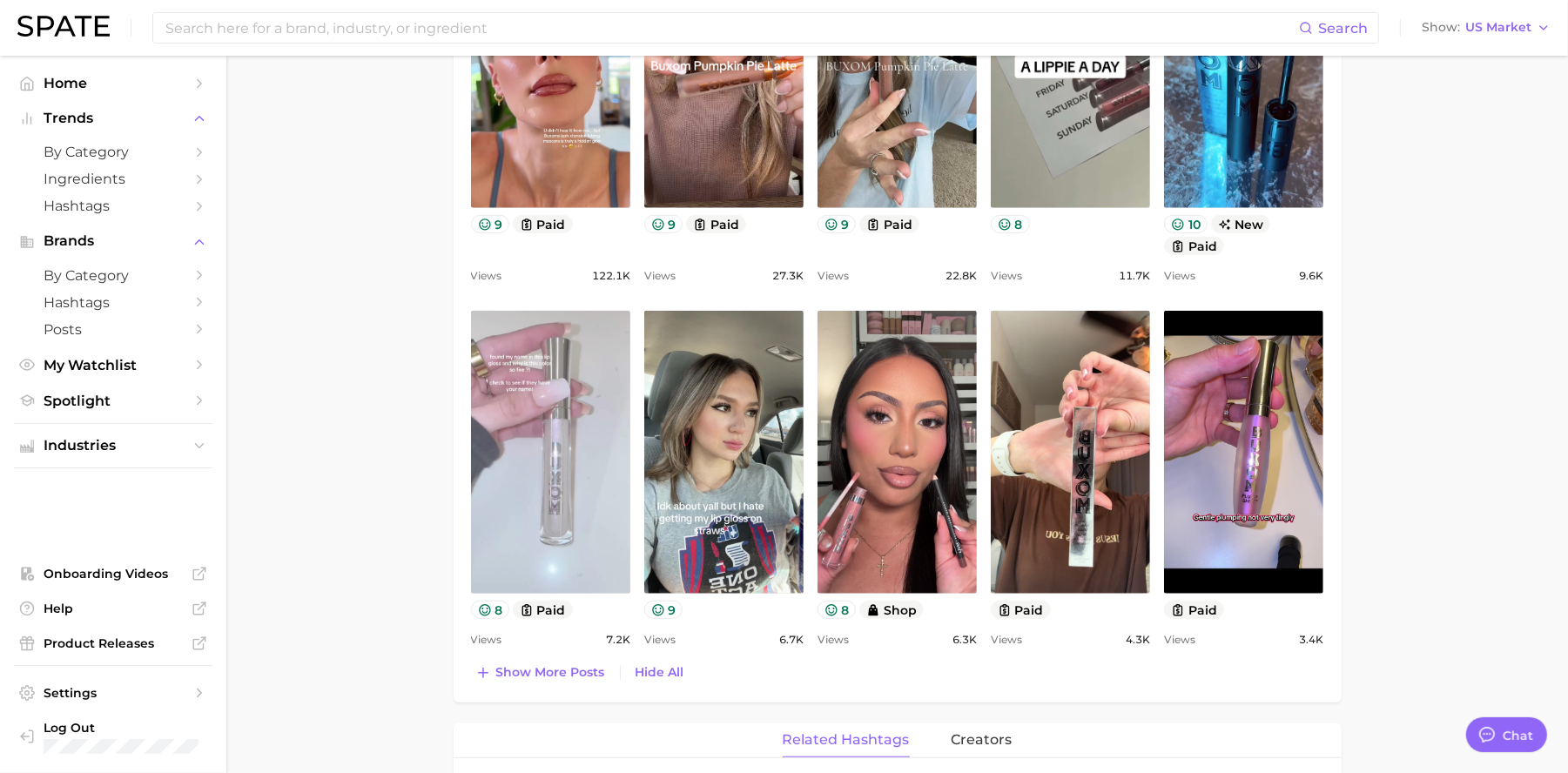
scroll to position [1012, 0]
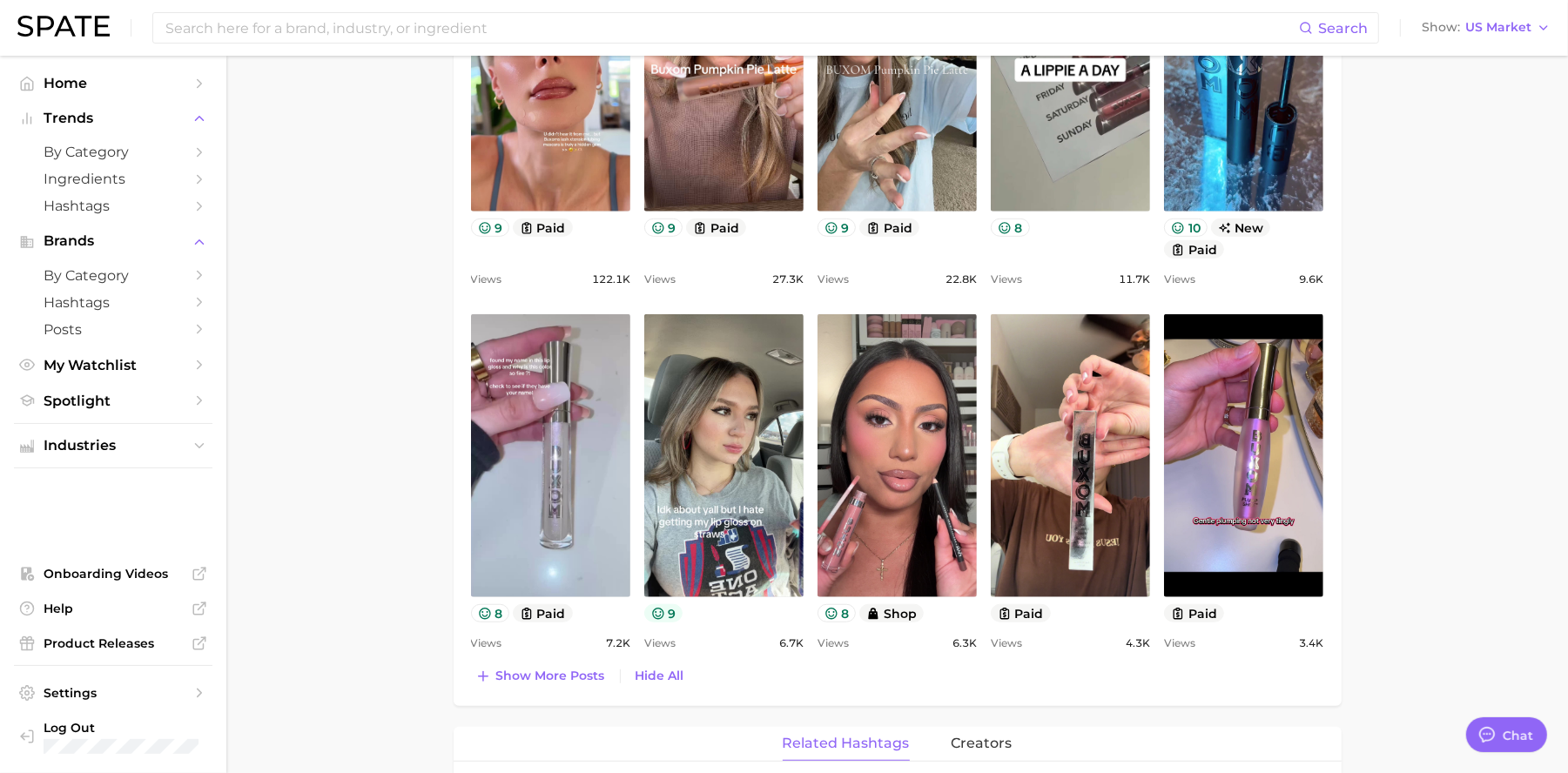
click at [656, 611] on icon at bounding box center [658, 613] width 14 height 14
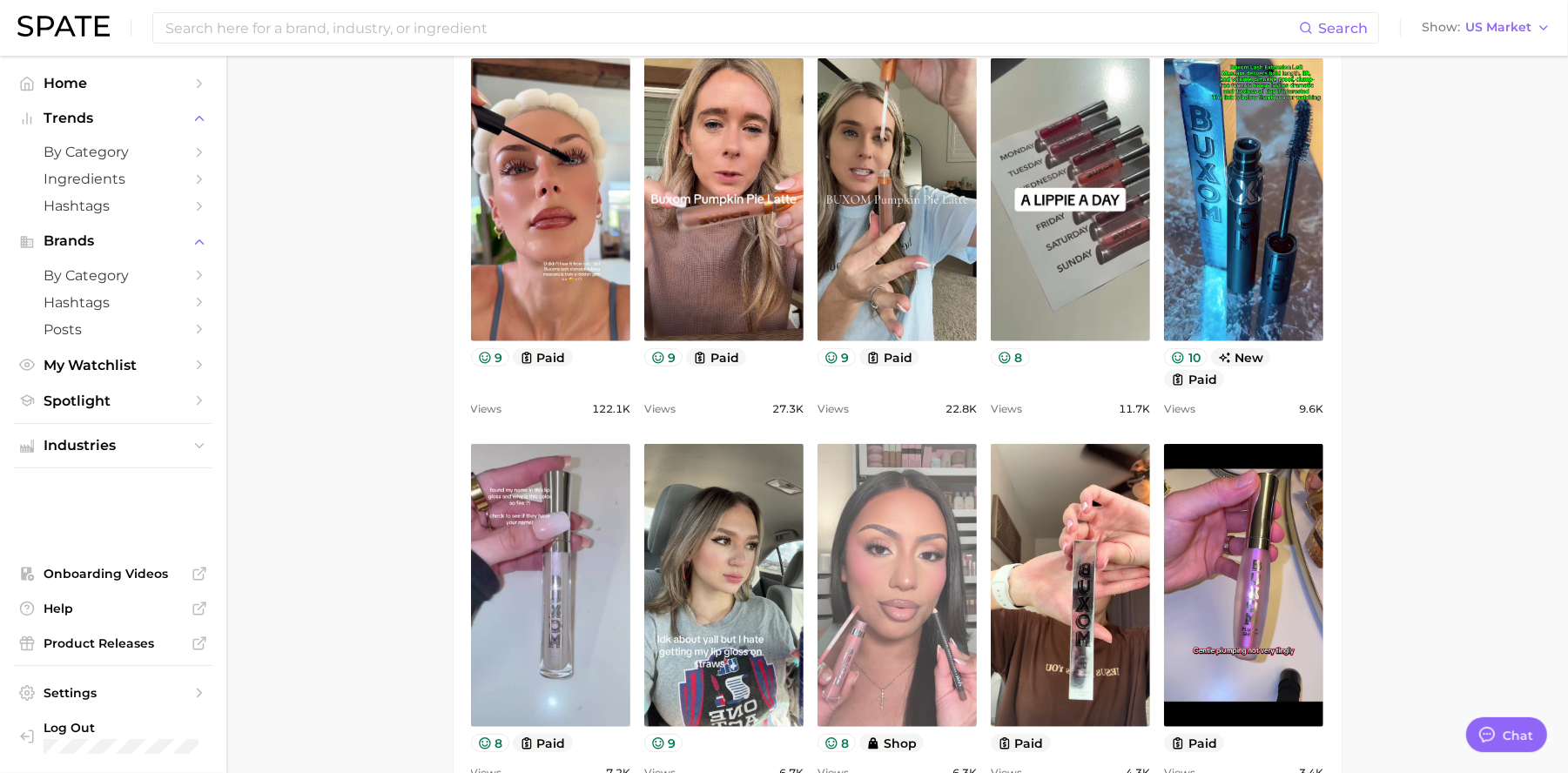
scroll to position [603, 0]
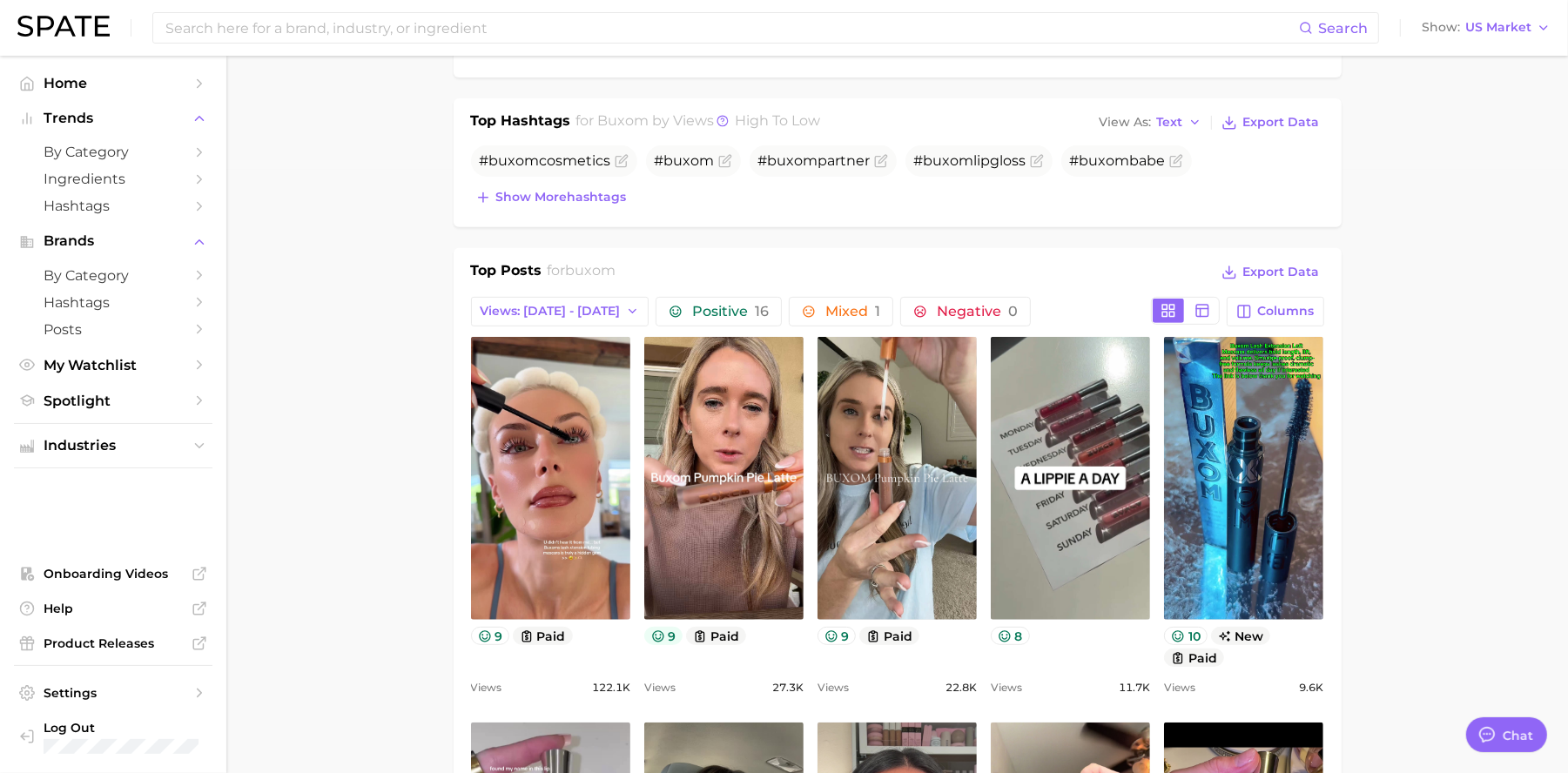
click at [667, 633] on button "9" at bounding box center [663, 636] width 39 height 19
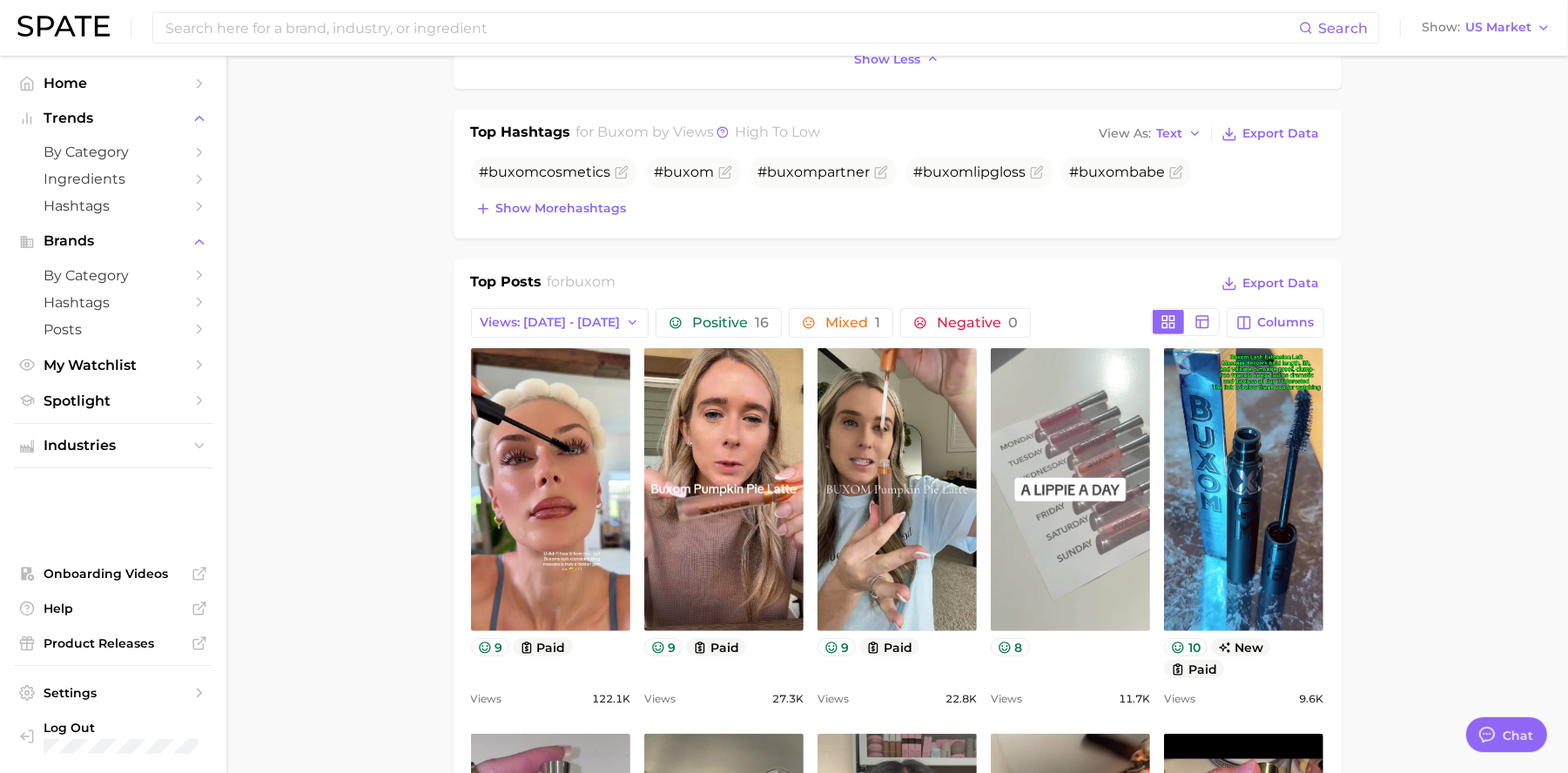
scroll to position [588, 0]
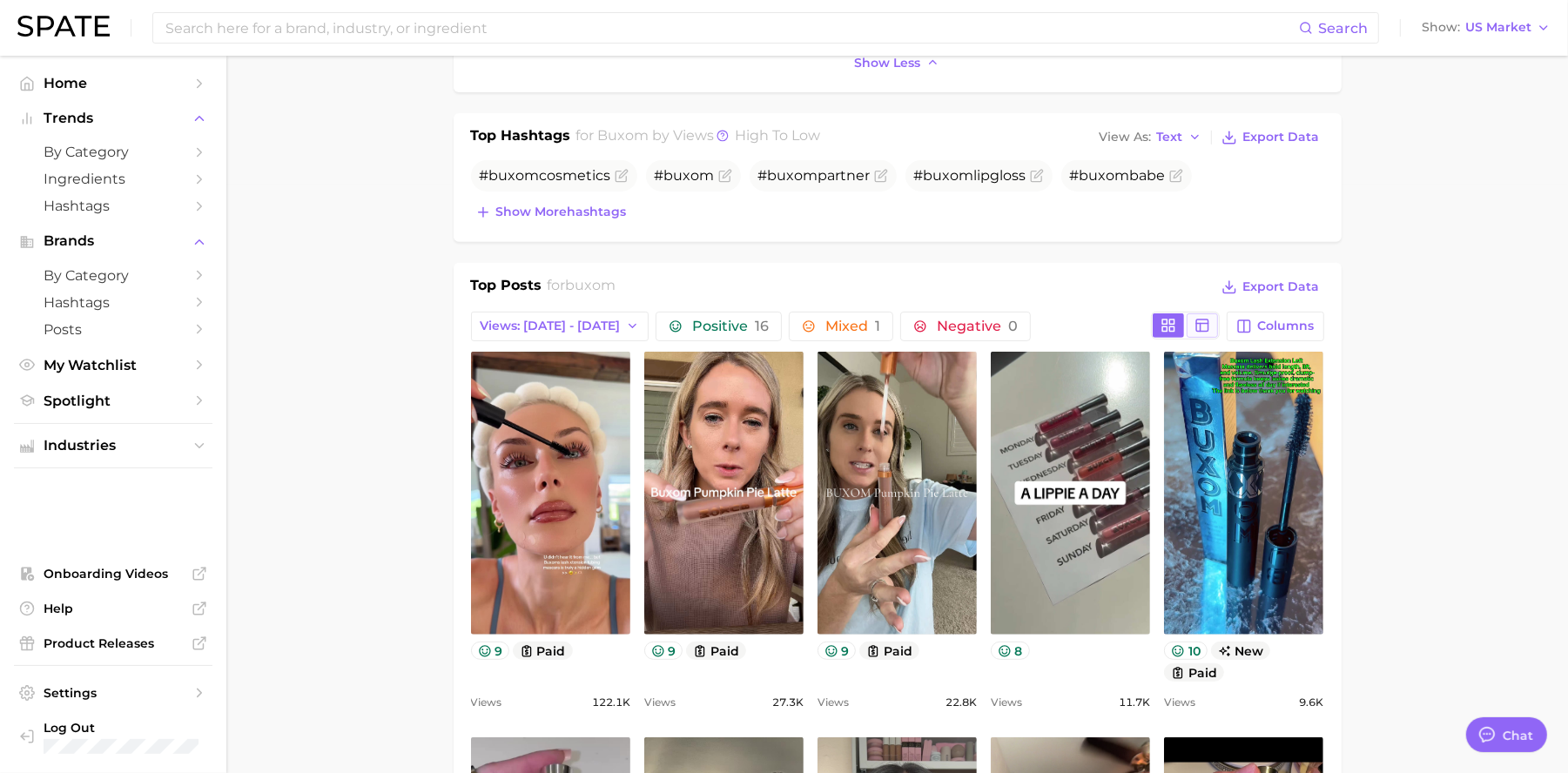
click at [1199, 328] on icon at bounding box center [1202, 325] width 16 height 16
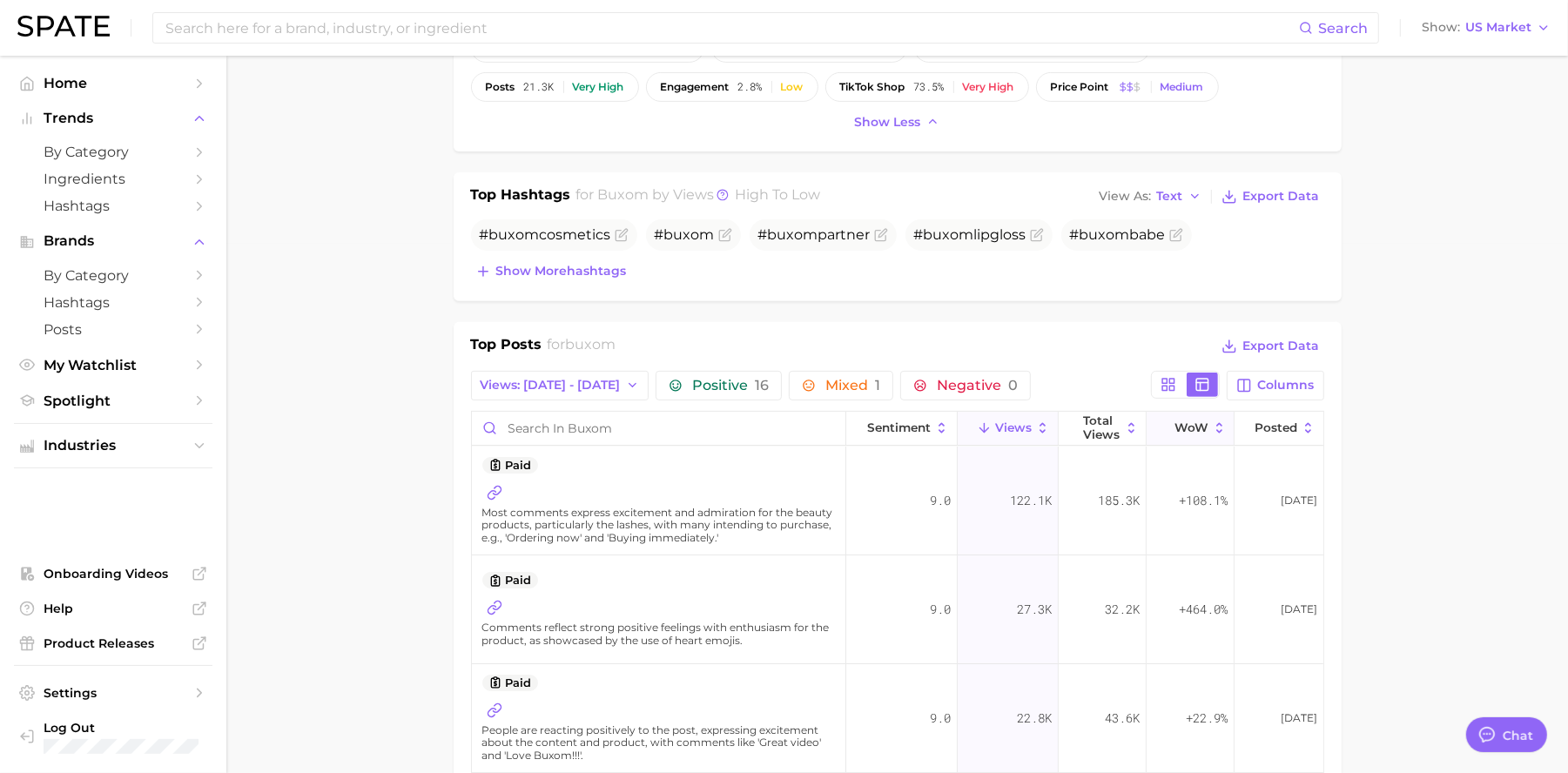
scroll to position [545, 0]
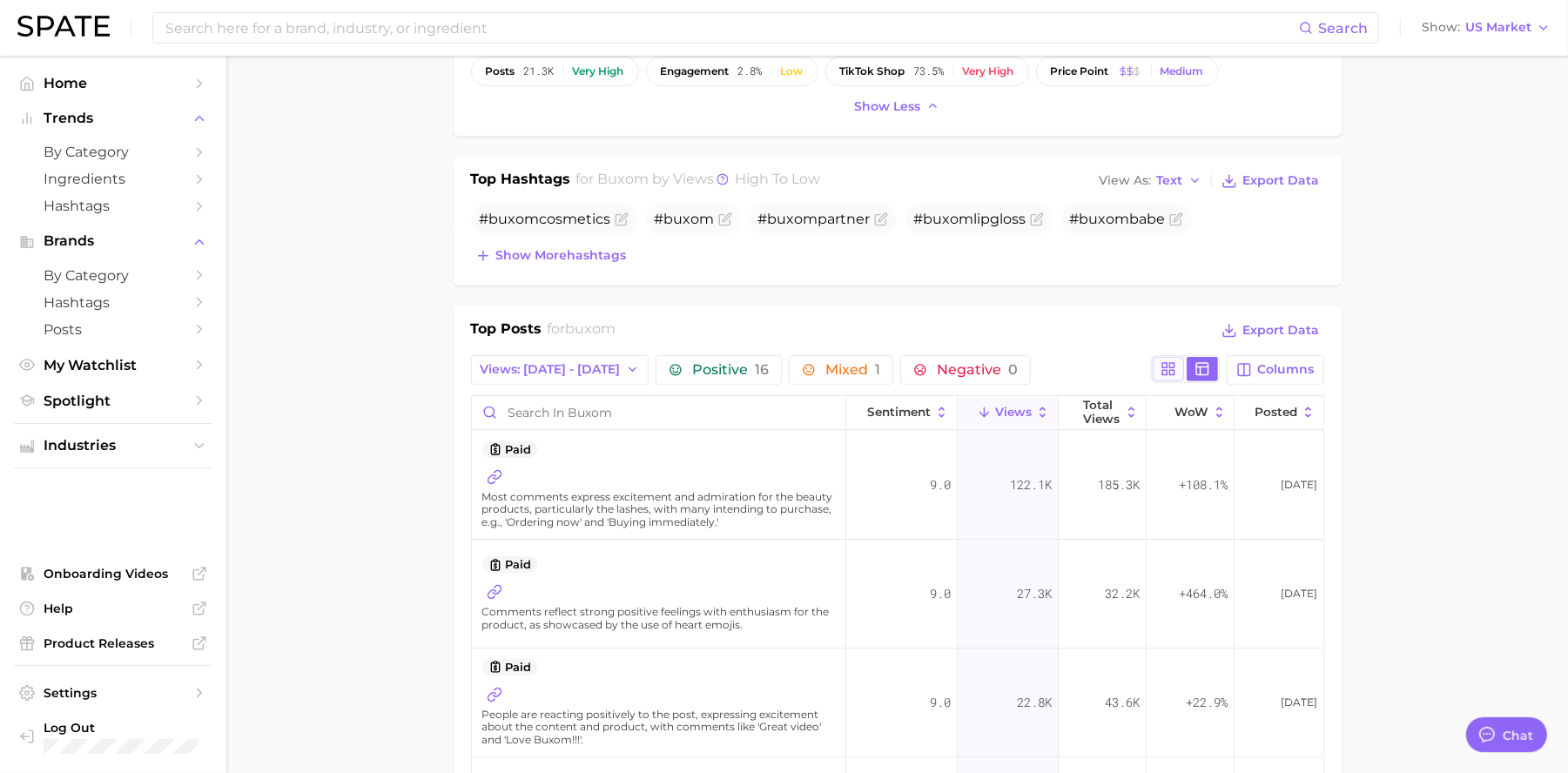
click at [1160, 368] on icon at bounding box center [1168, 369] width 16 height 16
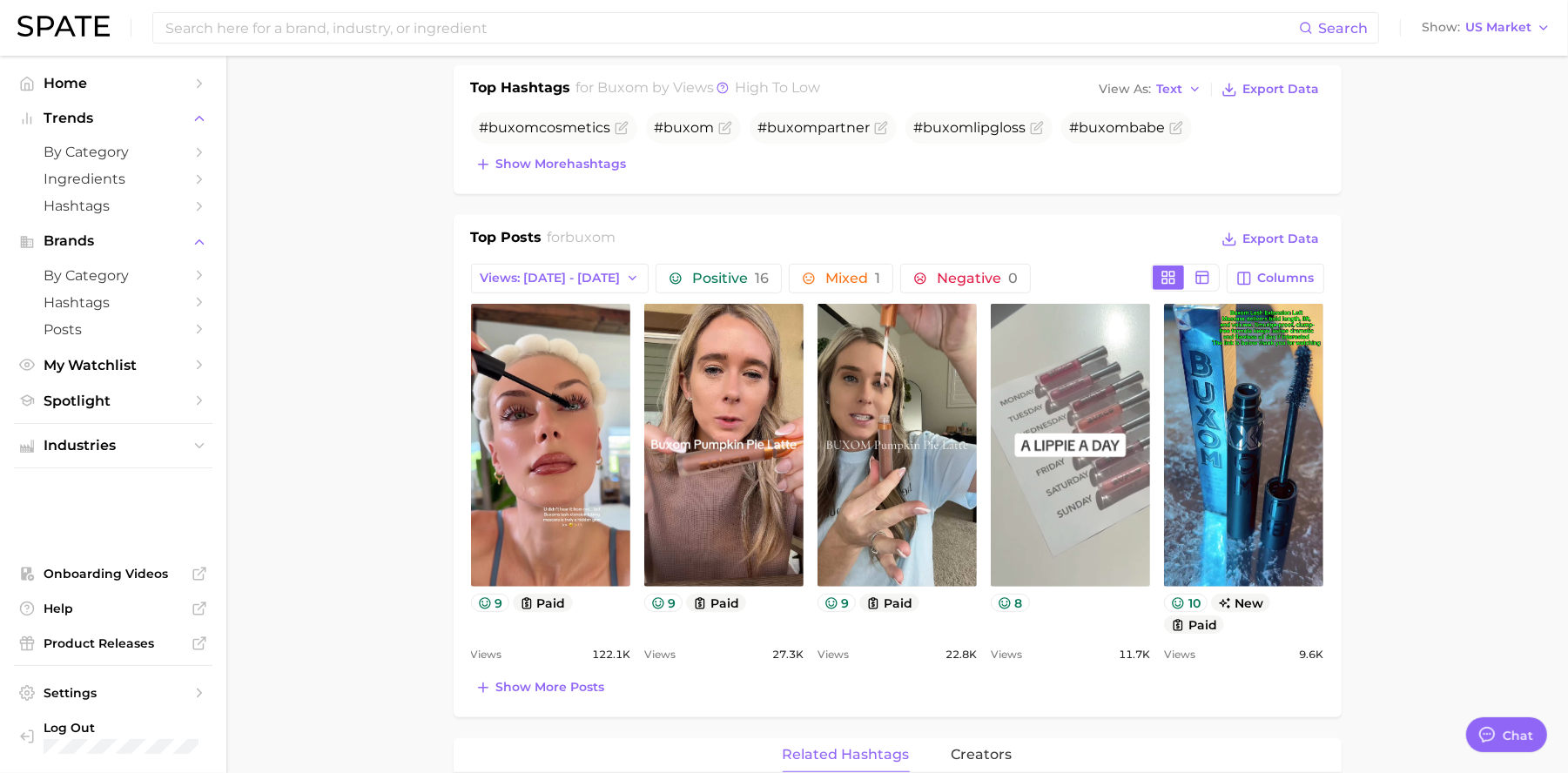
scroll to position [645, 0]
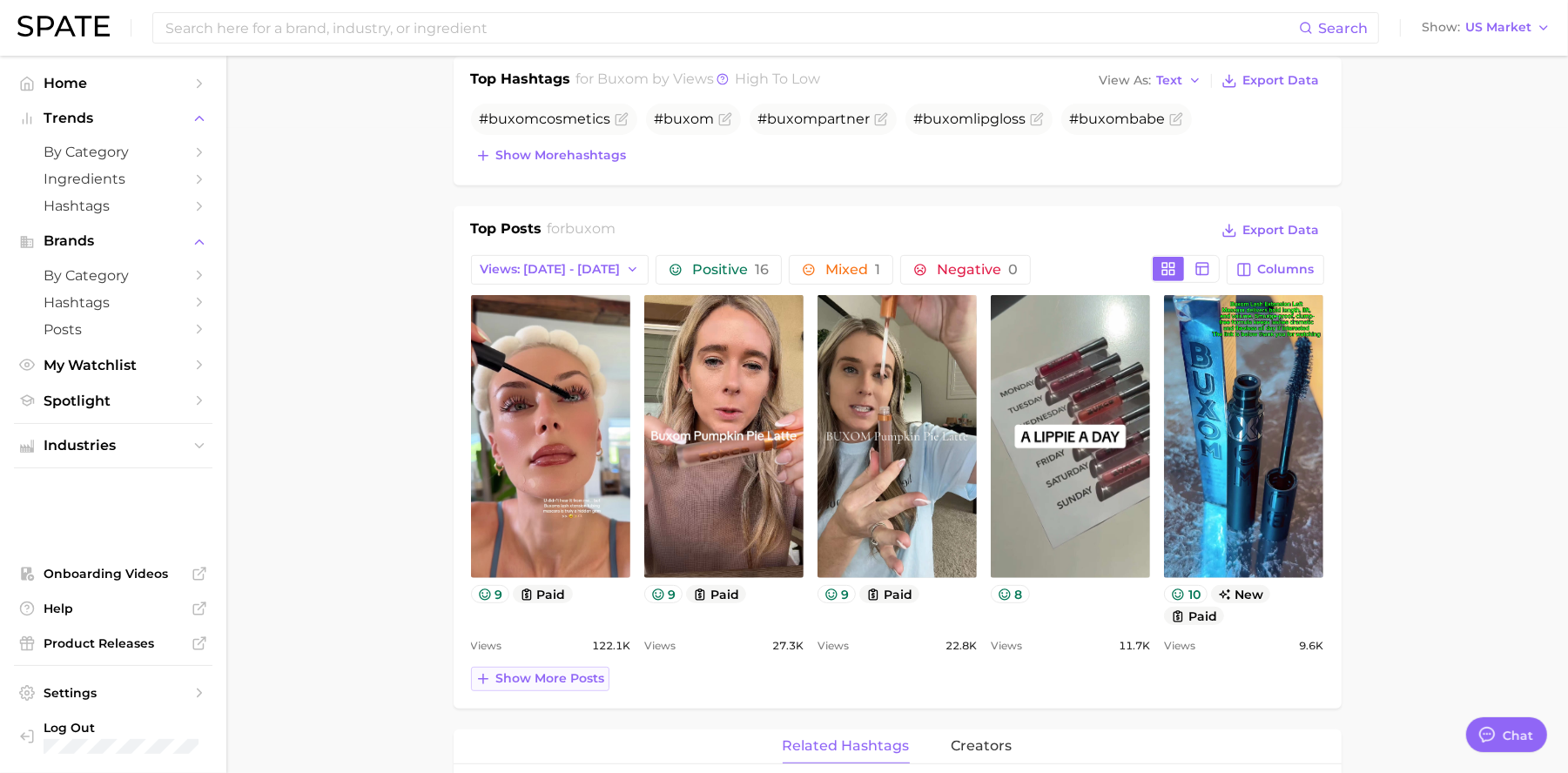
click at [567, 677] on span "Show more posts" at bounding box center [550, 678] width 109 height 15
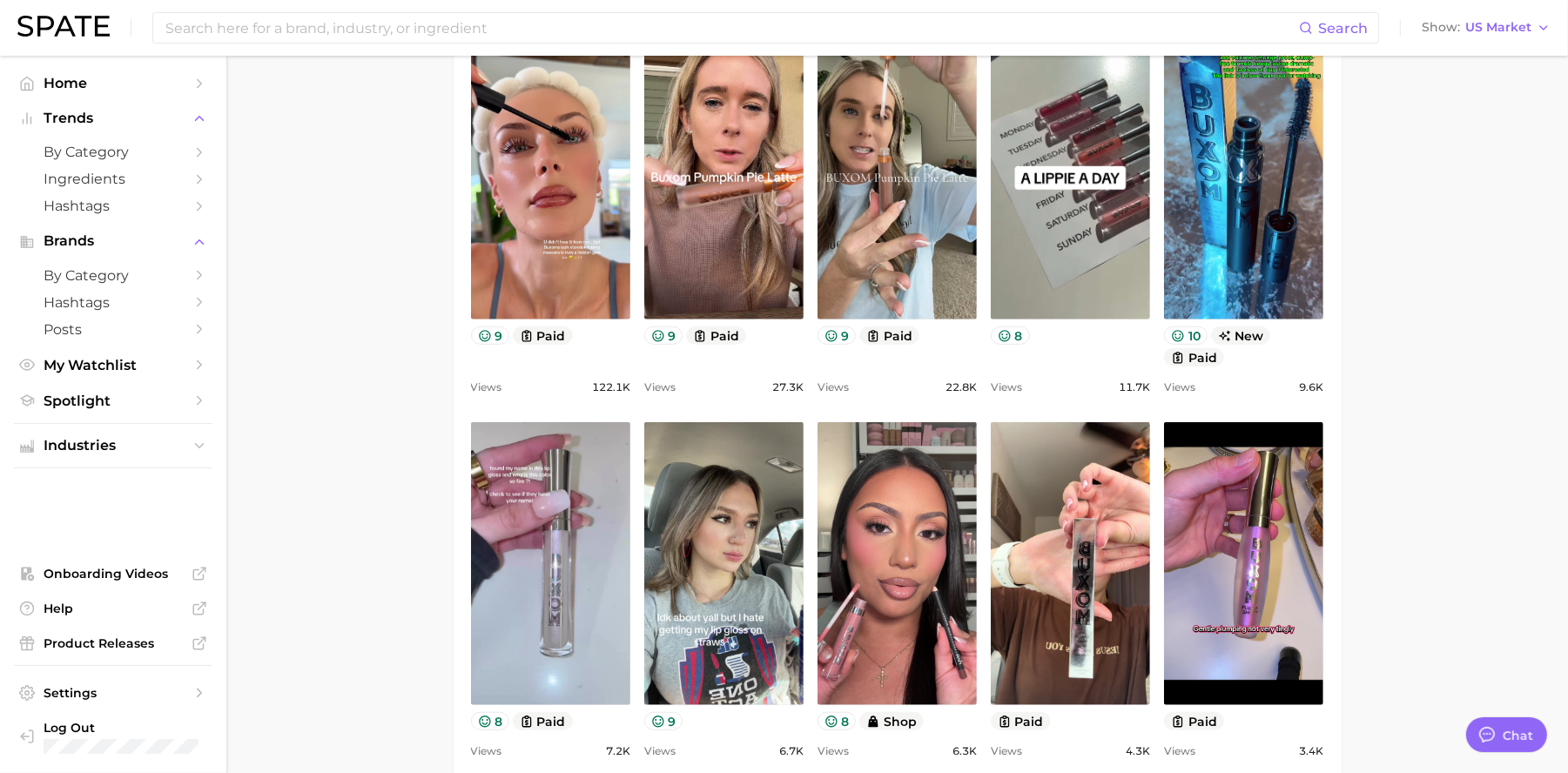
scroll to position [899, 0]
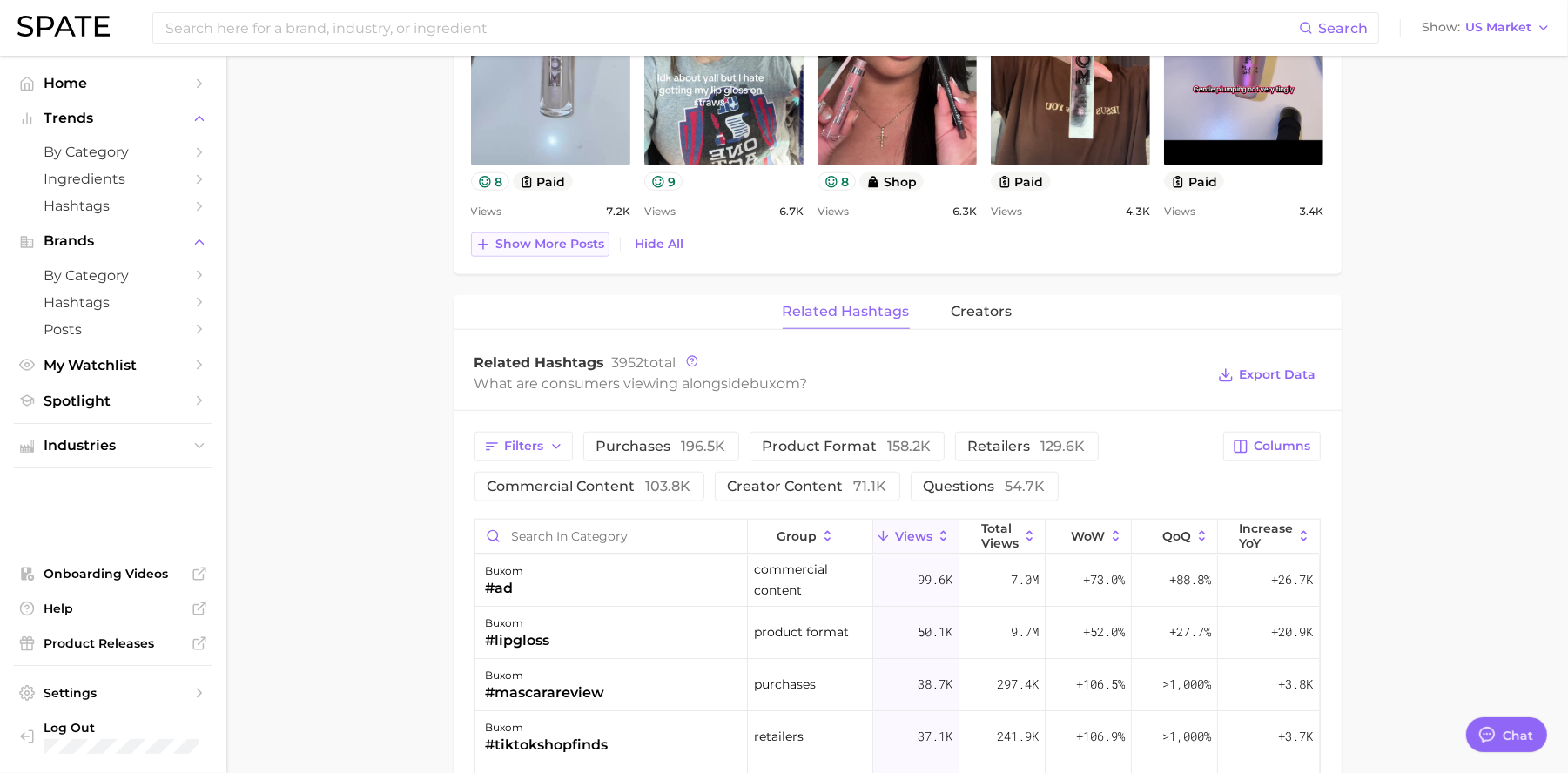
click at [569, 239] on span "Show more posts" at bounding box center [550, 244] width 109 height 15
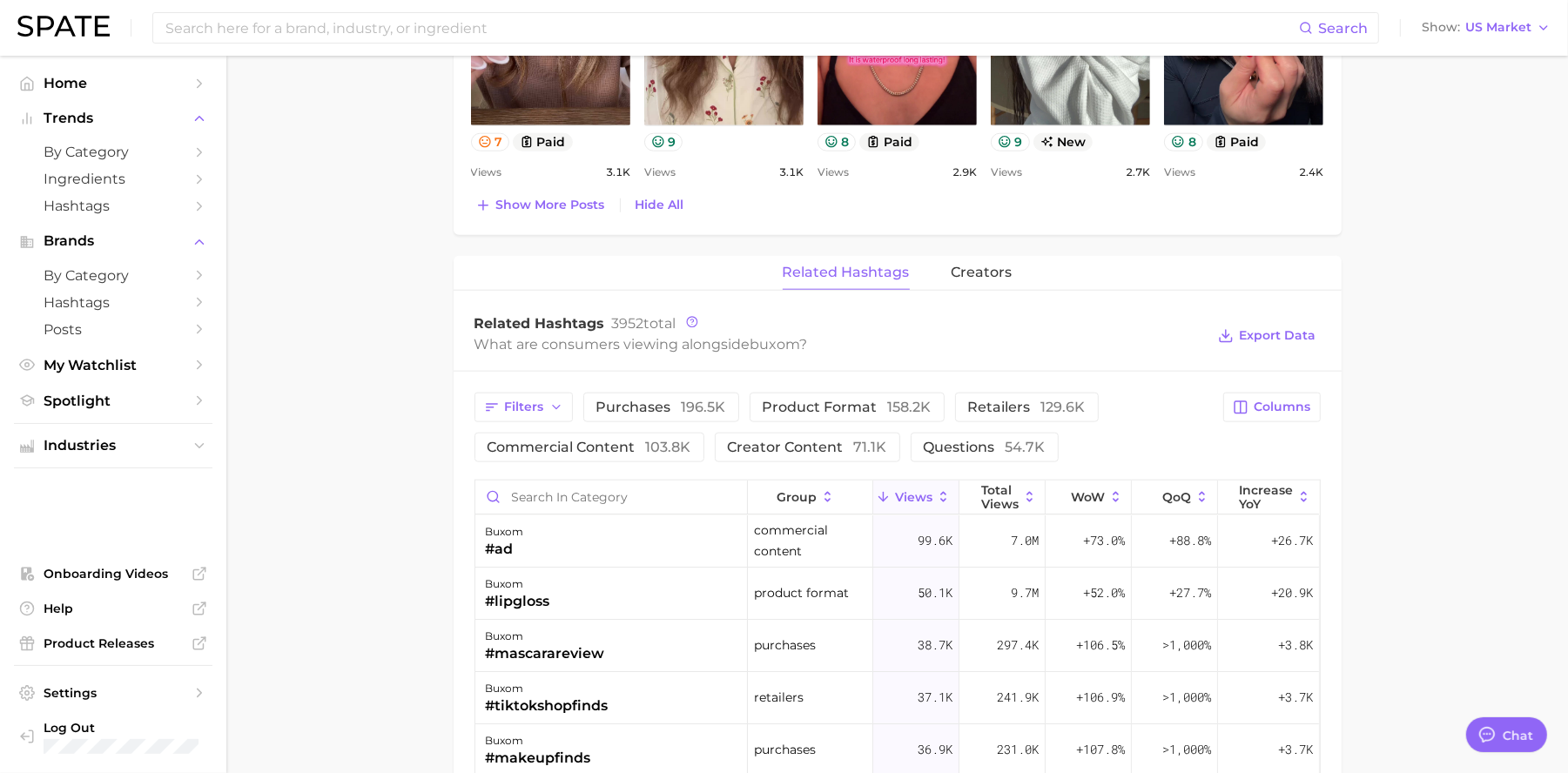
scroll to position [1860, 0]
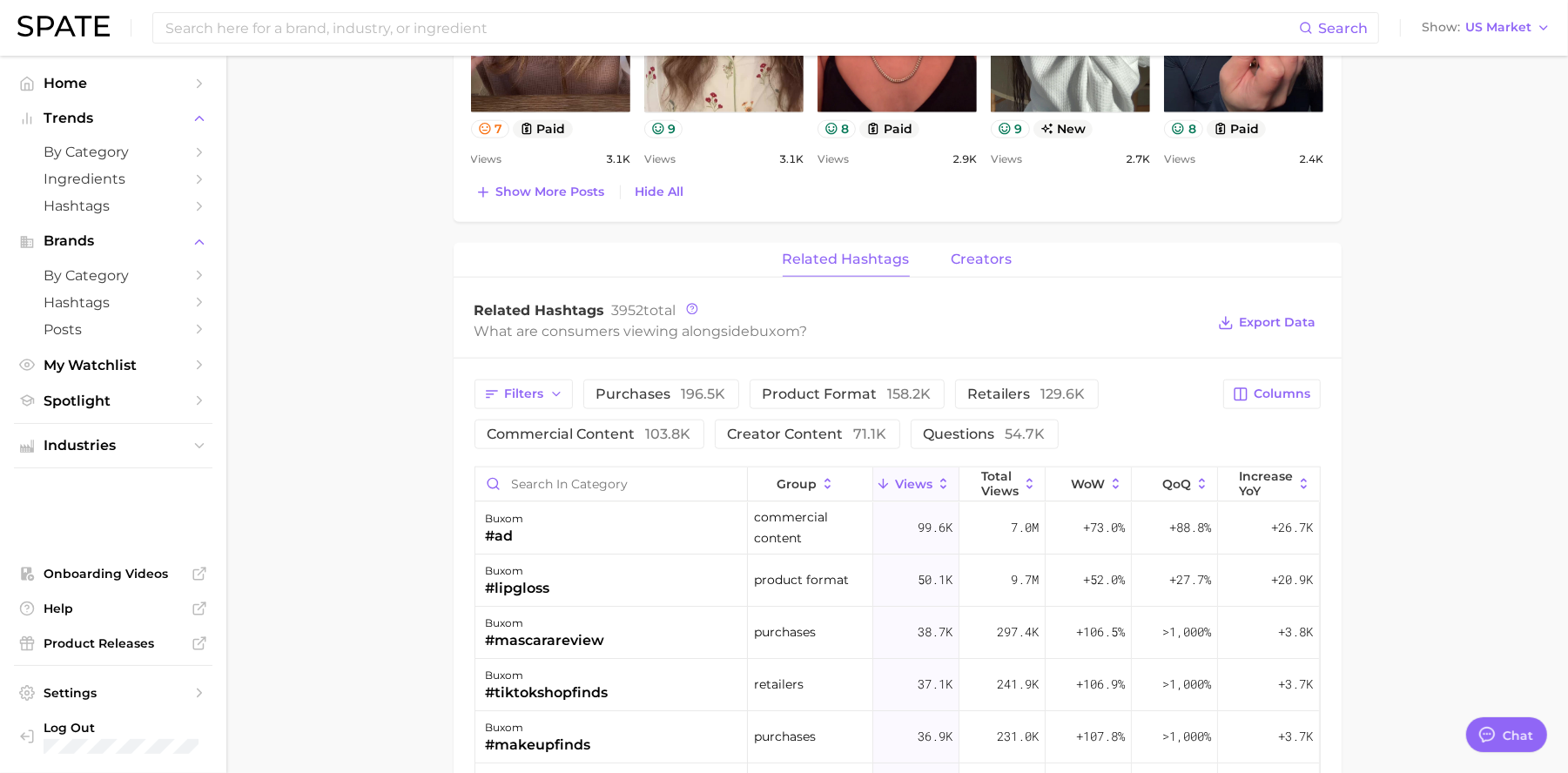
click at [987, 276] on button "creators" at bounding box center [982, 259] width 61 height 34
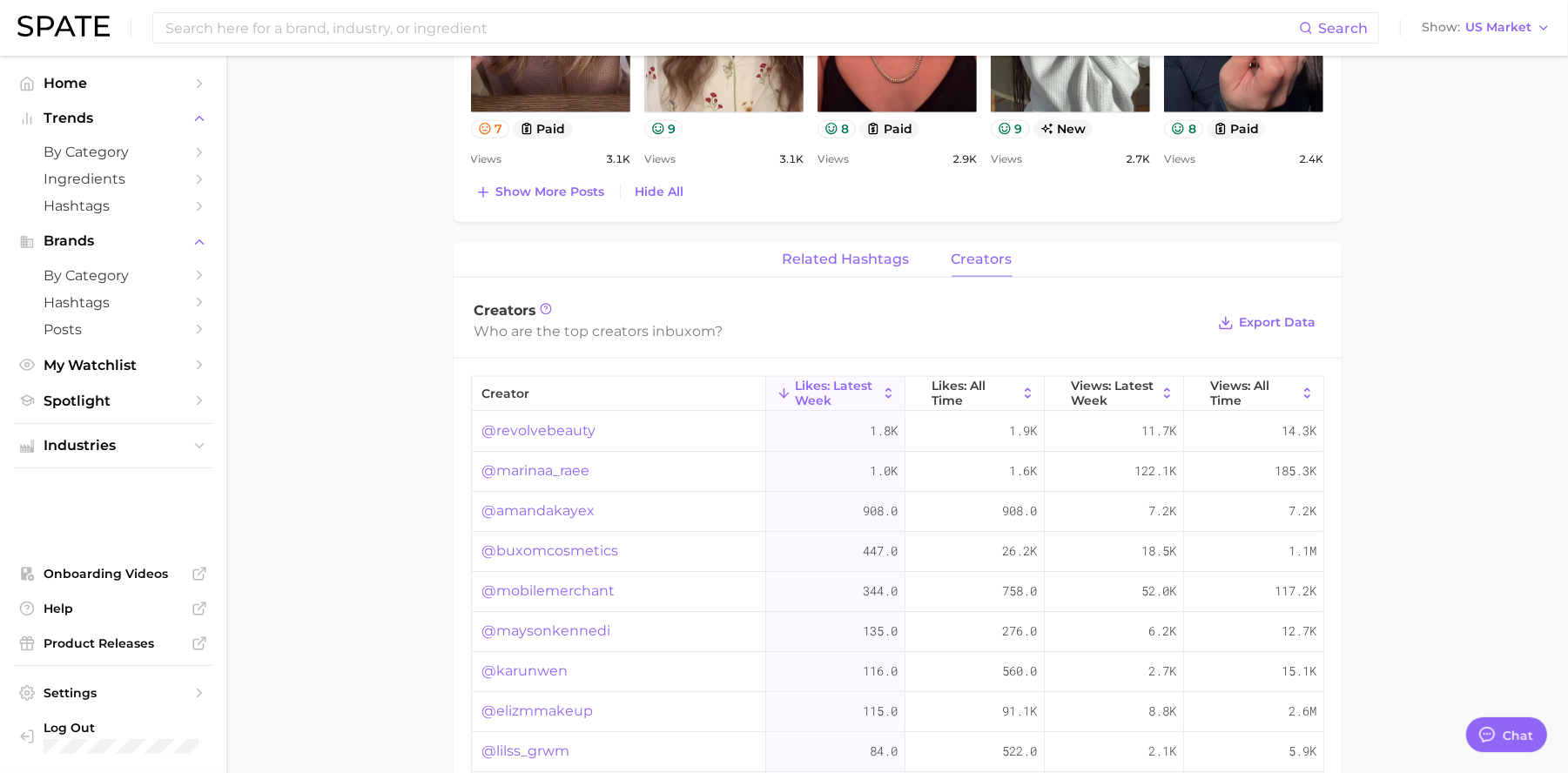
click at [887, 274] on button "related hashtags" at bounding box center [845, 259] width 127 height 34
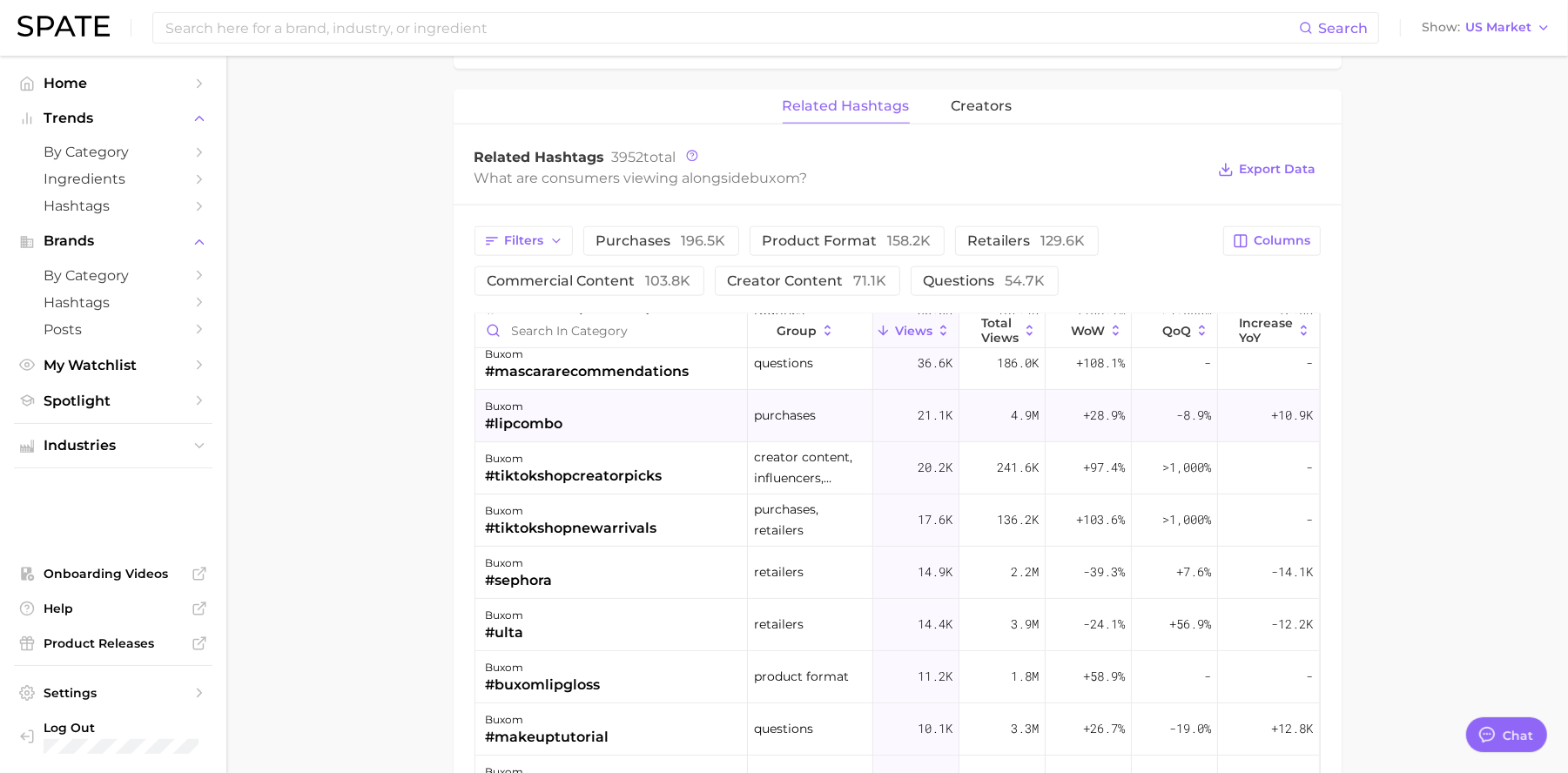
scroll to position [324, 0]
click at [554, 246] on icon "button" at bounding box center [555, 241] width 14 height 14
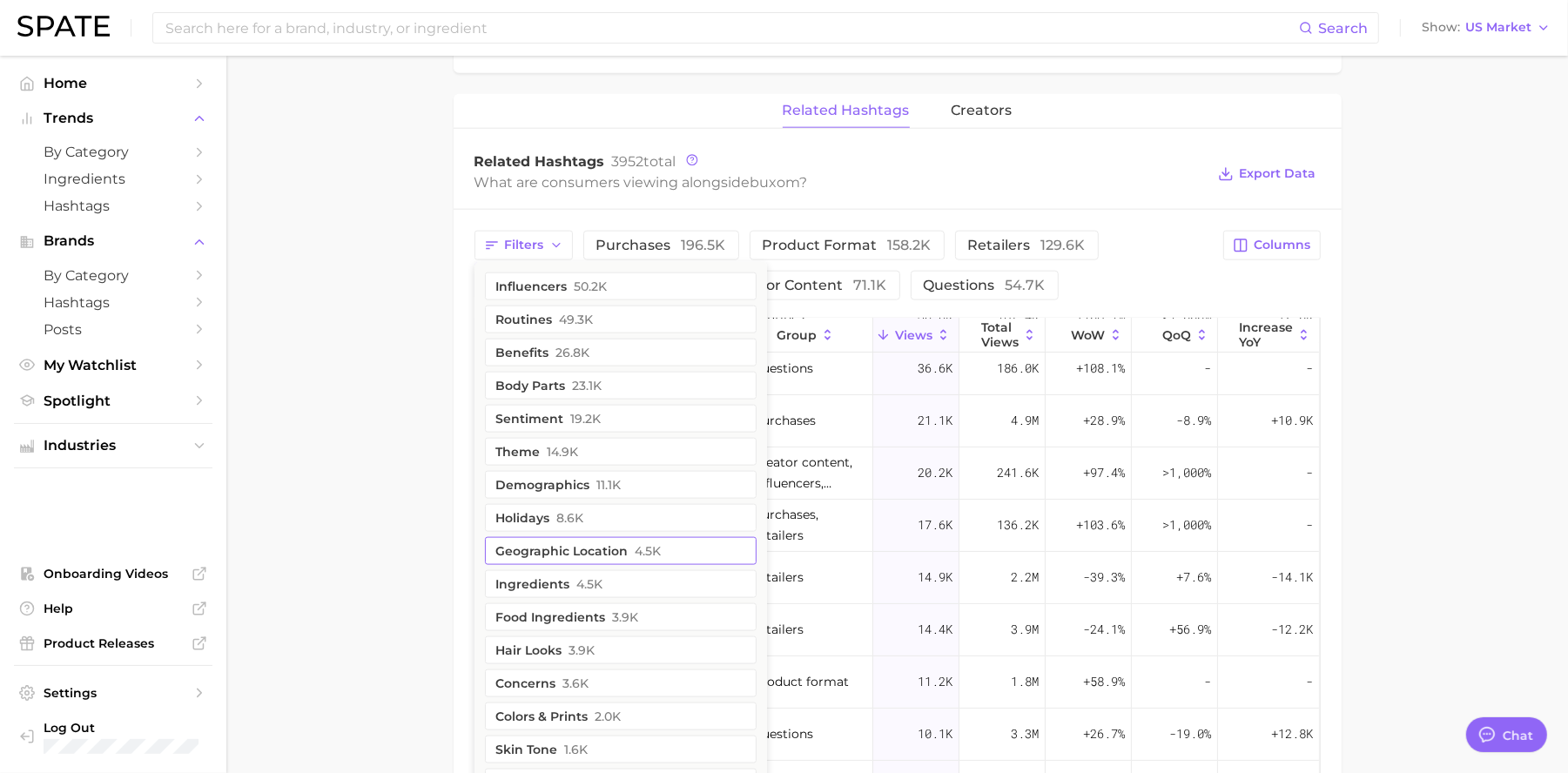
scroll to position [2005, 0]
click at [1115, 289] on div "Filters influencers 50.2k routines 49.3k benefits 26.8k body parts 23.1k sentim…" at bounding box center [844, 269] width 739 height 70
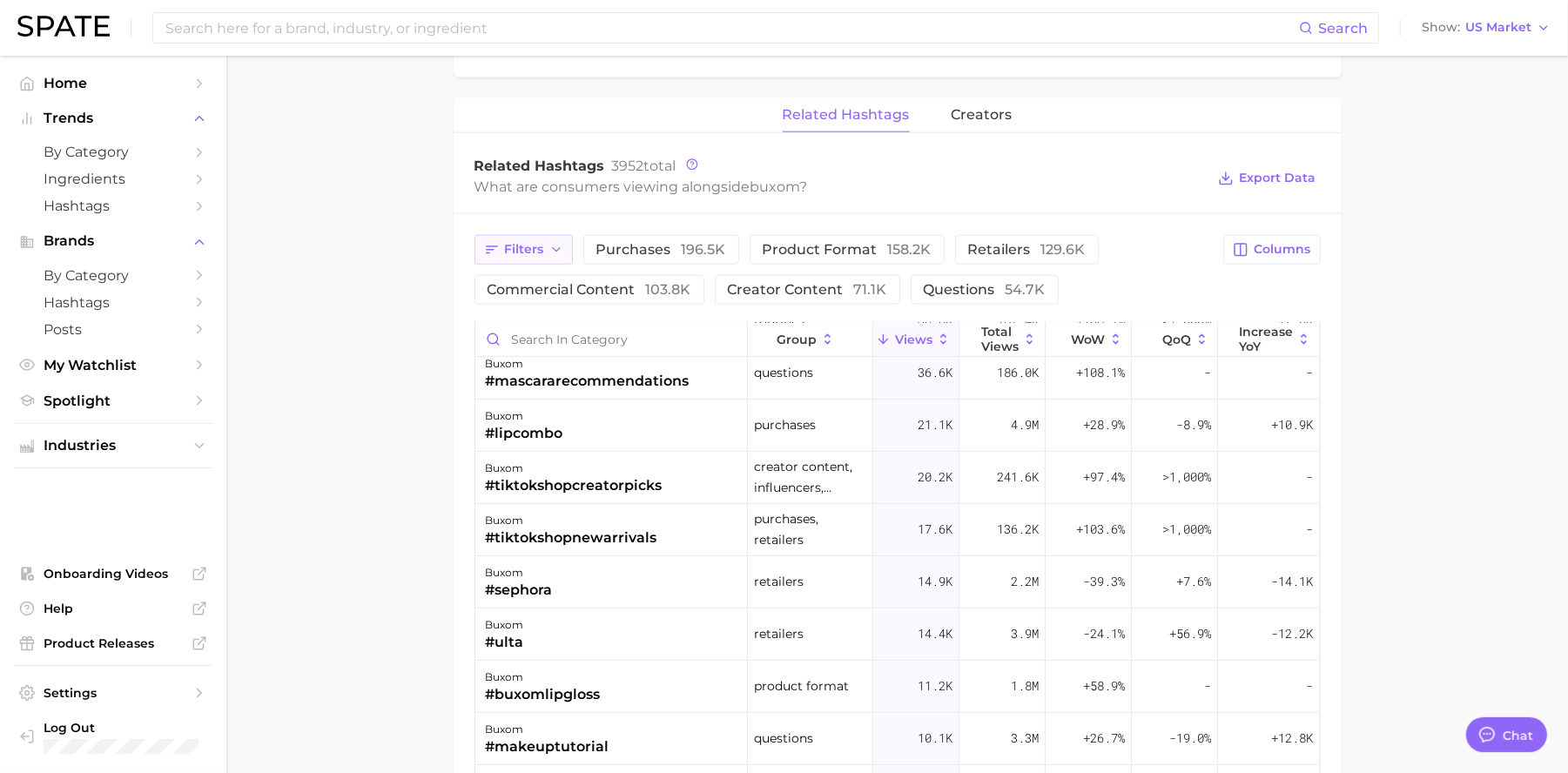
click at [545, 259] on button "Filters" at bounding box center [524, 250] width 98 height 30
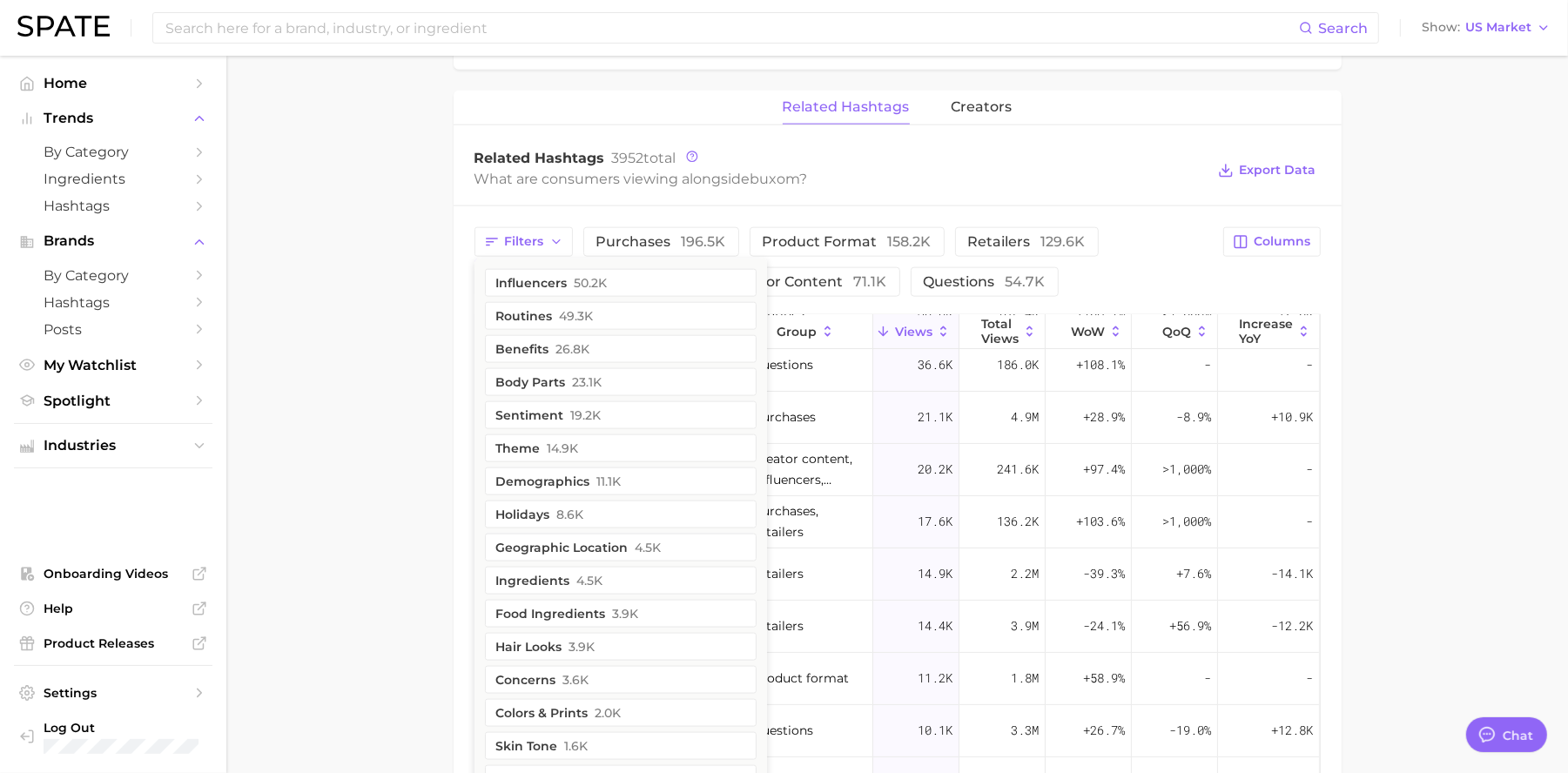
scroll to position [2013, 0]
click at [619, 480] on span "11.1k" at bounding box center [609, 480] width 24 height 14
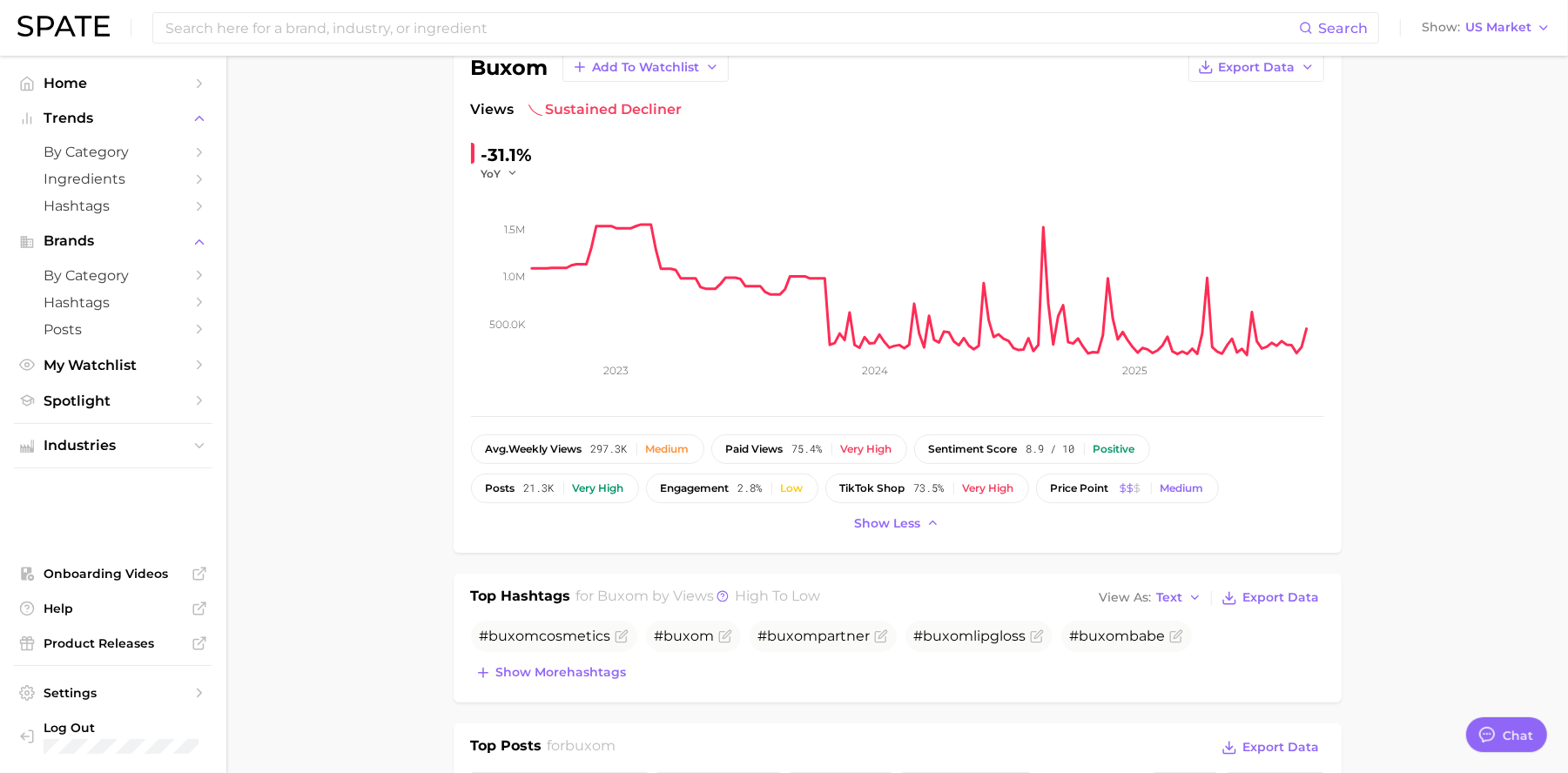
scroll to position [295, 0]
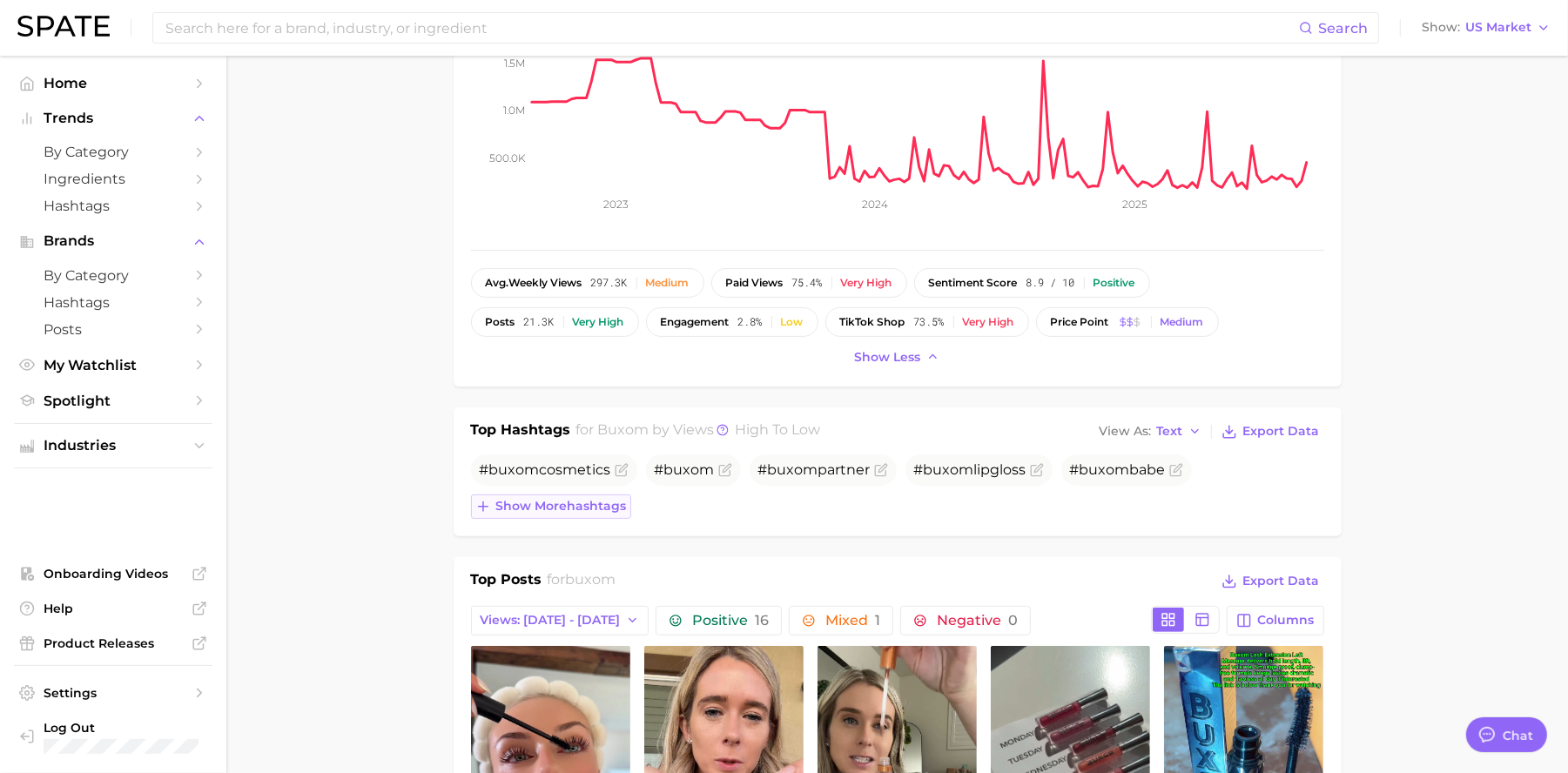
click at [608, 514] on span "Show more hashtags" at bounding box center [561, 506] width 131 height 15
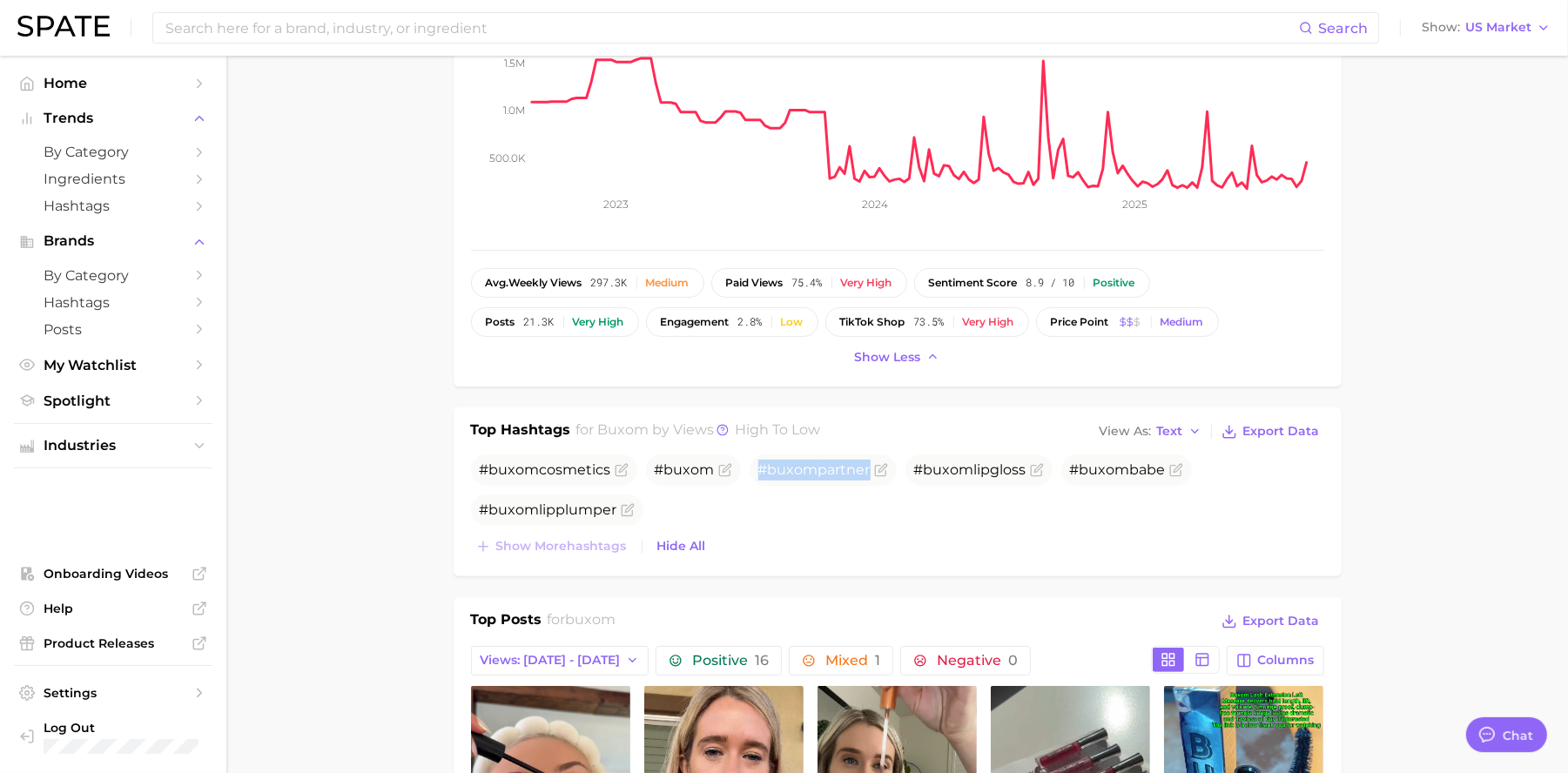
drag, startPoint x: 893, startPoint y: 505, endPoint x: 698, endPoint y: 503, distance: 195.0
click at [698, 503] on ul "# buxom cosmetics # buxom # buxom partner # buxom lipgloss # buxom babe # buxom…" at bounding box center [897, 490] width 853 height 72
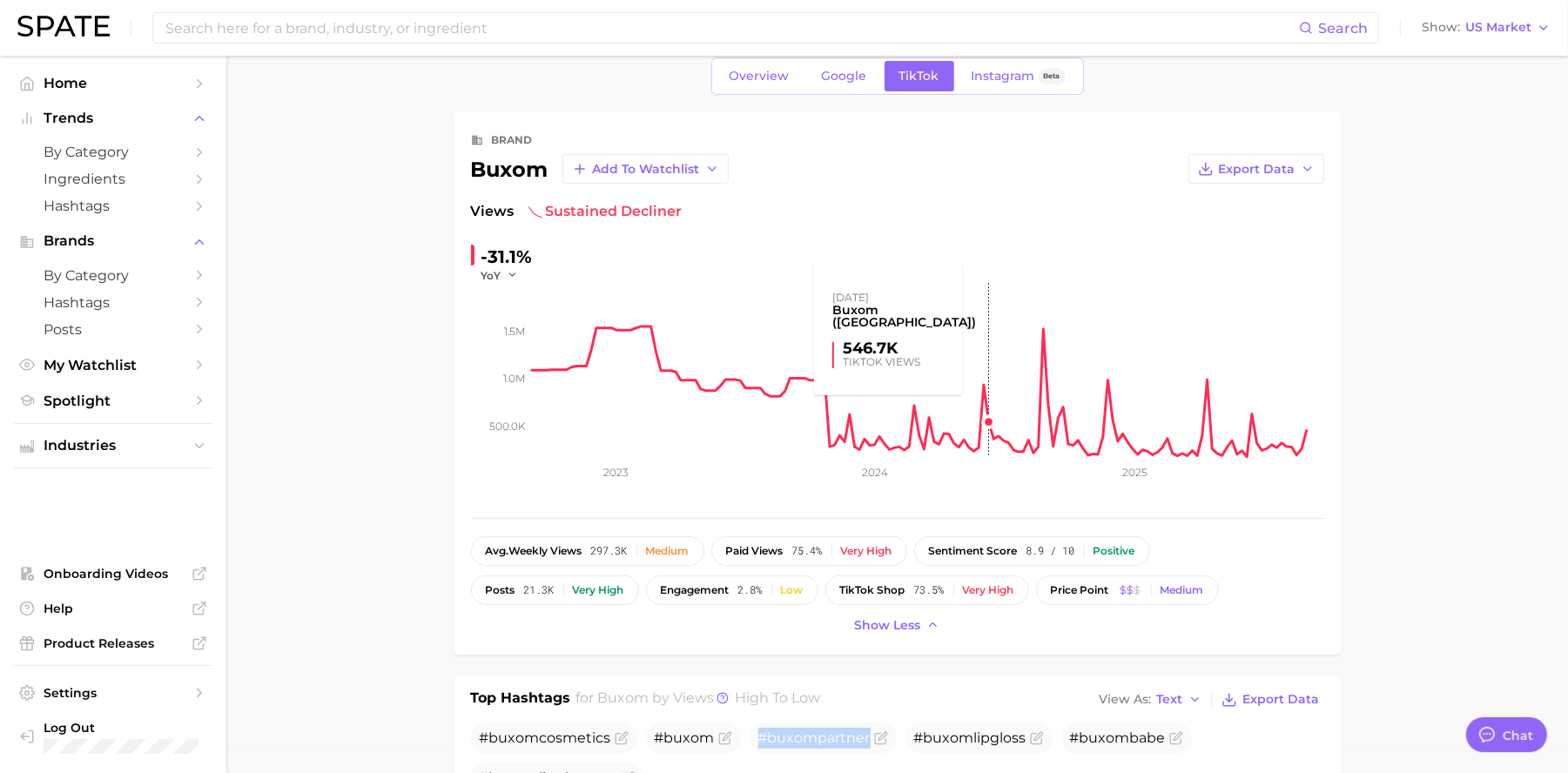
scroll to position [53, 0]
